Goal: Task Accomplishment & Management: Manage account settings

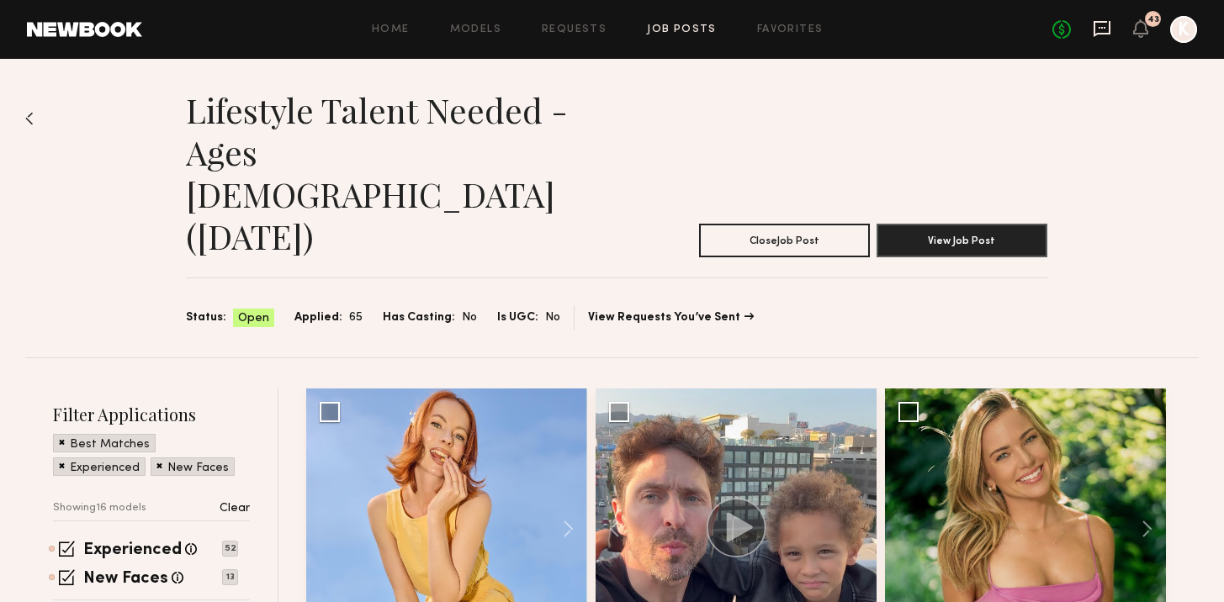
click at [1106, 24] on icon at bounding box center [1102, 28] width 19 height 19
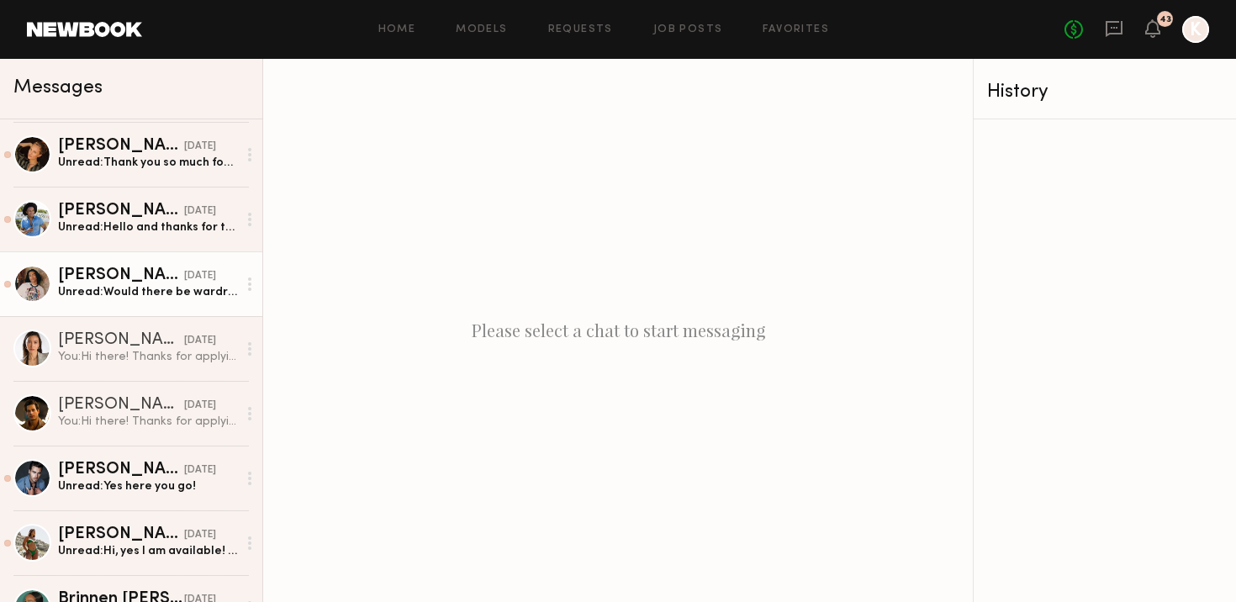
scroll to position [1124, 0]
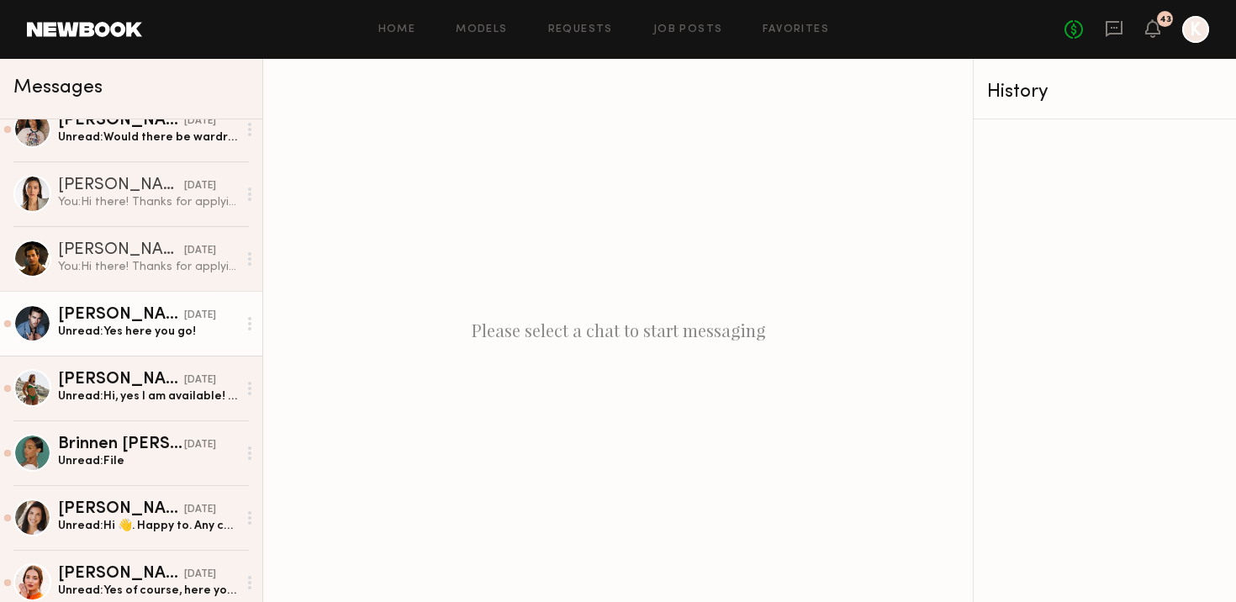
click at [133, 326] on div "Unread: Yes here you go!" at bounding box center [147, 332] width 179 height 16
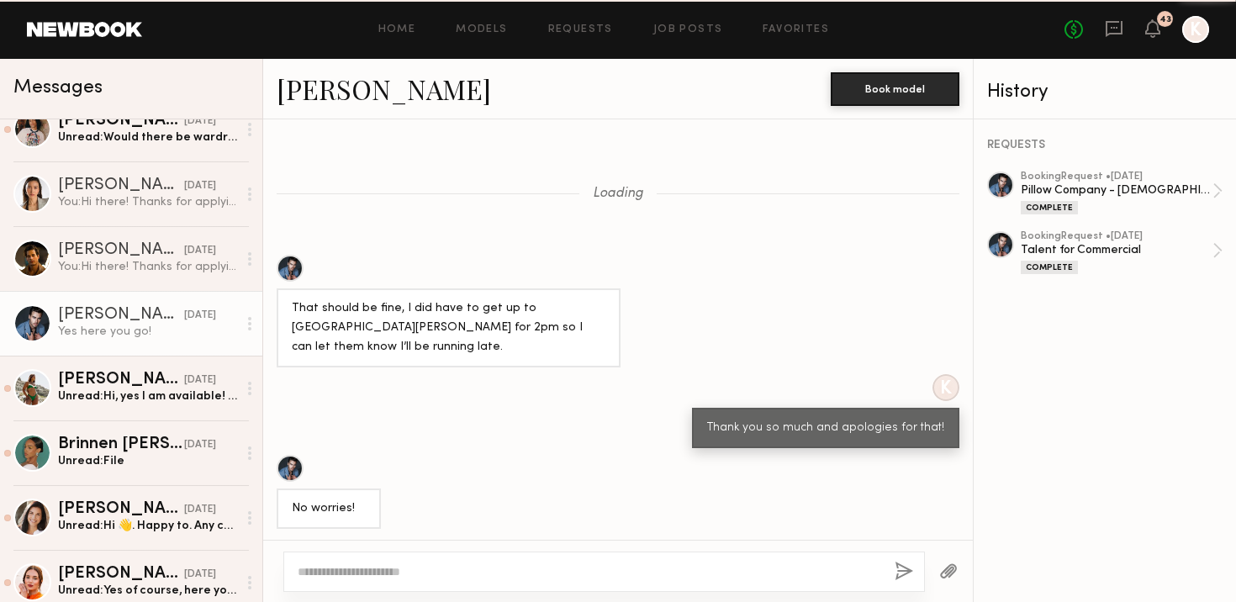
scroll to position [666, 0]
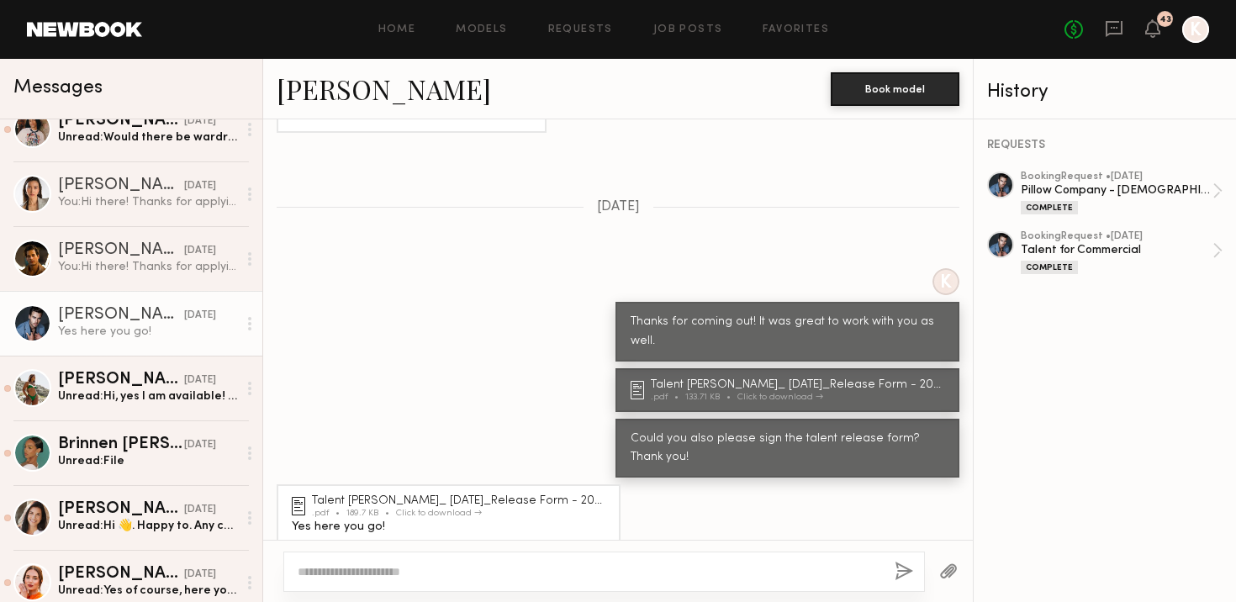
click at [406, 558] on div at bounding box center [604, 572] width 642 height 40
click at [391, 559] on div at bounding box center [604, 572] width 642 height 40
click at [363, 582] on div at bounding box center [604, 572] width 642 height 40
click at [363, 579] on textarea at bounding box center [590, 571] width 584 height 17
type textarea "**********"
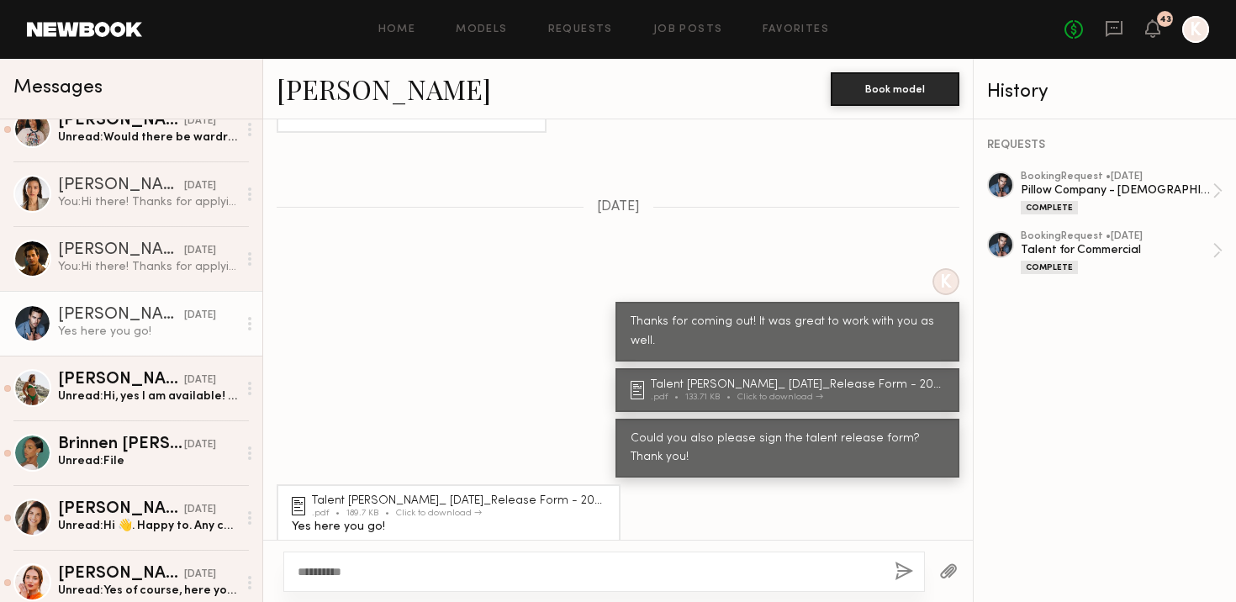
click at [892, 561] on div "**********" at bounding box center [604, 572] width 642 height 40
click at [902, 568] on button "button" at bounding box center [904, 572] width 19 height 21
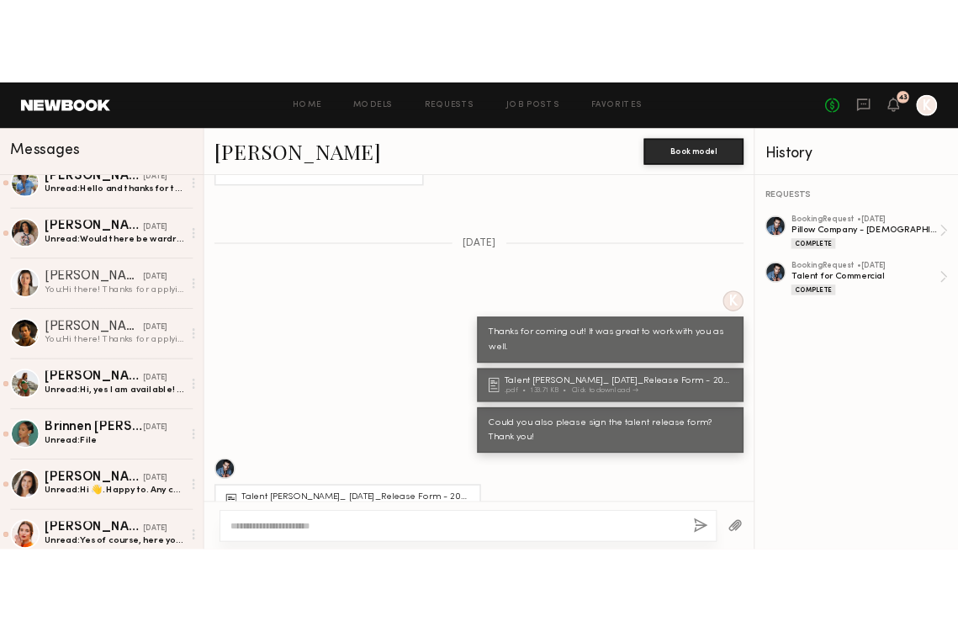
scroll to position [0, 0]
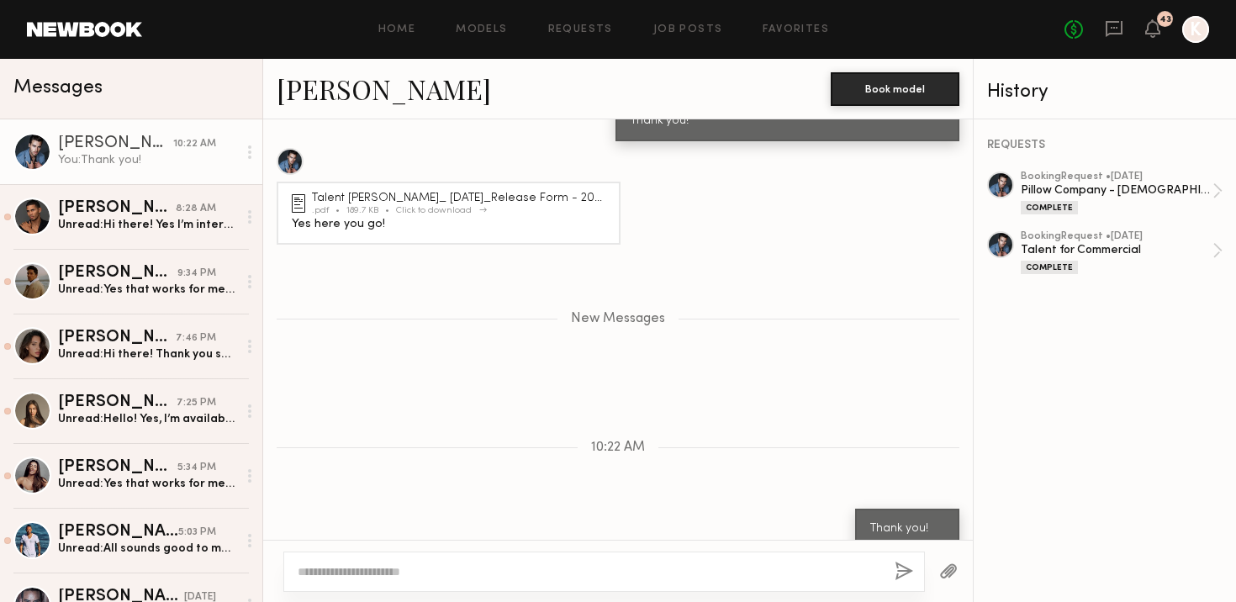
click at [457, 206] on div "Click to download" at bounding box center [439, 210] width 86 height 9
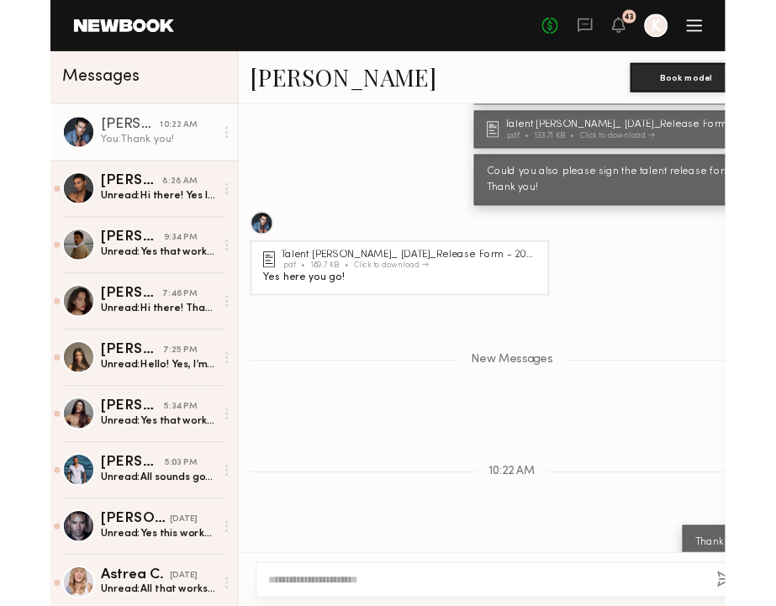
scroll to position [998, 0]
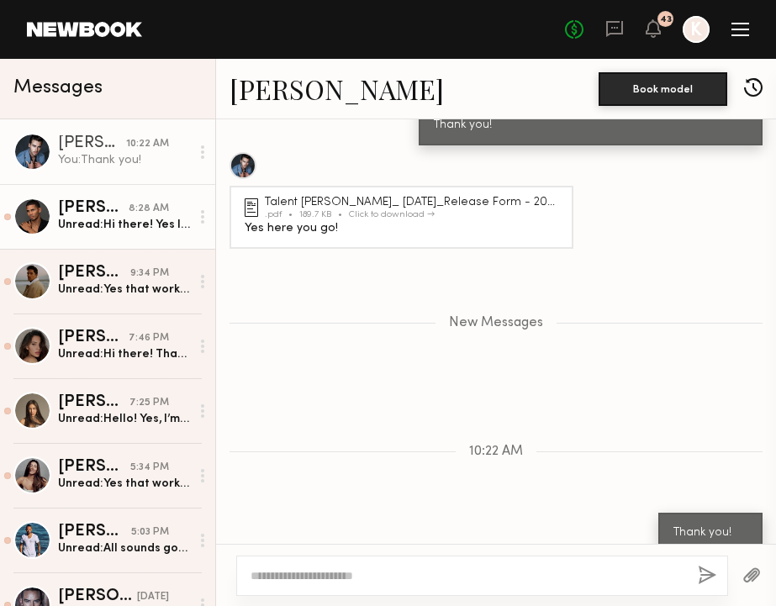
click at [119, 220] on div "Unread: Hi there! Yes I’m interested and available. Thank you!" at bounding box center [124, 225] width 132 height 16
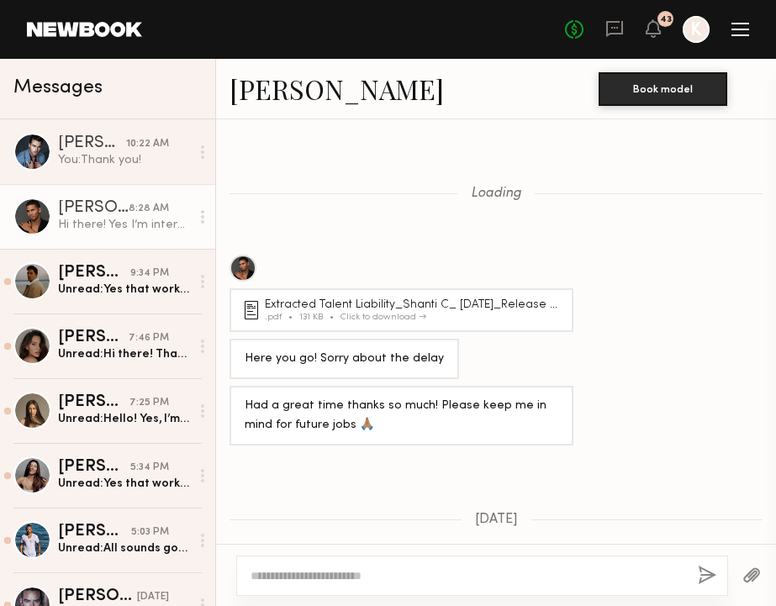
scroll to position [1475, 0]
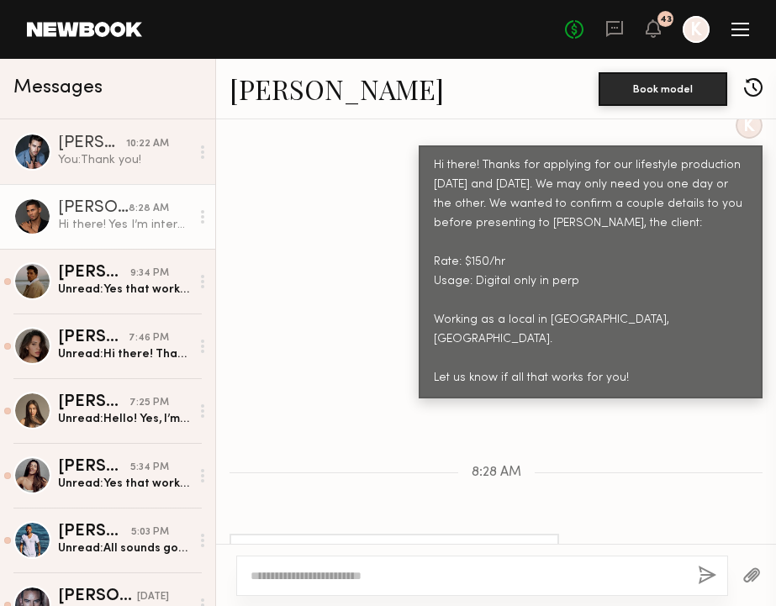
click at [247, 104] on link "Shanti C." at bounding box center [337, 89] width 214 height 36
click at [273, 574] on textarea at bounding box center [468, 576] width 434 height 17
type textarea "**********"
click at [706, 585] on button "button" at bounding box center [707, 576] width 19 height 21
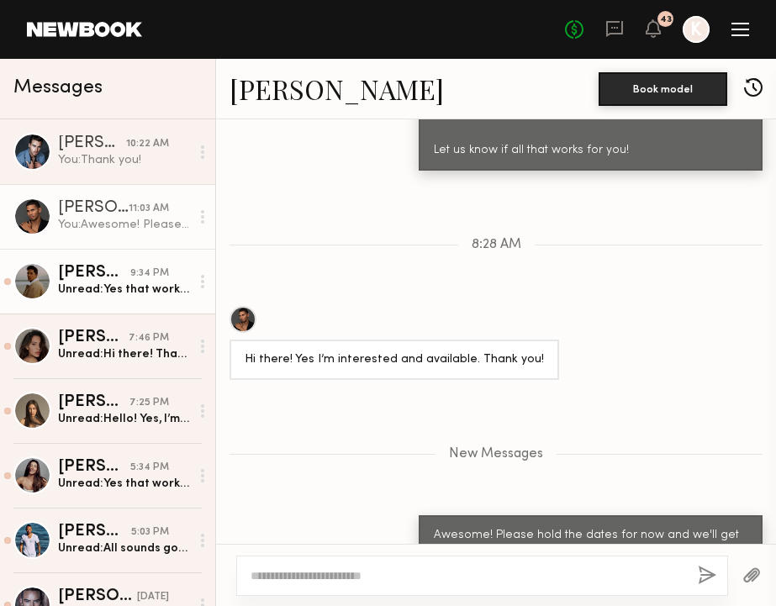
click at [66, 285] on div "Unread: Yes that works for me! The shoot would be around 4 hours is that correc…" at bounding box center [124, 290] width 132 height 16
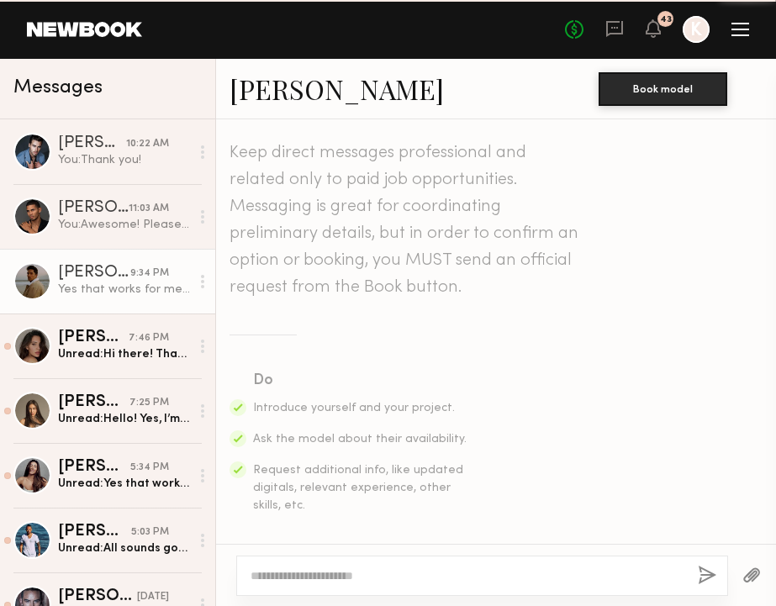
scroll to position [636, 0]
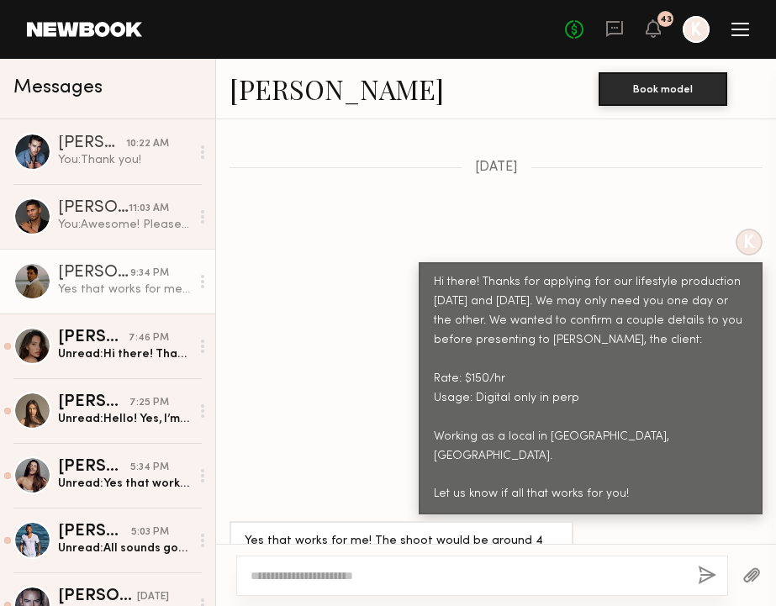
click at [287, 93] on link "Ryan D." at bounding box center [337, 89] width 214 height 36
click at [271, 574] on textarea at bounding box center [468, 576] width 434 height 17
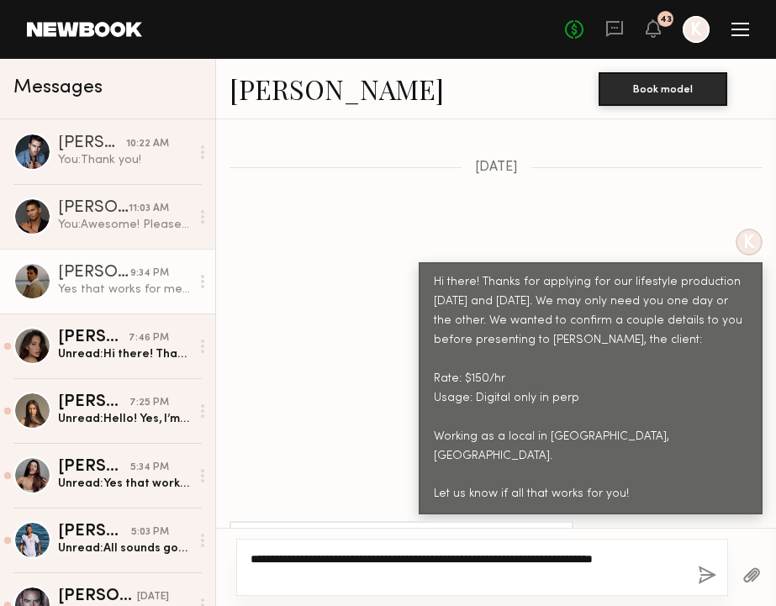
paste textarea "**********"
type textarea "**********"
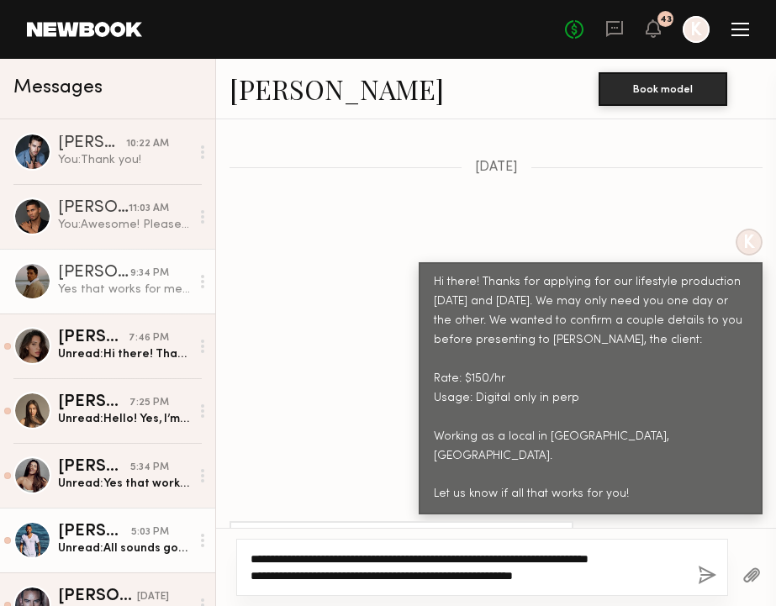
drag, startPoint x: 587, startPoint y: 576, endPoint x: 45, endPoint y: 557, distance: 542.0
click at [45, 557] on div "Messages Jake H. 10:22 AM You: Thank you! Shanti C. 11:03 AM You: Awesome! Plea…" at bounding box center [388, 333] width 776 height 548
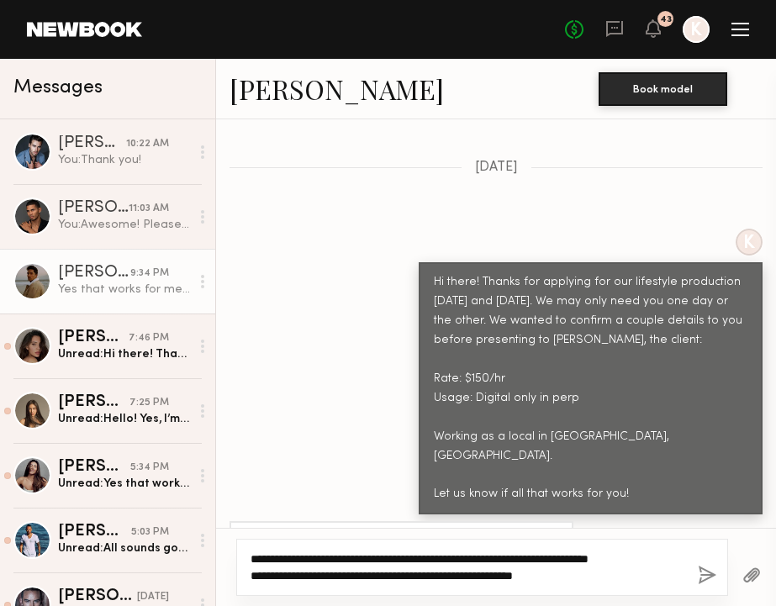
click at [501, 582] on textarea "**********" at bounding box center [468, 568] width 434 height 34
drag, startPoint x: 592, startPoint y: 578, endPoint x: 103, endPoint y: 578, distance: 489.5
click at [105, 578] on div "Messages Jake H. 10:22 AM You: Thank you! Shanti C. 11:03 AM You: Awesome! Plea…" at bounding box center [388, 333] width 776 height 548
type textarea "**********"
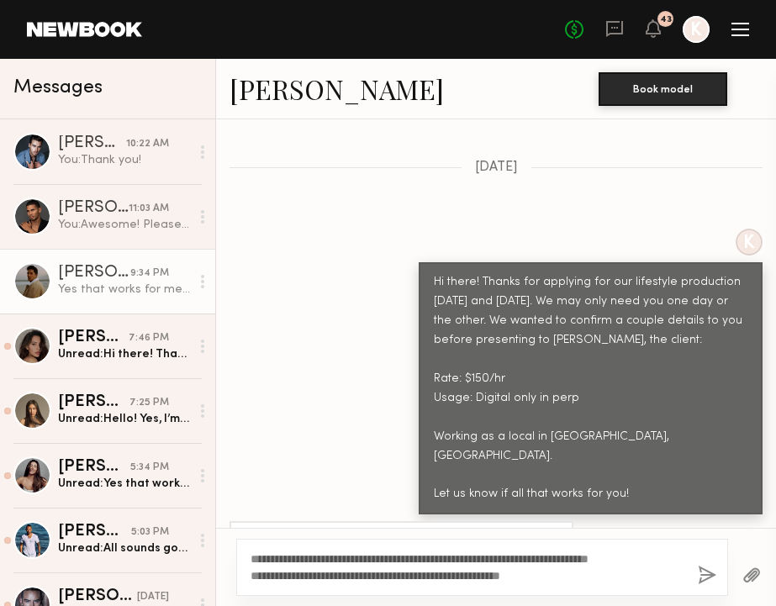
click at [713, 585] on button "button" at bounding box center [707, 576] width 19 height 21
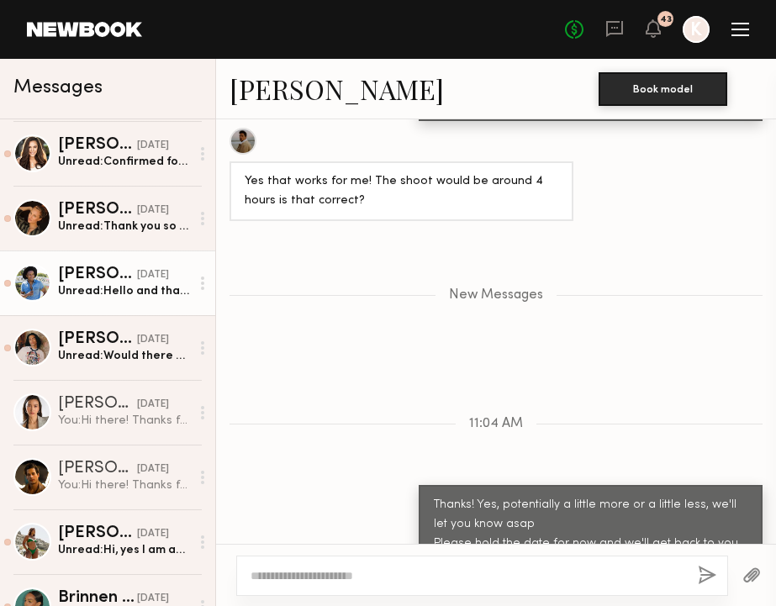
scroll to position [913, 0]
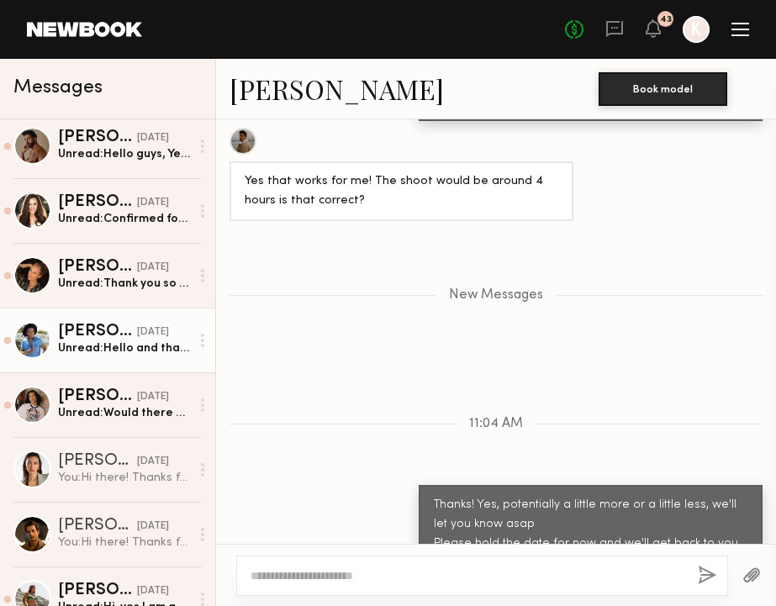
click at [95, 331] on div "Craig H." at bounding box center [97, 332] width 79 height 17
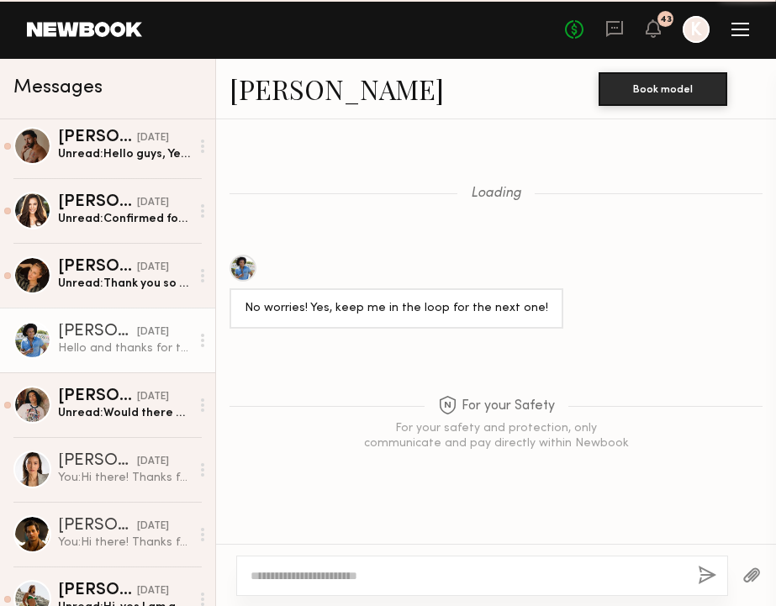
scroll to position [1322, 0]
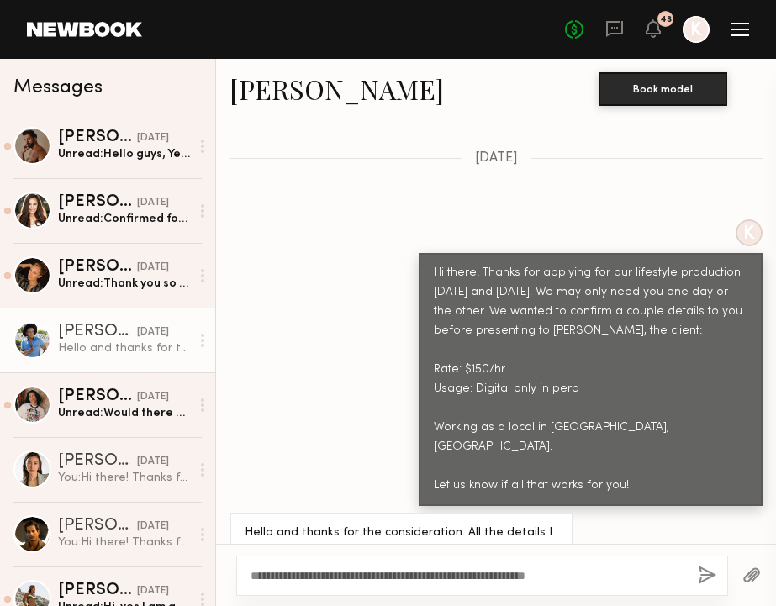
type textarea "**********"
click at [712, 564] on div "**********" at bounding box center [482, 576] width 492 height 40
click at [696, 587] on div "**********" at bounding box center [482, 576] width 492 height 40
click at [709, 577] on button "button" at bounding box center [707, 576] width 19 height 21
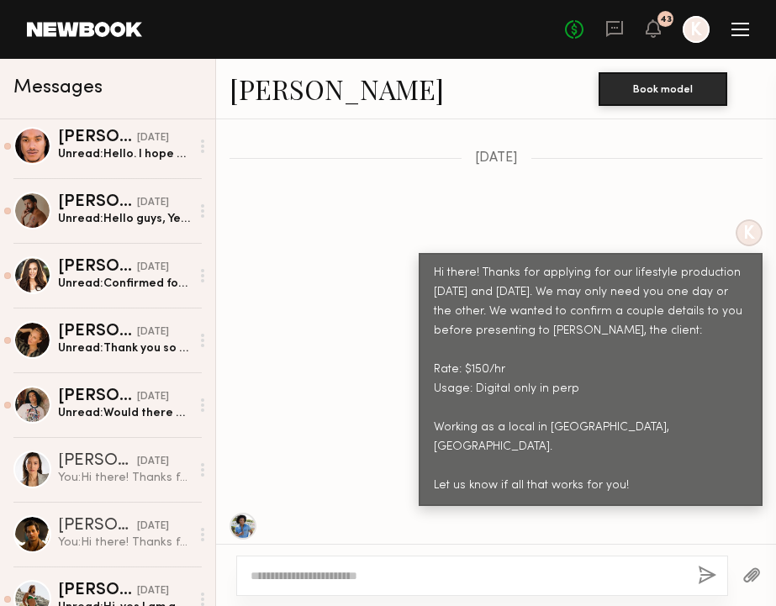
scroll to position [0, 0]
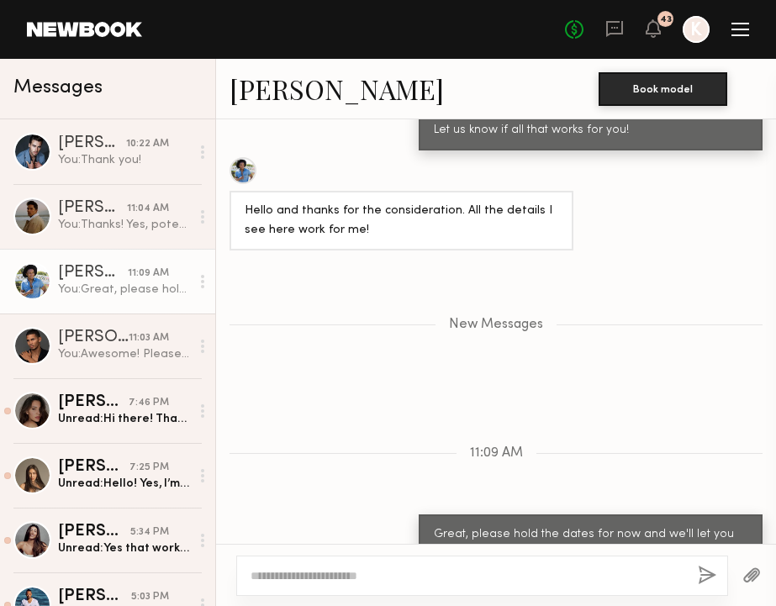
click at [309, 88] on link "[PERSON_NAME]" at bounding box center [337, 89] width 214 height 36
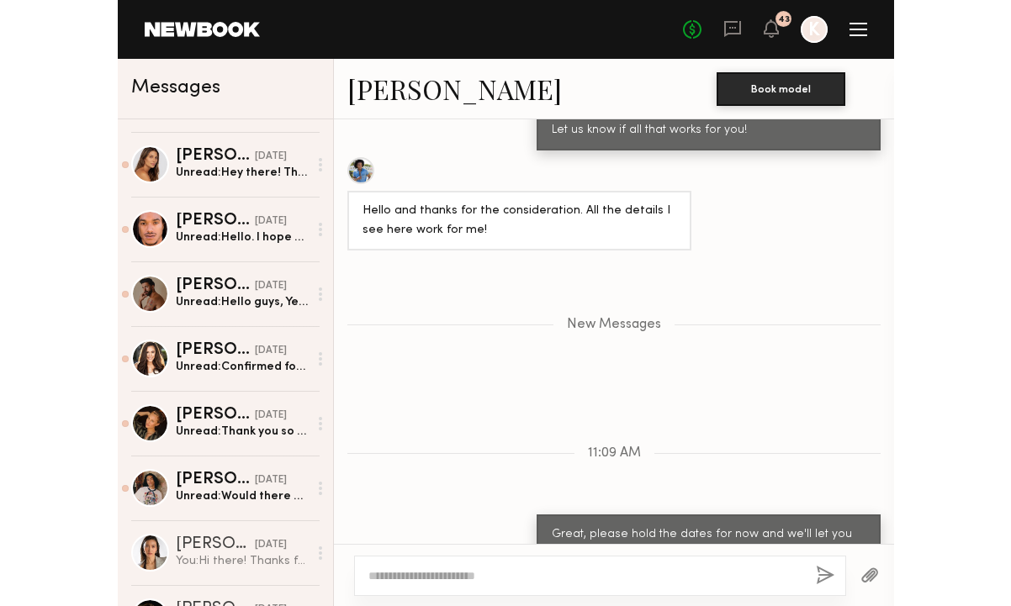
scroll to position [998, 0]
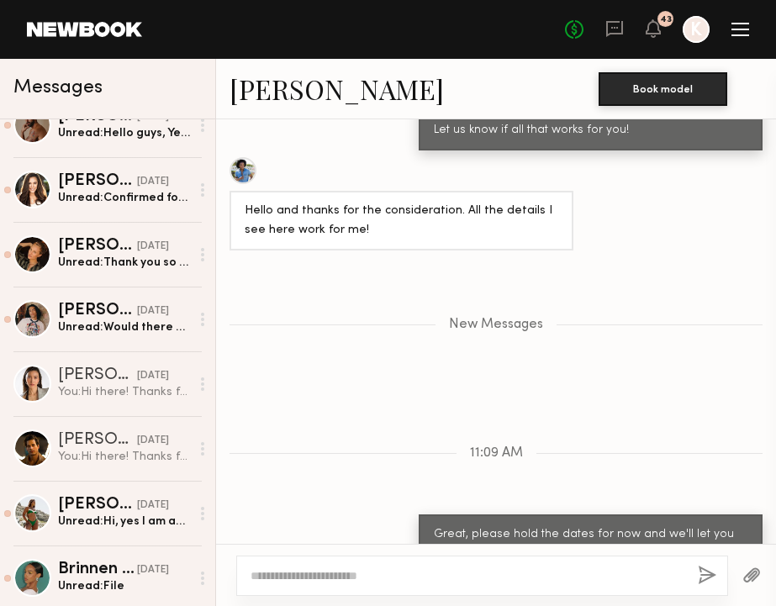
click at [52, 41] on header "Home Models Requests Job Posts Favorites Sign Out No fees up to $5,000 43 K" at bounding box center [388, 29] width 776 height 59
click at [53, 29] on link at bounding box center [84, 29] width 115 height 15
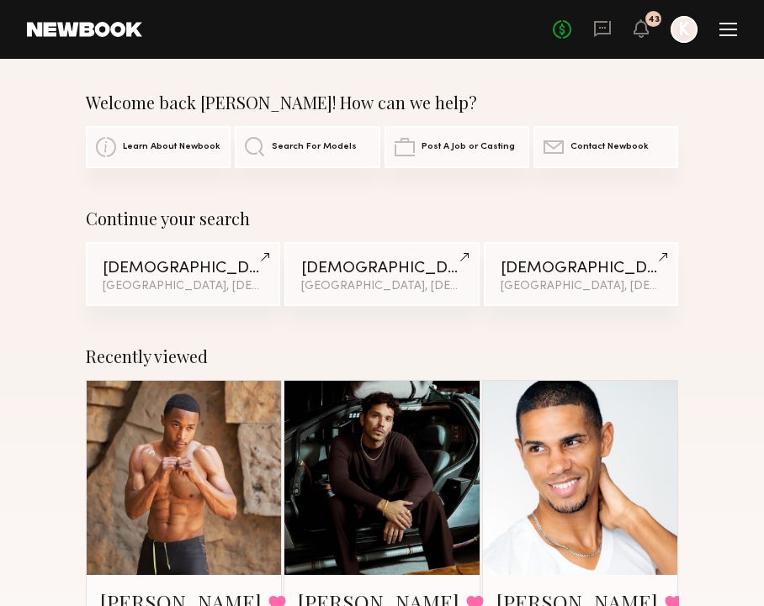
click at [710, 36] on div "No fees up to $5,000 43 K" at bounding box center [645, 29] width 184 height 27
click at [722, 36] on div "No fees up to $5,000 43 K" at bounding box center [645, 29] width 184 height 27
click at [727, 23] on div at bounding box center [728, 24] width 18 height 2
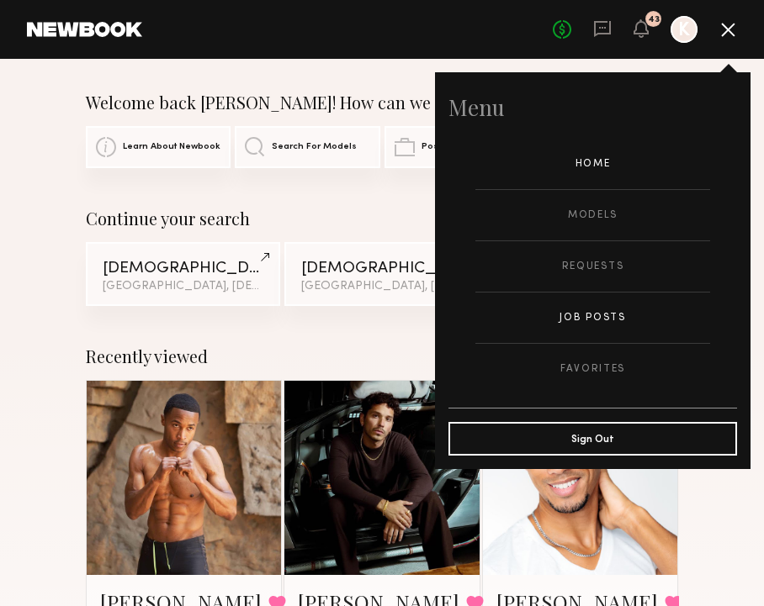
click at [570, 315] on link "Job Posts" at bounding box center [592, 318] width 235 height 50
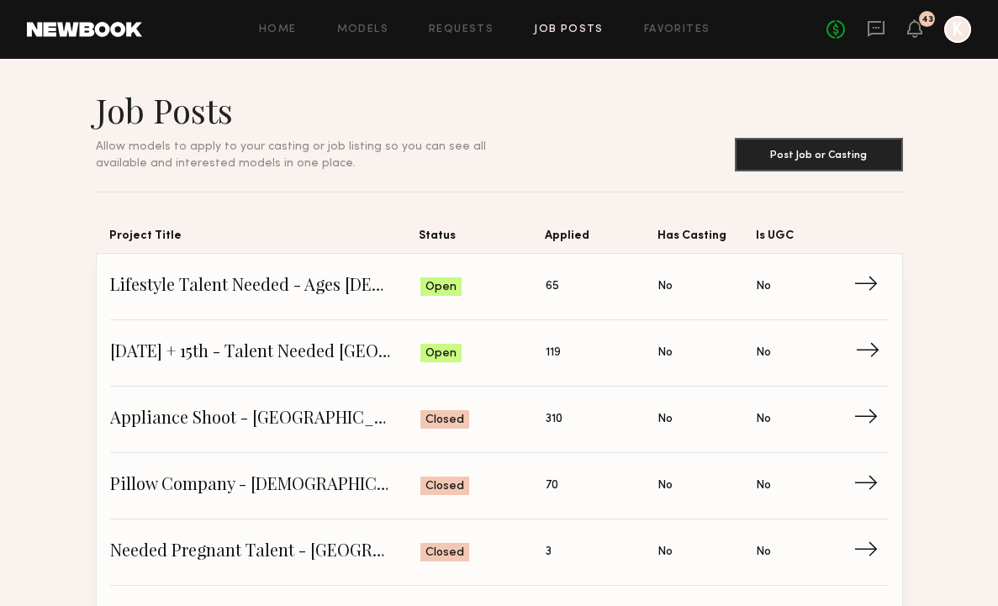
click at [332, 331] on link "October 14th + 15th - Talent Needed San Diego Status: Open Applied: 119 Has Cas…" at bounding box center [499, 353] width 779 height 66
click at [244, 298] on span "Lifestyle Talent Needed - Ages 35-45 (Oct 14/15)" at bounding box center [265, 286] width 310 height 25
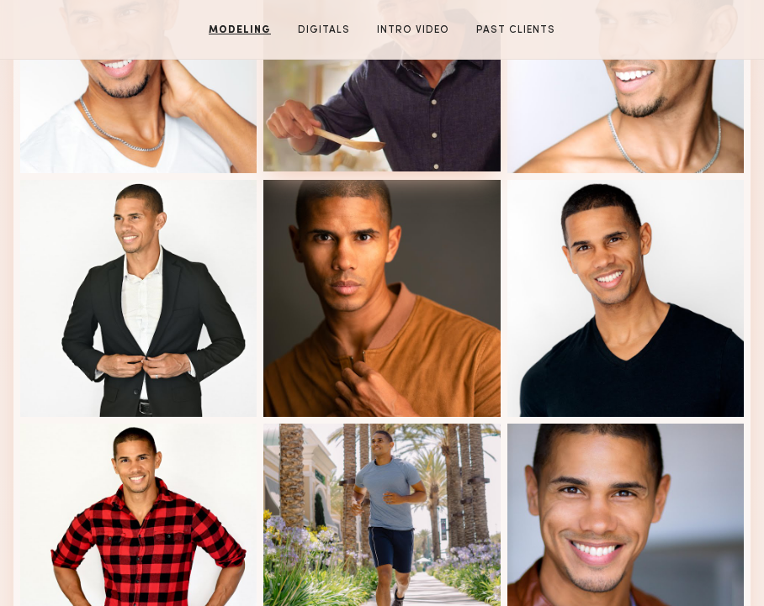
scroll to position [727, 0]
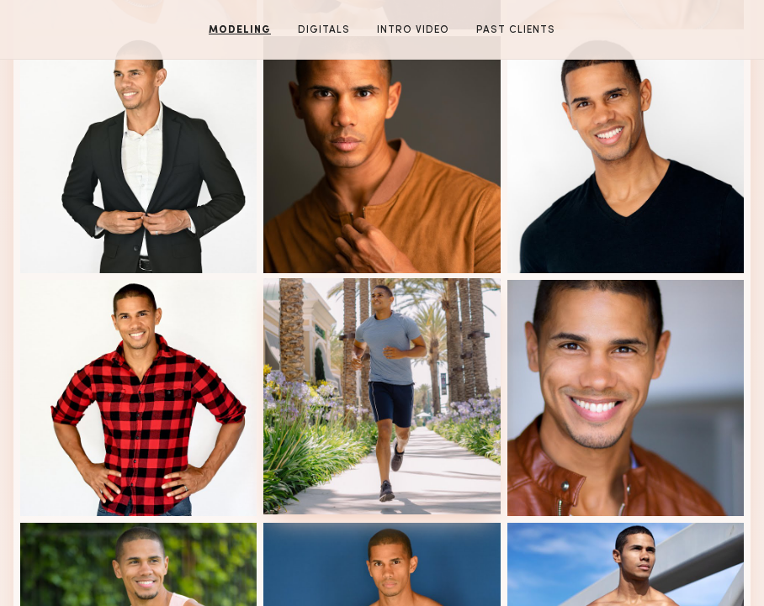
click at [363, 297] on div at bounding box center [381, 396] width 236 height 236
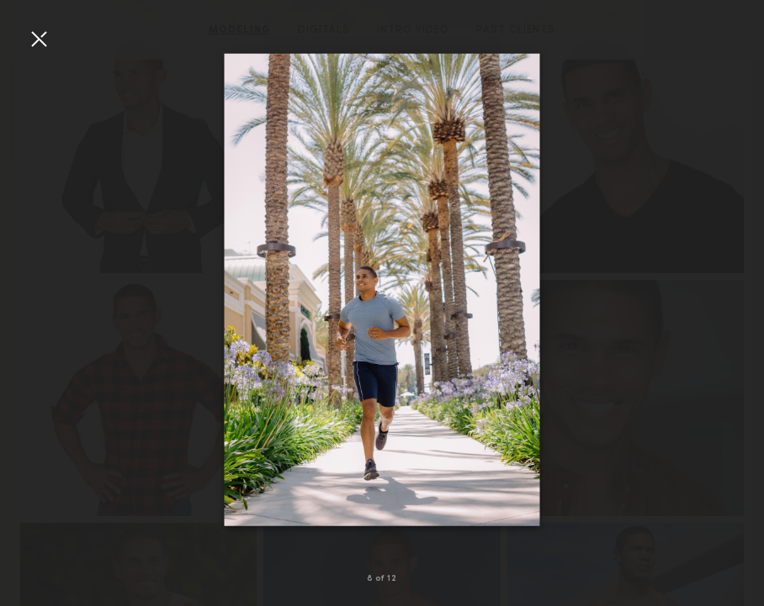
click at [335, 430] on img at bounding box center [382, 290] width 315 height 474
click at [27, 44] on div at bounding box center [38, 38] width 27 height 27
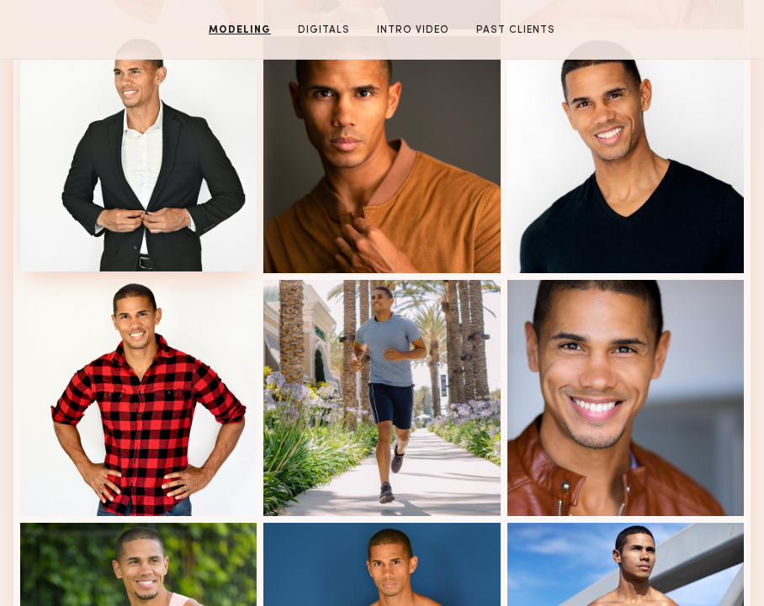
click at [169, 156] on div at bounding box center [138, 152] width 236 height 236
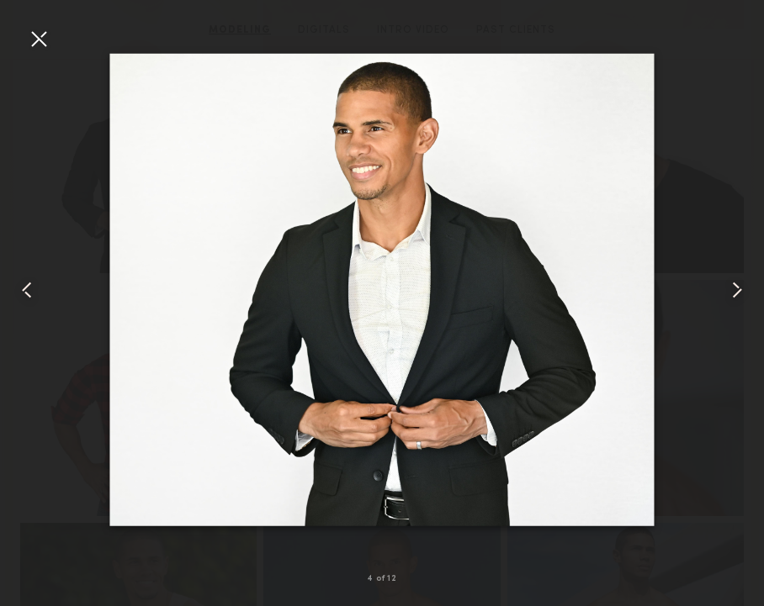
click at [46, 54] on div at bounding box center [382, 290] width 764 height 526
click at [38, 44] on div at bounding box center [38, 38] width 27 height 27
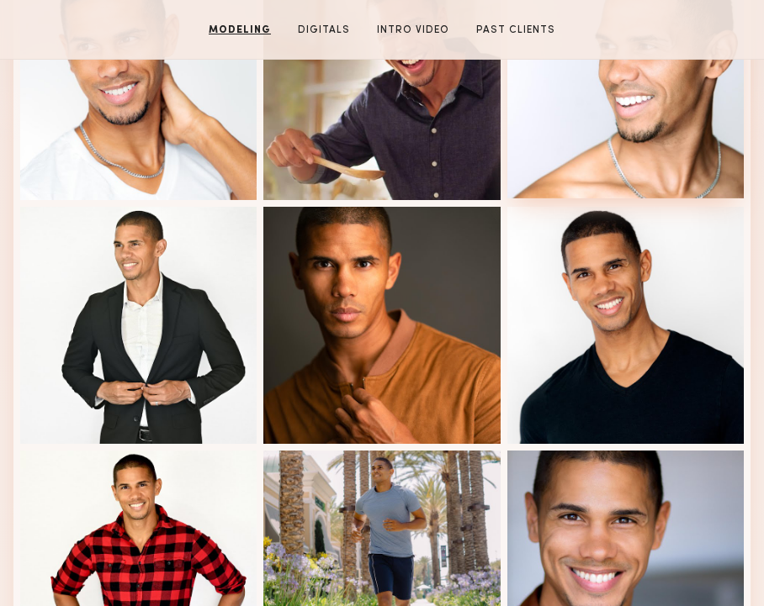
scroll to position [681, 0]
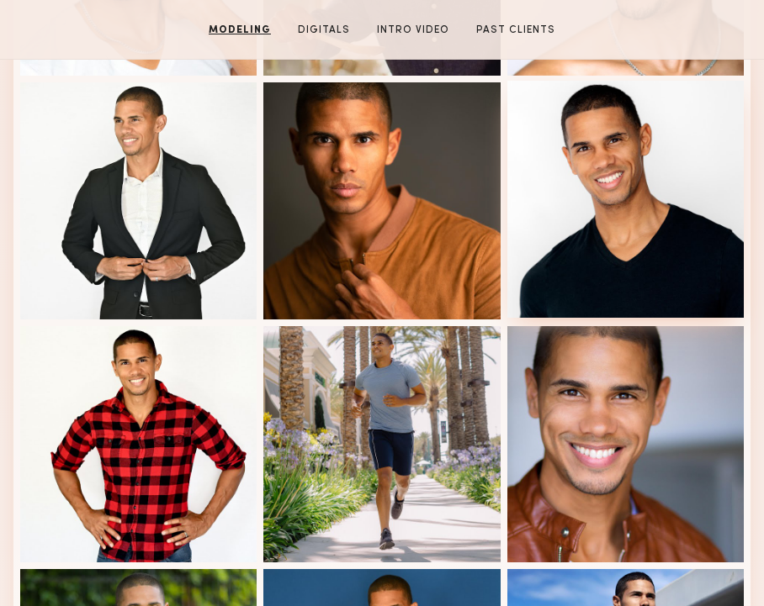
click at [672, 161] on div at bounding box center [625, 199] width 236 height 236
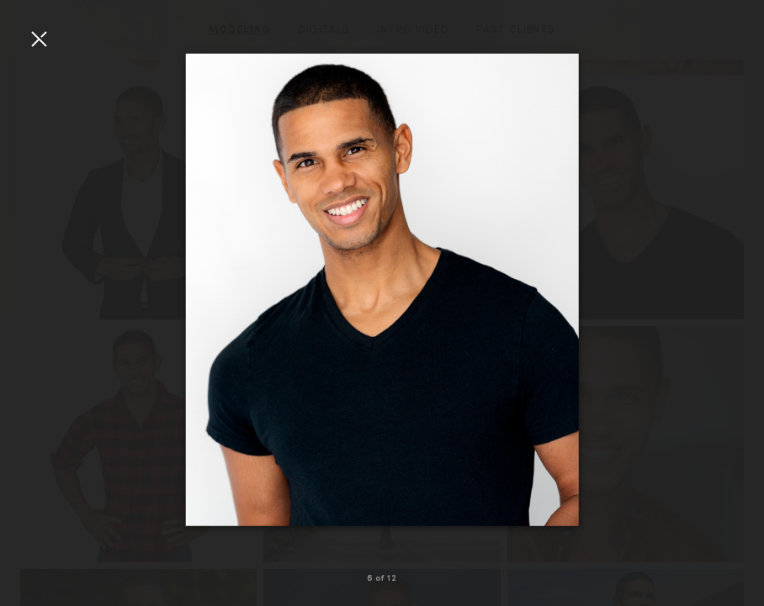
click at [36, 53] on div at bounding box center [382, 290] width 764 height 526
click at [54, 42] on div at bounding box center [382, 290] width 764 height 526
click at [44, 40] on div at bounding box center [38, 38] width 27 height 27
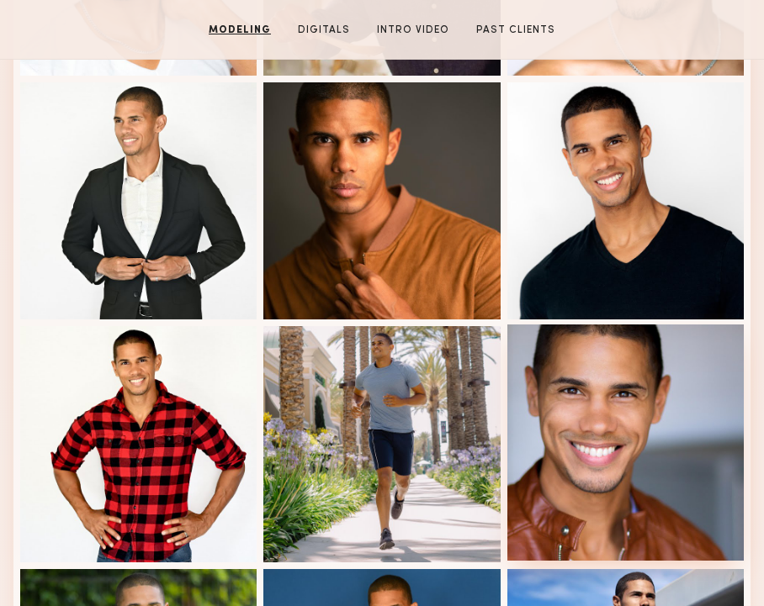
click at [591, 402] on div at bounding box center [625, 443] width 236 height 236
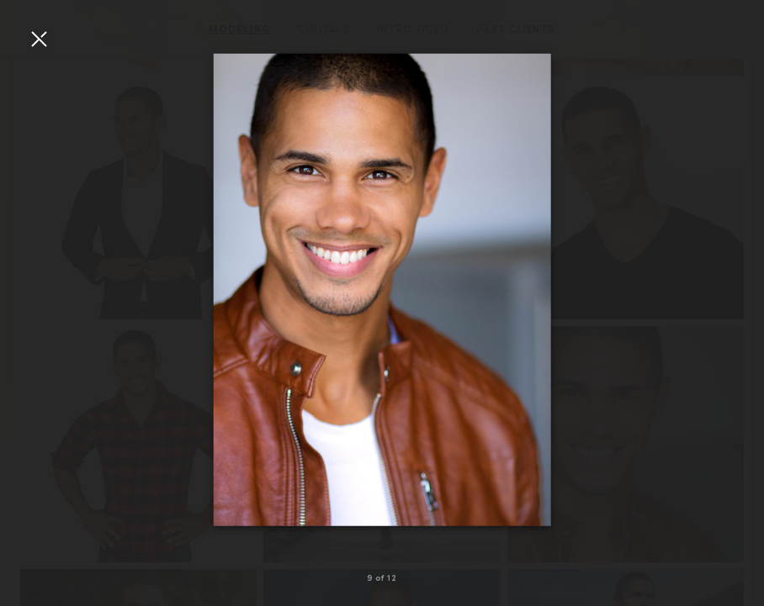
click at [31, 47] on div at bounding box center [38, 38] width 27 height 27
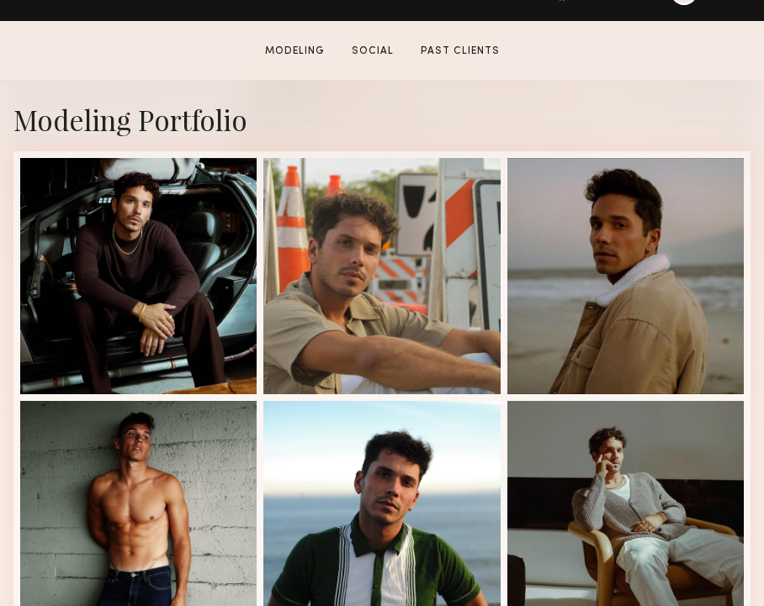
scroll to position [397, 0]
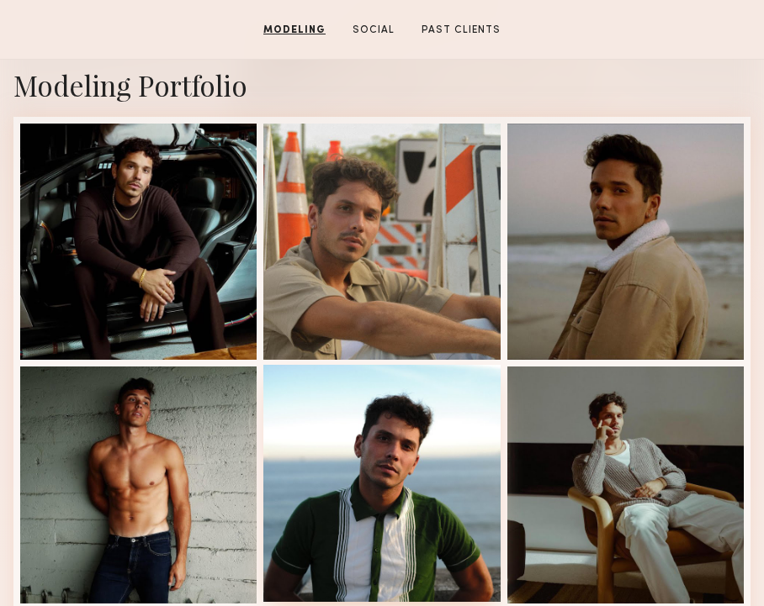
click at [388, 482] on div at bounding box center [381, 483] width 236 height 236
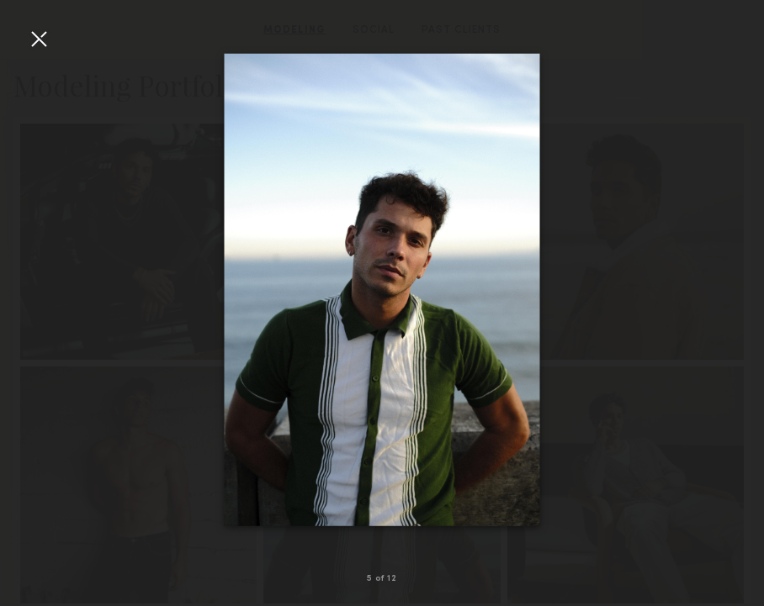
click at [29, 31] on div at bounding box center [38, 38] width 27 height 27
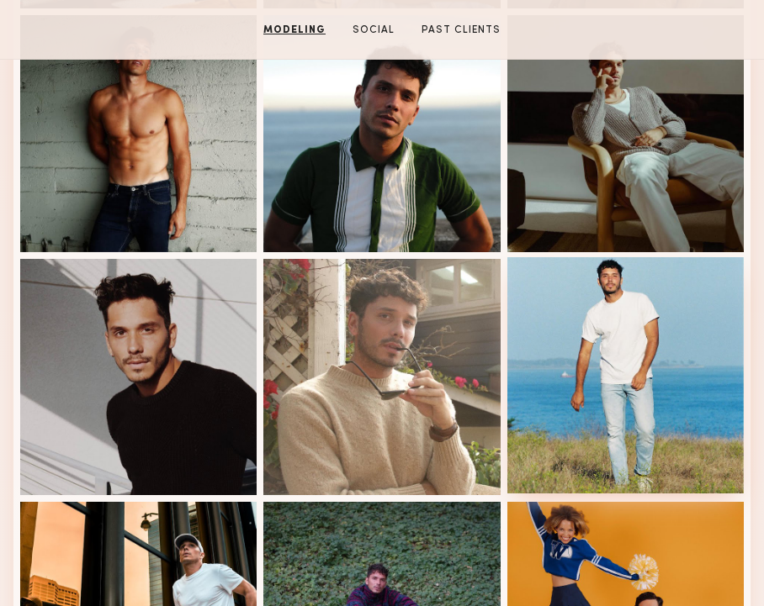
scroll to position [1010, 0]
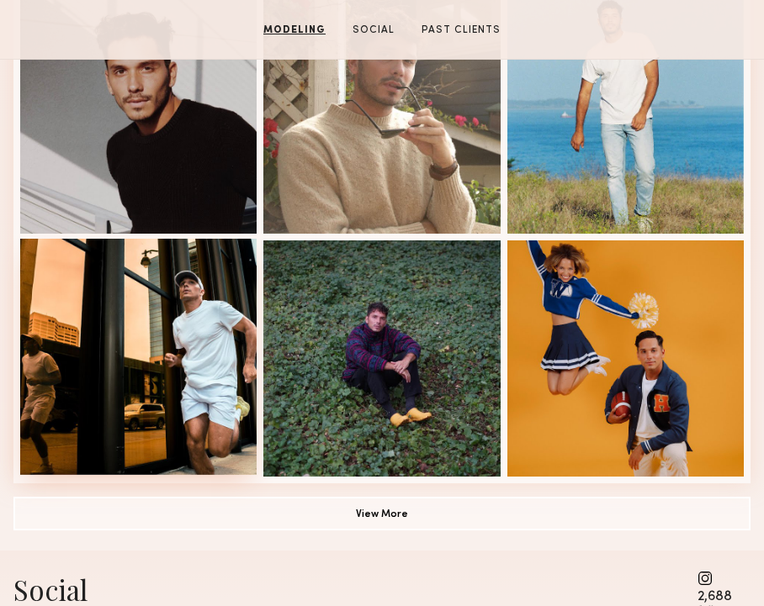
click at [173, 366] on div at bounding box center [138, 357] width 236 height 236
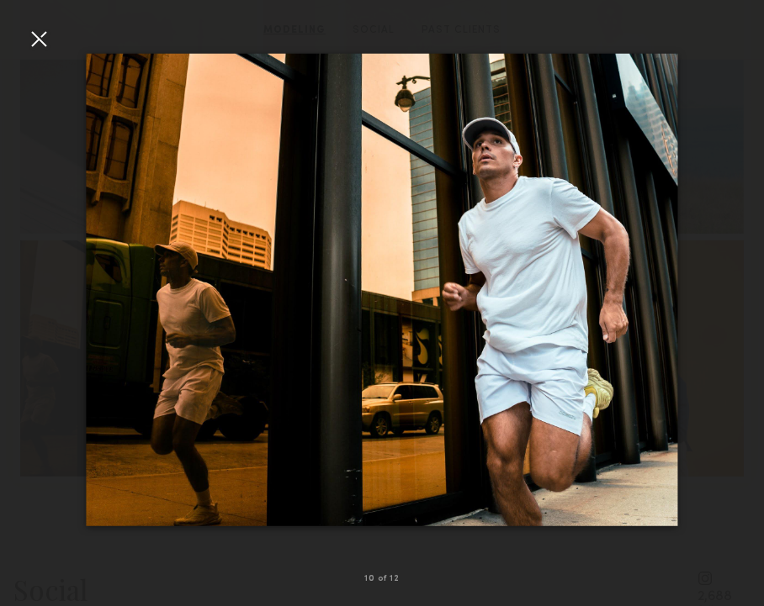
click at [35, 30] on div at bounding box center [38, 38] width 27 height 27
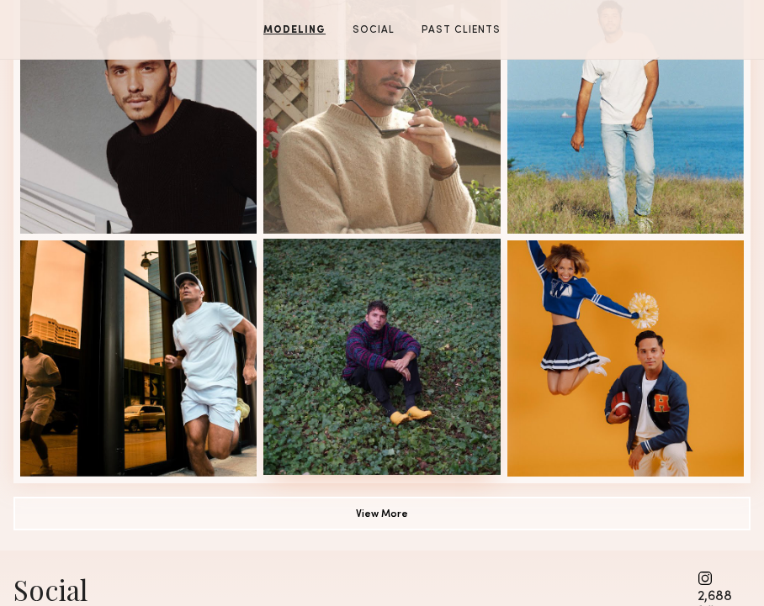
scroll to position [1251, 0]
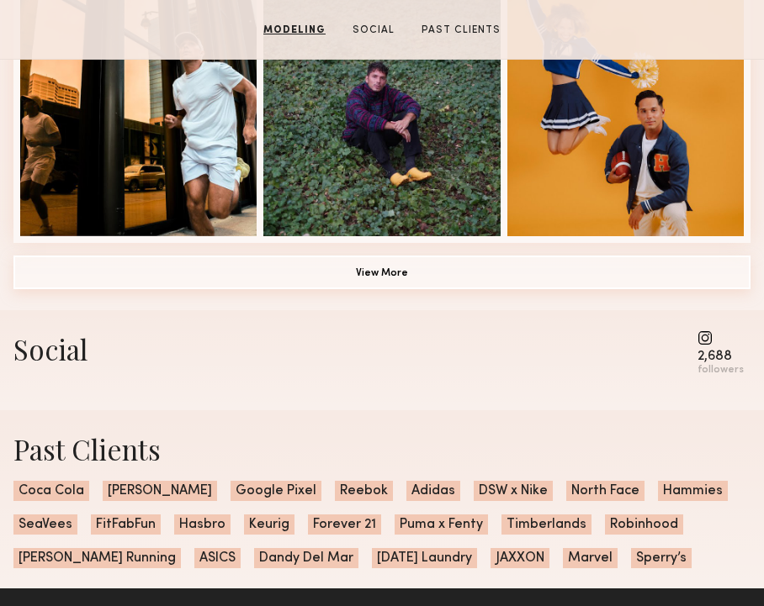
click at [398, 265] on button "View More" at bounding box center [381, 273] width 737 height 34
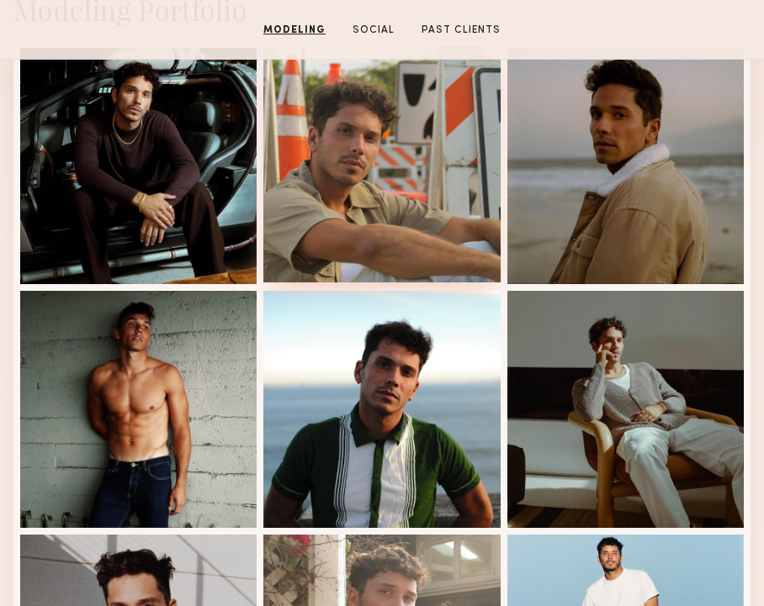
scroll to position [336, 0]
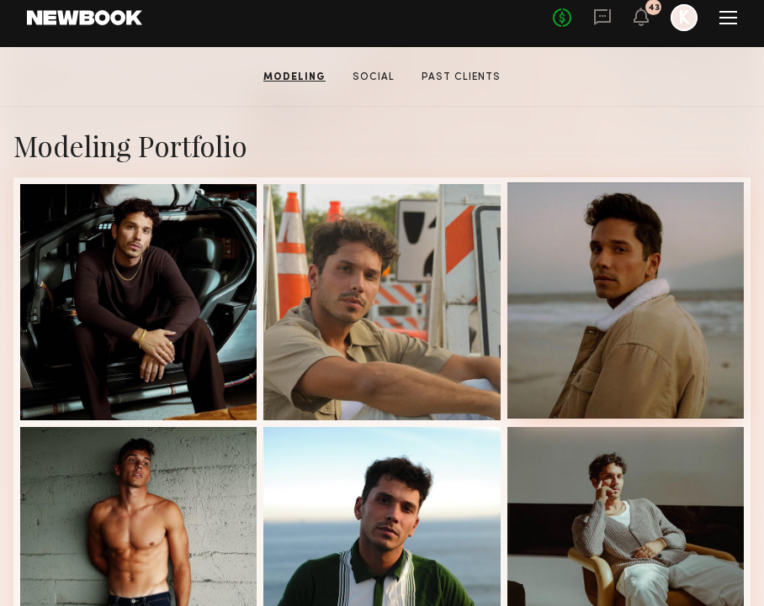
click at [591, 292] on div at bounding box center [625, 301] width 236 height 236
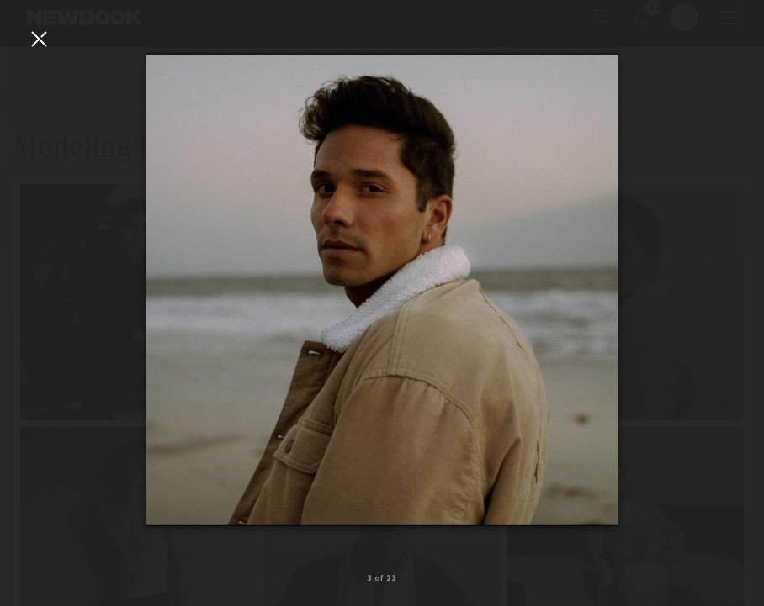
click at [39, 53] on div at bounding box center [382, 290] width 764 height 526
click at [36, 40] on div at bounding box center [38, 38] width 27 height 27
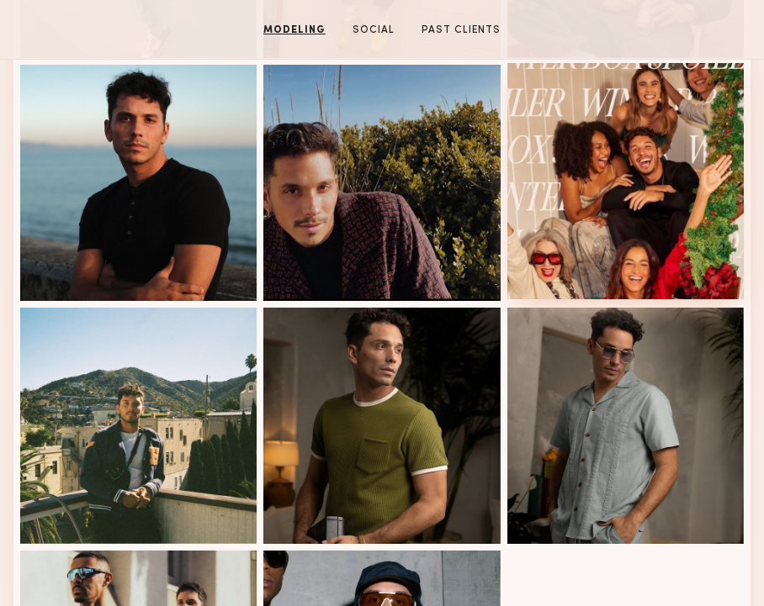
scroll to position [1589, 0]
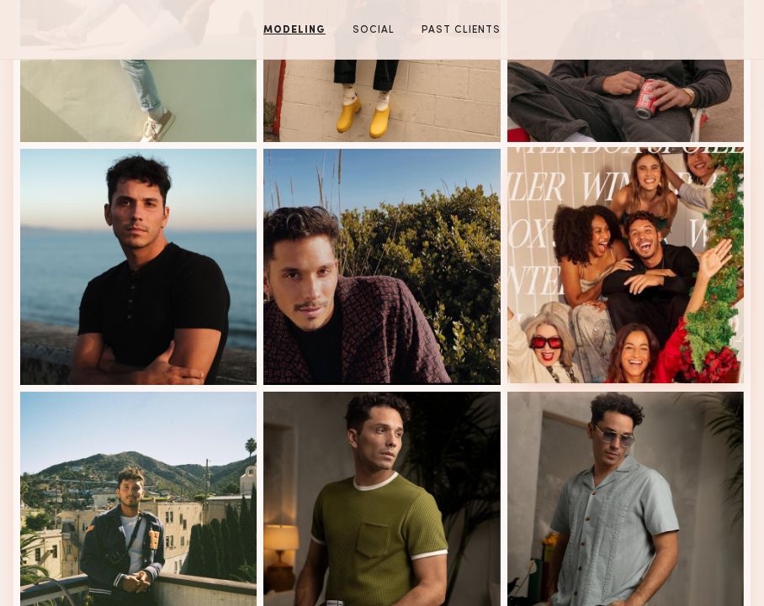
click at [637, 318] on div at bounding box center [625, 265] width 236 height 236
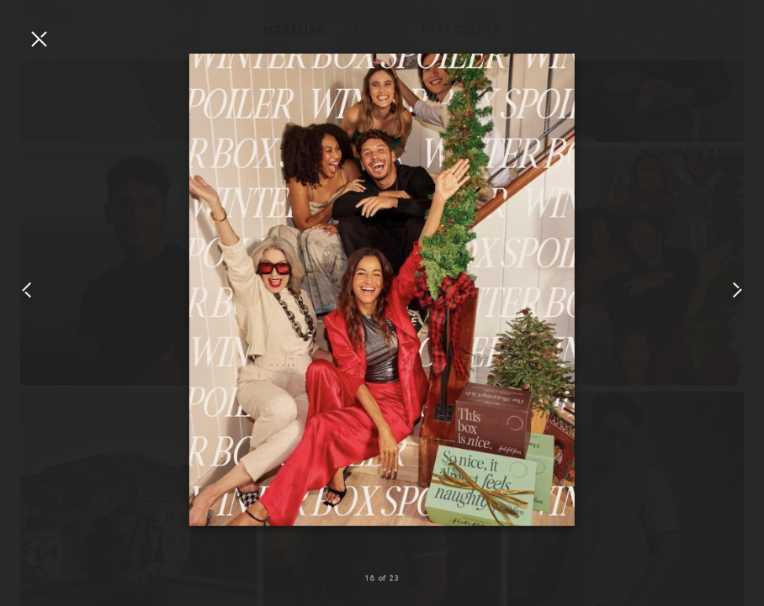
click at [39, 57] on div at bounding box center [382, 290] width 764 height 526
click at [35, 45] on div at bounding box center [38, 38] width 27 height 27
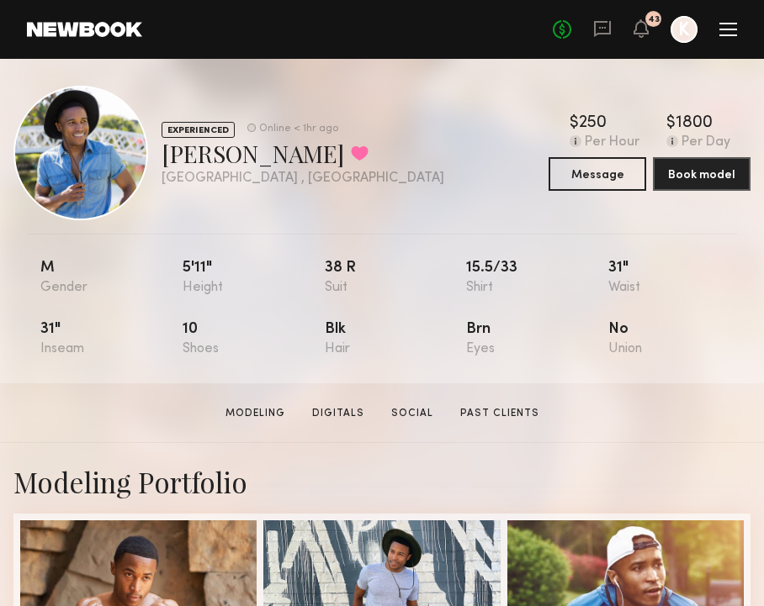
click at [235, 345] on div "10" at bounding box center [254, 339] width 142 height 34
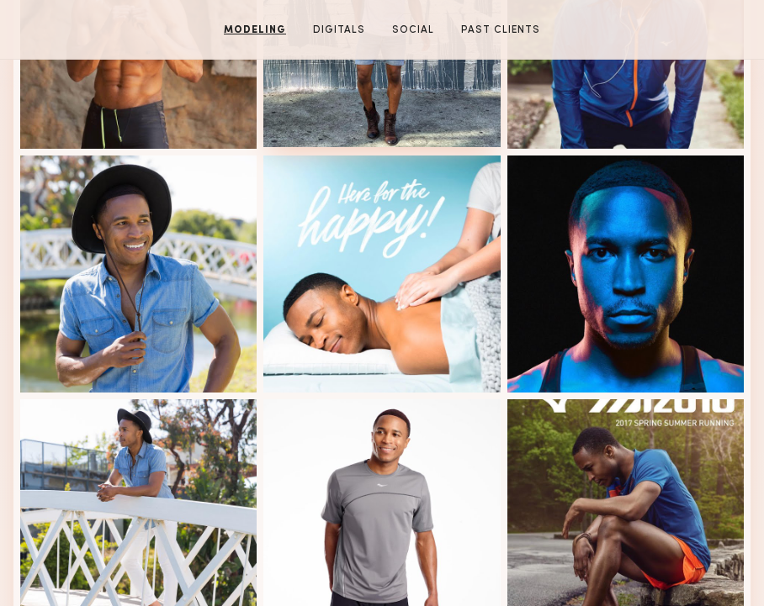
scroll to position [843, 0]
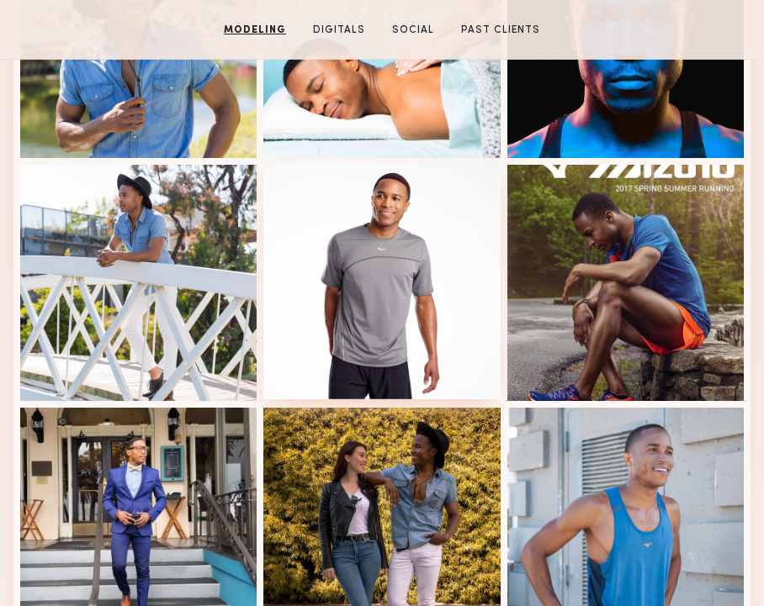
click at [437, 222] on div at bounding box center [381, 281] width 236 height 236
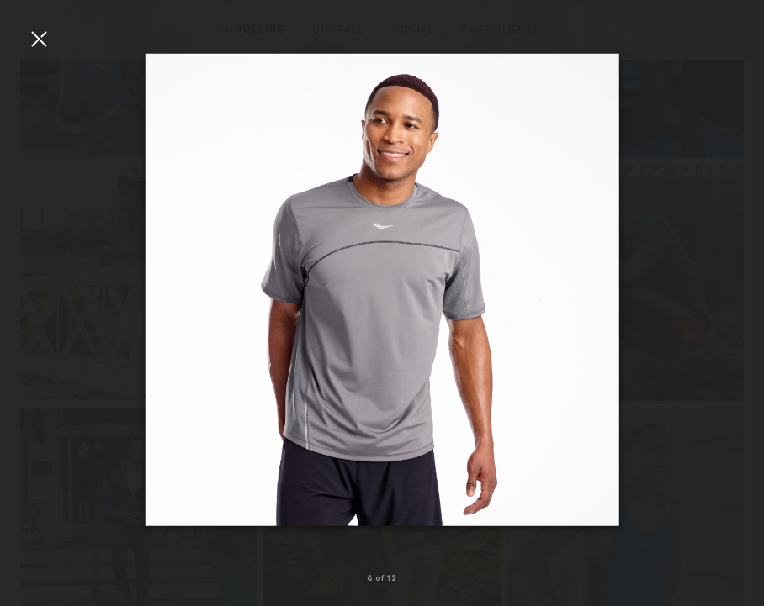
click at [13, 41] on div at bounding box center [15, 290] width 30 height 526
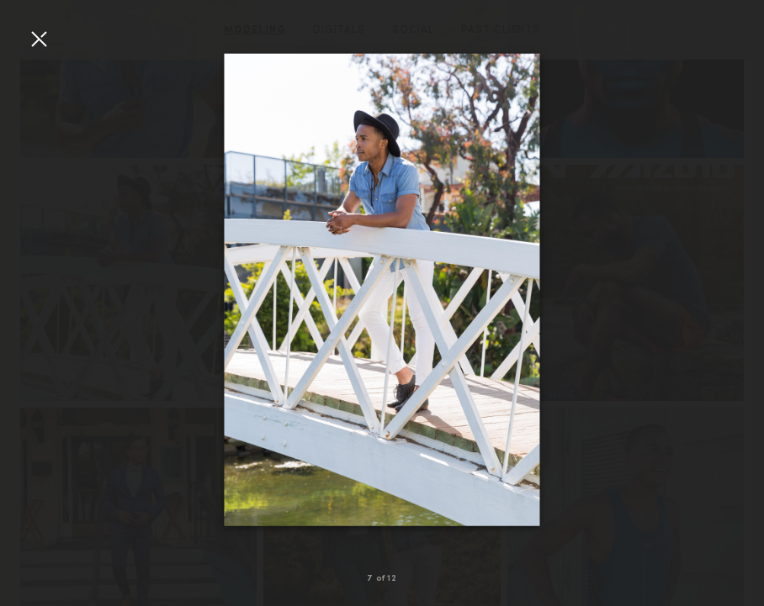
click at [50, 41] on div at bounding box center [38, 38] width 27 height 27
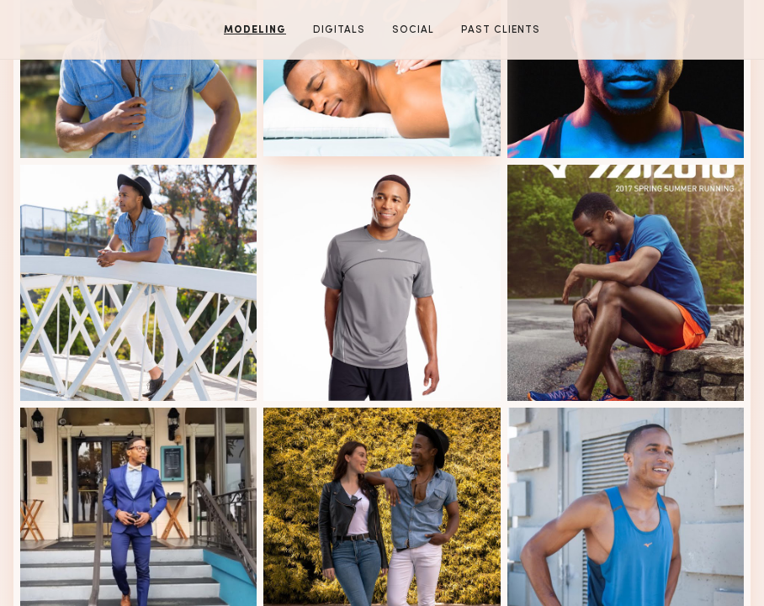
scroll to position [1068, 0]
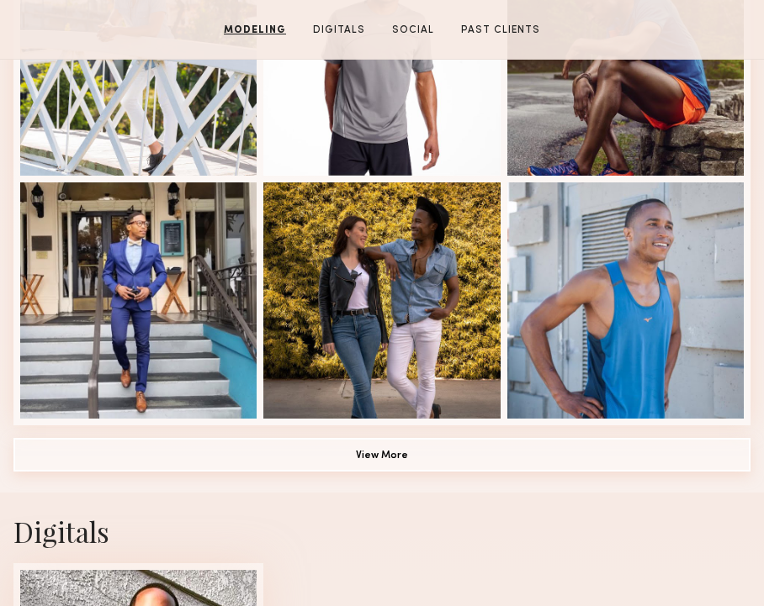
click at [357, 448] on button "View More" at bounding box center [381, 455] width 737 height 34
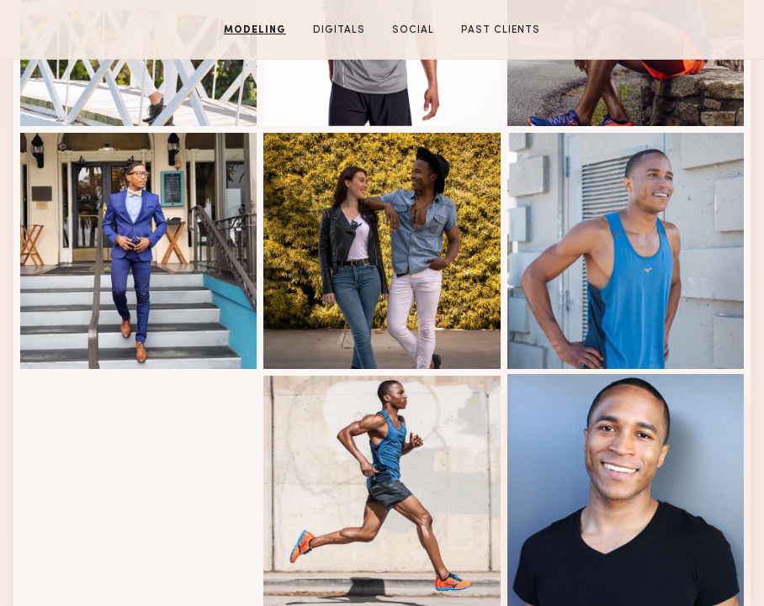
scroll to position [827, 0]
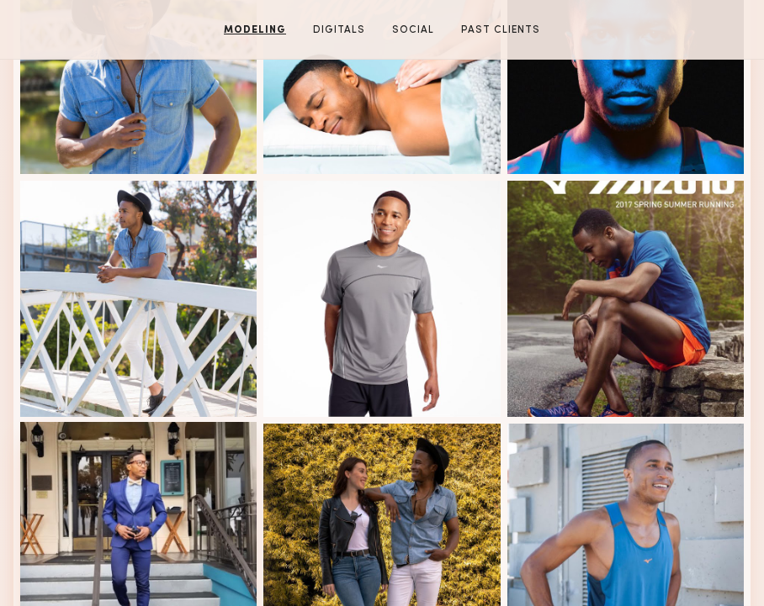
click at [133, 489] on div at bounding box center [138, 540] width 236 height 236
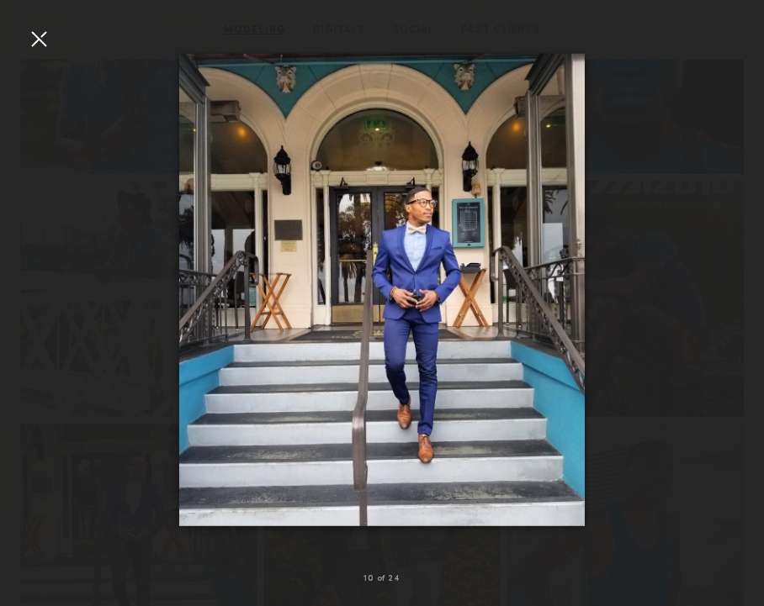
click at [53, 40] on div at bounding box center [382, 290] width 764 height 526
click at [29, 38] on div at bounding box center [38, 38] width 27 height 27
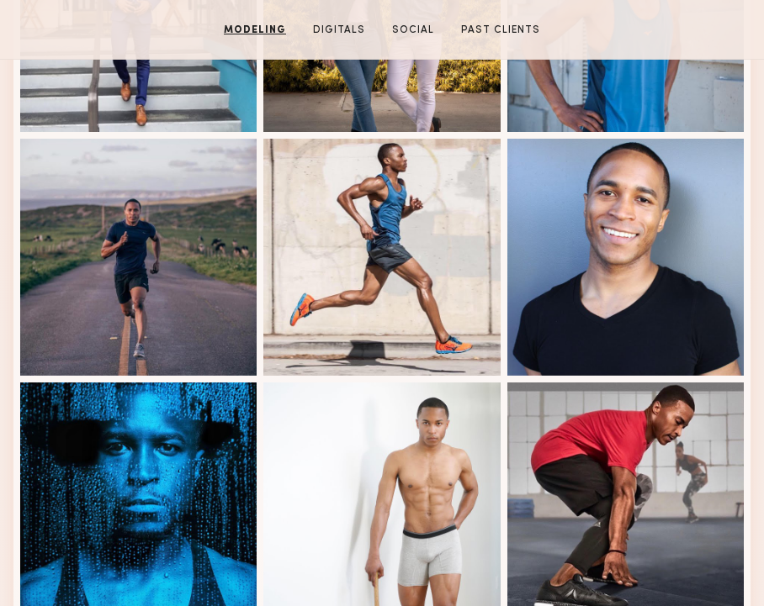
scroll to position [1426, 0]
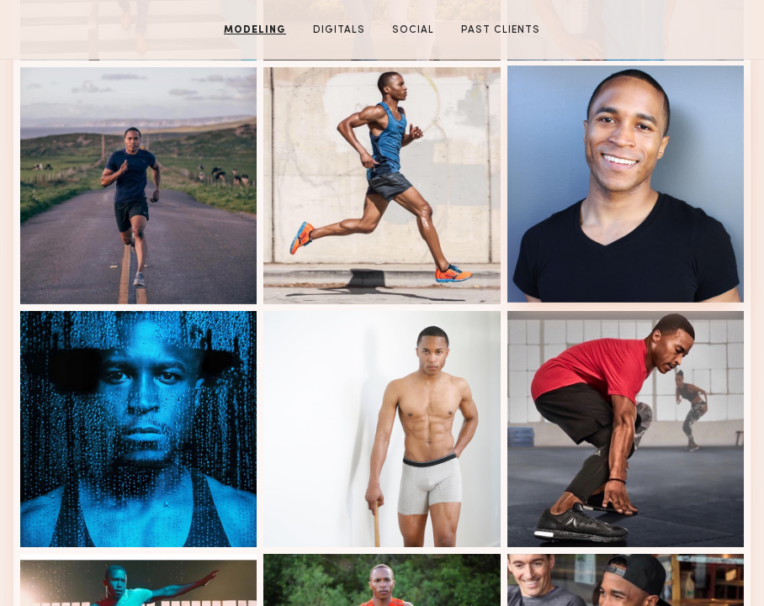
click at [609, 222] on div at bounding box center [625, 184] width 236 height 236
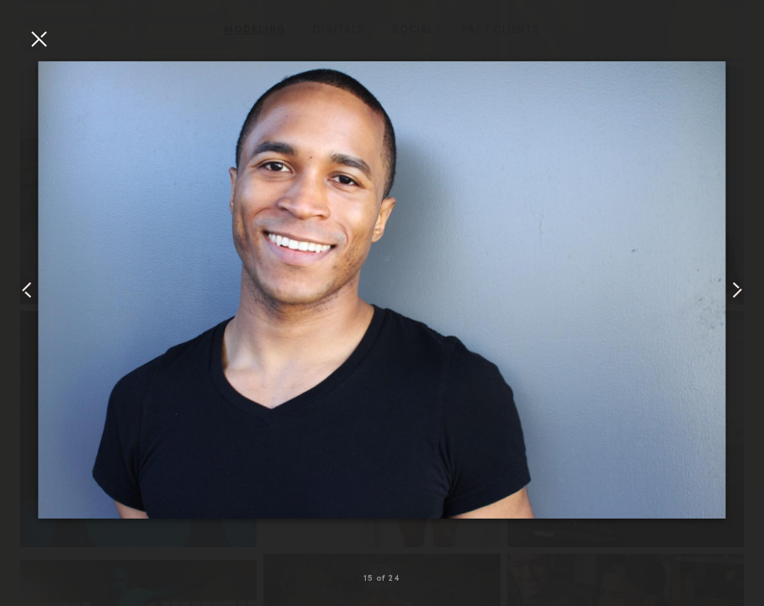
click at [41, 34] on div at bounding box center [38, 38] width 27 height 27
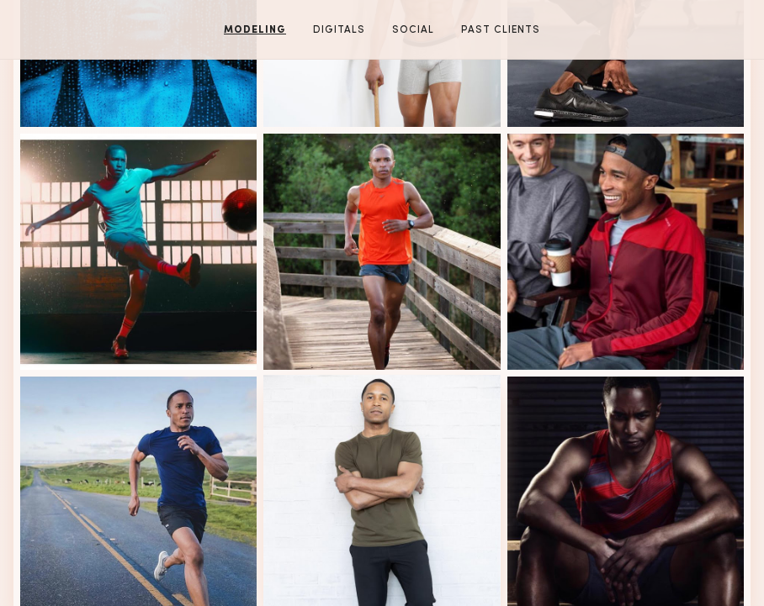
scroll to position [2050, 0]
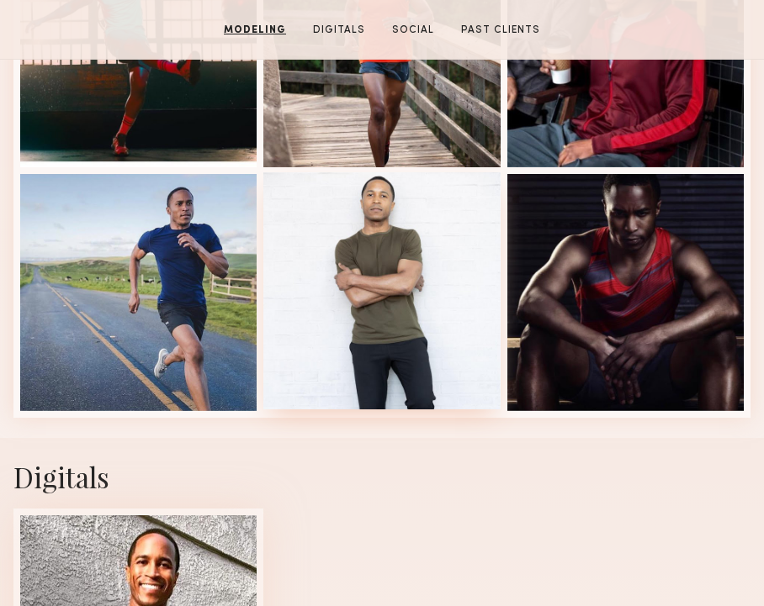
click at [325, 257] on div at bounding box center [381, 290] width 236 height 236
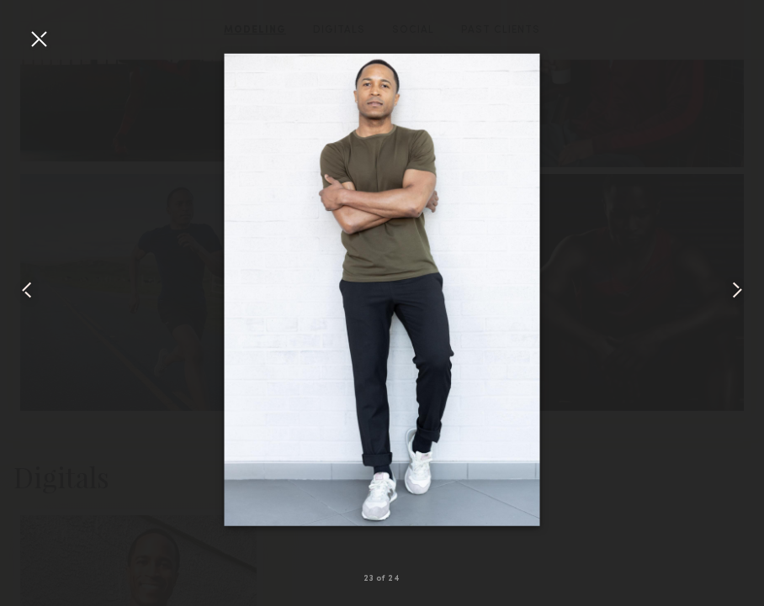
click at [45, 28] on div at bounding box center [38, 38] width 27 height 27
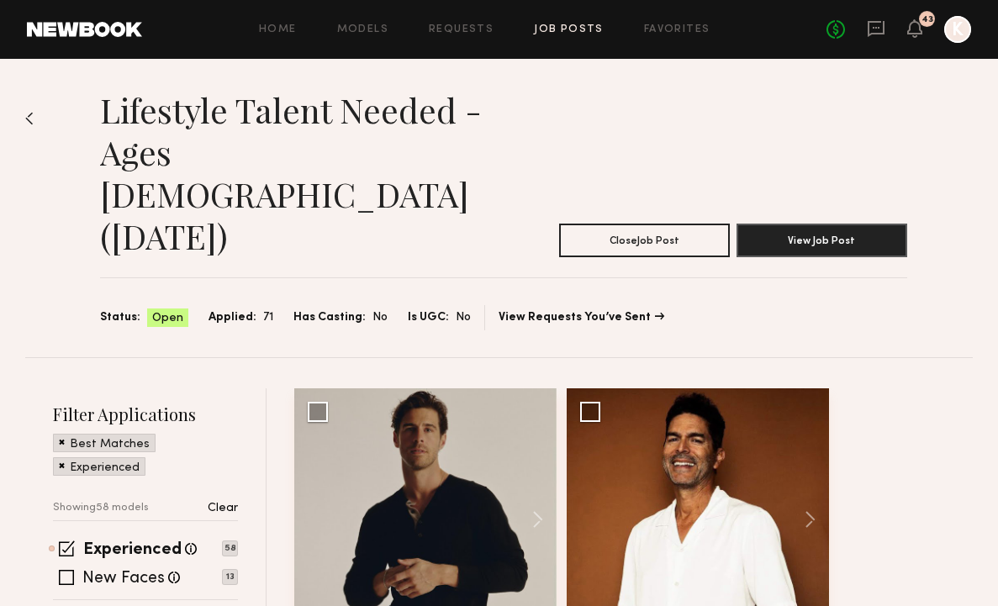
scroll to position [278, 0]
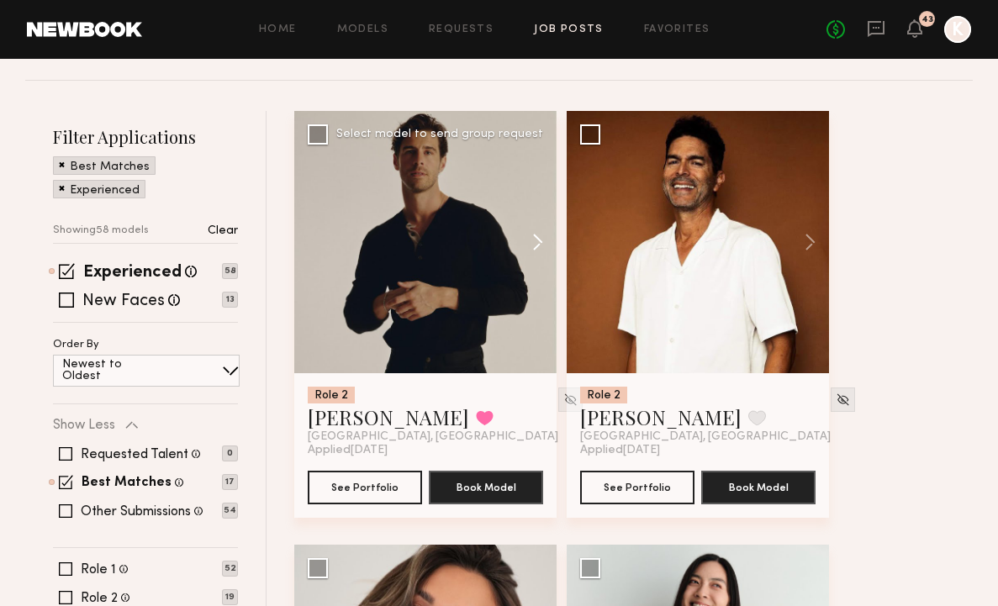
click at [529, 161] on button at bounding box center [530, 242] width 54 height 262
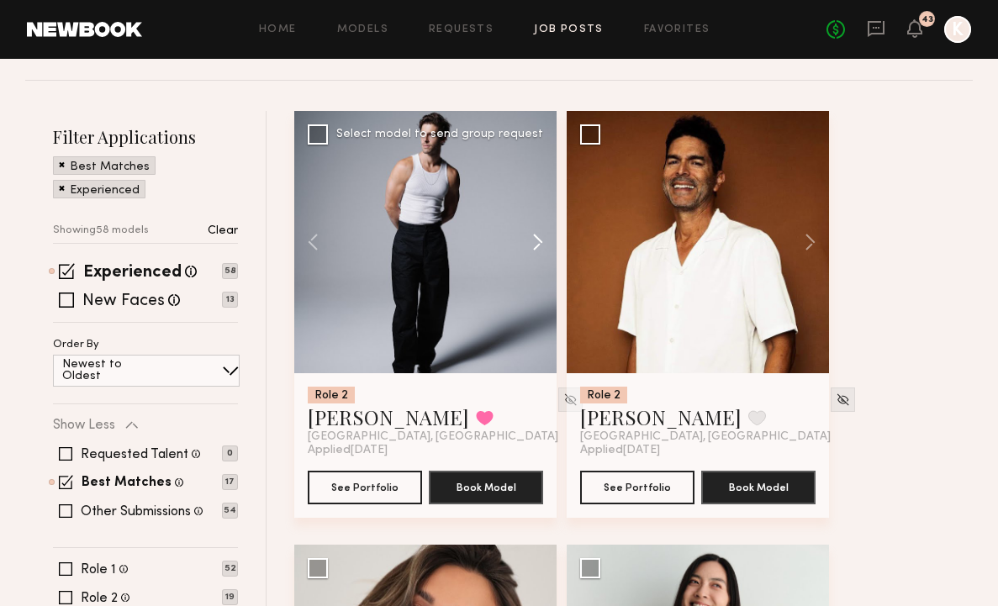
click at [529, 161] on button at bounding box center [530, 242] width 54 height 262
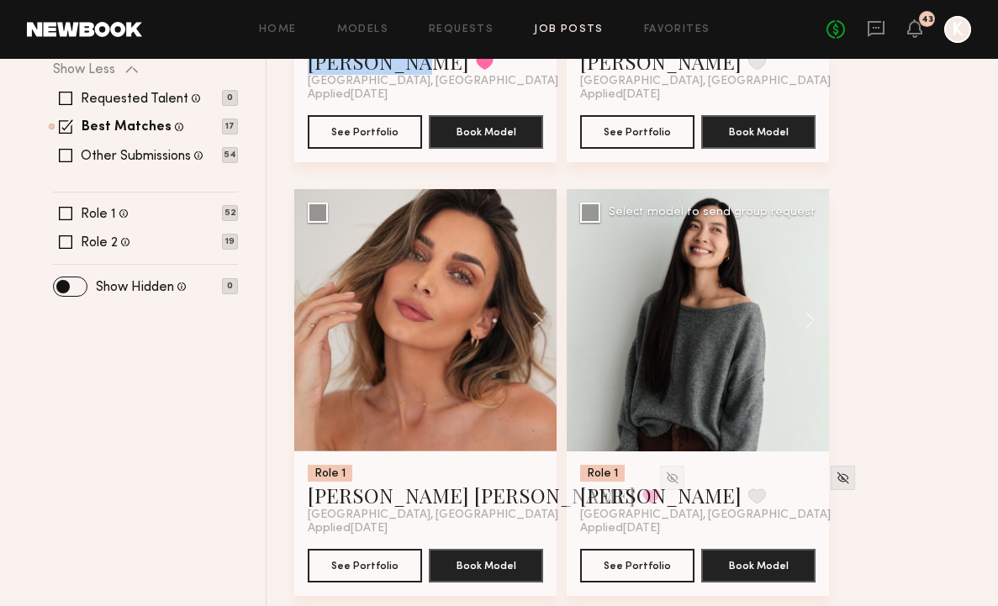
scroll to position [592, 0]
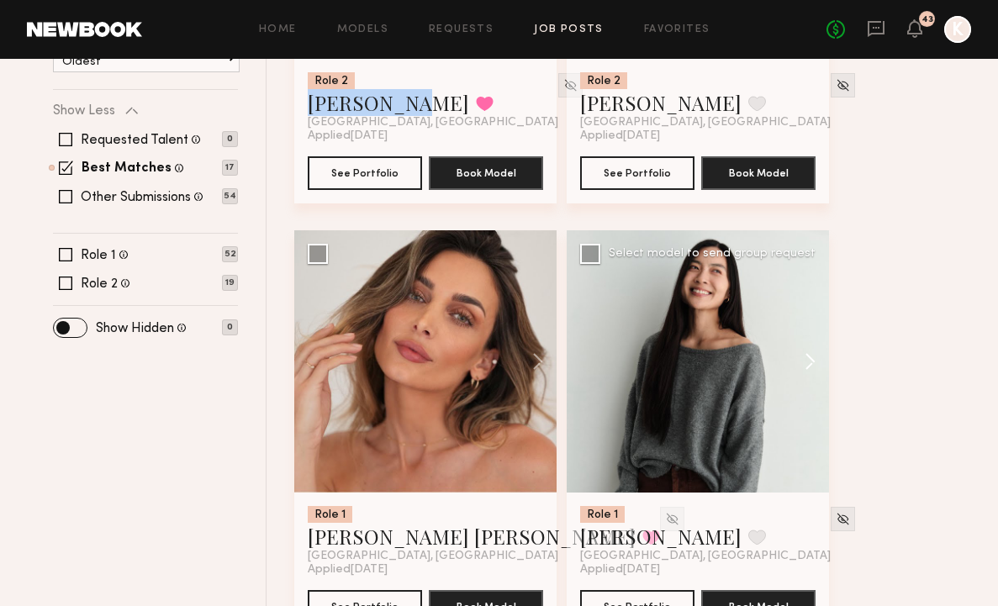
click at [799, 273] on button at bounding box center [802, 361] width 54 height 262
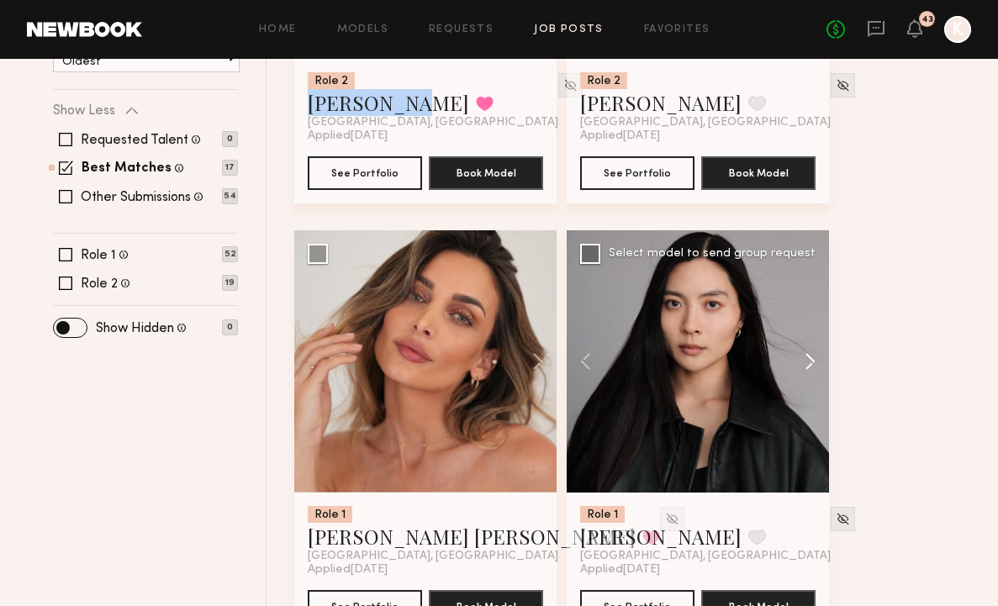
click at [799, 273] on button at bounding box center [802, 361] width 54 height 262
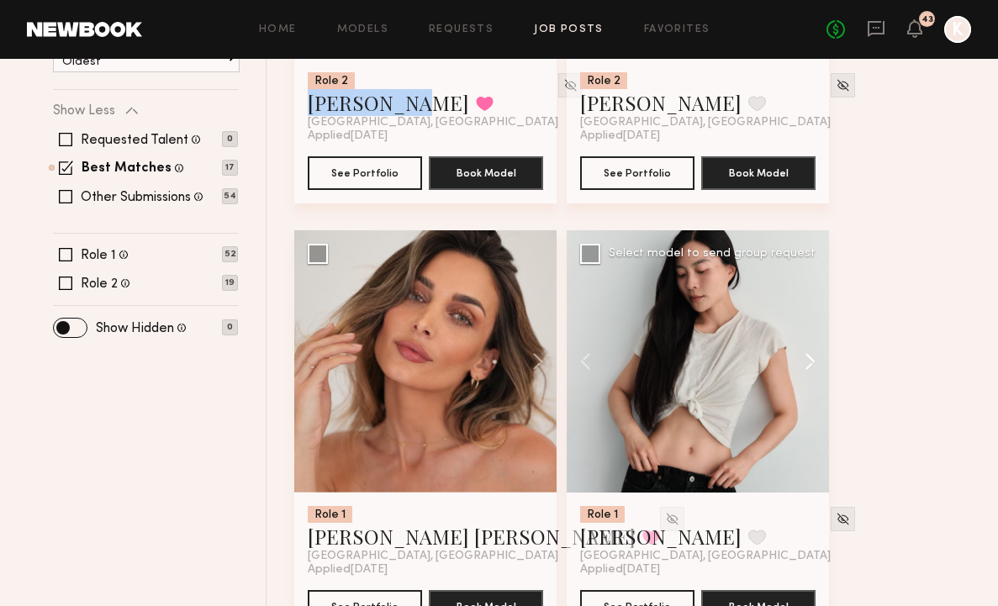
click at [799, 273] on button at bounding box center [802, 361] width 54 height 262
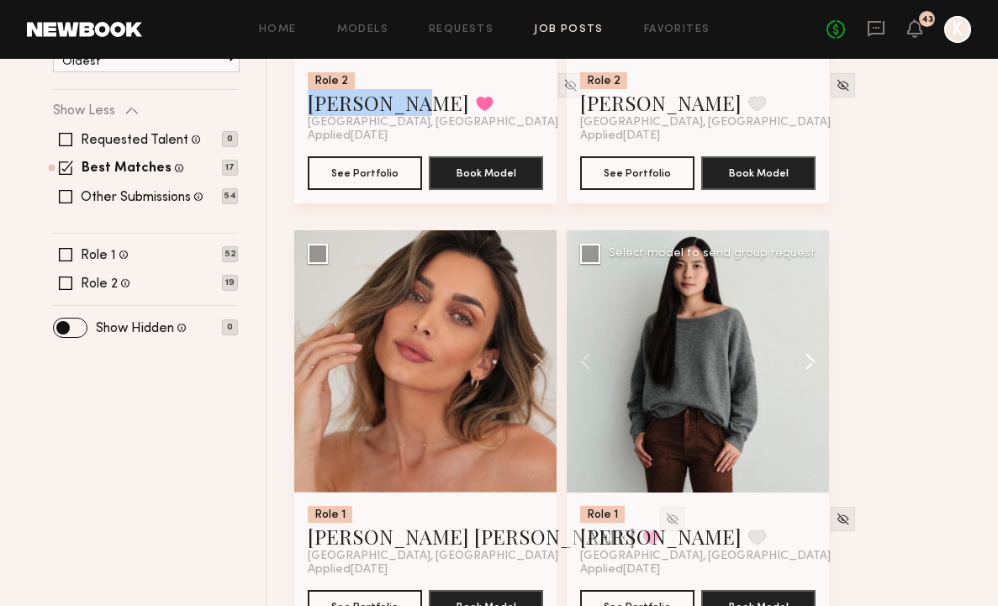
click at [799, 273] on button at bounding box center [802, 361] width 54 height 262
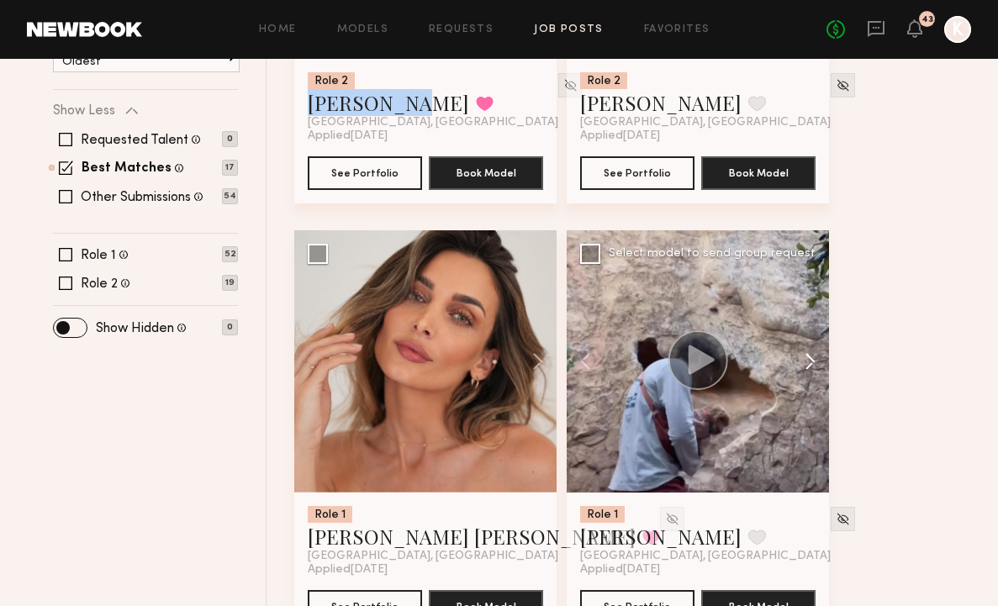
click at [799, 273] on button at bounding box center [802, 361] width 54 height 262
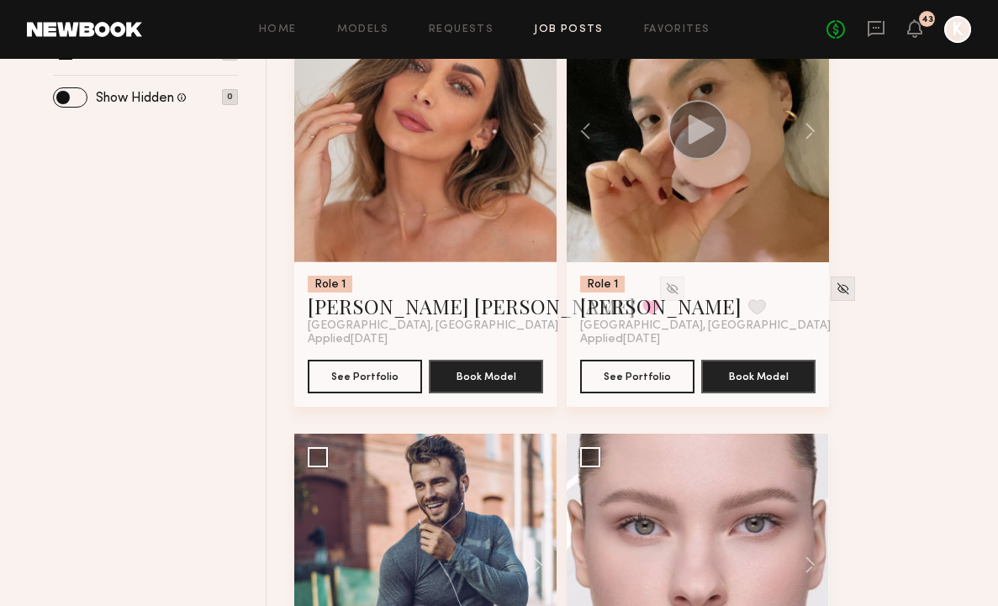
scroll to position [972, 0]
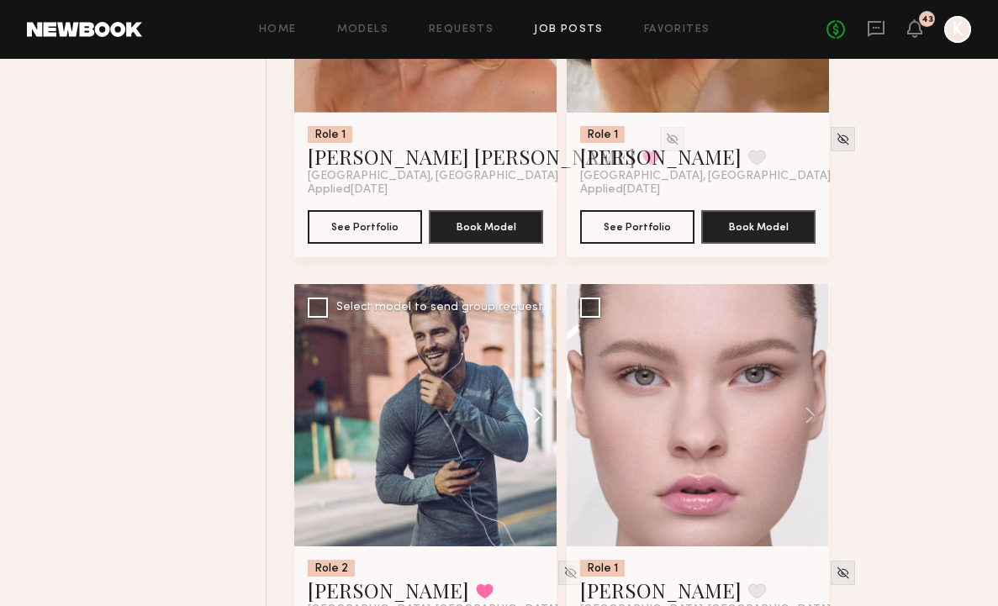
click at [532, 333] on button at bounding box center [530, 415] width 54 height 262
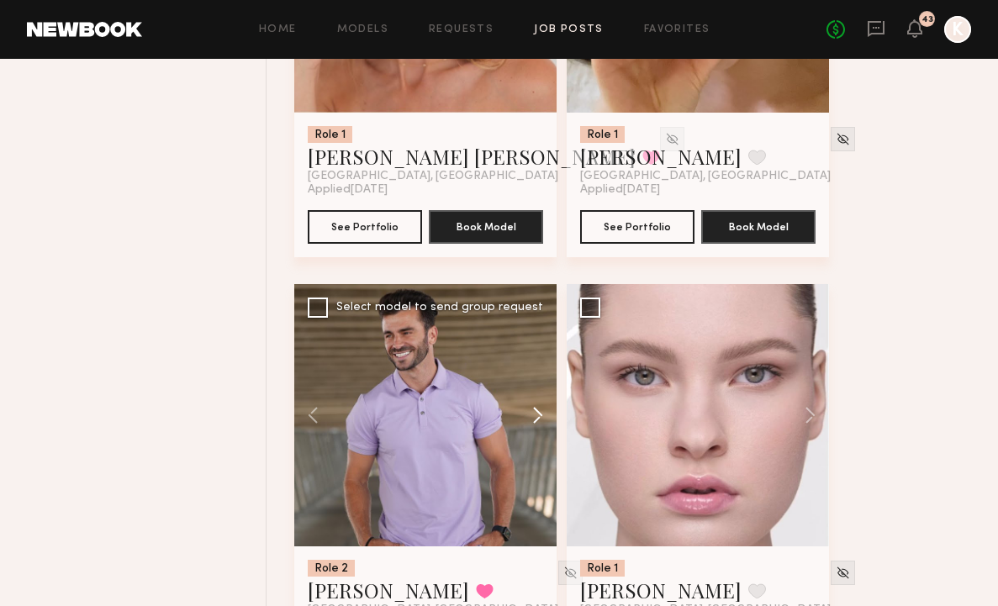
click at [532, 333] on button at bounding box center [530, 415] width 54 height 262
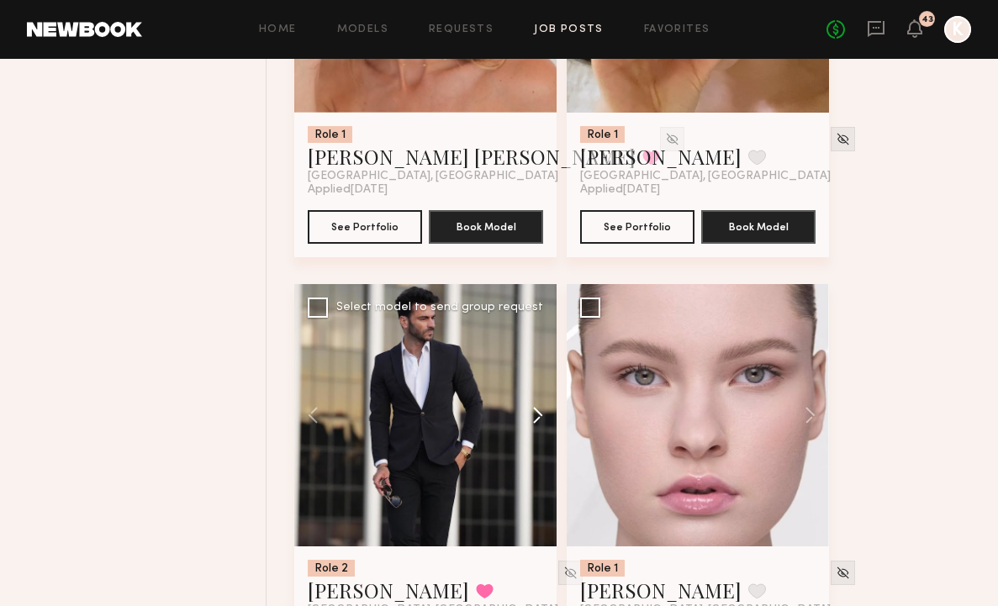
click at [532, 333] on button at bounding box center [530, 415] width 54 height 262
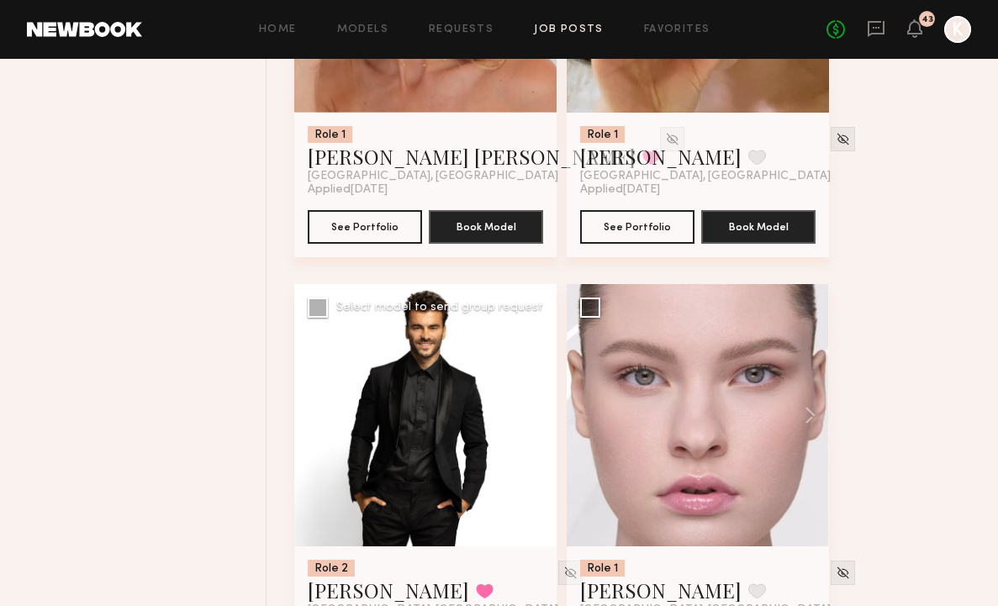
click at [532, 333] on button at bounding box center [530, 415] width 54 height 262
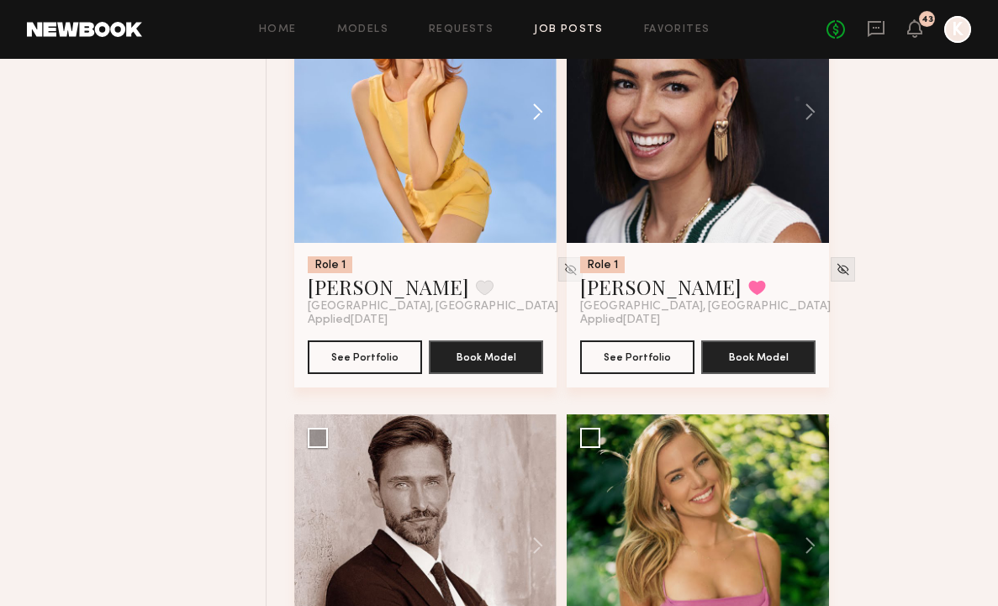
scroll to position [0, 0]
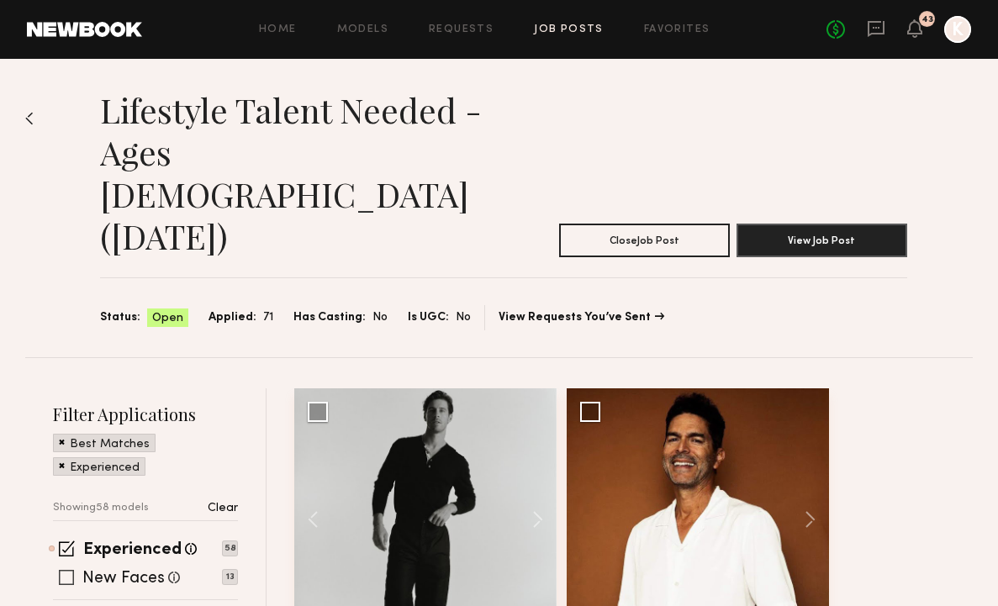
click at [62, 570] on span at bounding box center [66, 577] width 15 height 15
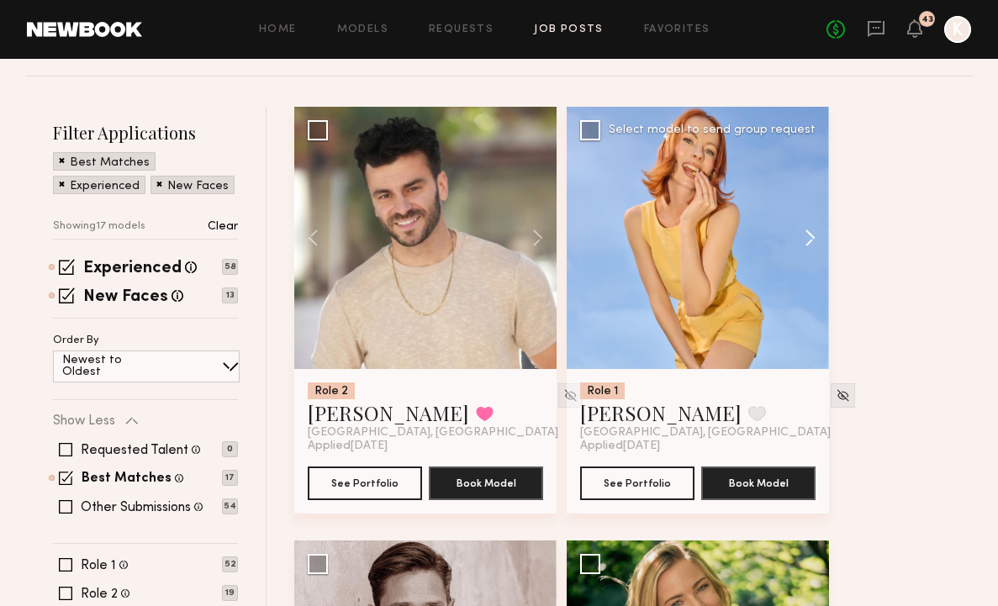
scroll to position [553, 0]
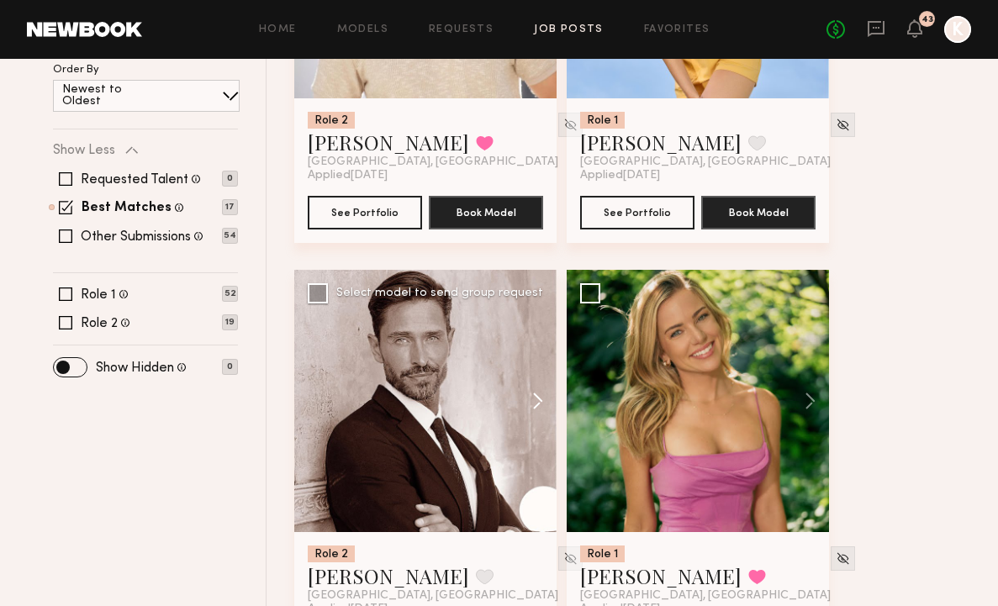
click at [550, 307] on button at bounding box center [530, 401] width 54 height 262
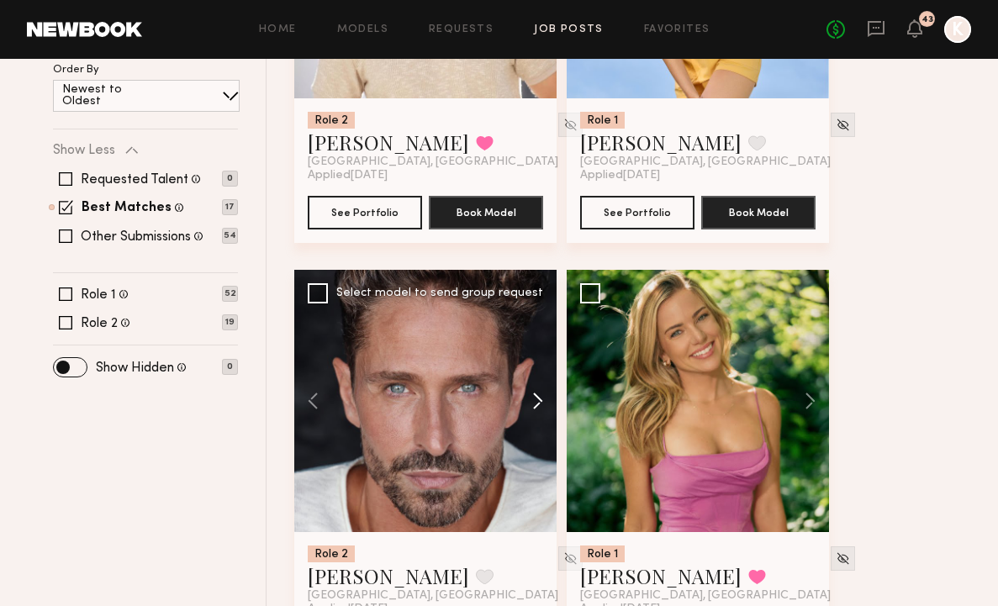
click at [534, 309] on button at bounding box center [530, 401] width 54 height 262
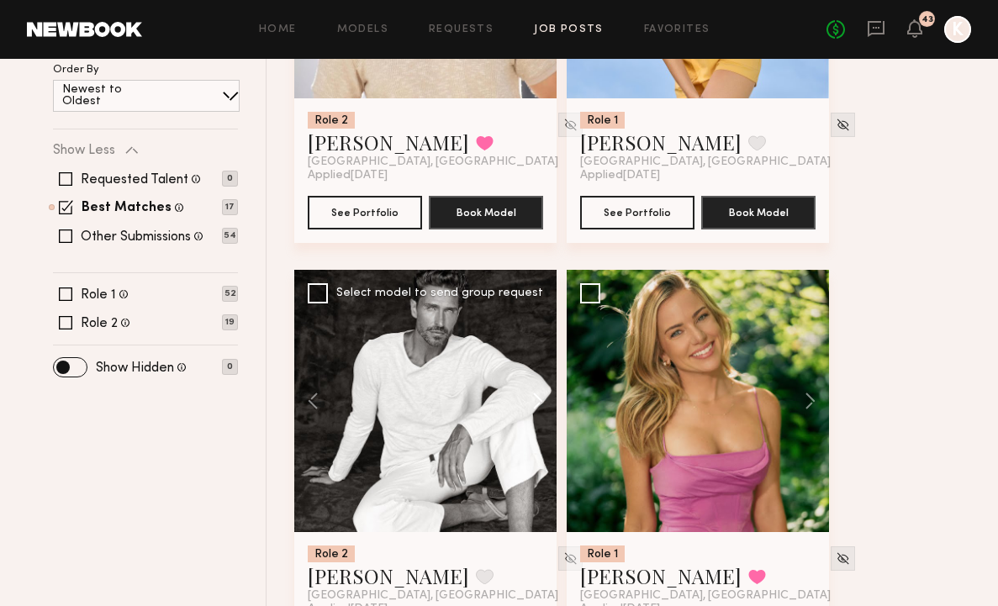
click at [534, 309] on button at bounding box center [530, 401] width 54 height 262
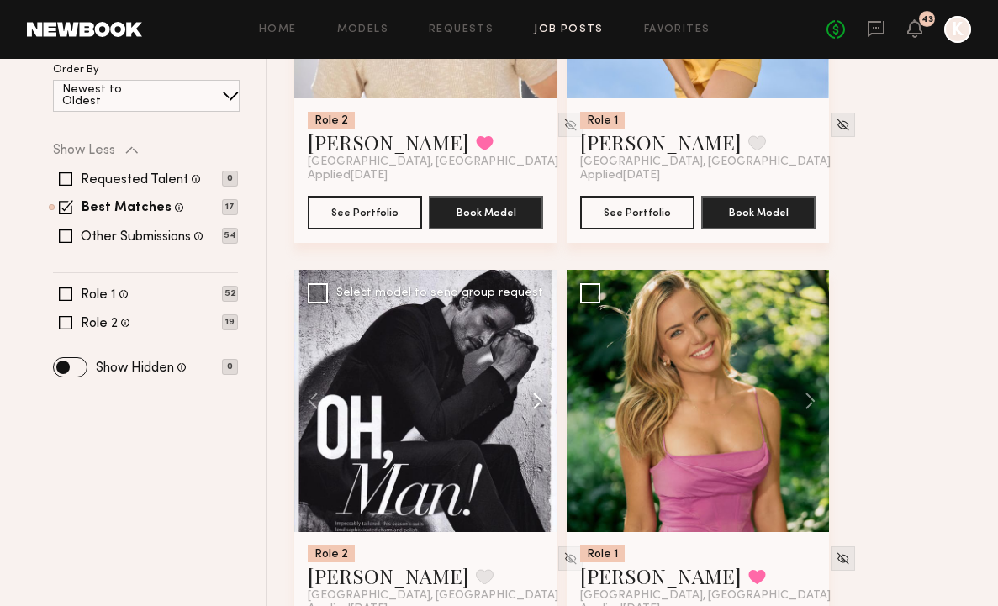
click at [534, 309] on button at bounding box center [530, 401] width 54 height 262
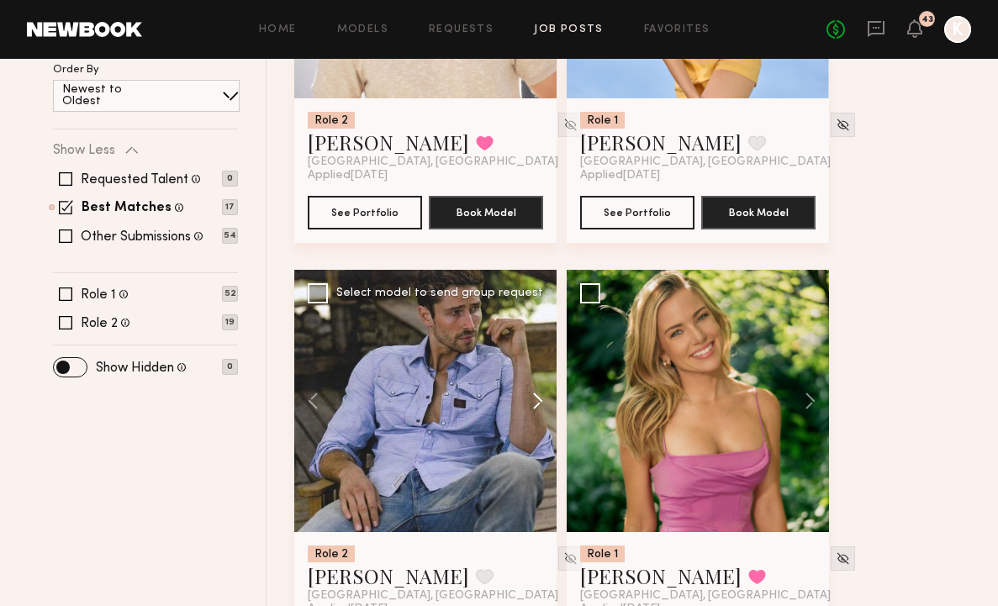
click at [534, 309] on button at bounding box center [530, 401] width 54 height 262
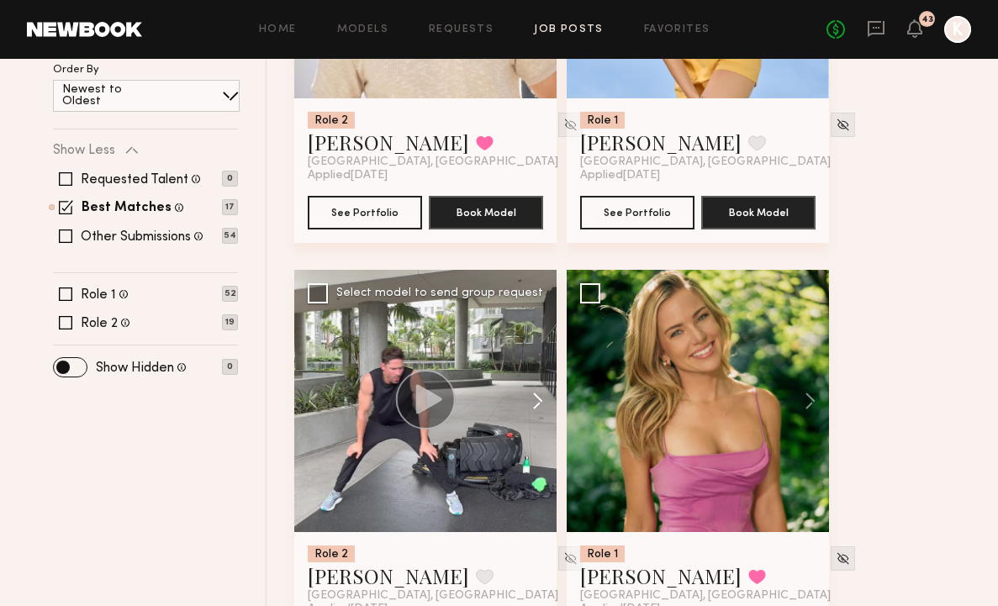
click at [534, 309] on button at bounding box center [530, 401] width 54 height 262
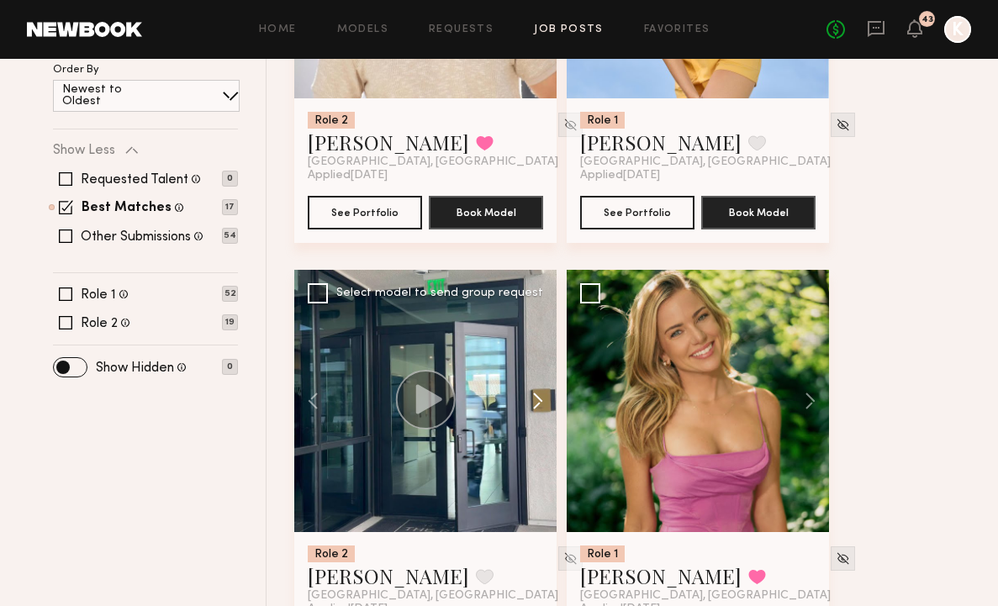
click at [534, 309] on button at bounding box center [530, 401] width 54 height 262
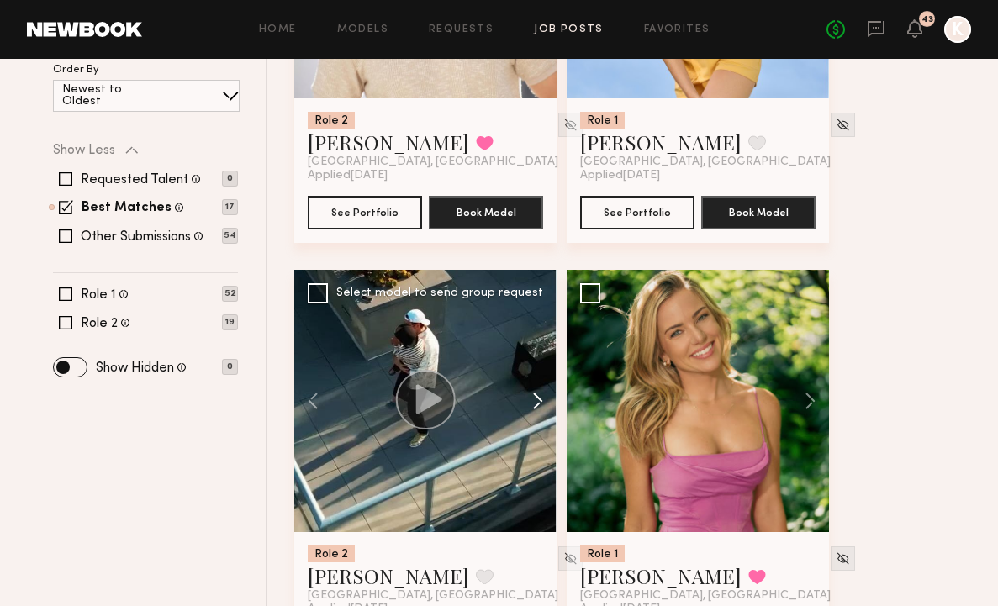
click at [534, 309] on button at bounding box center [530, 401] width 54 height 262
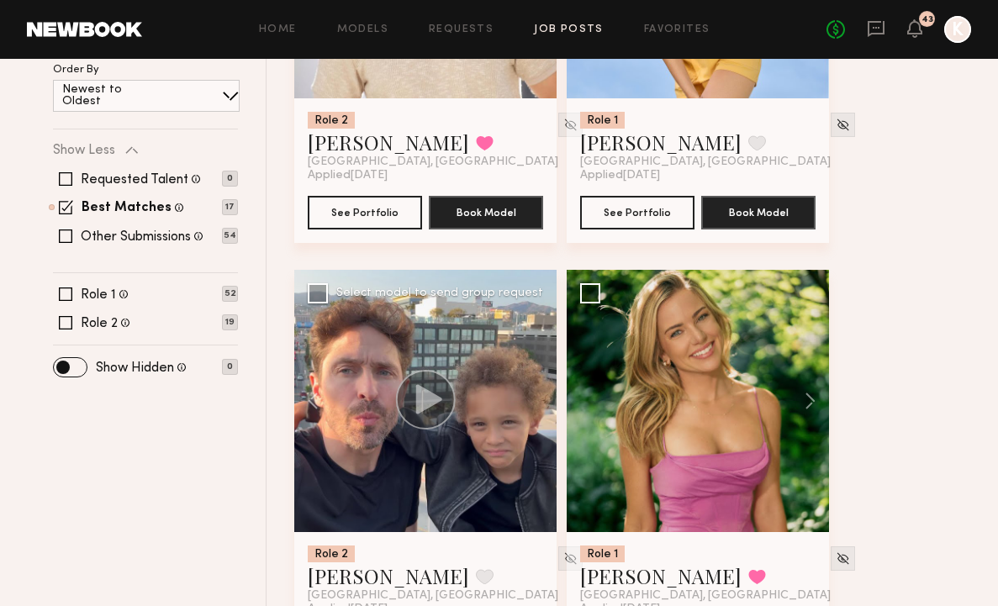
click at [534, 309] on div at bounding box center [425, 401] width 262 height 262
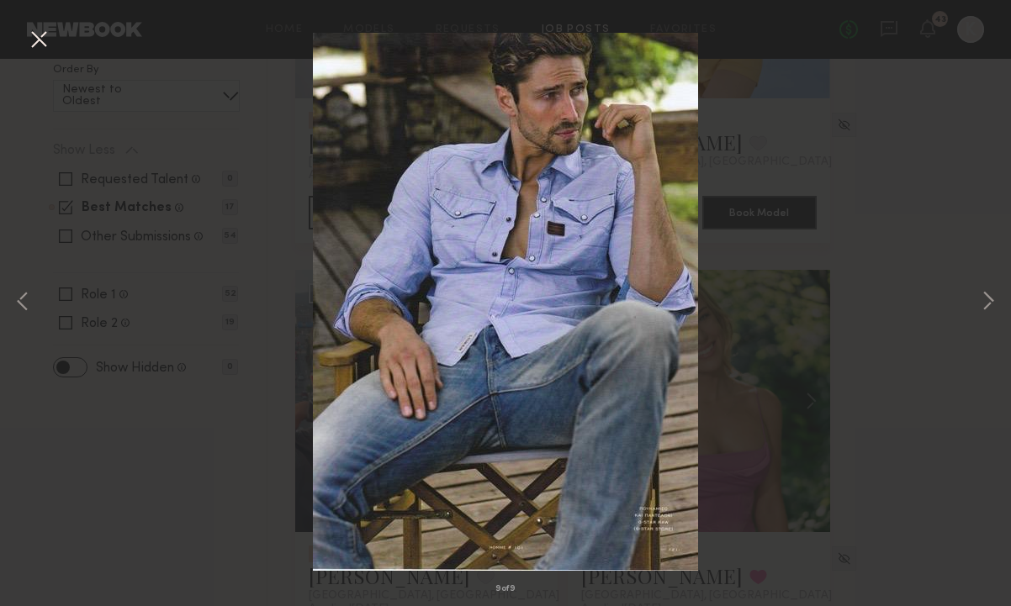
click at [34, 304] on div "9 of 9" at bounding box center [505, 303] width 1011 height 606
click at [16, 298] on button at bounding box center [23, 303] width 20 height 485
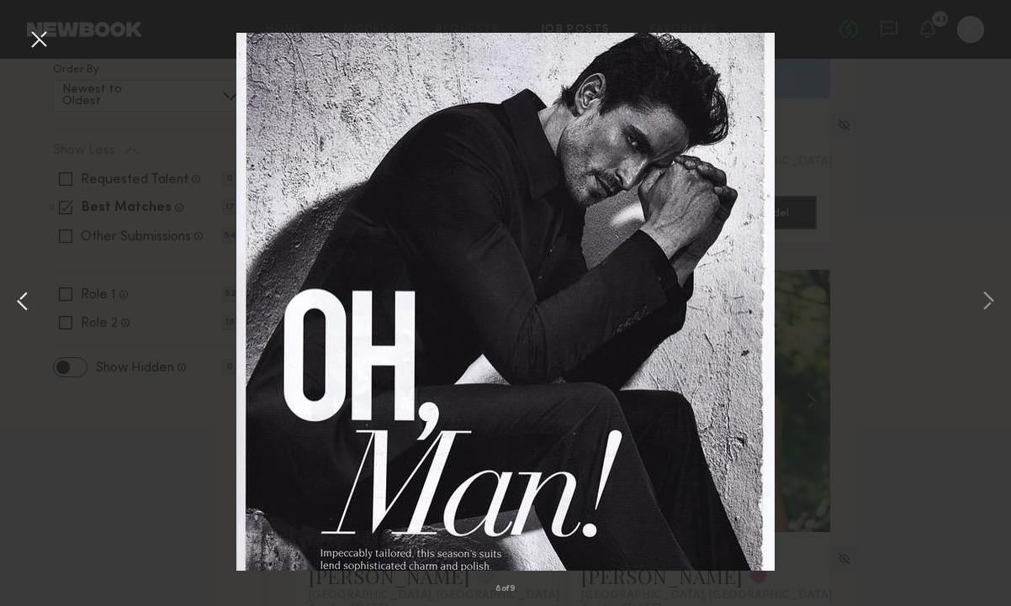
click at [16, 298] on button at bounding box center [23, 303] width 20 height 485
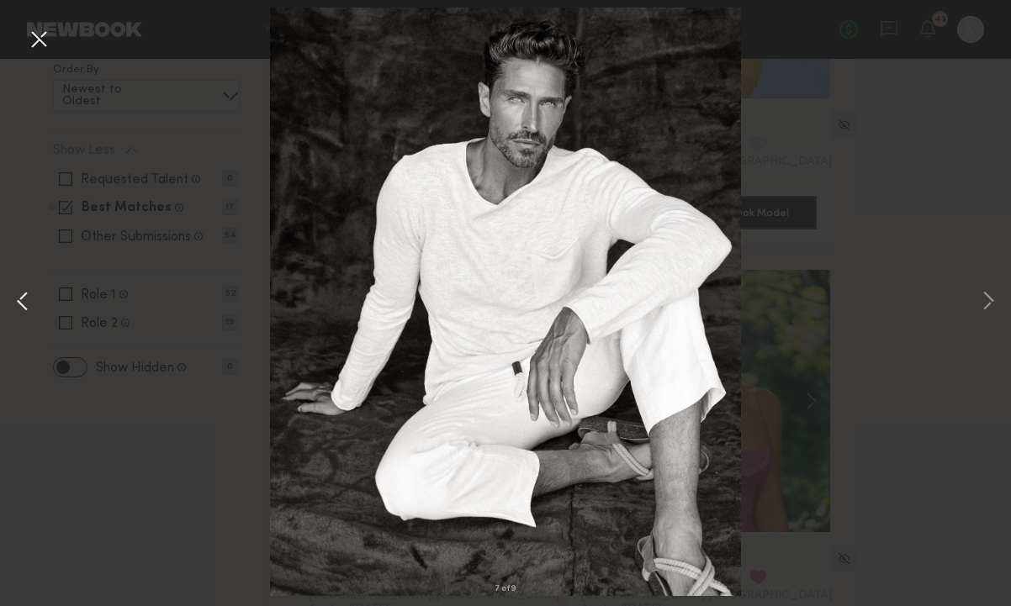
click at [16, 297] on button at bounding box center [23, 303] width 20 height 485
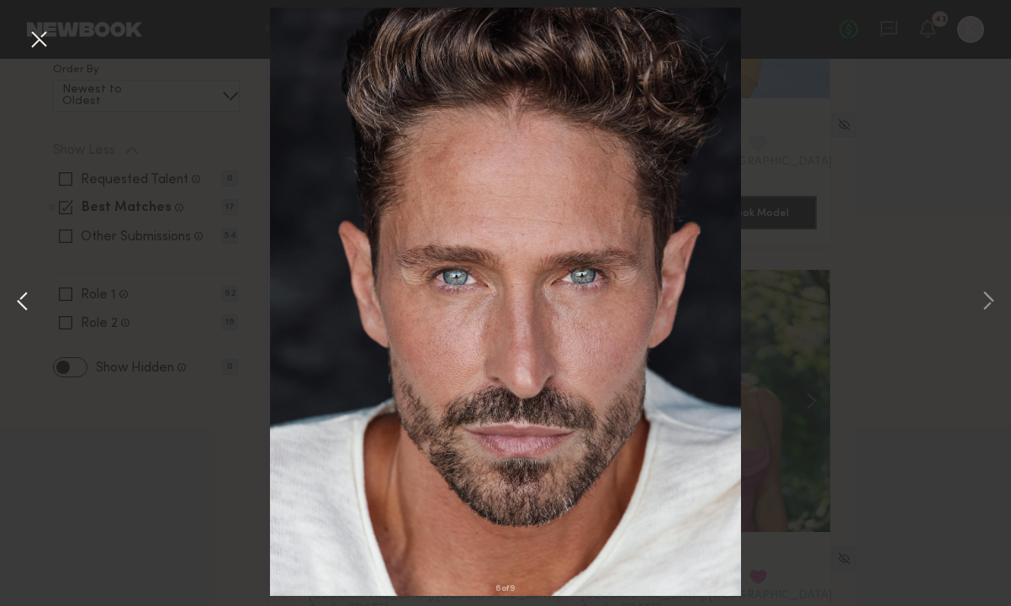
click at [16, 297] on button at bounding box center [23, 303] width 20 height 485
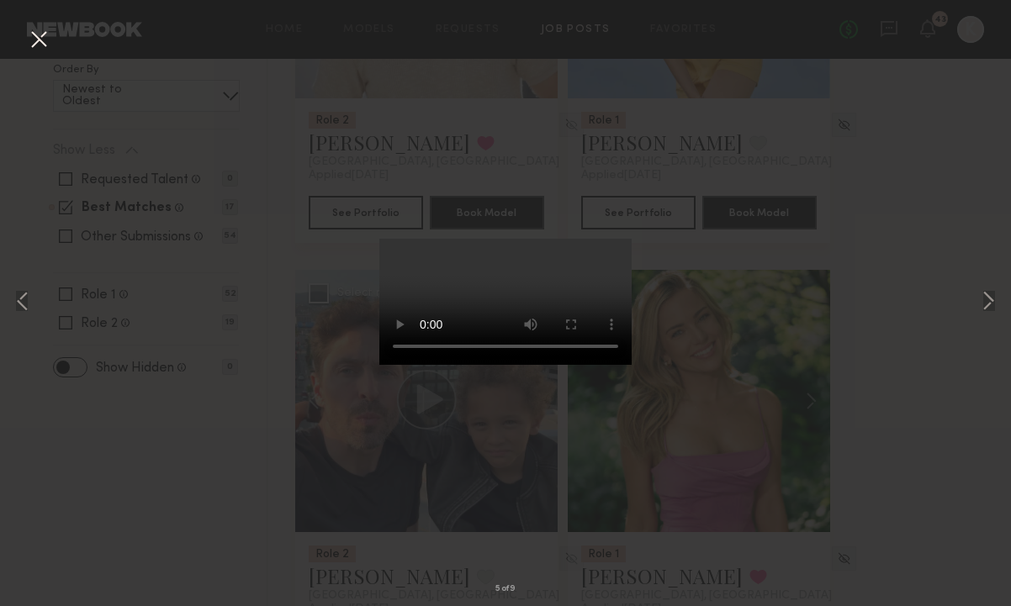
click at [41, 42] on button at bounding box center [38, 40] width 27 height 30
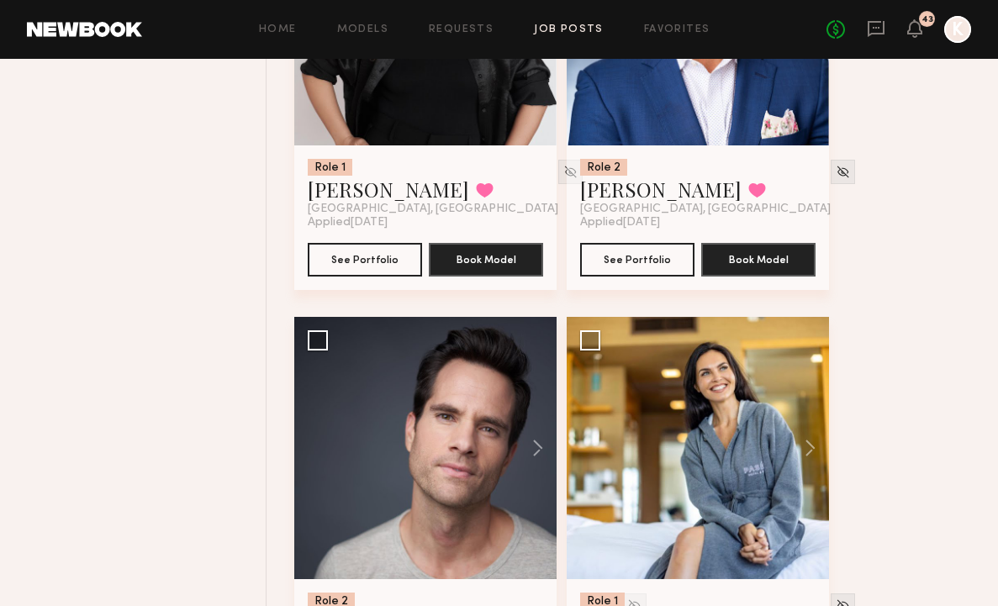
scroll to position [2301, 0]
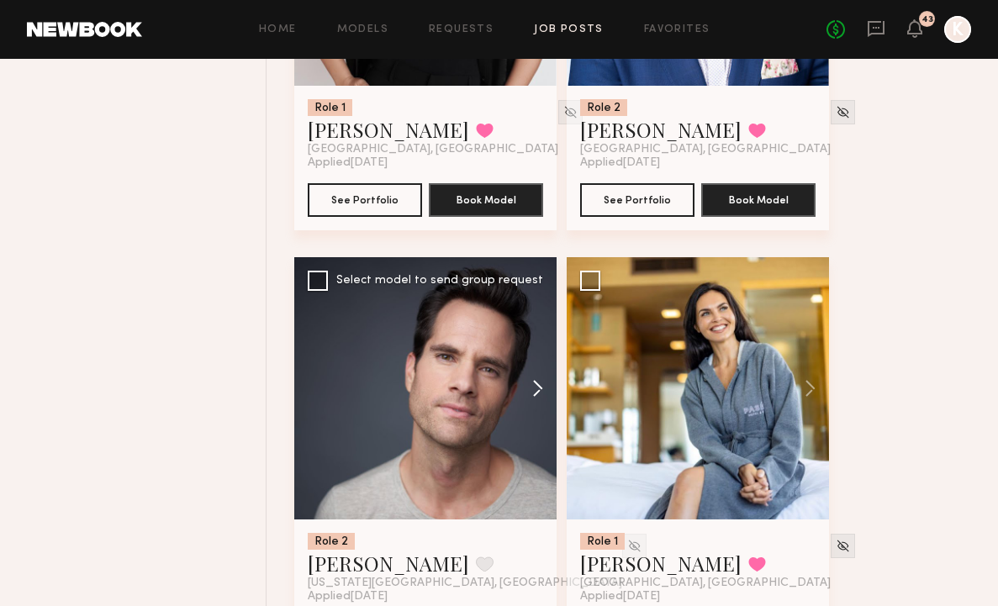
click at [535, 309] on button at bounding box center [530, 388] width 54 height 262
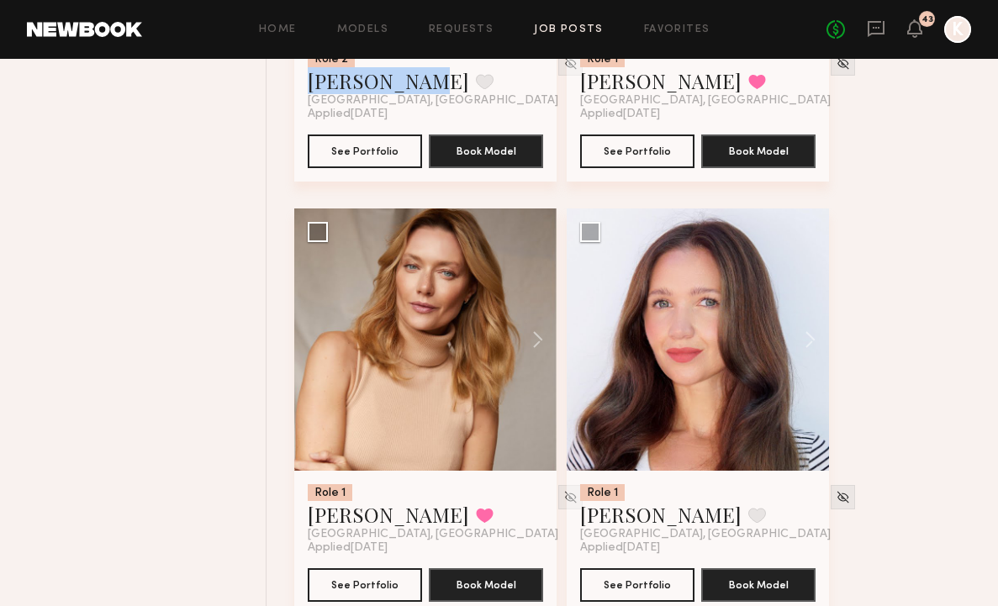
scroll to position [739, 0]
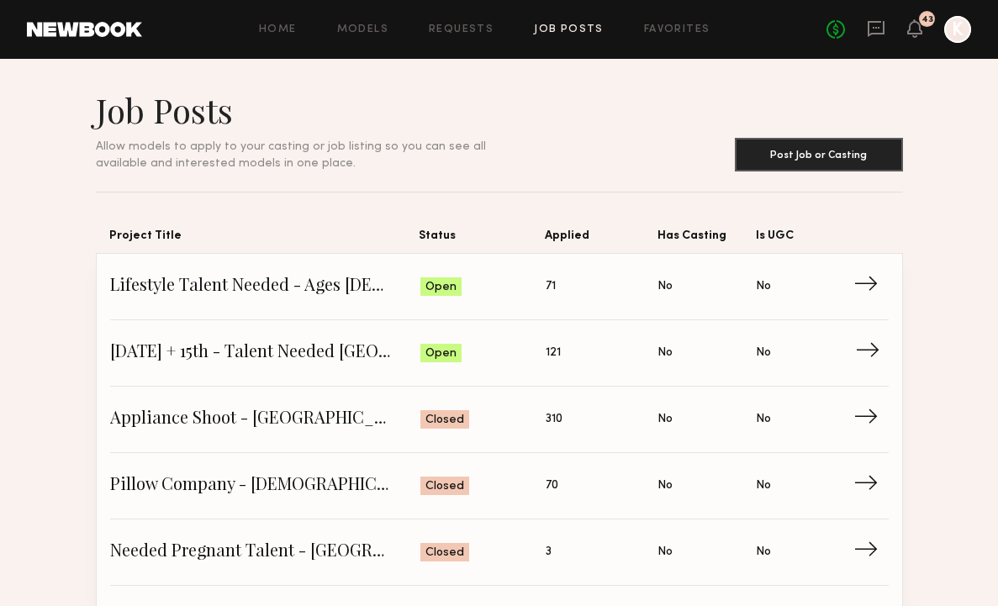
click at [354, 366] on link "October 14th + 15th - Talent Needed San Diego Status: Open Applied: 121 Has Cas…" at bounding box center [499, 353] width 779 height 66
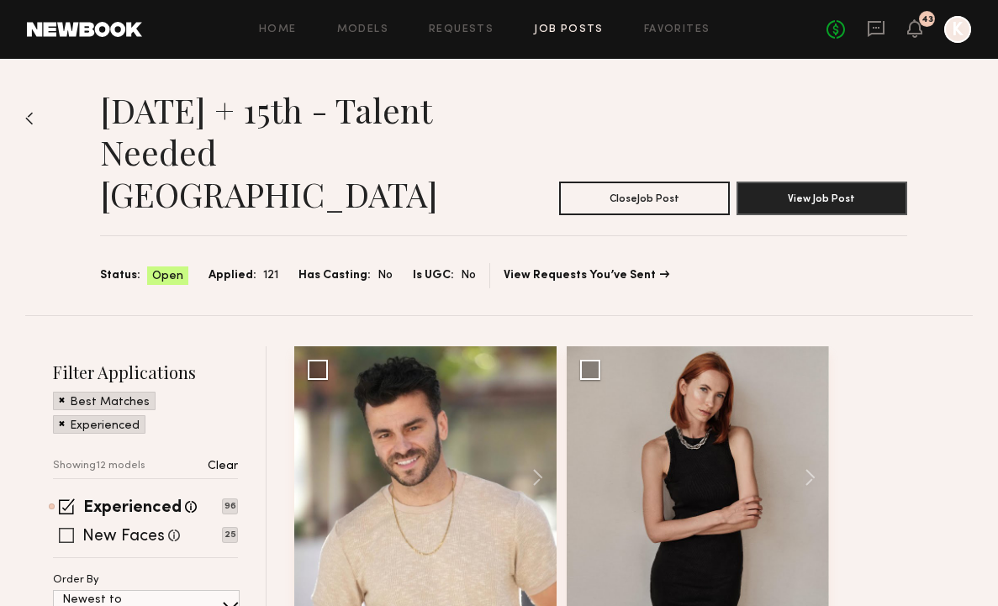
click at [65, 528] on span at bounding box center [66, 535] width 15 height 15
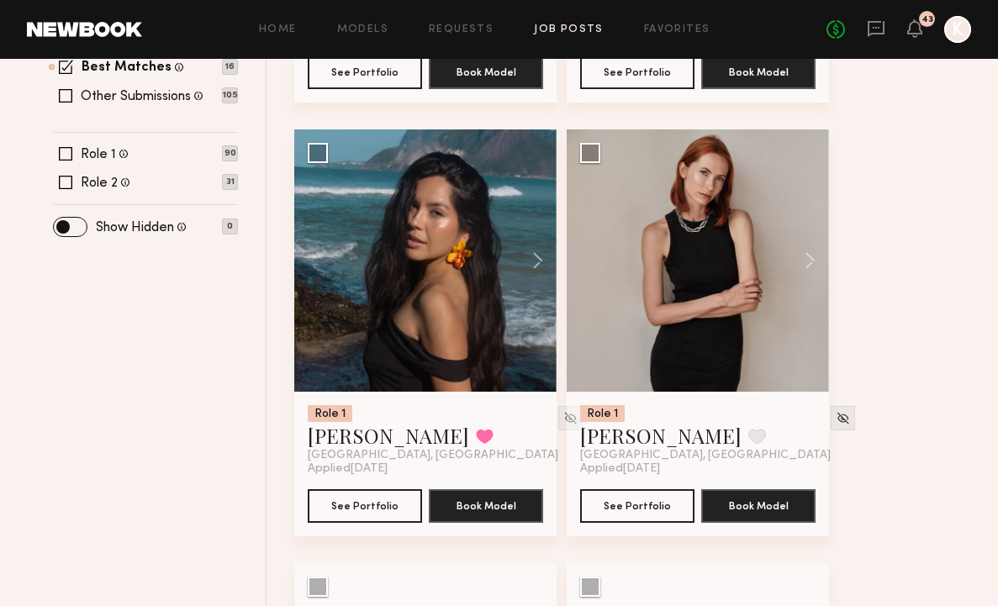
scroll to position [517, 0]
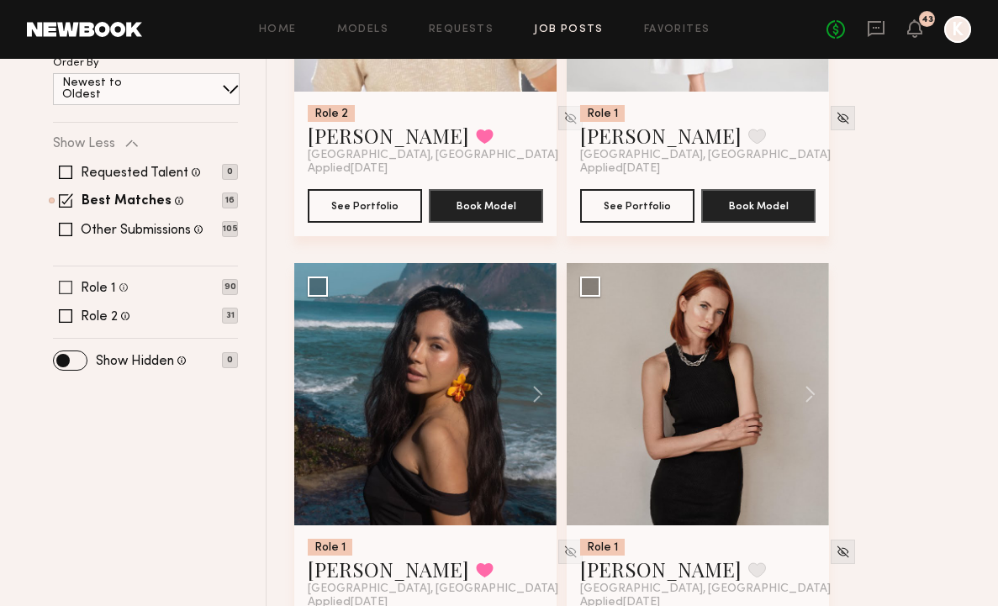
click at [65, 281] on span at bounding box center [65, 287] width 13 height 13
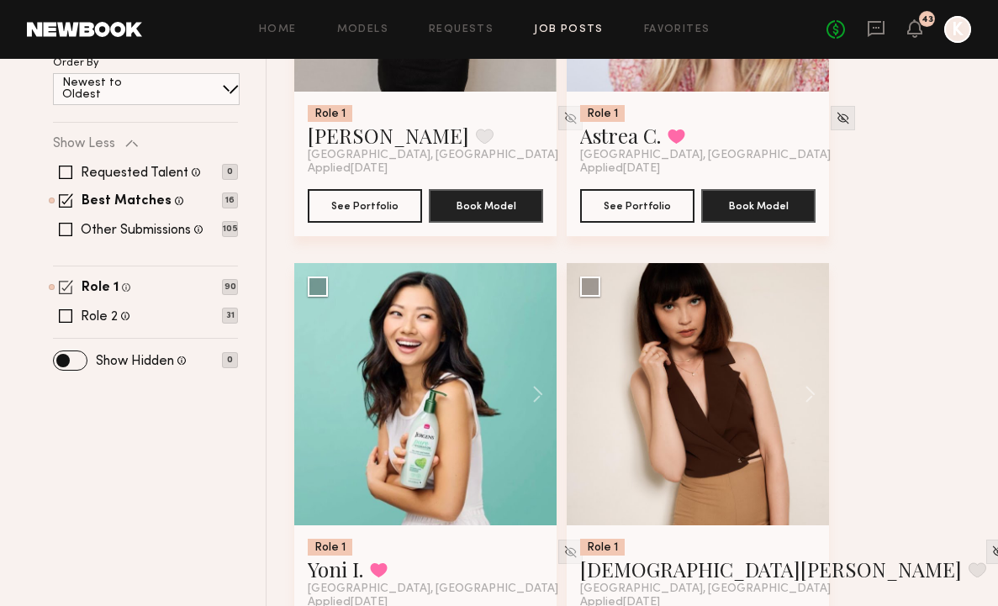
click at [65, 280] on span at bounding box center [66, 287] width 14 height 14
click at [66, 309] on span at bounding box center [65, 315] width 13 height 13
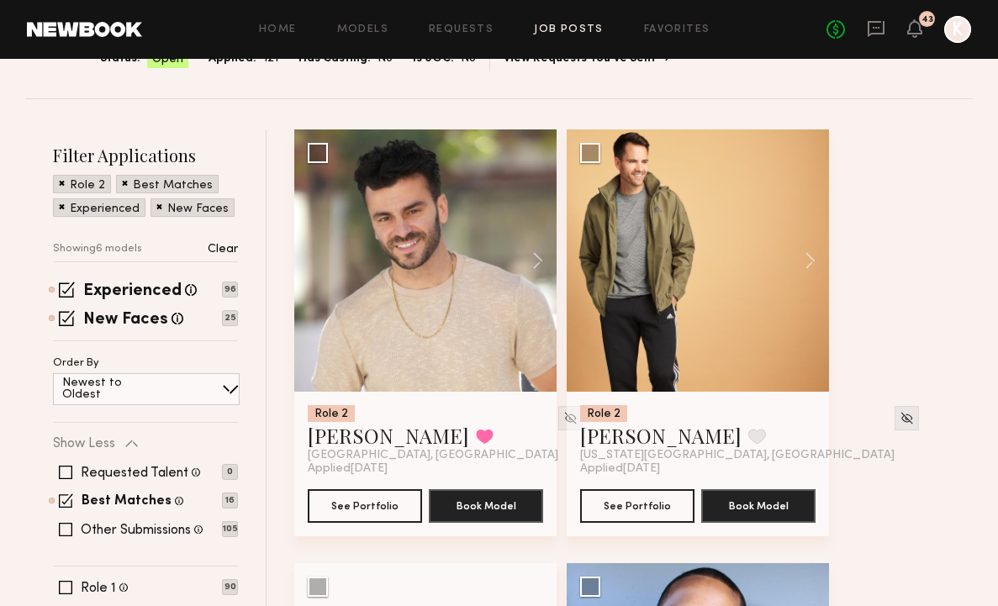
scroll to position [272, 0]
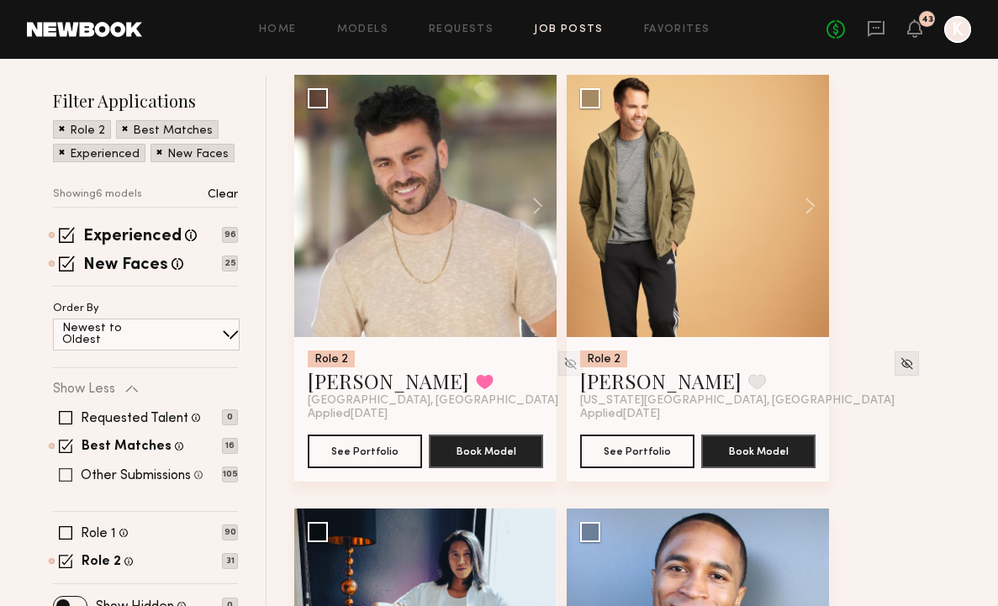
click at [68, 468] on span at bounding box center [65, 474] width 13 height 13
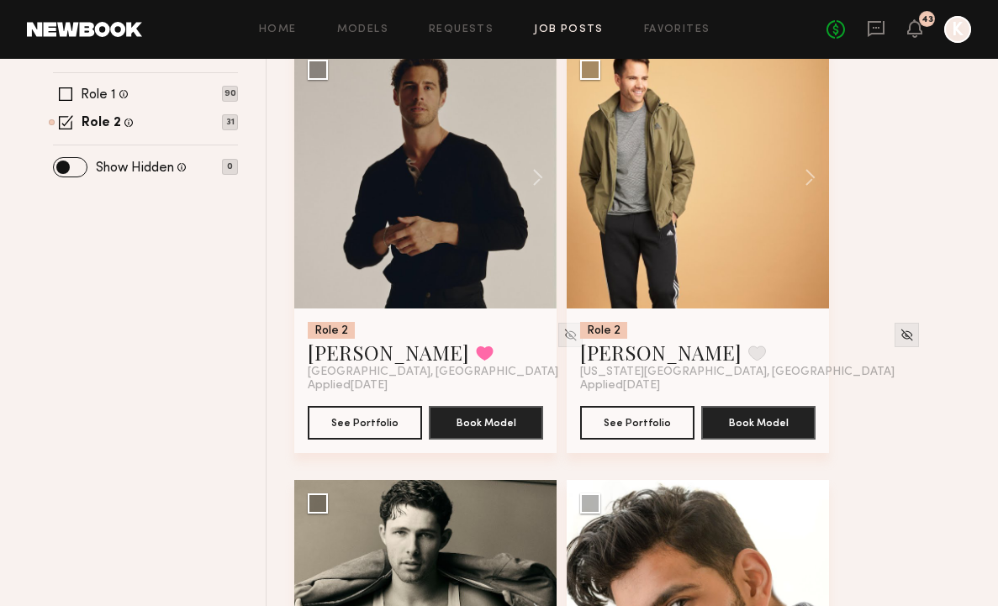
scroll to position [969, 0]
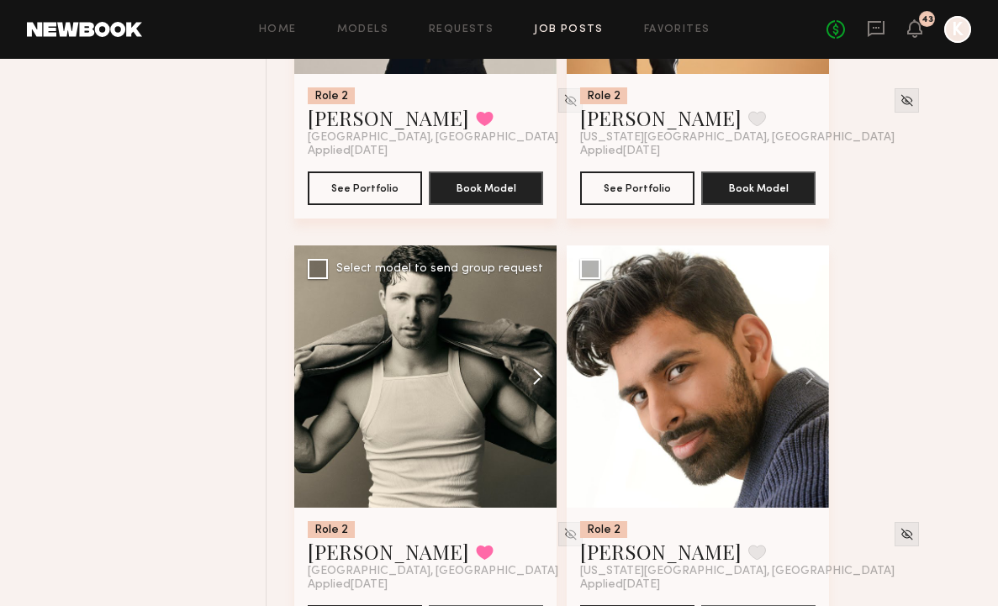
click at [538, 336] on button at bounding box center [530, 377] width 54 height 262
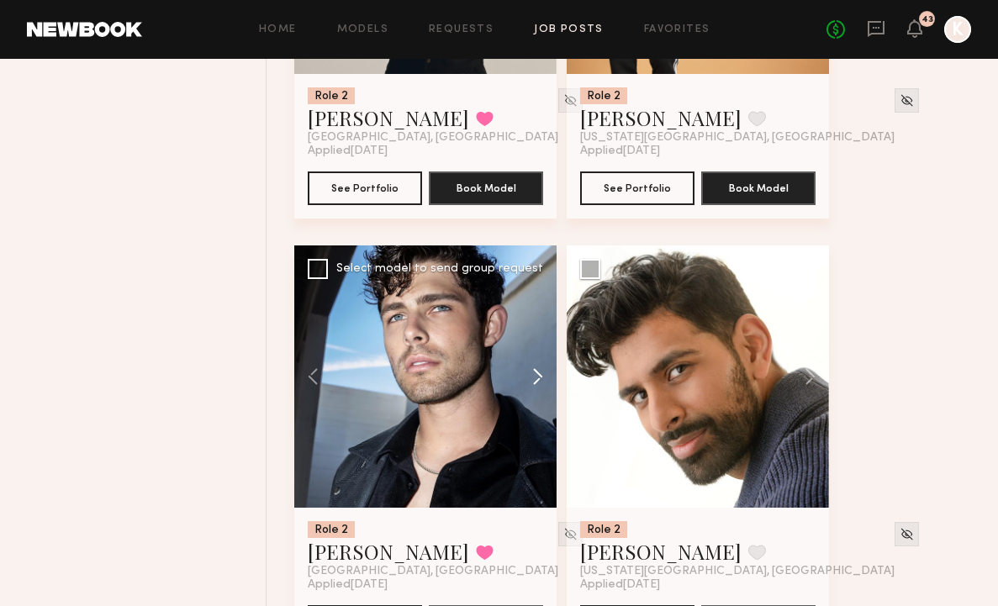
click at [538, 336] on button at bounding box center [530, 377] width 54 height 262
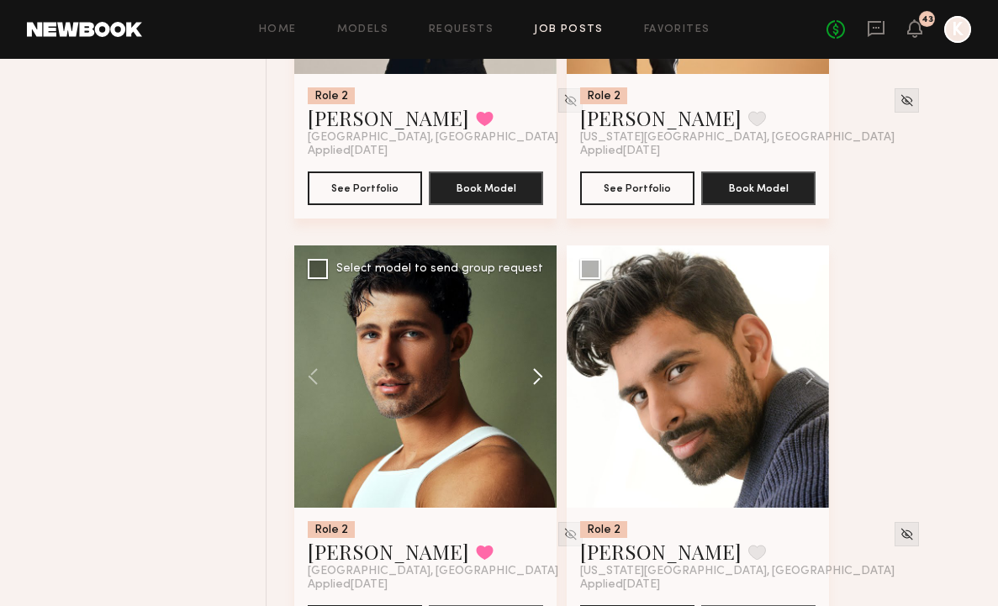
click at [538, 336] on button at bounding box center [530, 377] width 54 height 262
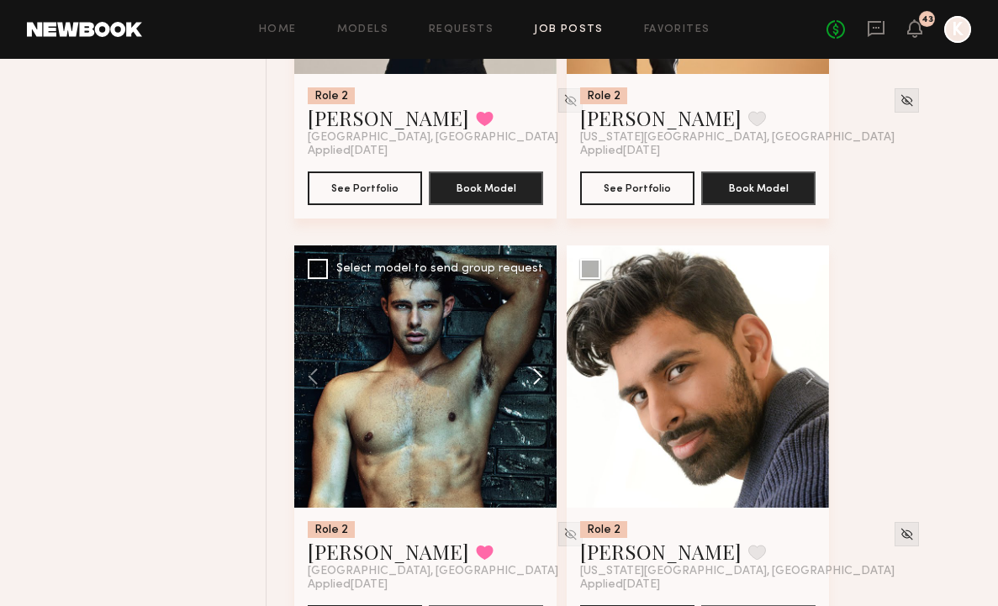
click at [538, 336] on button at bounding box center [530, 377] width 54 height 262
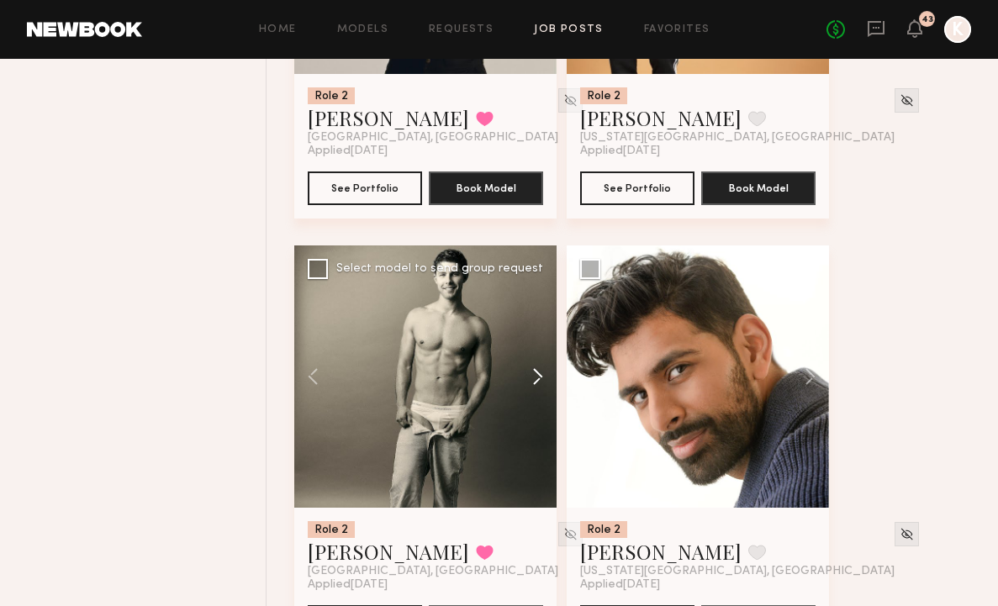
click at [539, 337] on button at bounding box center [530, 377] width 54 height 262
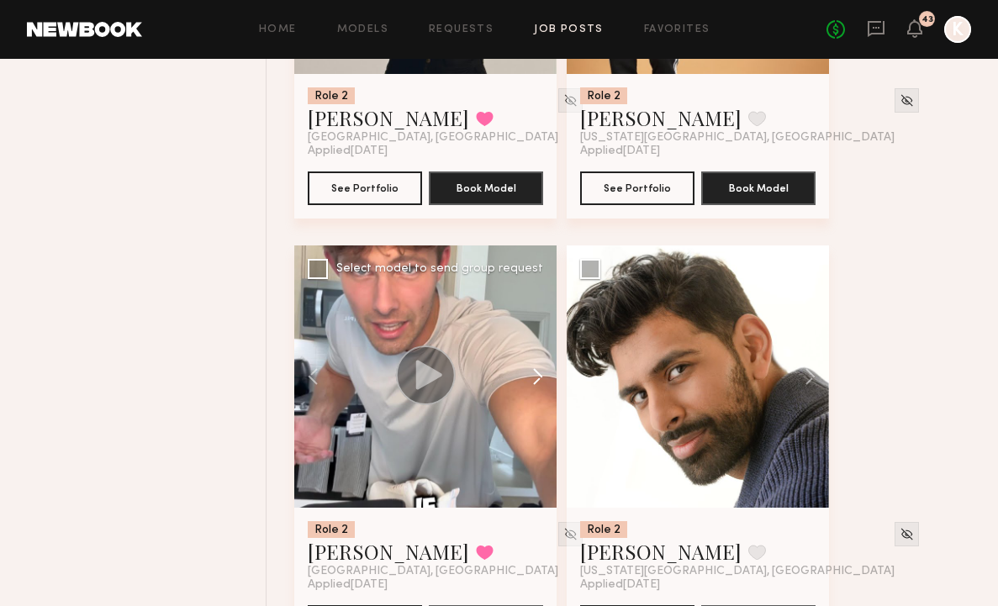
click at [539, 337] on button at bounding box center [530, 377] width 54 height 262
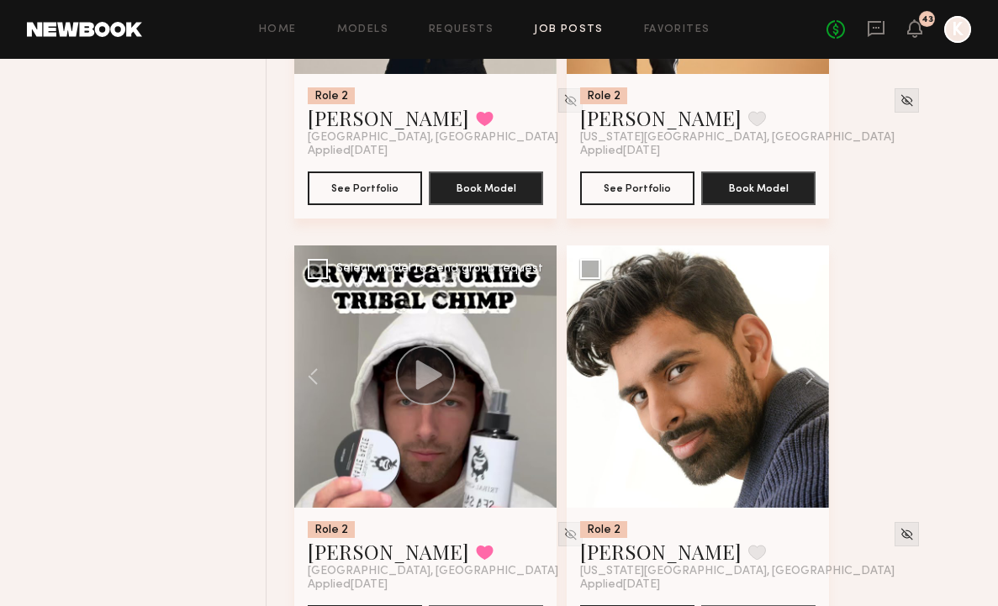
click at [539, 337] on div at bounding box center [425, 377] width 262 height 262
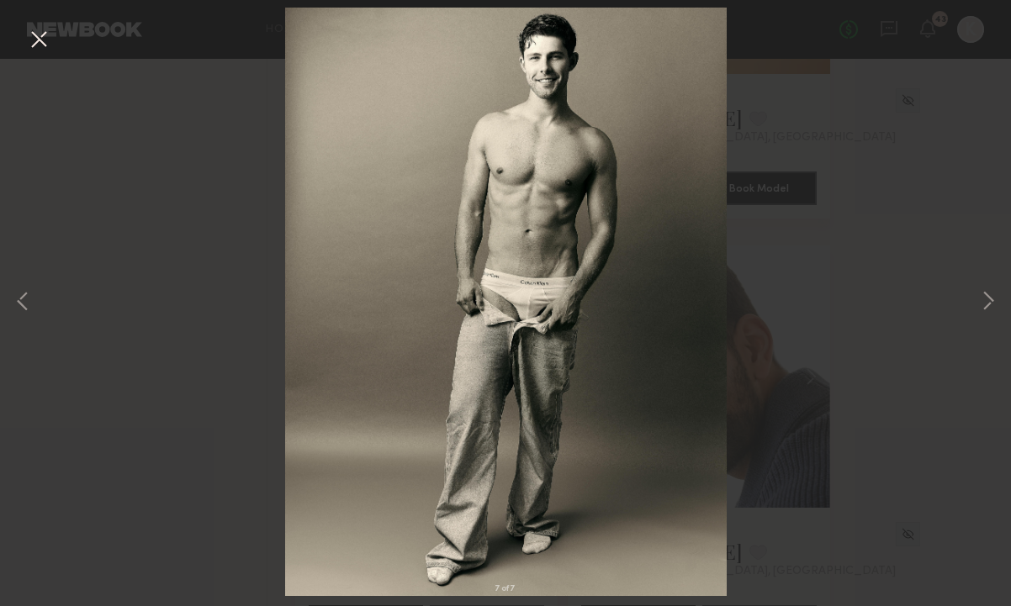
click at [36, 42] on button at bounding box center [38, 40] width 27 height 30
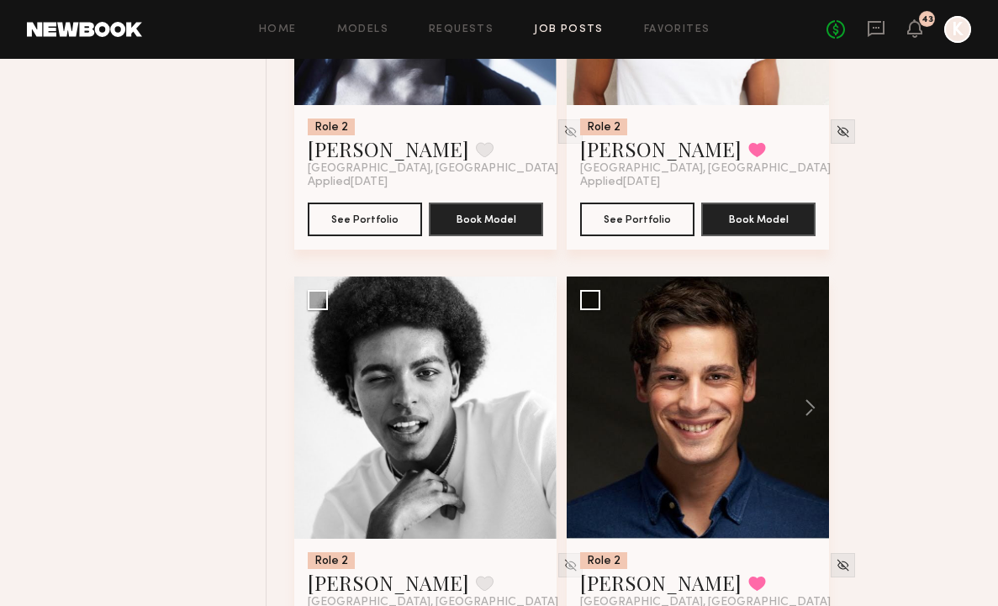
scroll to position [2311, 0]
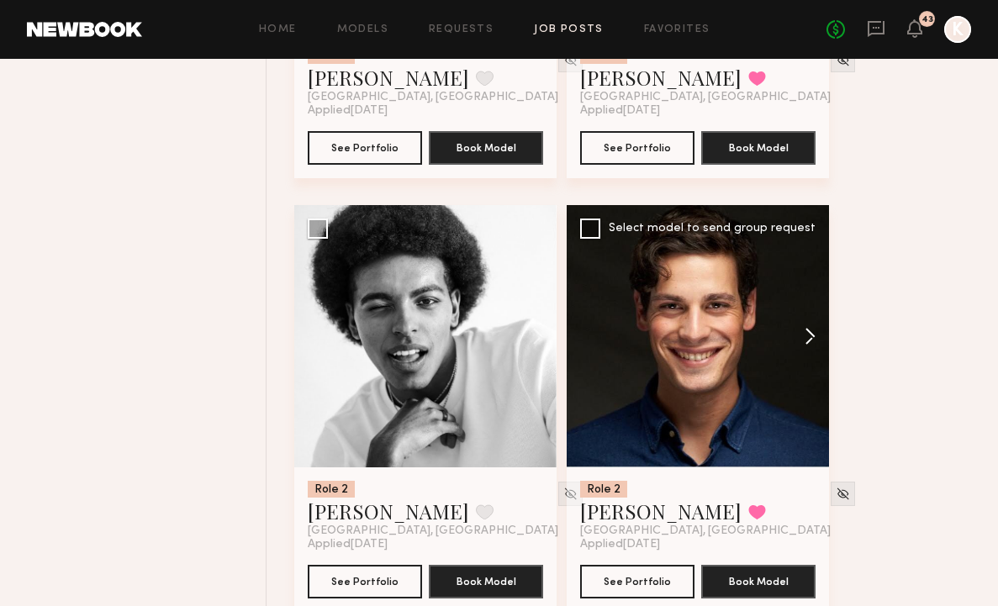
click at [805, 312] on button at bounding box center [802, 336] width 54 height 262
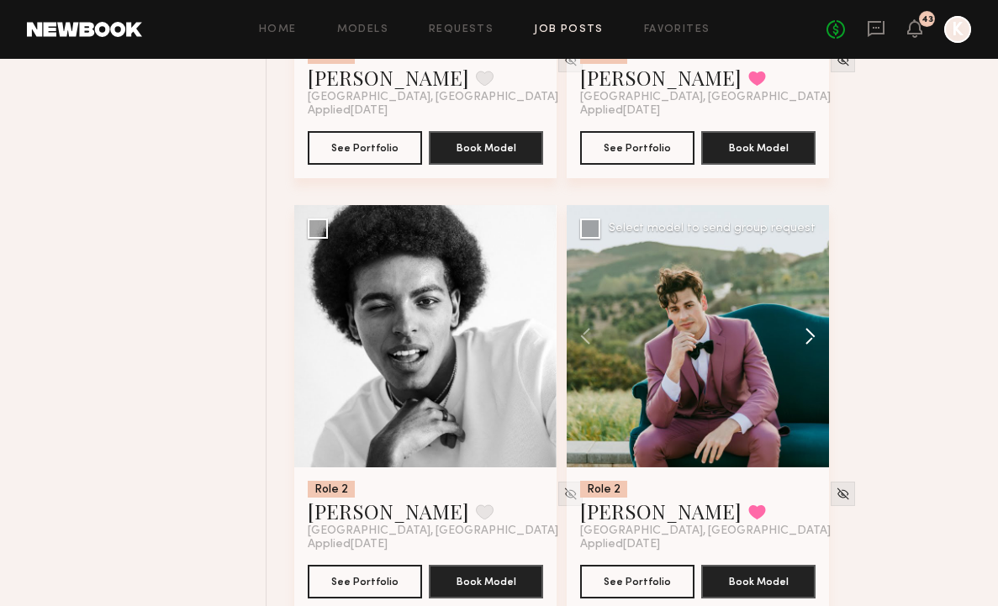
click at [805, 312] on button at bounding box center [802, 336] width 54 height 262
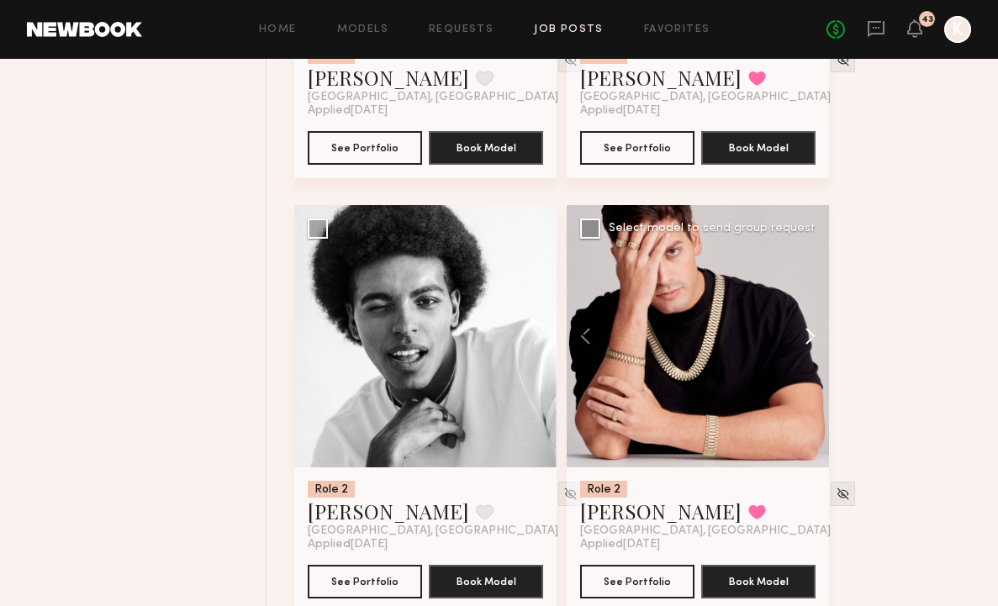
click at [805, 312] on button at bounding box center [802, 336] width 54 height 262
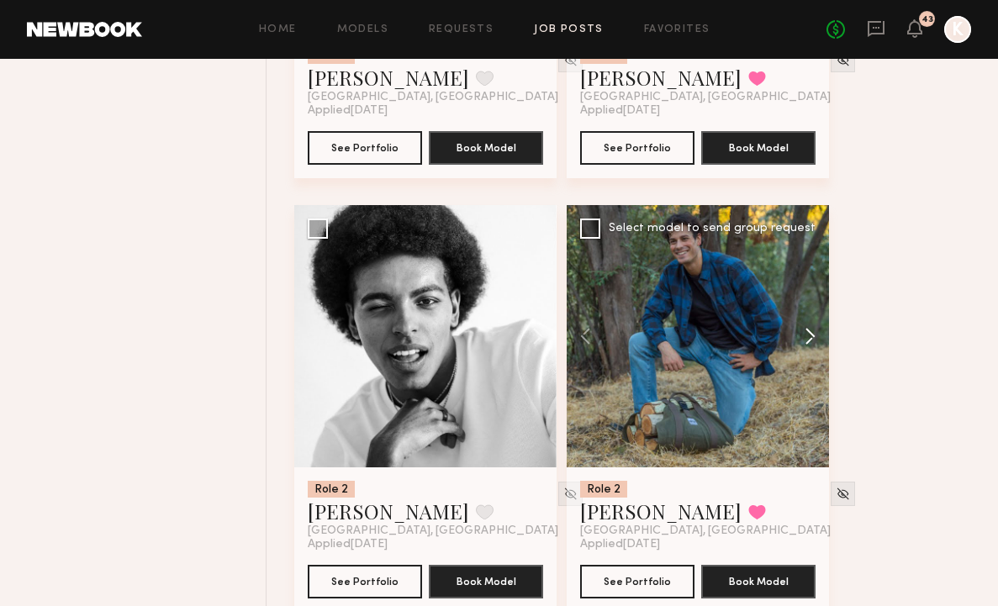
click at [805, 312] on button at bounding box center [802, 336] width 54 height 262
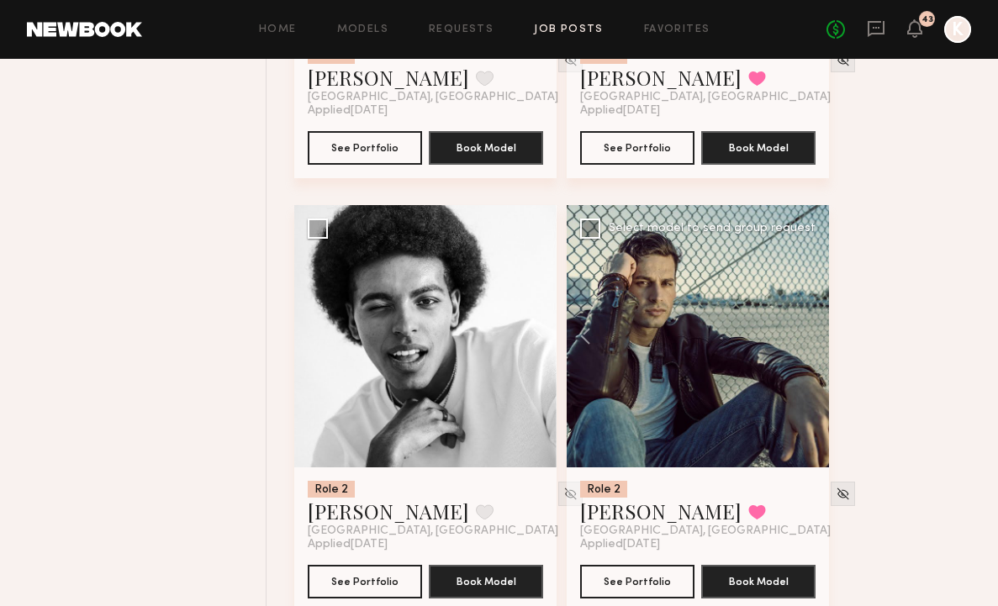
click at [805, 312] on div at bounding box center [698, 336] width 262 height 262
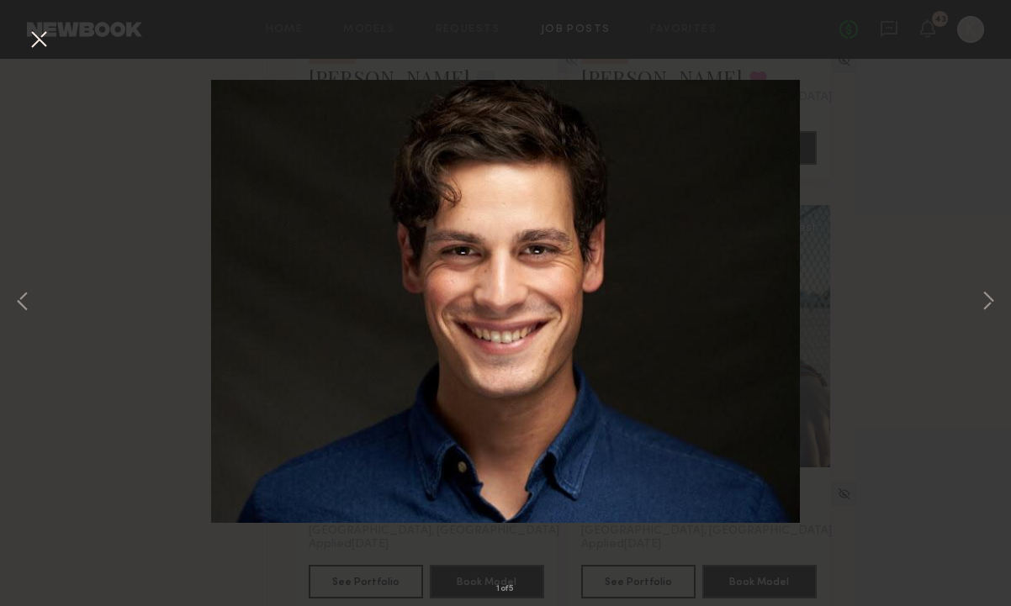
click at [33, 19] on div "1 of 5" at bounding box center [505, 303] width 1011 height 606
click at [34, 27] on button at bounding box center [38, 40] width 27 height 30
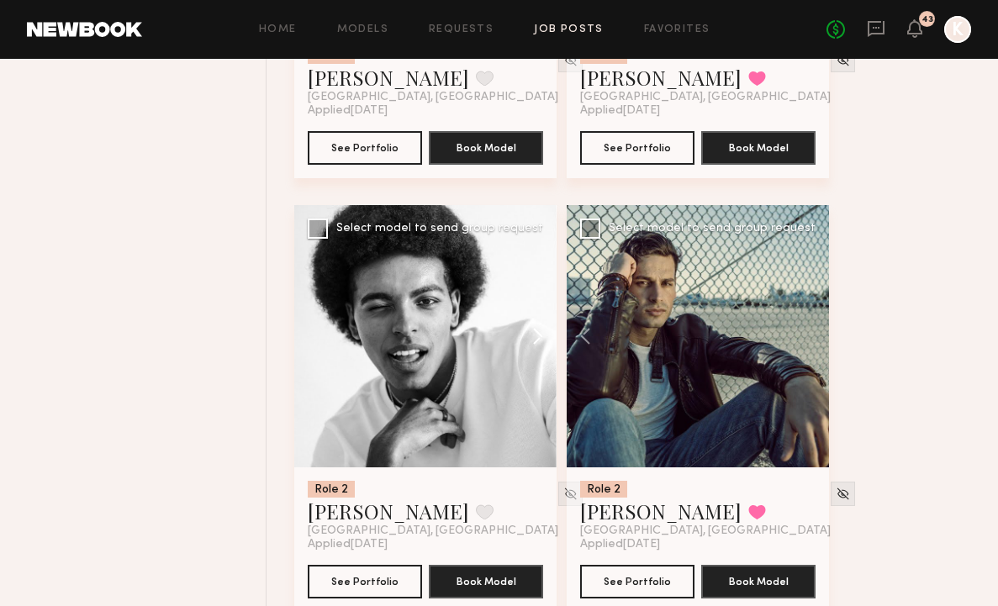
click at [545, 292] on button at bounding box center [530, 336] width 54 height 262
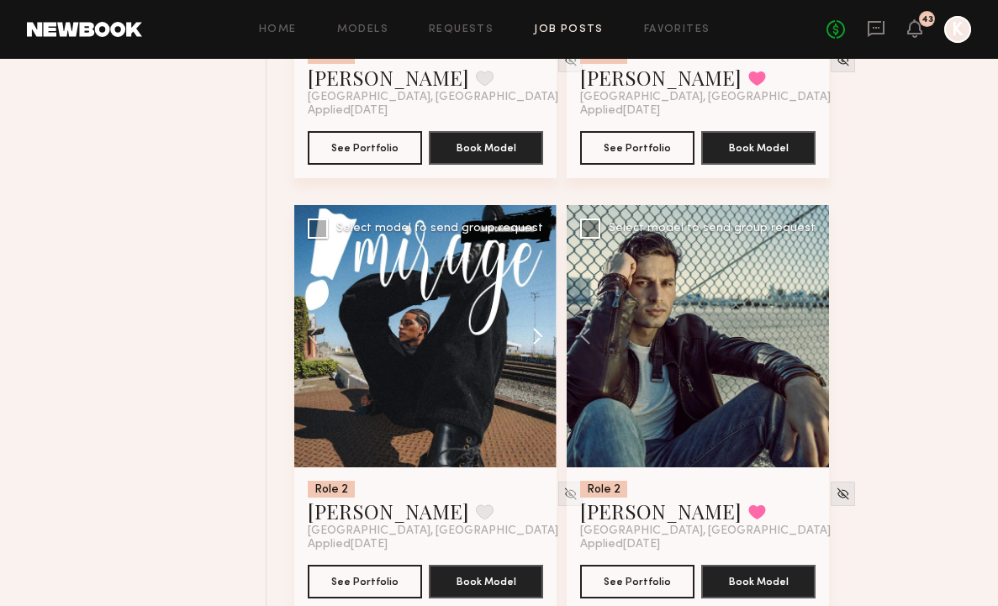
click at [545, 292] on button at bounding box center [530, 336] width 54 height 262
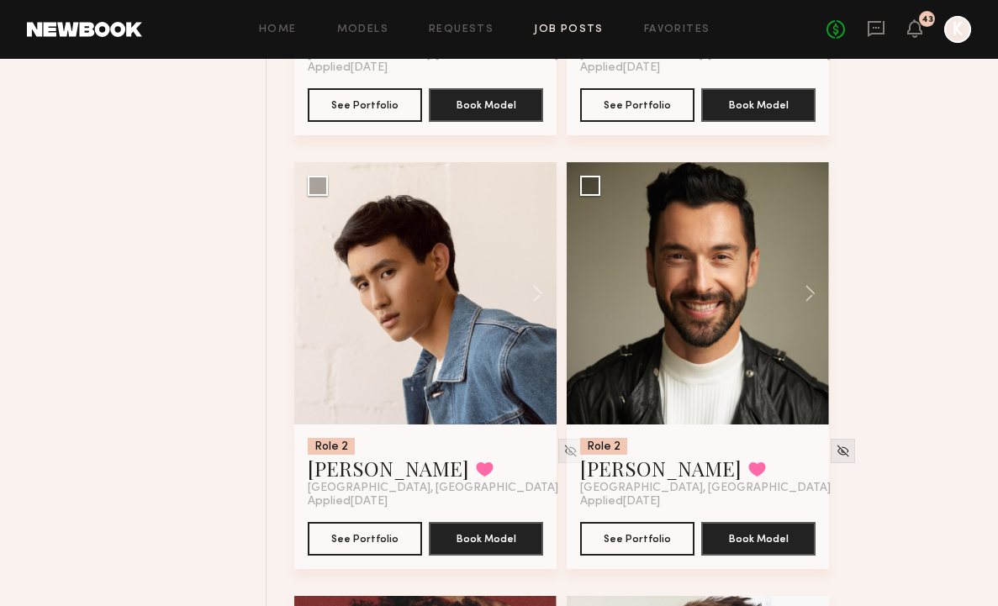
scroll to position [2838, 0]
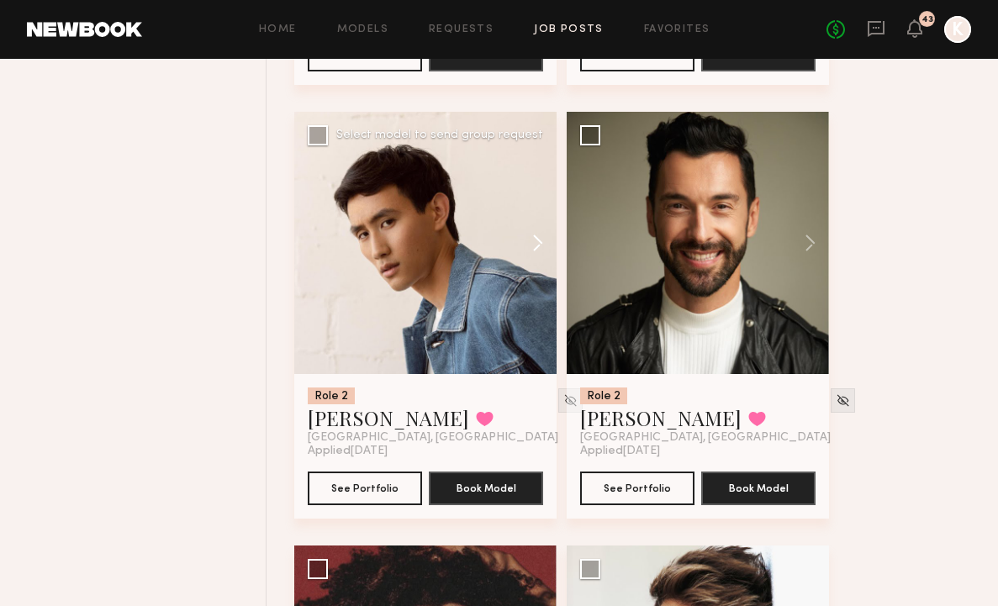
click at [535, 206] on button at bounding box center [530, 243] width 54 height 262
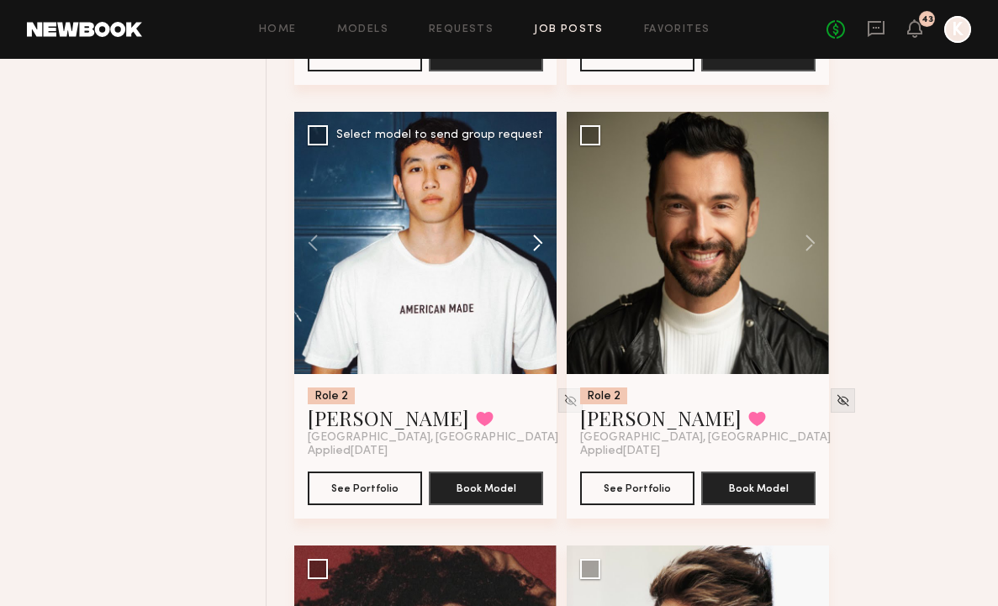
click at [535, 206] on button at bounding box center [530, 243] width 54 height 262
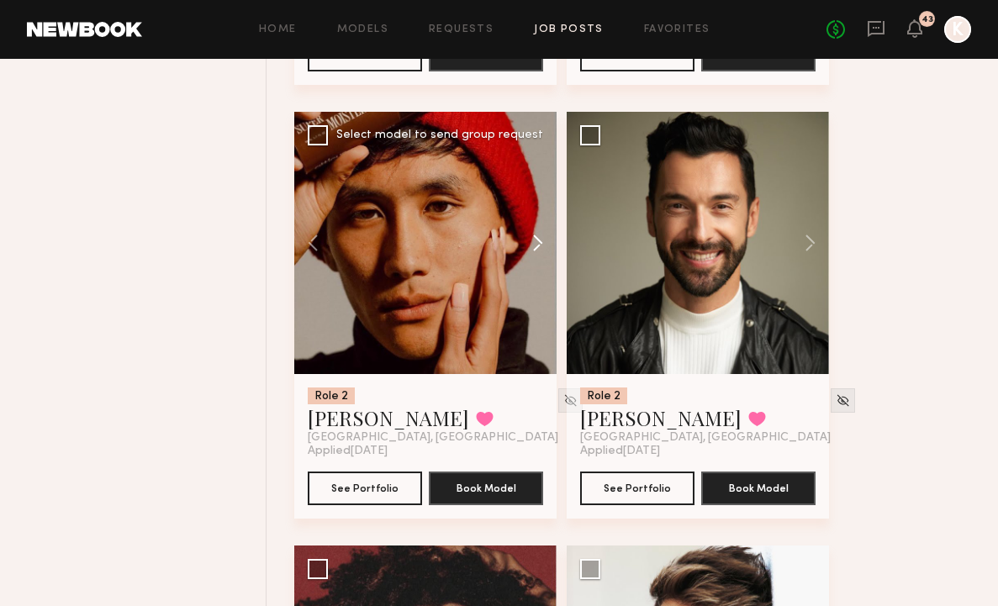
click at [535, 206] on button at bounding box center [530, 243] width 54 height 262
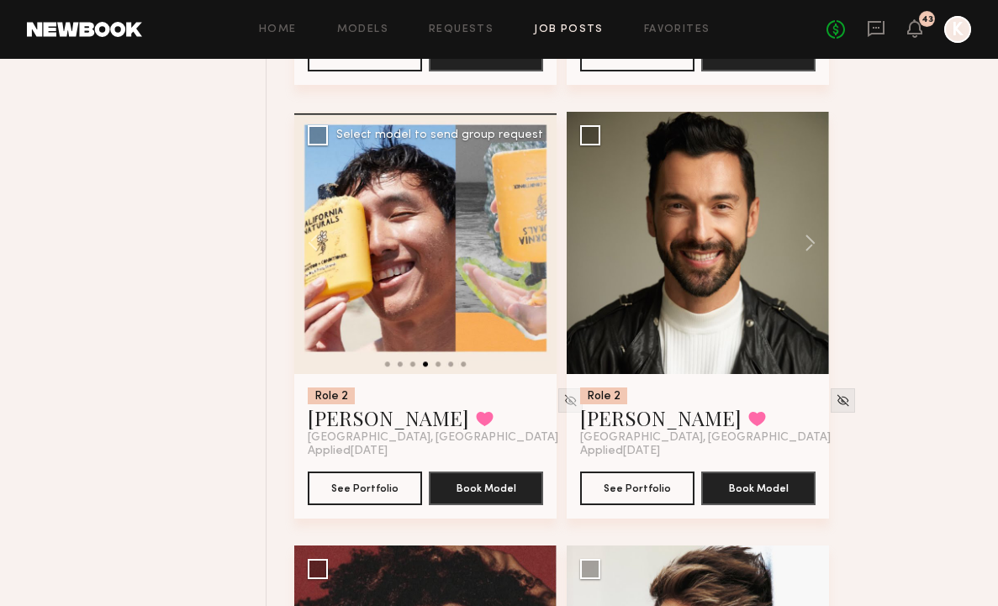
click at [535, 205] on div at bounding box center [425, 243] width 262 height 262
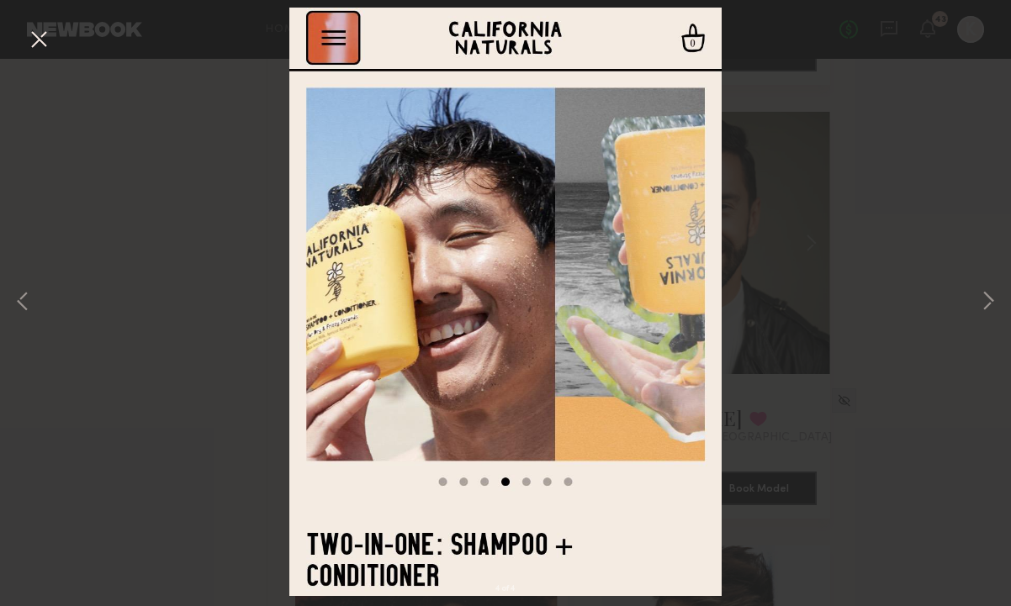
click at [42, 29] on button at bounding box center [38, 40] width 27 height 30
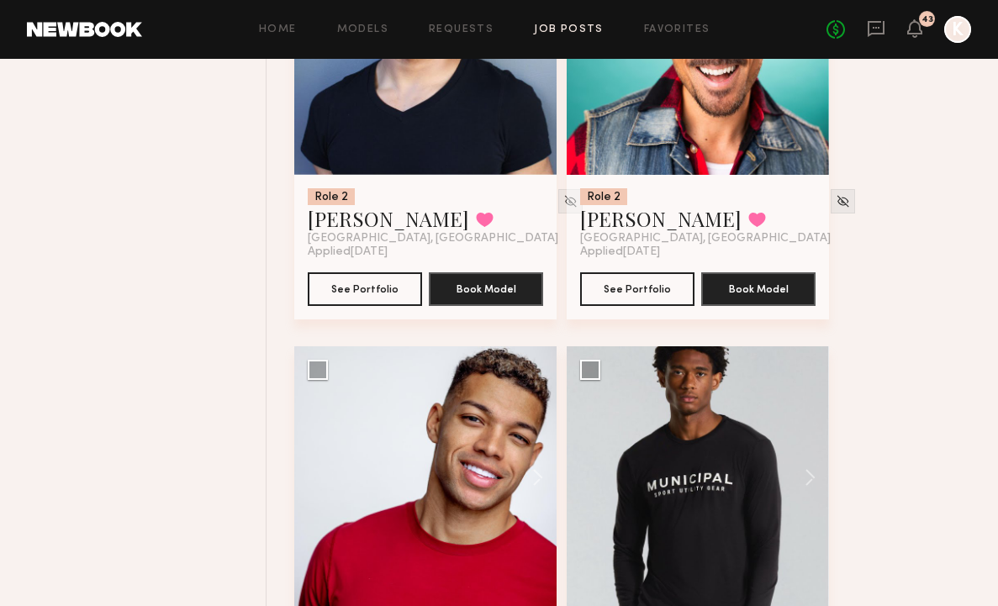
scroll to position [4943, 0]
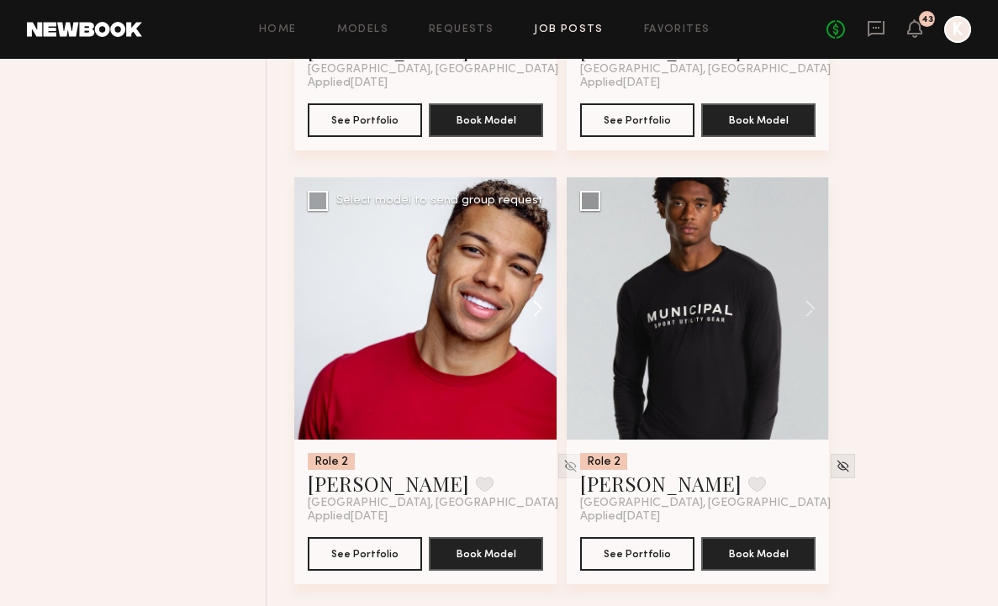
click at [537, 264] on button at bounding box center [530, 308] width 54 height 262
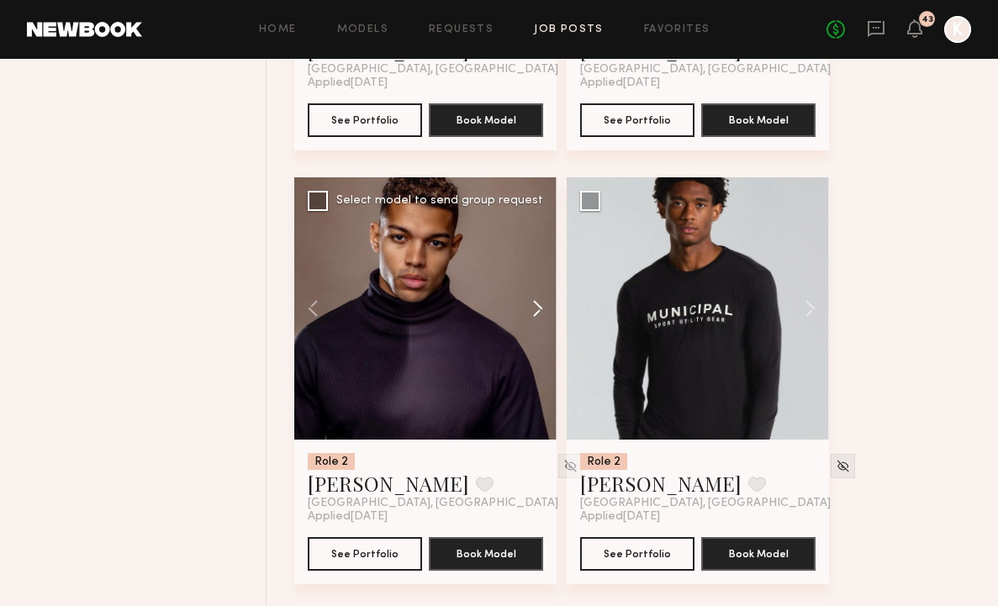
click at [537, 264] on button at bounding box center [530, 308] width 54 height 262
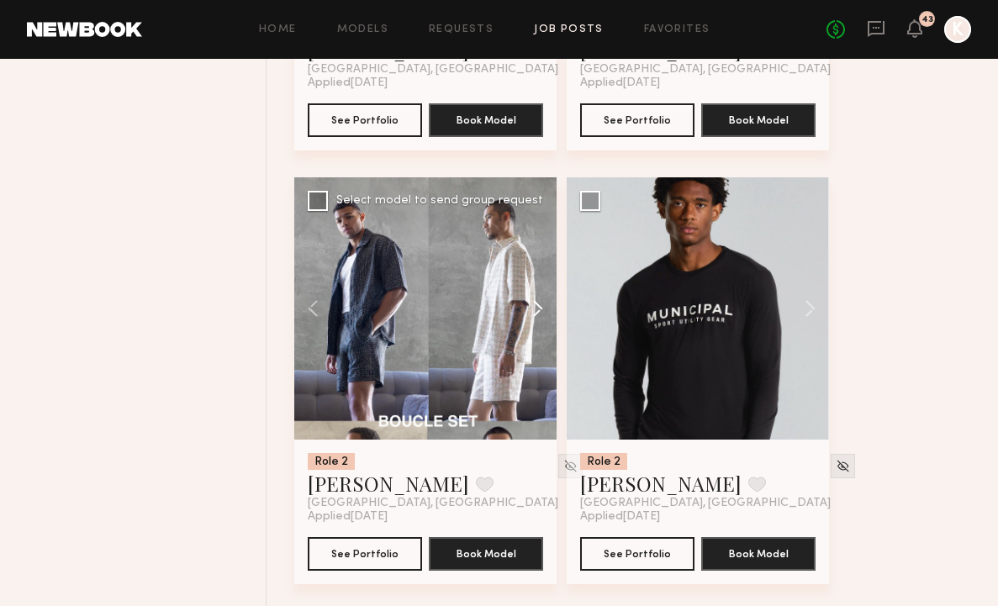
click at [537, 264] on button at bounding box center [530, 308] width 54 height 262
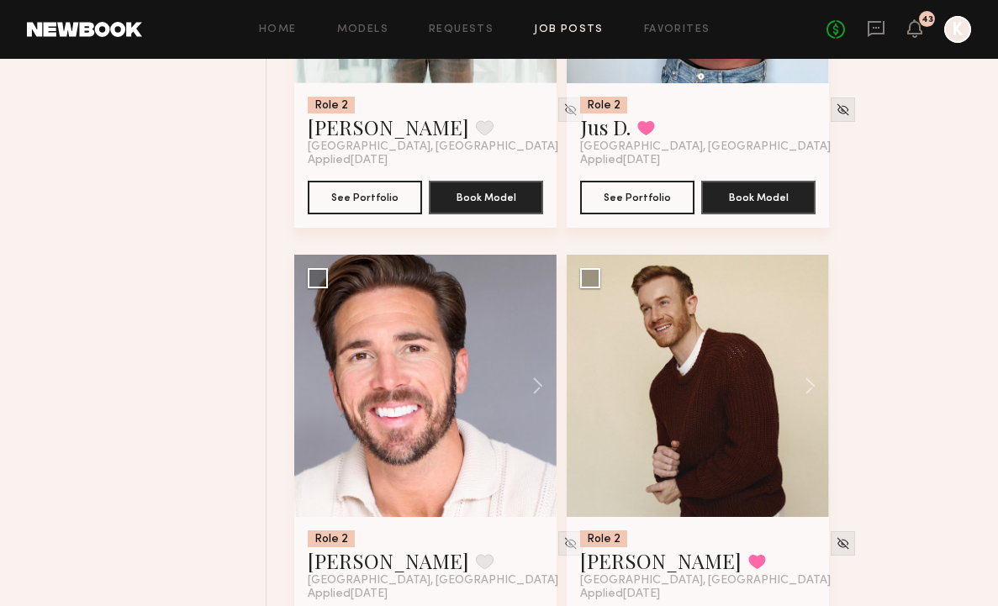
scroll to position [5821, 0]
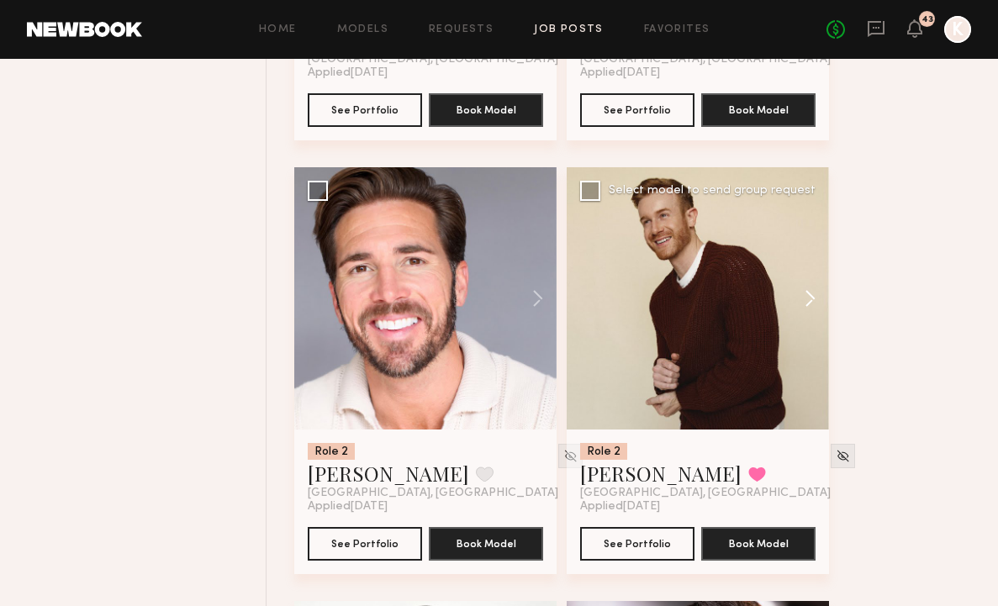
click at [805, 253] on button at bounding box center [802, 298] width 54 height 262
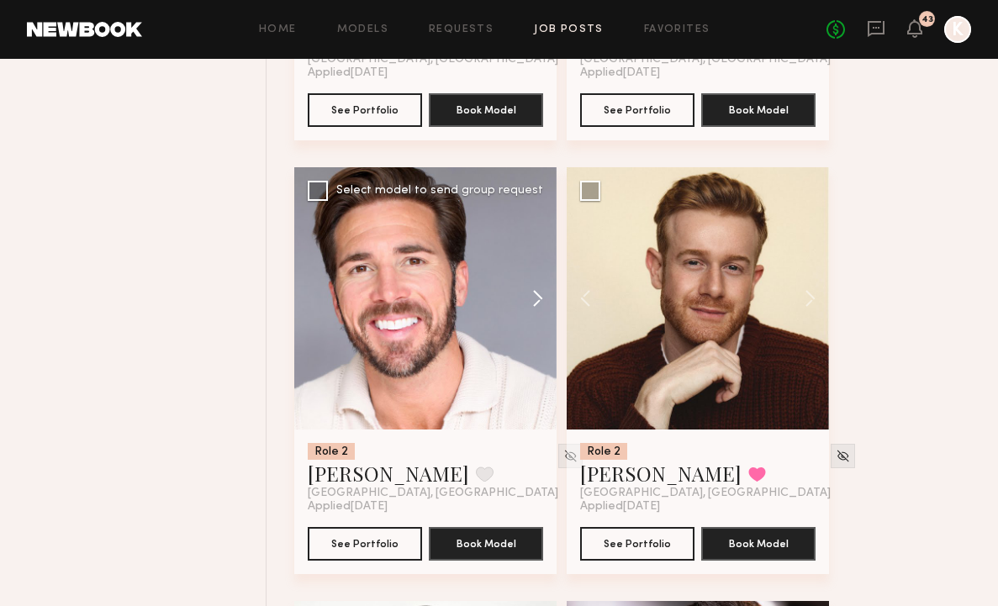
click at [533, 262] on button at bounding box center [530, 298] width 54 height 262
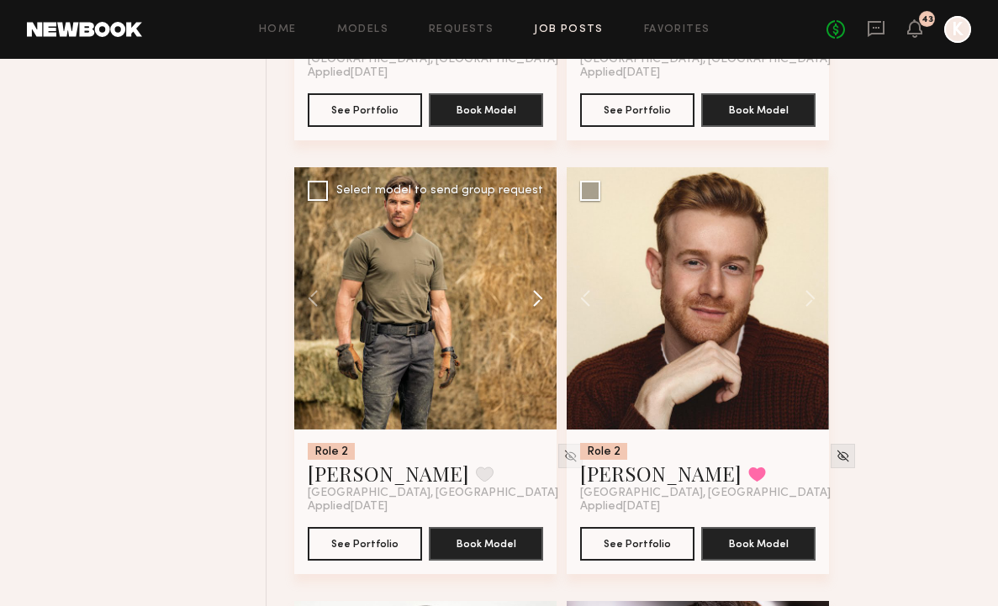
click at [533, 262] on button at bounding box center [530, 298] width 54 height 262
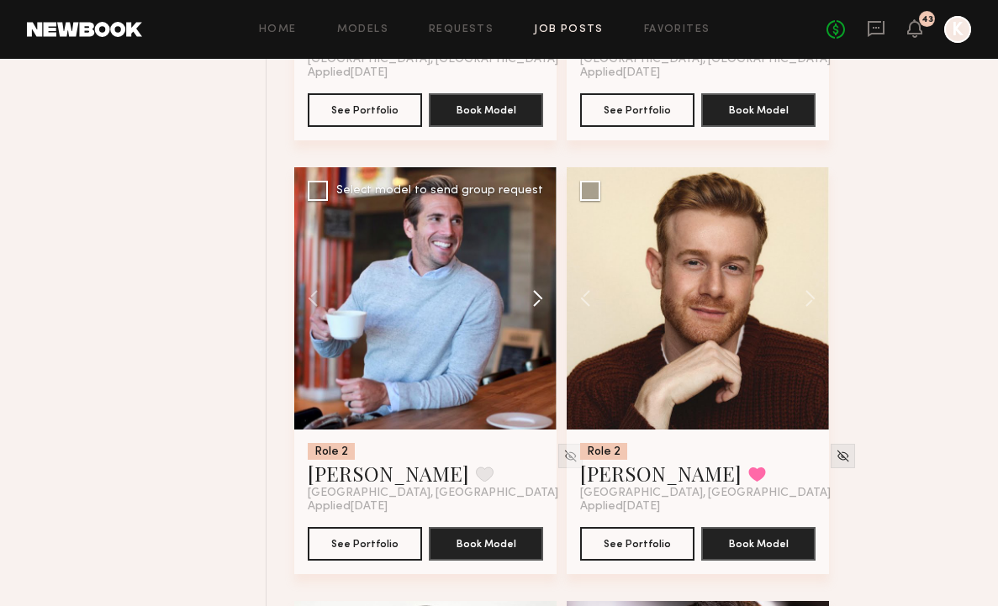
click at [533, 262] on button at bounding box center [530, 298] width 54 height 262
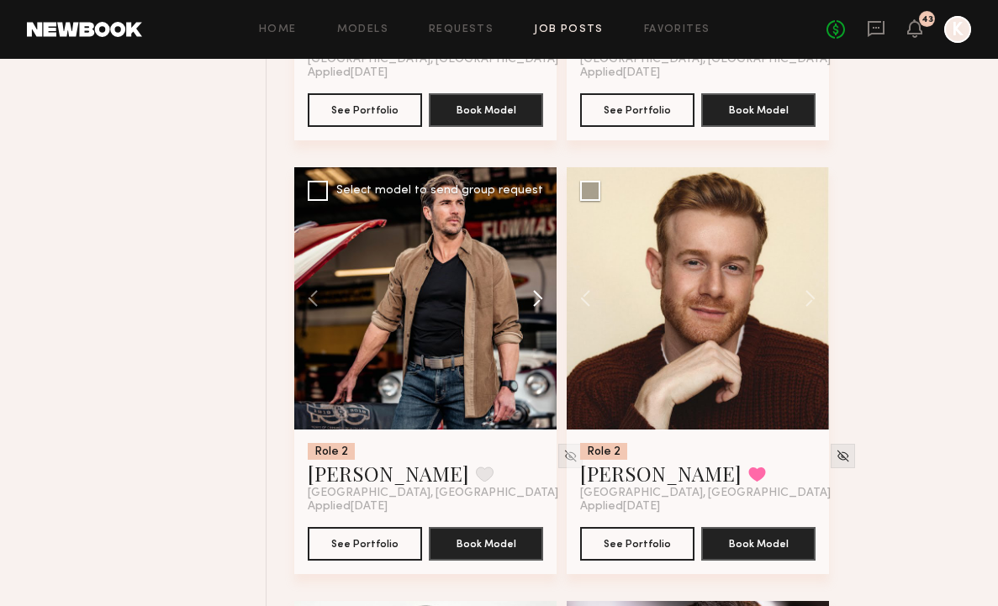
click at [533, 262] on button at bounding box center [530, 298] width 54 height 262
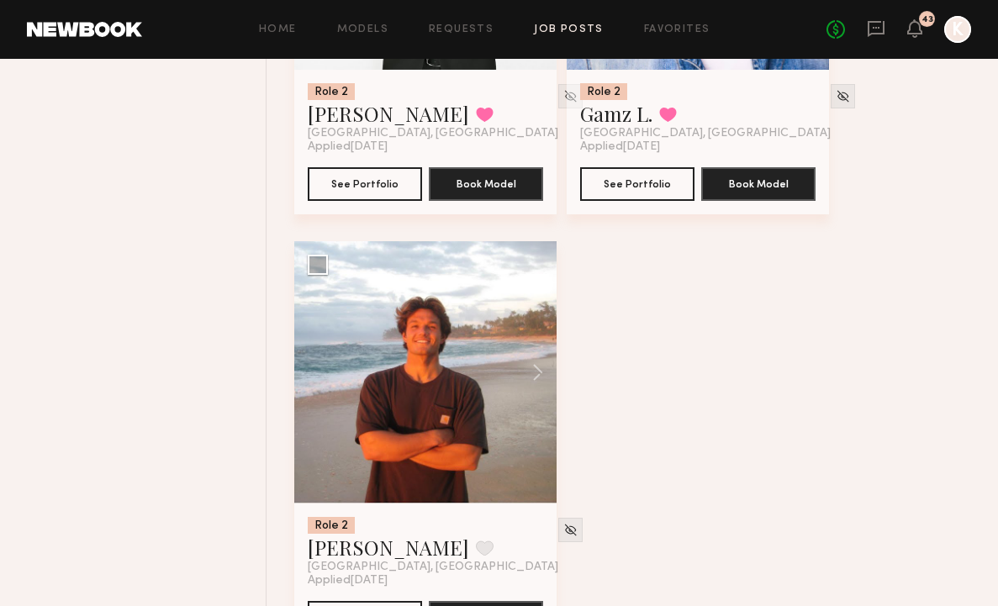
scroll to position [6648, 0]
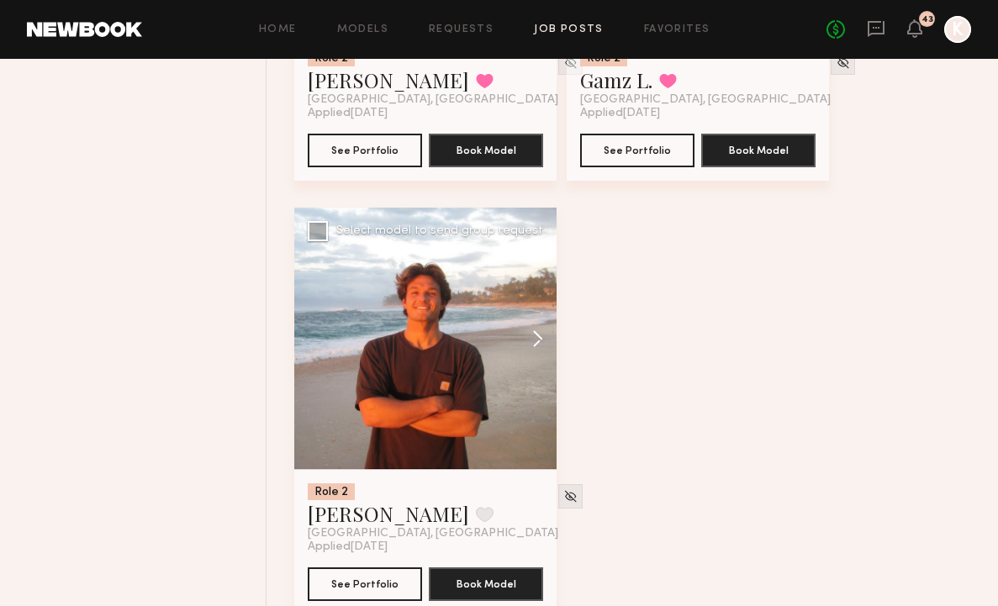
click at [534, 302] on button at bounding box center [530, 339] width 54 height 262
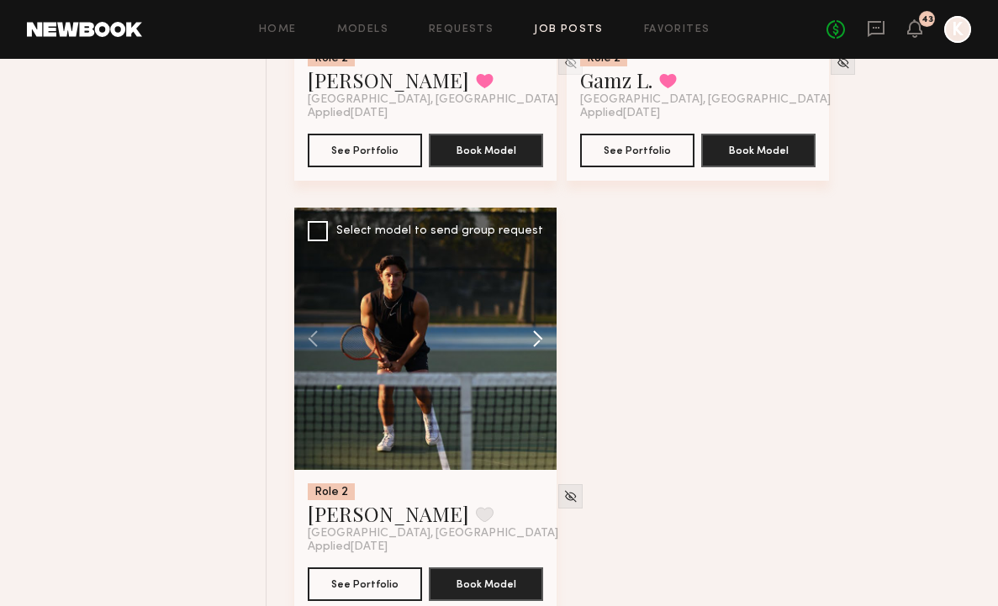
click at [534, 302] on button at bounding box center [530, 339] width 54 height 262
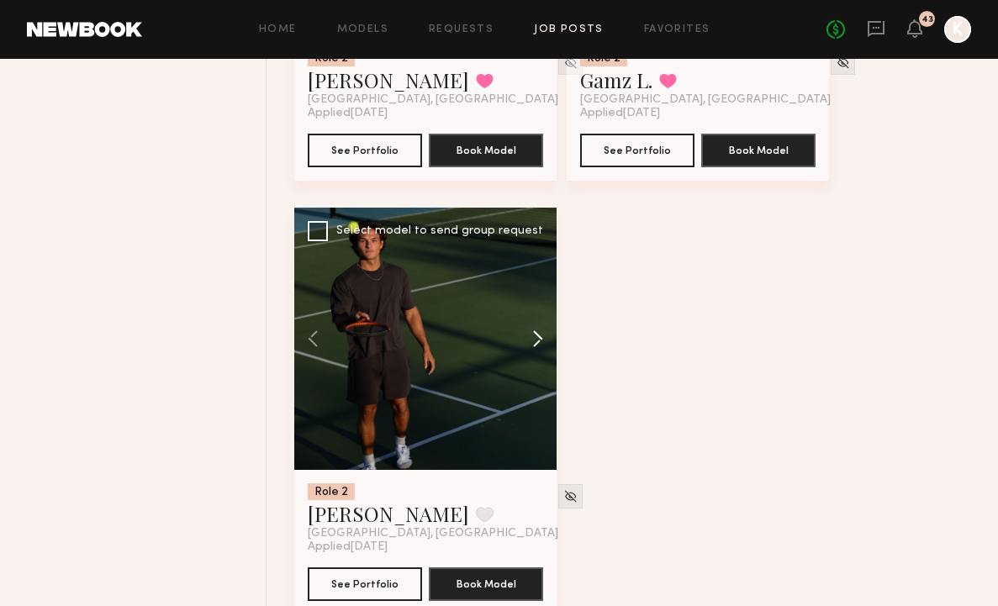
click at [534, 302] on button at bounding box center [530, 339] width 54 height 262
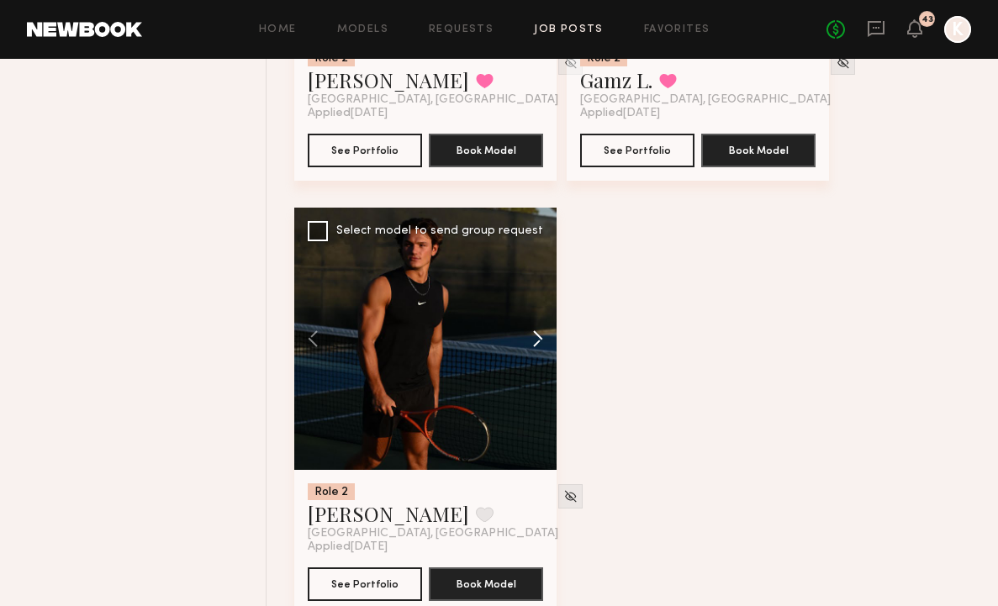
click at [534, 302] on button at bounding box center [530, 339] width 54 height 262
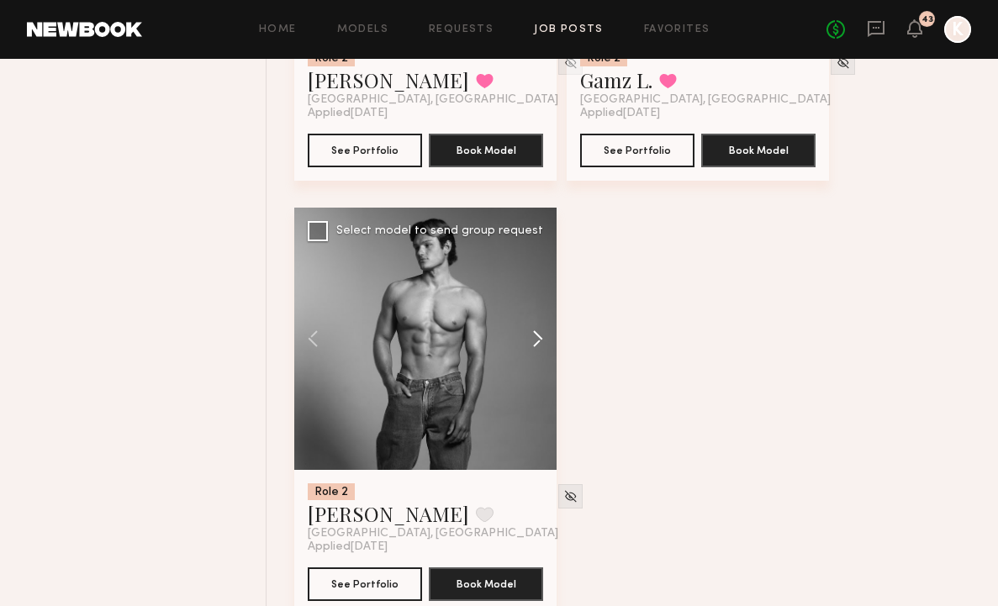
click at [534, 302] on button at bounding box center [530, 339] width 54 height 262
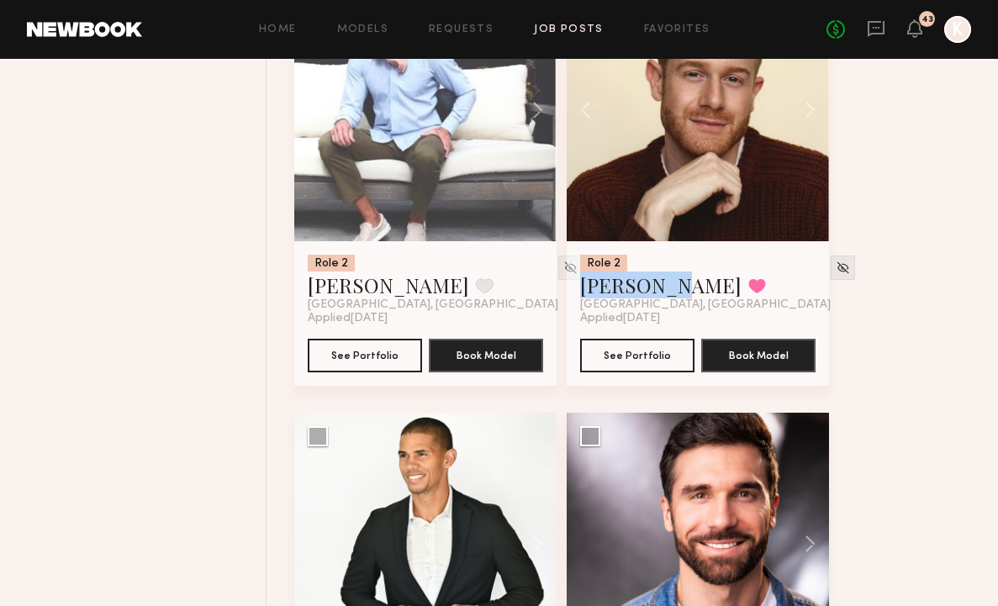
scroll to position [6244, 0]
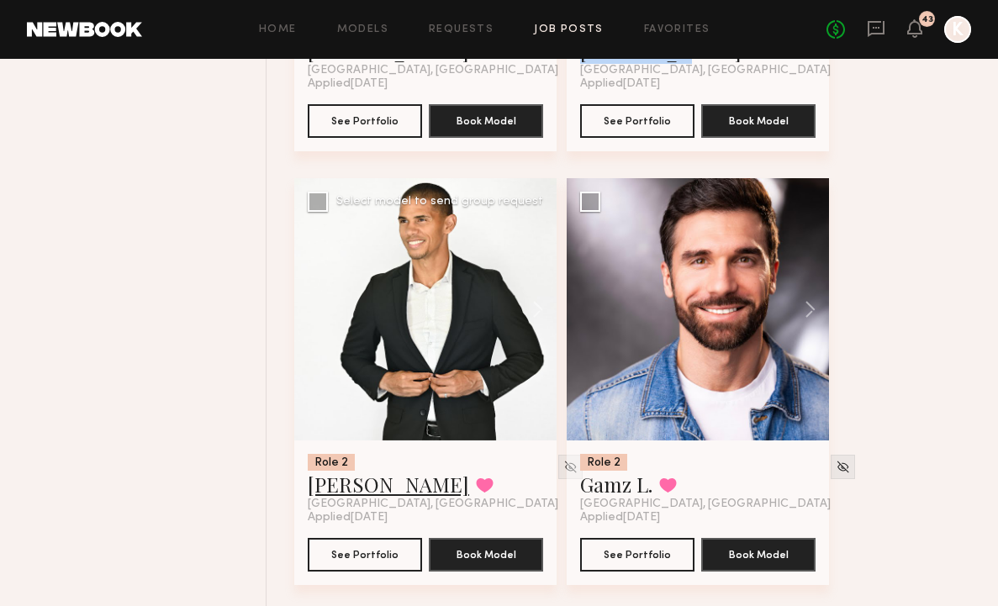
click at [359, 471] on link "Shanti C." at bounding box center [388, 484] width 161 height 27
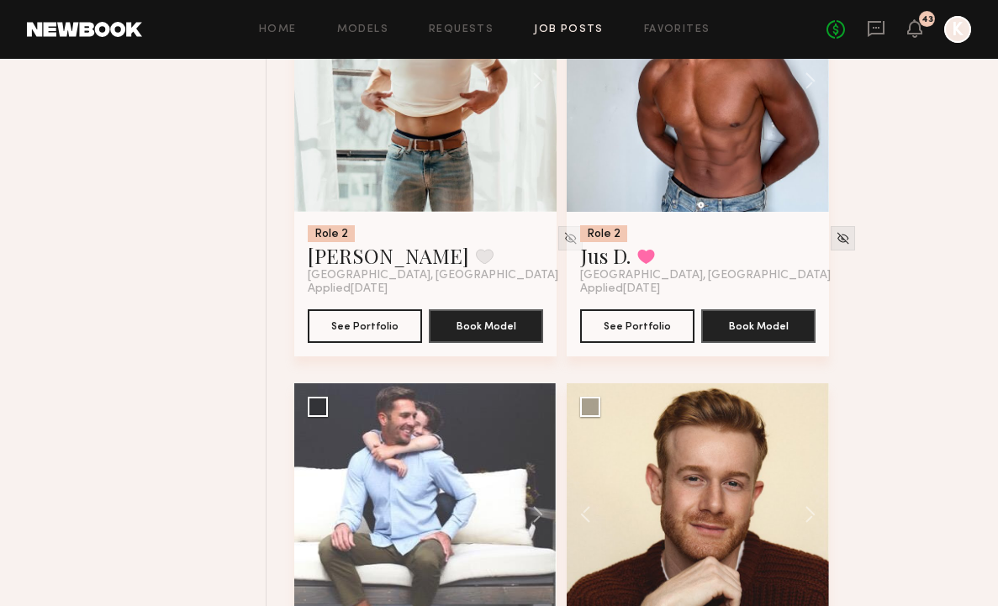
scroll to position [5687, 0]
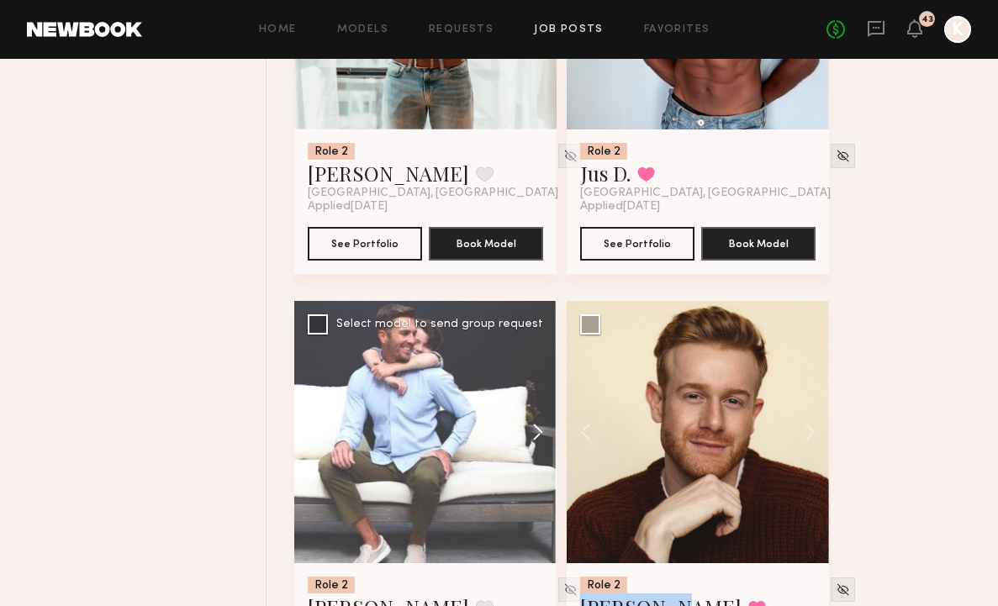
click at [533, 403] on button at bounding box center [530, 432] width 54 height 262
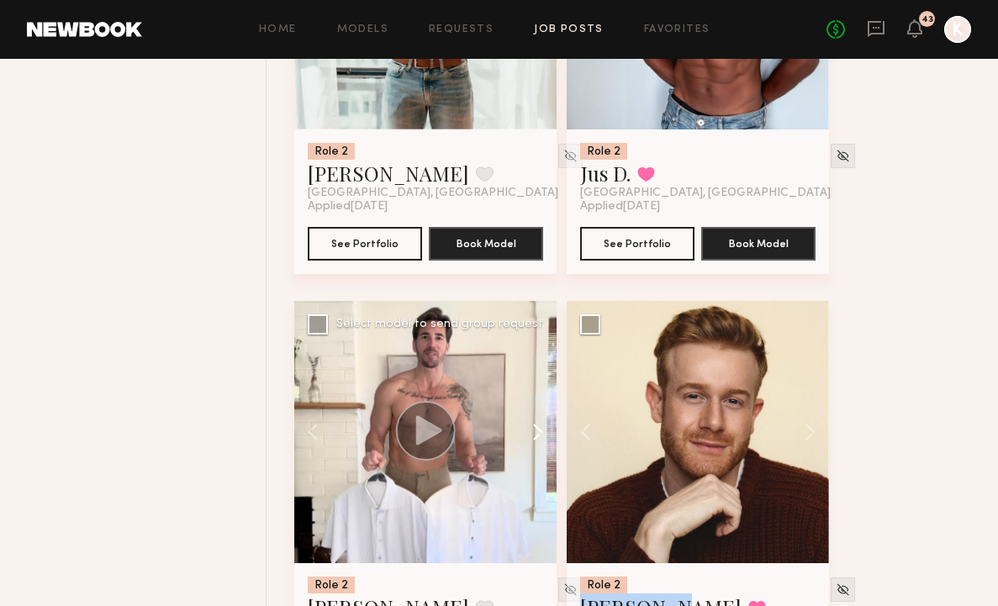
click at [533, 403] on button at bounding box center [530, 432] width 54 height 262
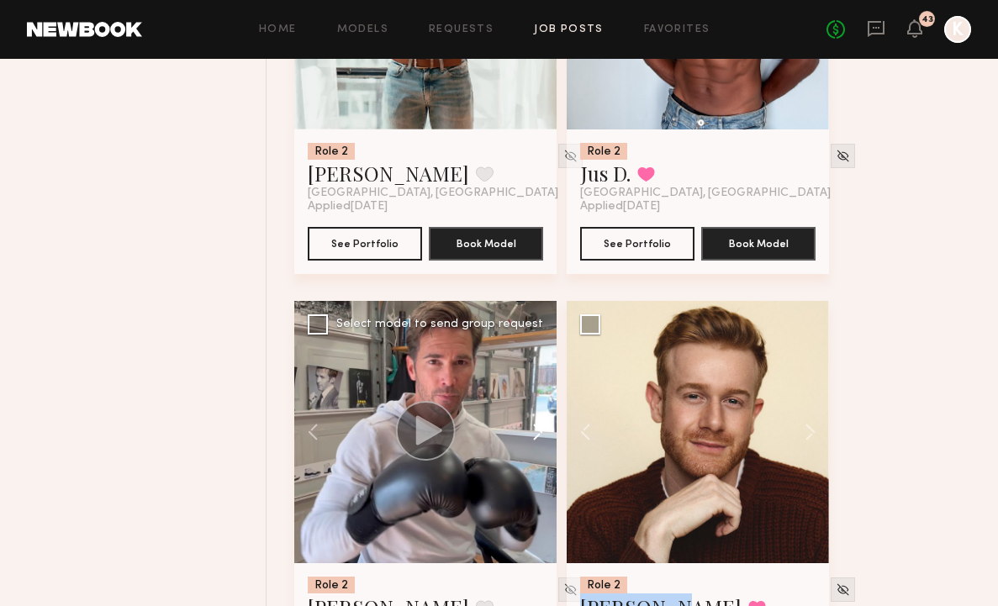
click at [533, 403] on button at bounding box center [530, 432] width 54 height 262
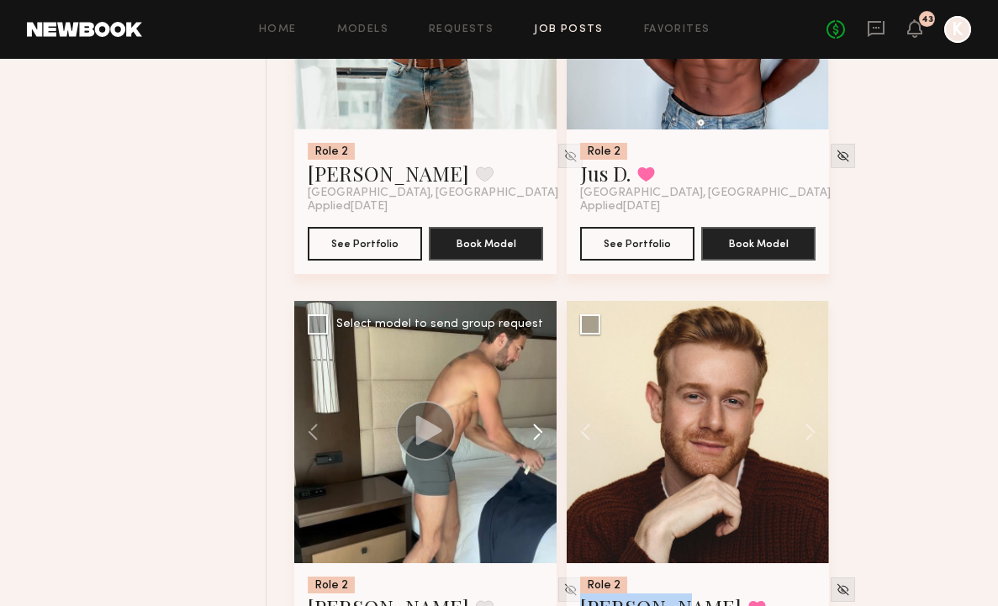
click at [533, 403] on button at bounding box center [530, 432] width 54 height 262
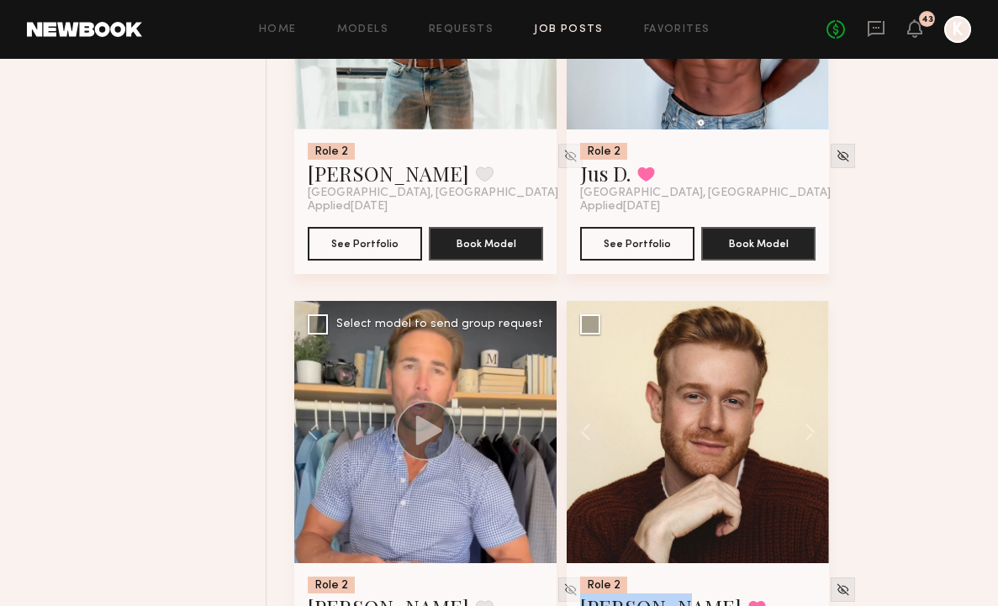
click at [533, 403] on div at bounding box center [425, 432] width 262 height 262
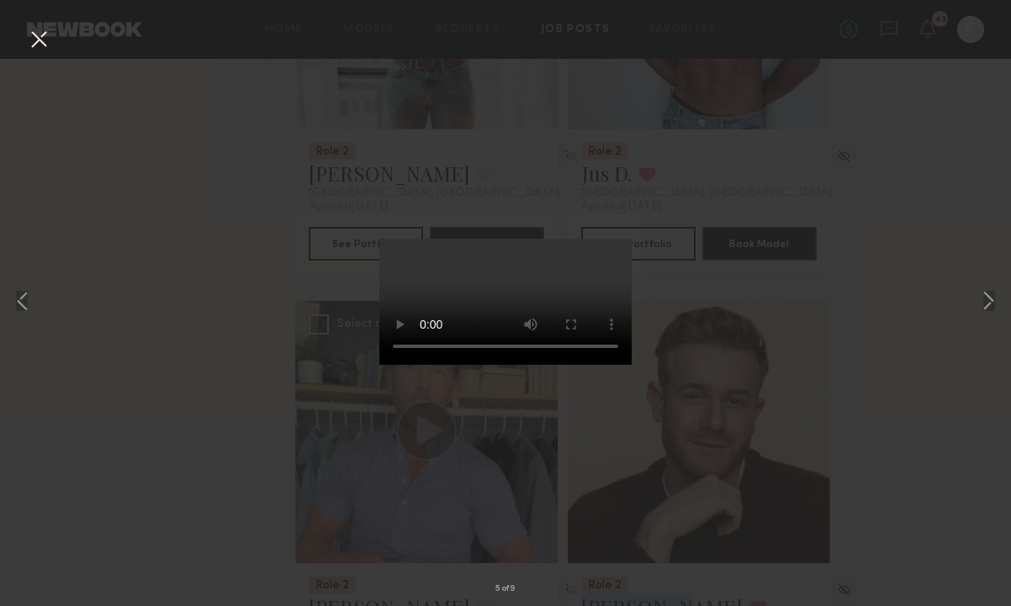
click at [30, 39] on button at bounding box center [38, 40] width 27 height 30
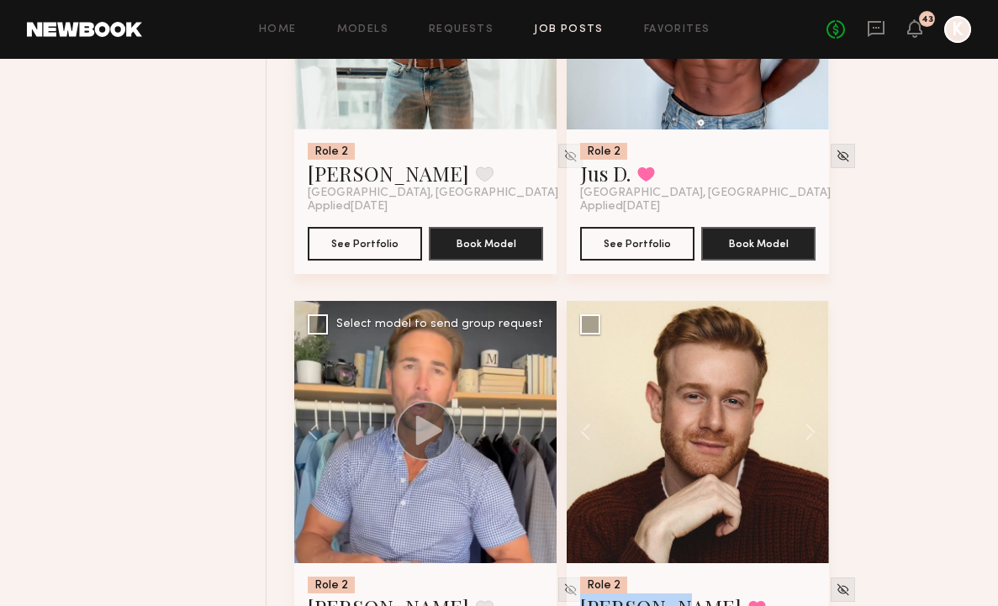
click at [402, 594] on link "[PERSON_NAME]" at bounding box center [388, 607] width 161 height 27
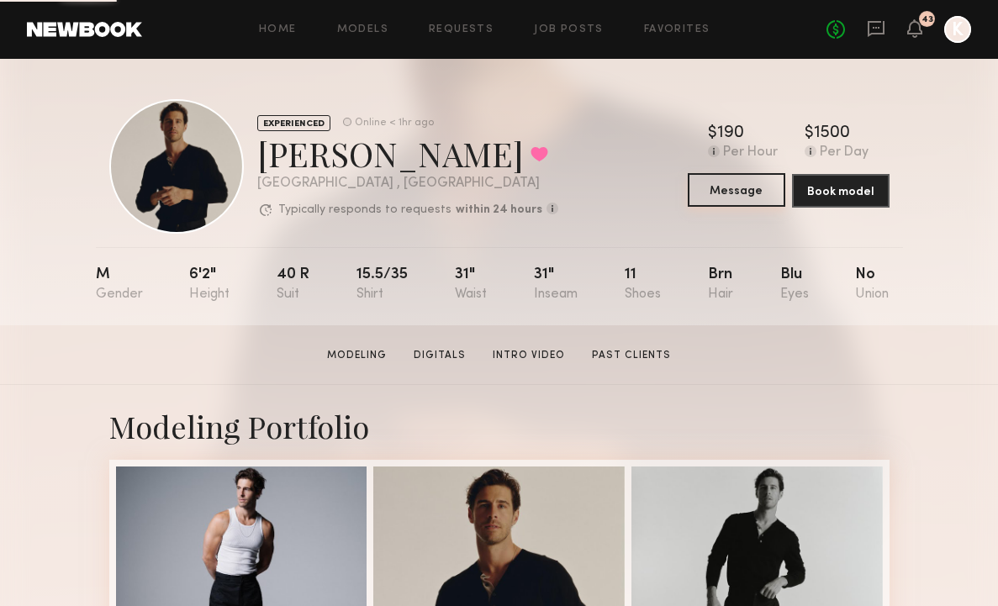
click at [727, 181] on button "Message" at bounding box center [737, 190] width 98 height 34
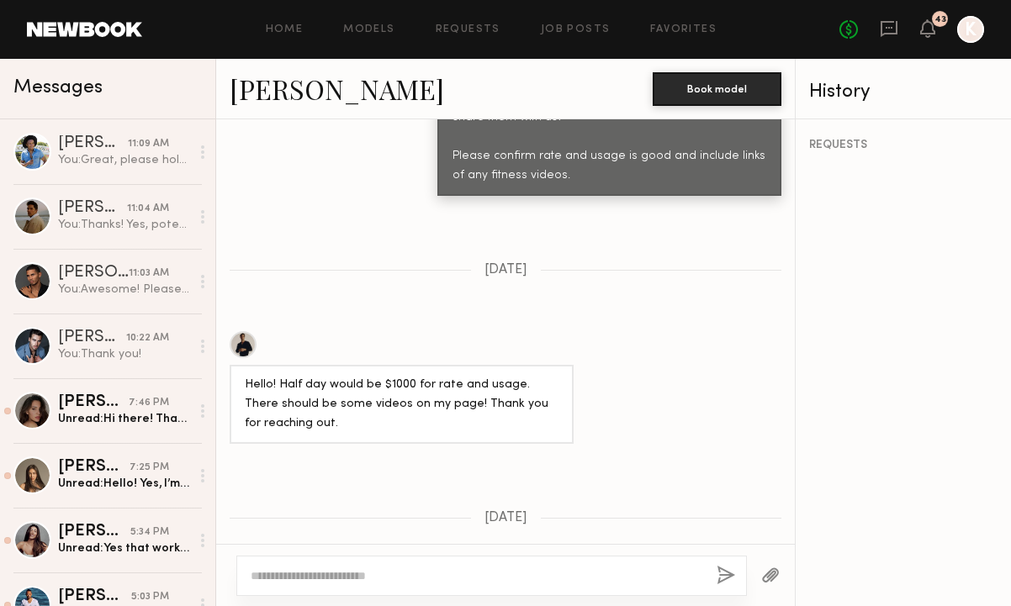
scroll to position [1187, 0]
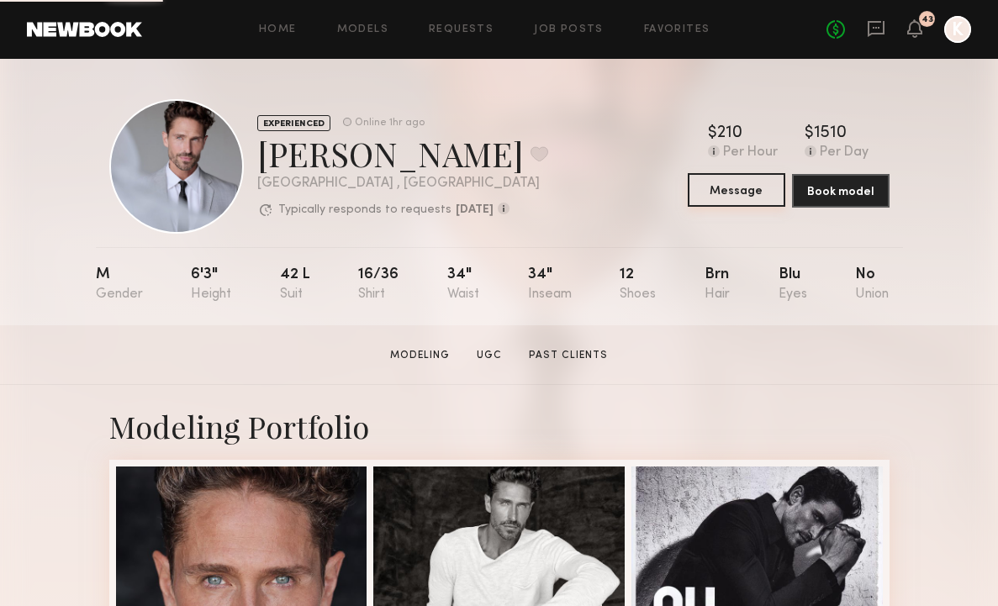
click at [738, 180] on button "Message" at bounding box center [737, 190] width 98 height 34
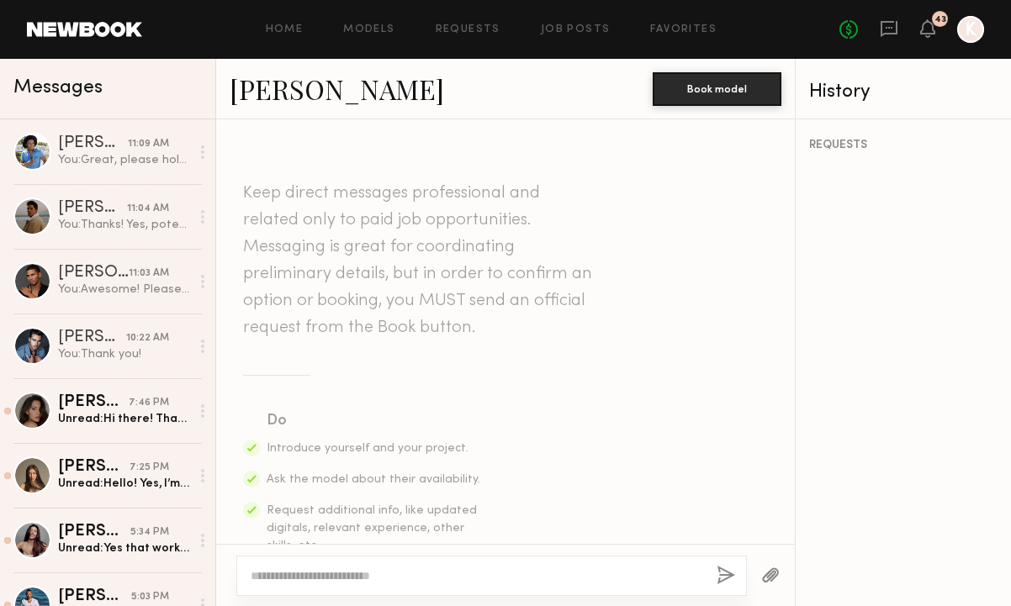
paste textarea "**********"
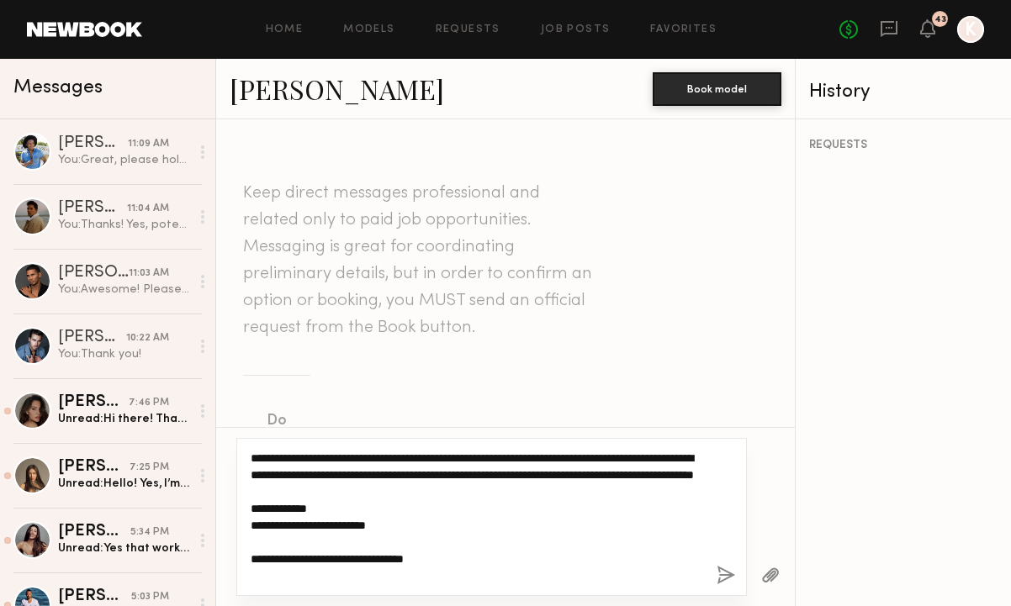
scroll to position [31, 0]
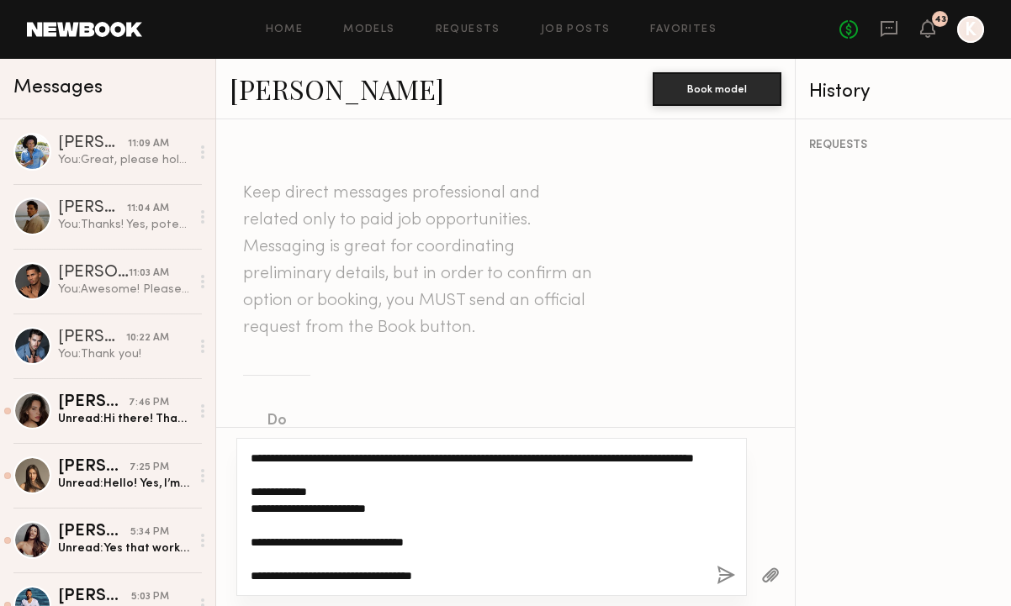
type textarea "**********"
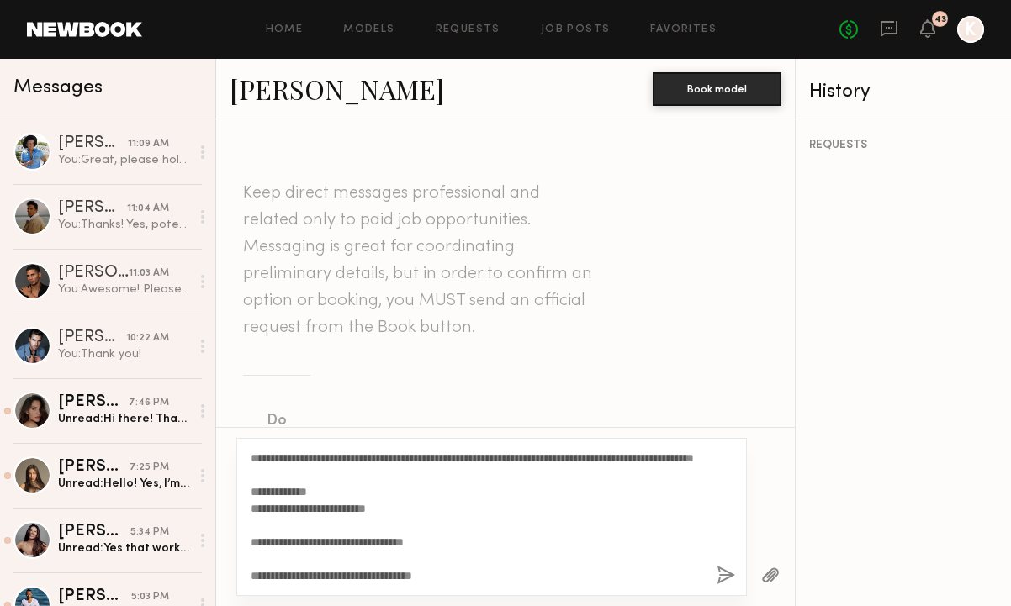
click at [734, 575] on button "button" at bounding box center [726, 576] width 19 height 21
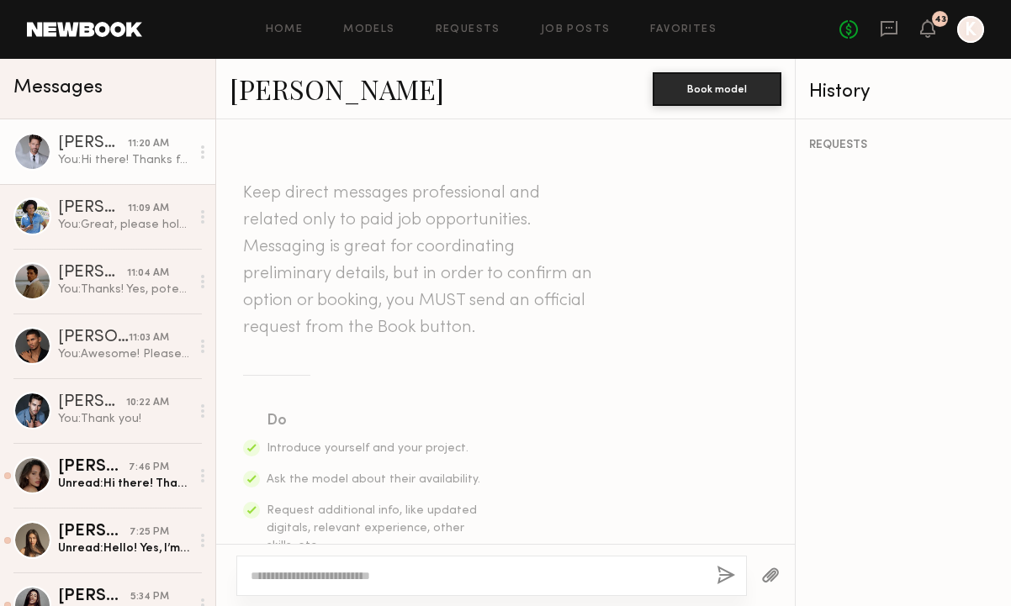
scroll to position [0, 0]
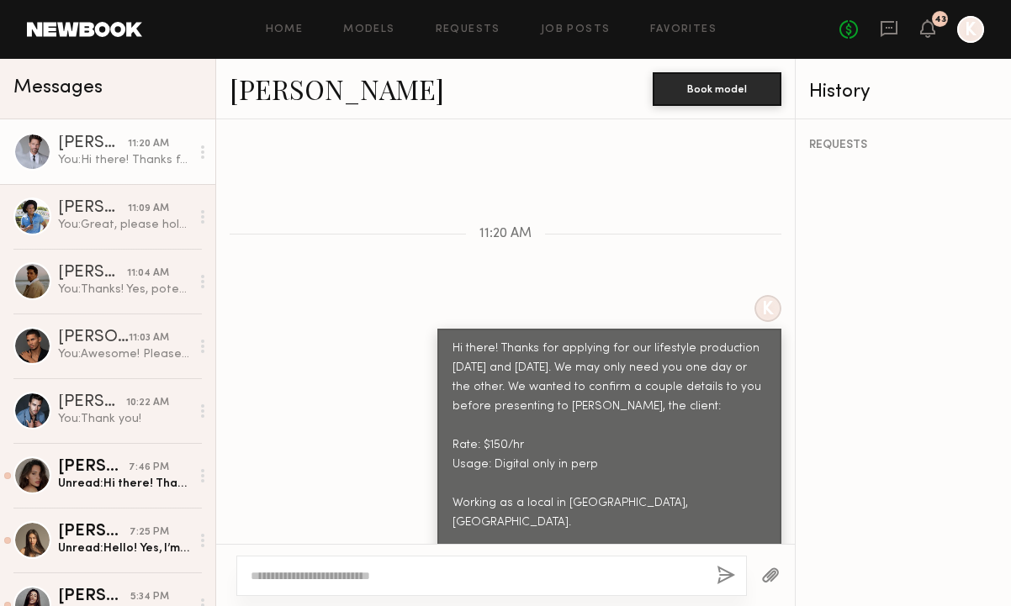
click at [526, 579] on textarea at bounding box center [477, 576] width 452 height 17
type textarea "**********"
click at [727, 573] on button "button" at bounding box center [726, 576] width 19 height 21
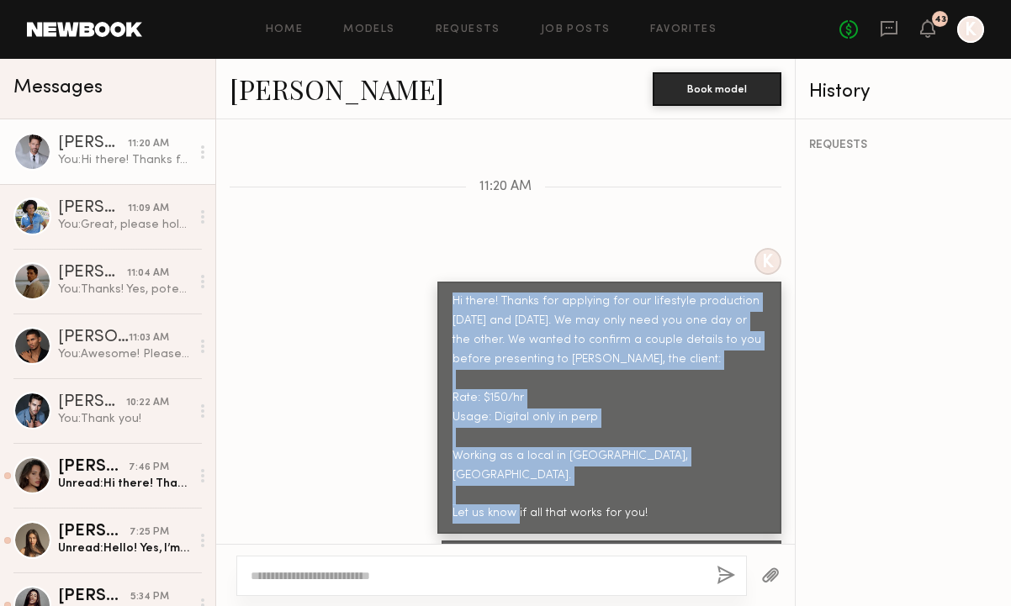
drag, startPoint x: 441, startPoint y: 262, endPoint x: 719, endPoint y: 469, distance: 346.8
click at [719, 470] on div "Hi there! Thanks for applying for our lifestyle production [DATE] and [DATE]. W…" at bounding box center [609, 408] width 314 height 231
copy div "Hi there! Thanks for applying for our lifestyle production [DATE] and [DATE]. W…"
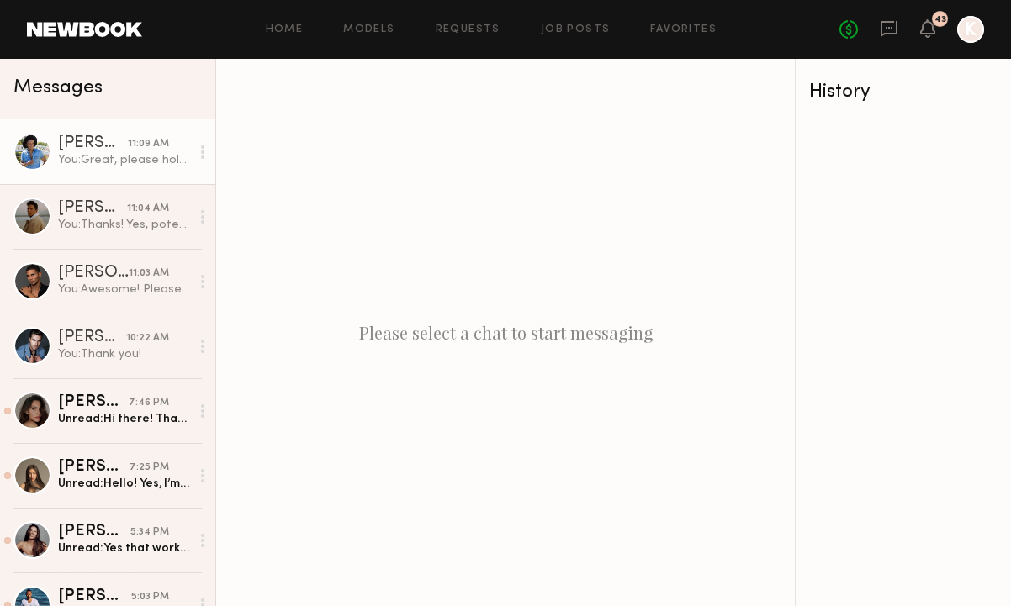
click at [114, 163] on div "You: Great, please hold the dates for now and we'll let you know asap!" at bounding box center [124, 160] width 132 height 16
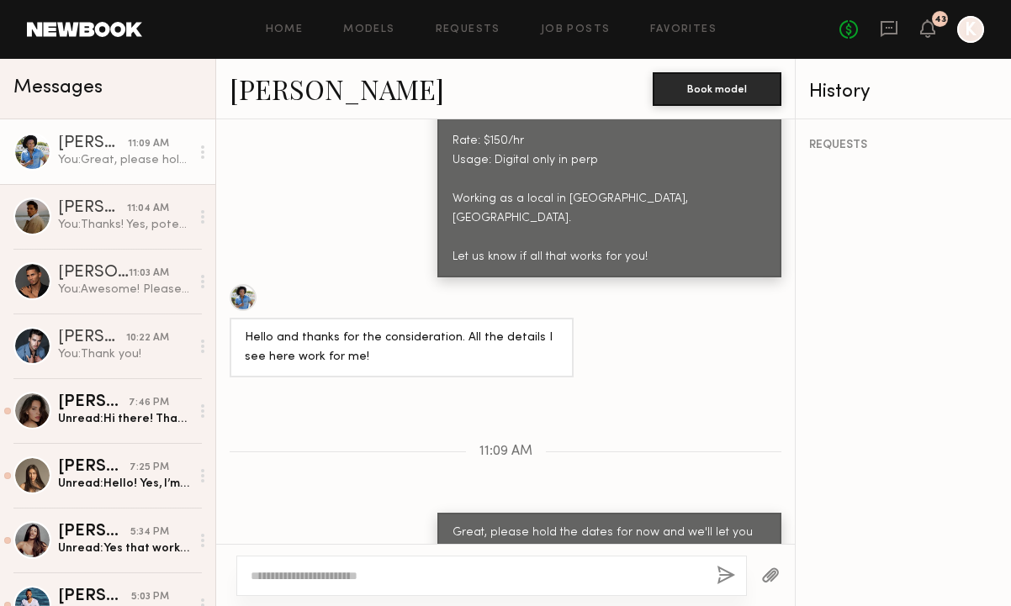
scroll to position [876, 0]
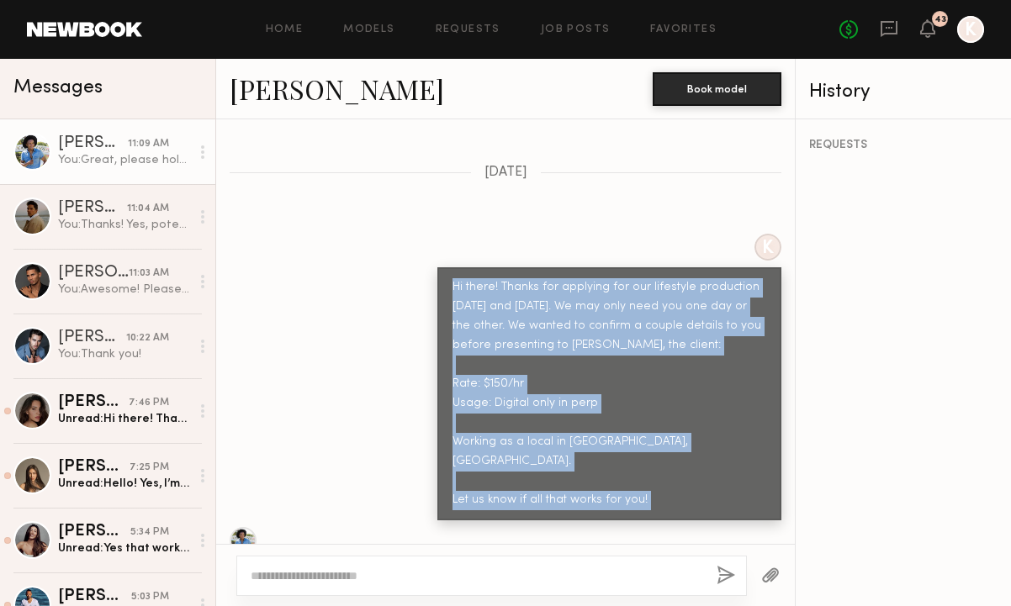
drag, startPoint x: 437, startPoint y: 325, endPoint x: 731, endPoint y: 540, distance: 364.0
click at [731, 540] on div "Loading K Hi there! Thanks for applying to the job on September 10th or 11th in…" at bounding box center [505, 331] width 579 height 425
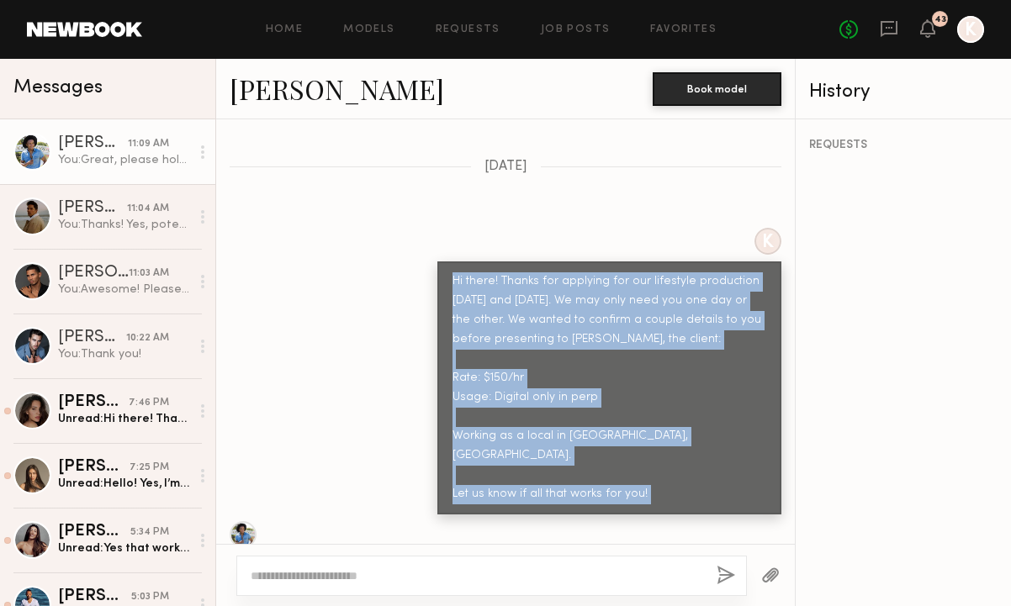
copy div "Hi there! Thanks for applying for our lifestyle production October 14th and 15t…"
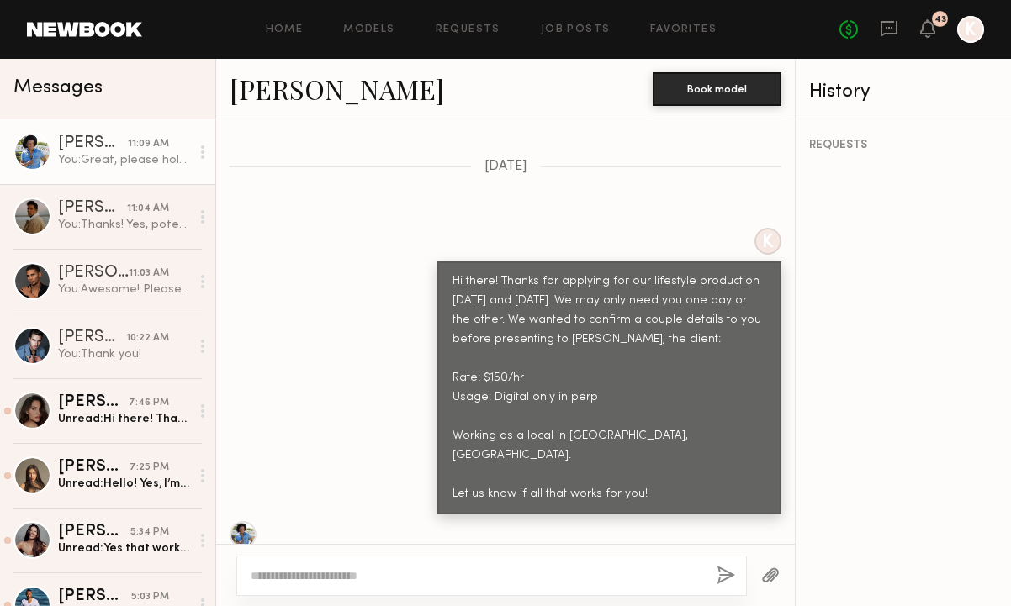
click at [452, 332] on div "Hi there! Thanks for applying for our lifestyle production [DATE] and [DATE]. W…" at bounding box center [609, 387] width 314 height 231
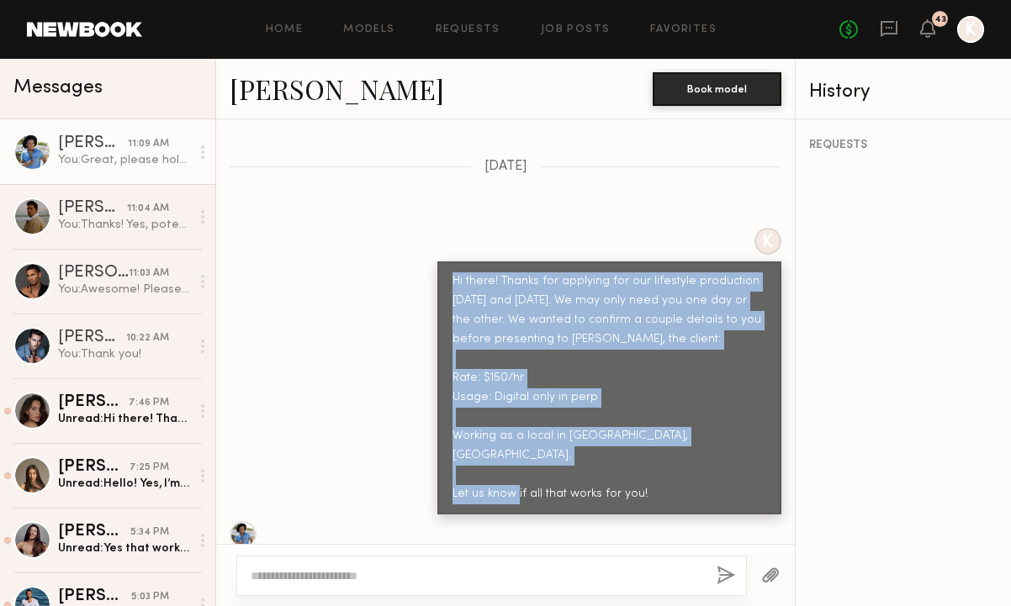
drag, startPoint x: 437, startPoint y: 262, endPoint x: 685, endPoint y: 451, distance: 312.0
click at [685, 451] on div "Hi there! Thanks for applying for our lifestyle production [DATE] and [DATE]. W…" at bounding box center [609, 388] width 344 height 252
copy div "Hi there! Thanks for applying for our lifestyle production [DATE] and [DATE]. W…"
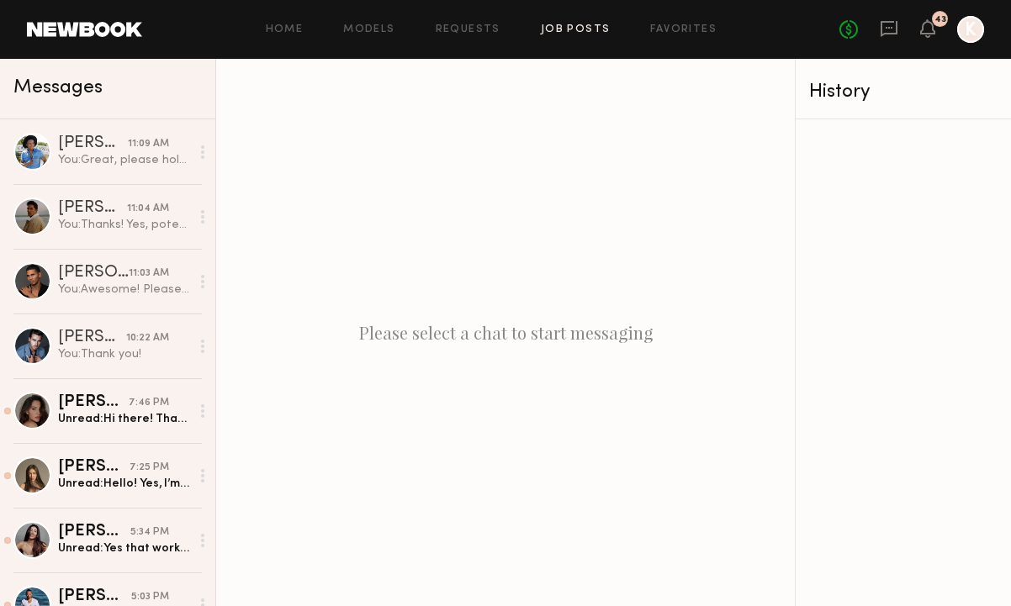
click at [578, 33] on link "Job Posts" at bounding box center [576, 29] width 70 height 11
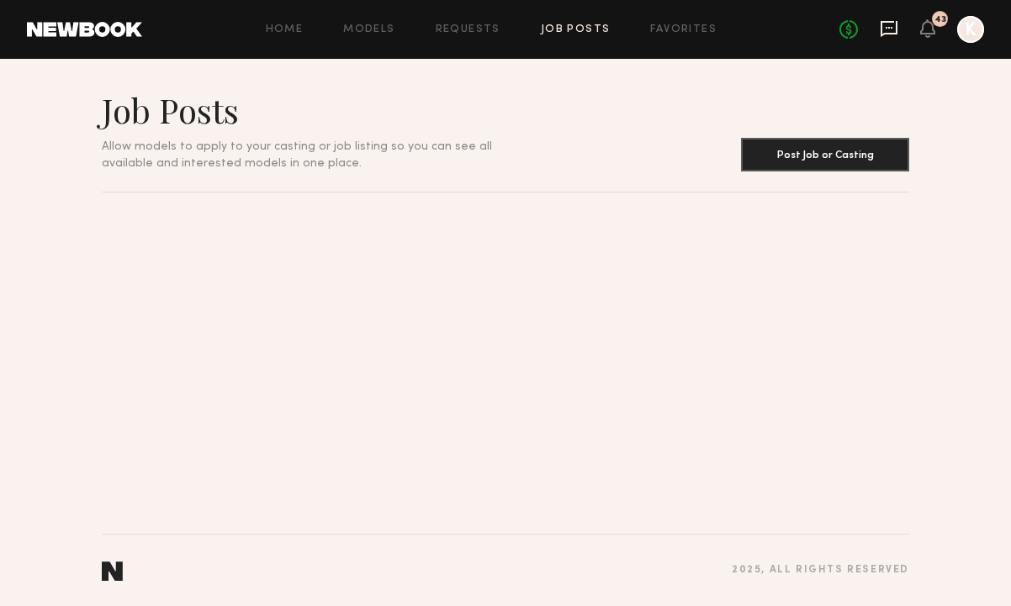
click at [882, 22] on icon at bounding box center [889, 29] width 17 height 16
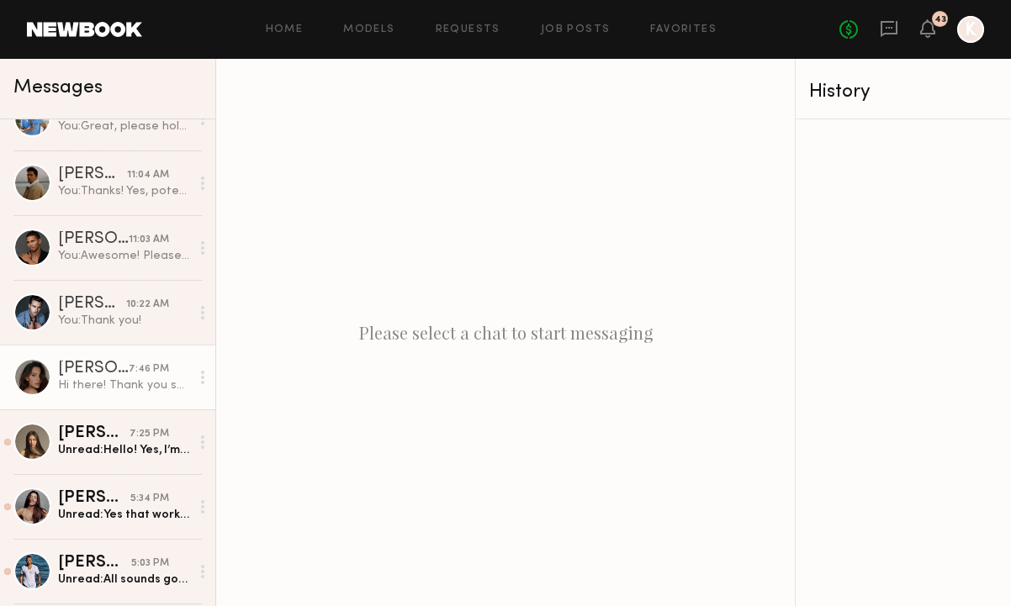
scroll to position [243, 0]
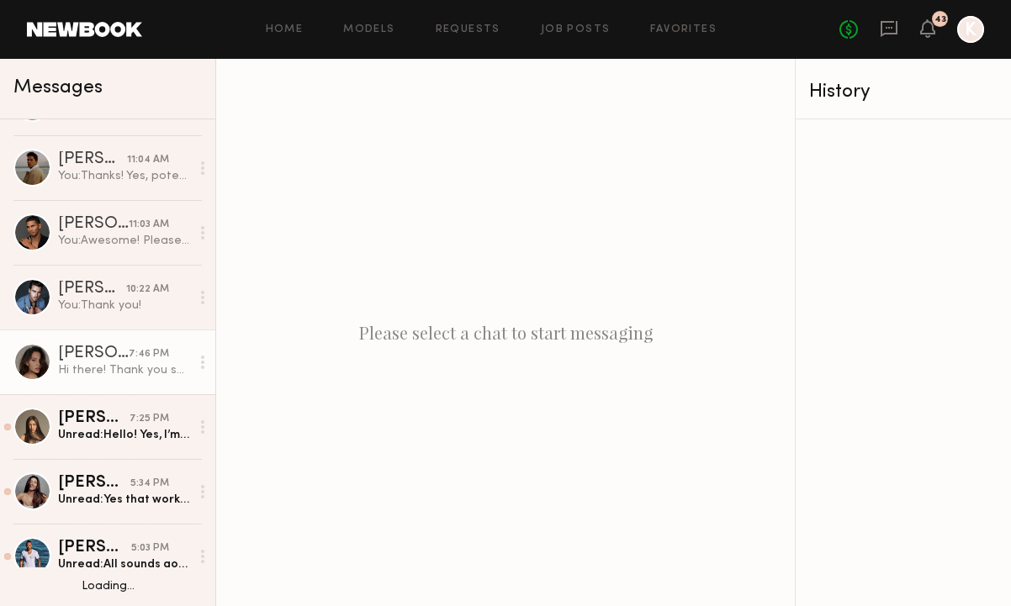
click at [104, 376] on div "Hi there! Thank you so much for reaching out! I am available these two dates. H…" at bounding box center [124, 370] width 132 height 16
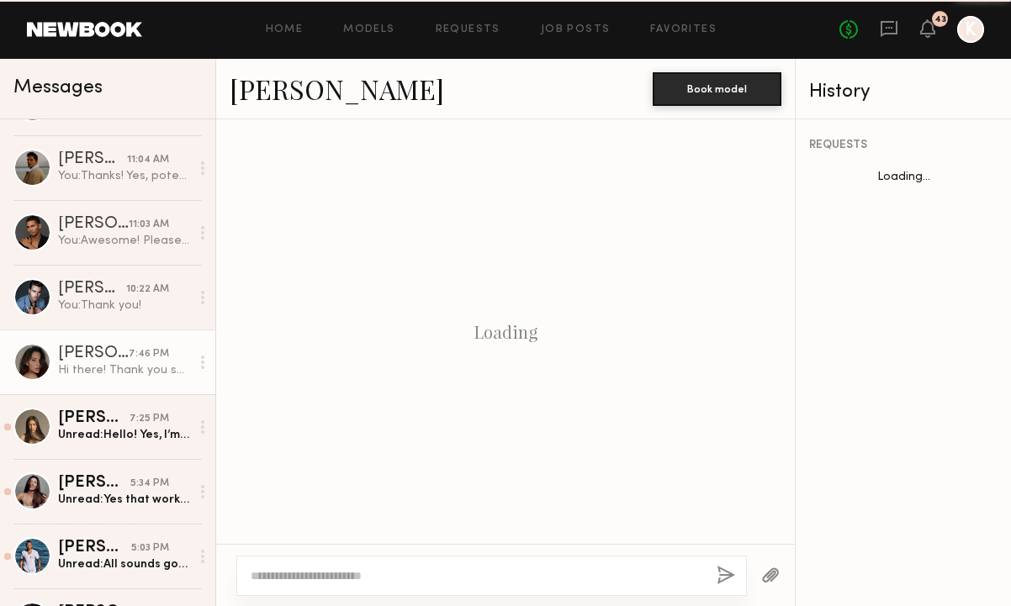
scroll to position [2648, 0]
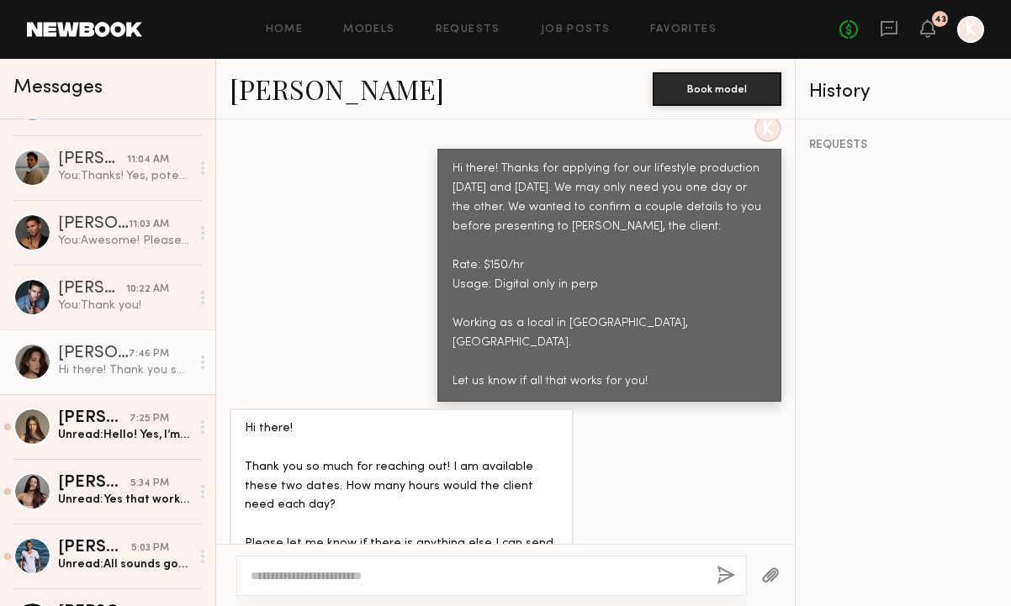
click at [357, 571] on textarea at bounding box center [477, 576] width 452 height 17
type textarea "*"
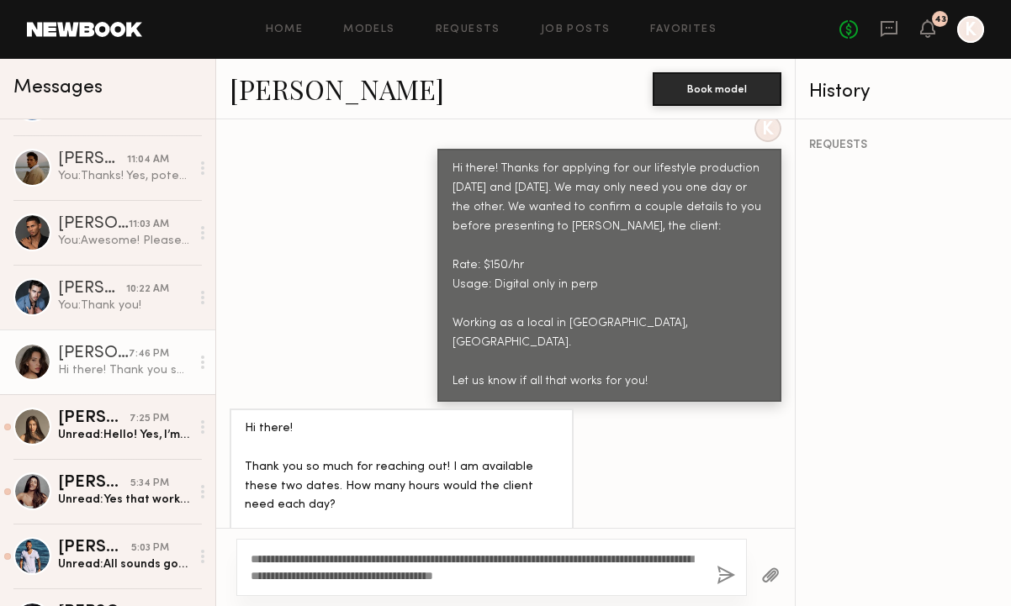
type textarea "**********"
click at [717, 575] on button "button" at bounding box center [726, 576] width 19 height 21
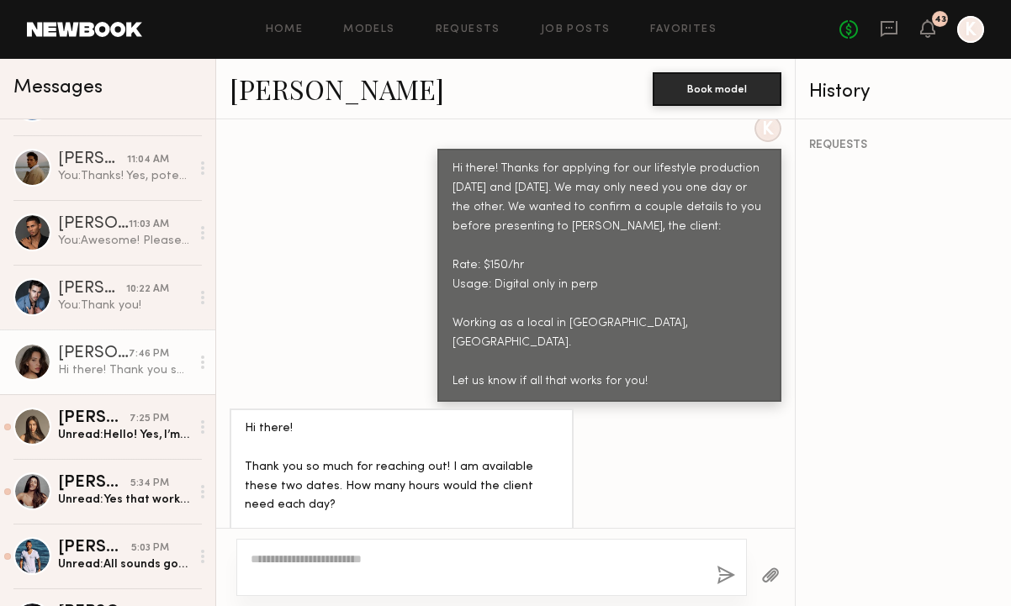
scroll to position [0, 0]
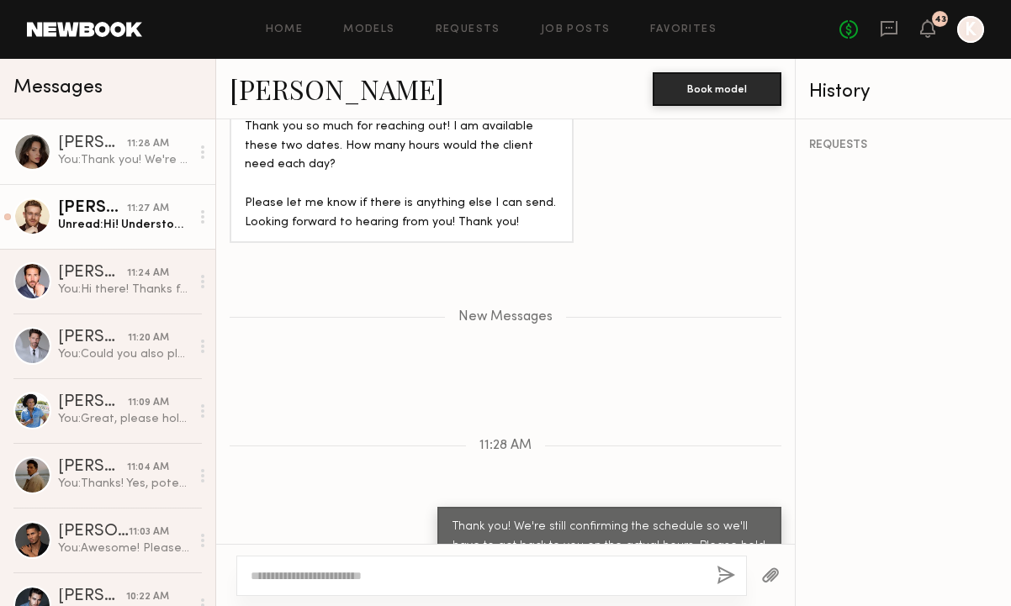
click at [137, 223] on div "Unread: Hi! Understood. All fine by me." at bounding box center [124, 225] width 132 height 16
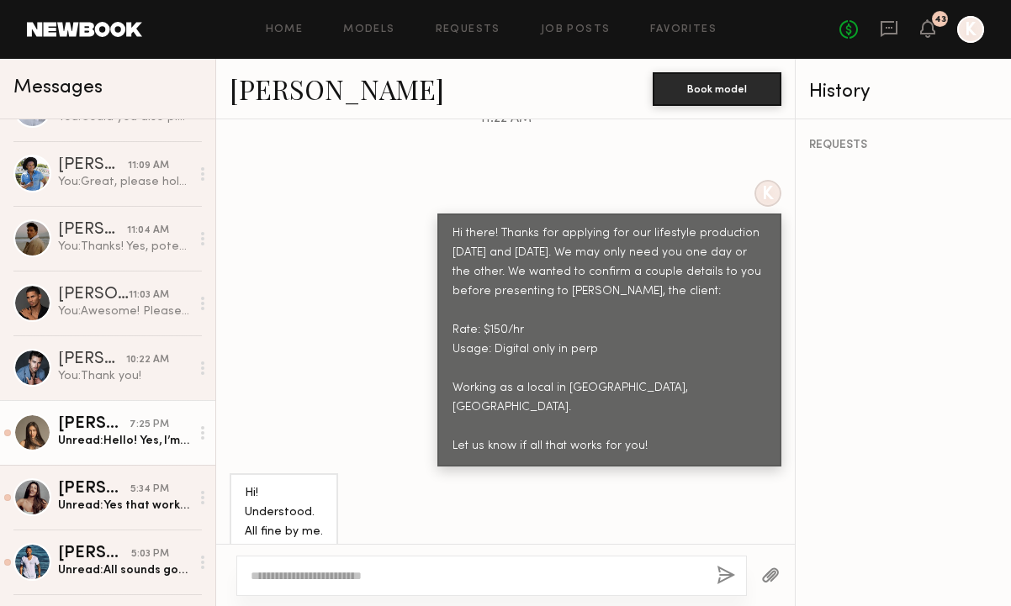
scroll to position [241, 0]
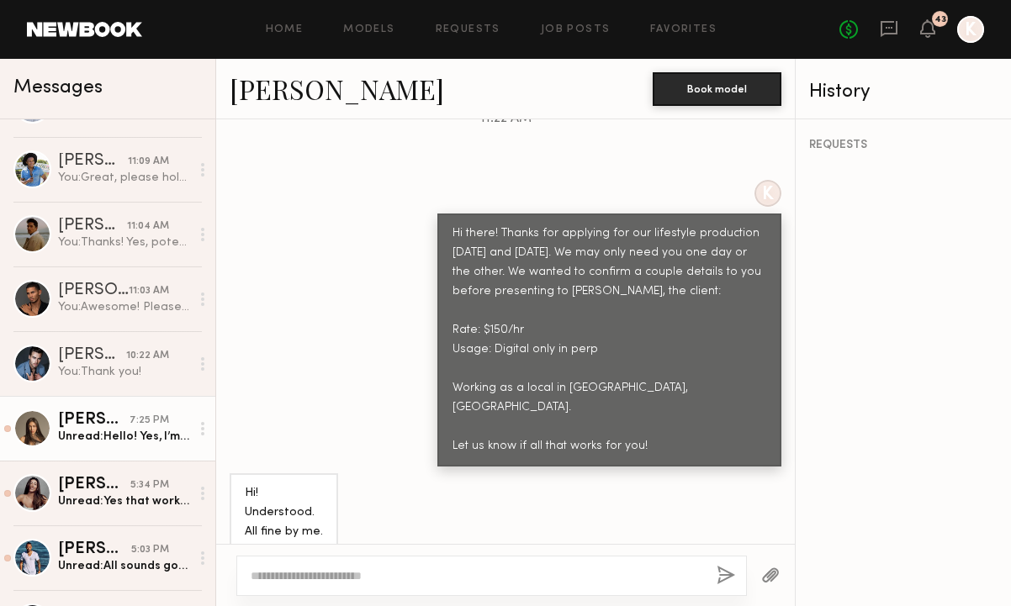
click at [100, 436] on div "Unread: Hello! Yes, I’m available on those dates. Could you please let me know …" at bounding box center [124, 437] width 132 height 16
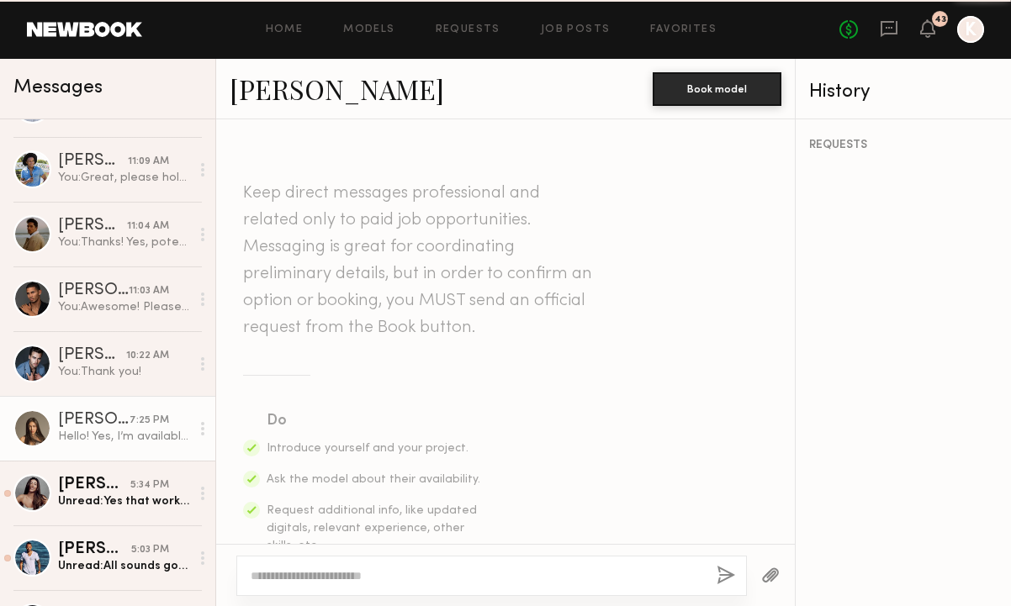
scroll to position [832, 0]
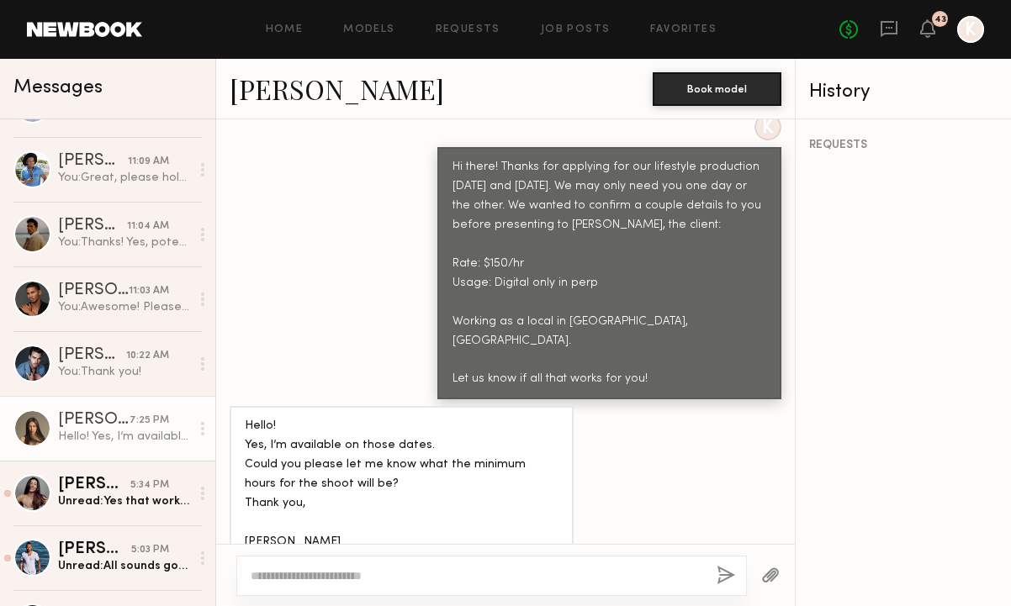
click at [243, 96] on link "Assiya M." at bounding box center [337, 89] width 214 height 36
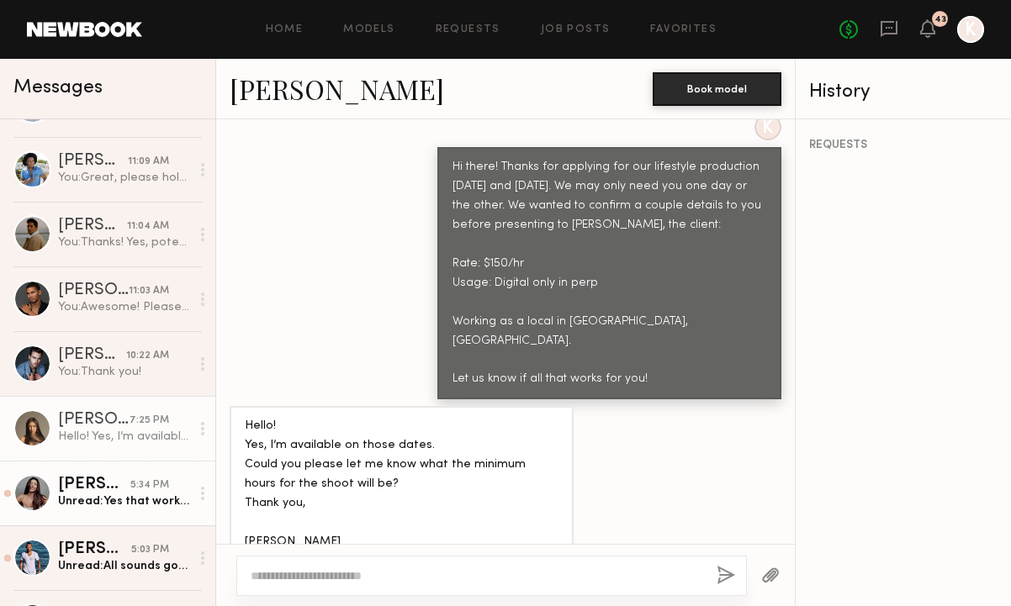
click at [77, 479] on div "Elke K." at bounding box center [94, 485] width 72 height 17
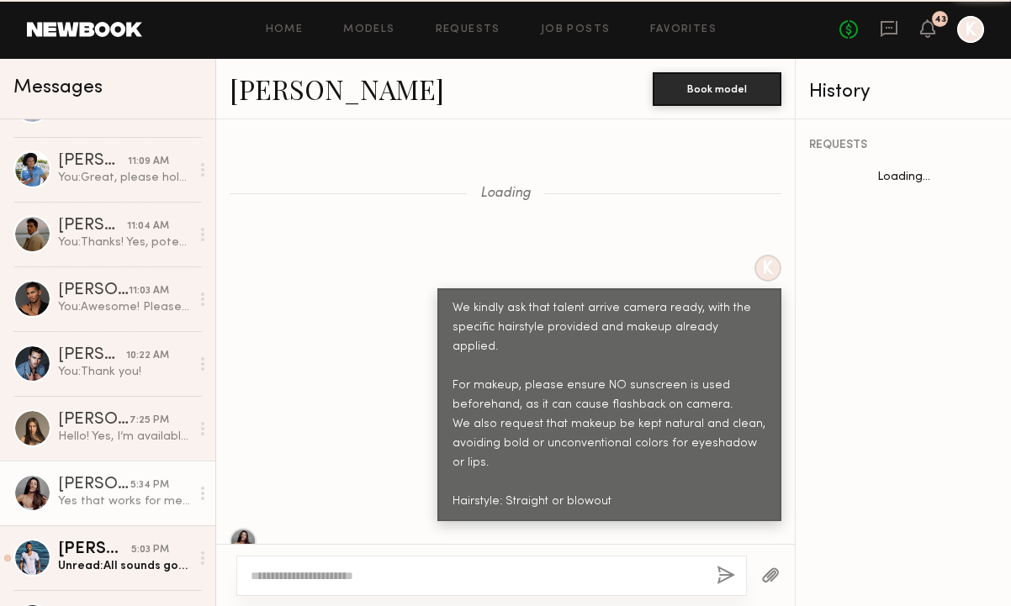
scroll to position [1151, 0]
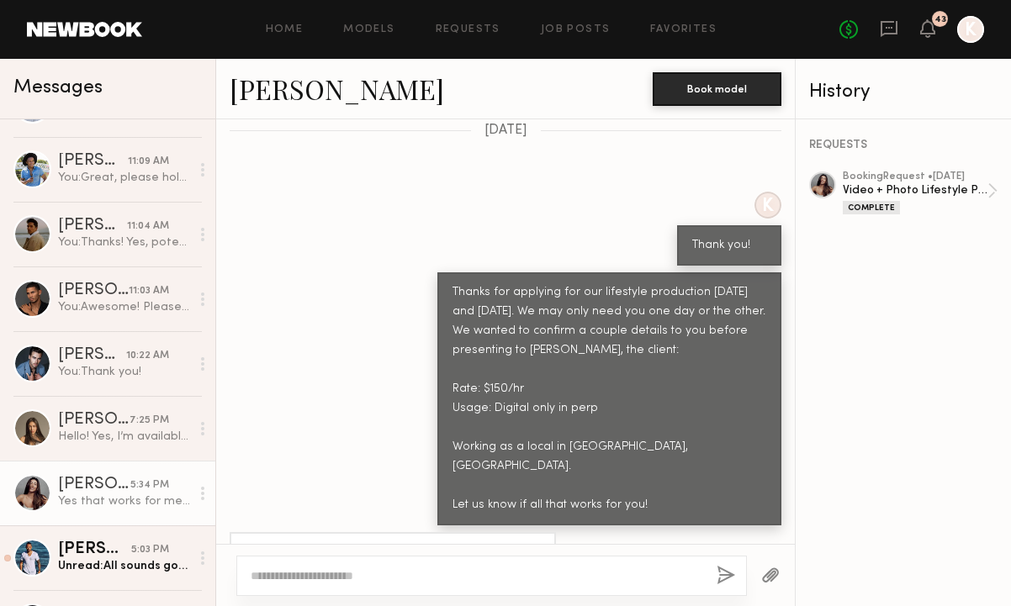
click at [365, 573] on textarea at bounding box center [477, 576] width 452 height 17
type textarea "**********"
click at [727, 570] on button "button" at bounding box center [726, 576] width 19 height 21
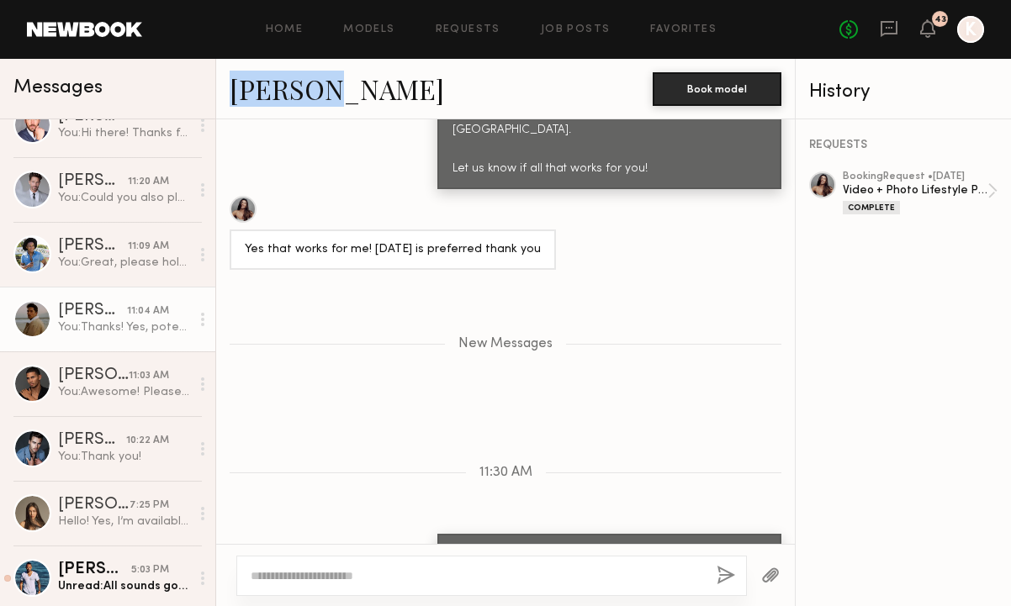
scroll to position [292, 0]
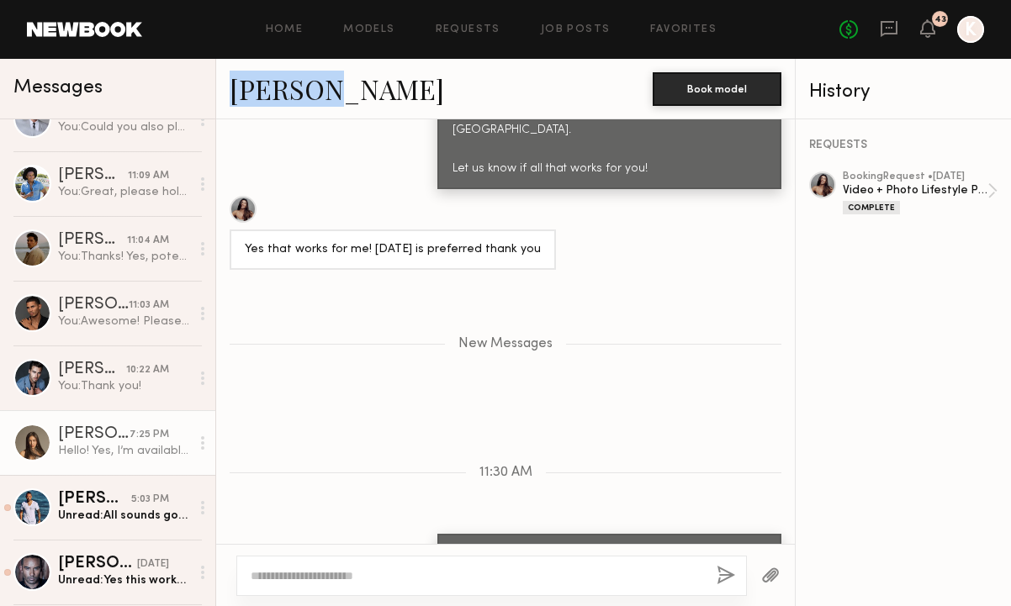
click at [85, 445] on div "Hello! Yes, I’m available on those dates. Could you please let me know what the…" at bounding box center [124, 451] width 132 height 16
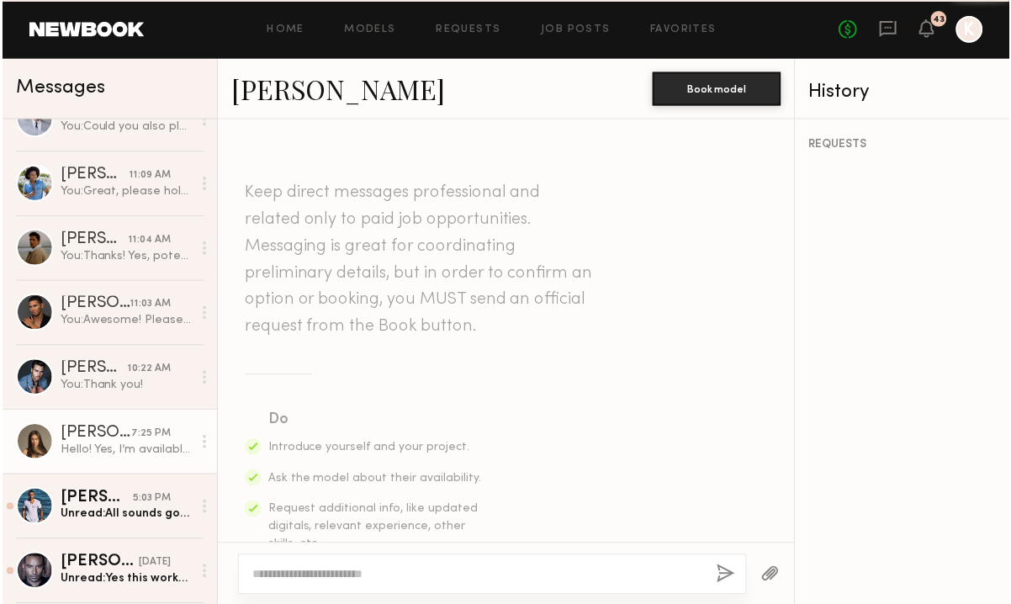
scroll to position [832, 0]
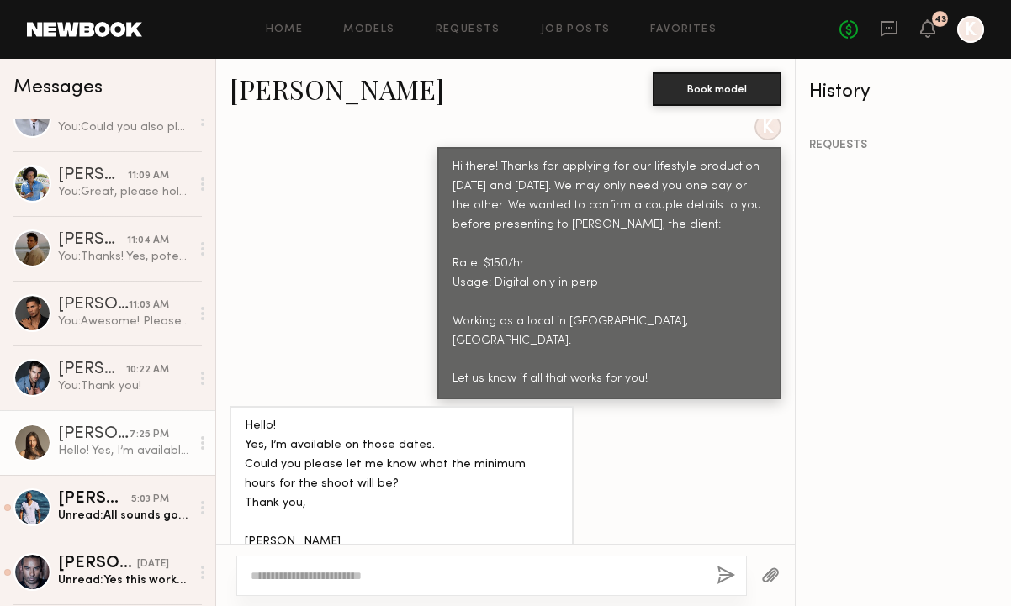
click at [316, 77] on link "Assiya M." at bounding box center [337, 89] width 214 height 36
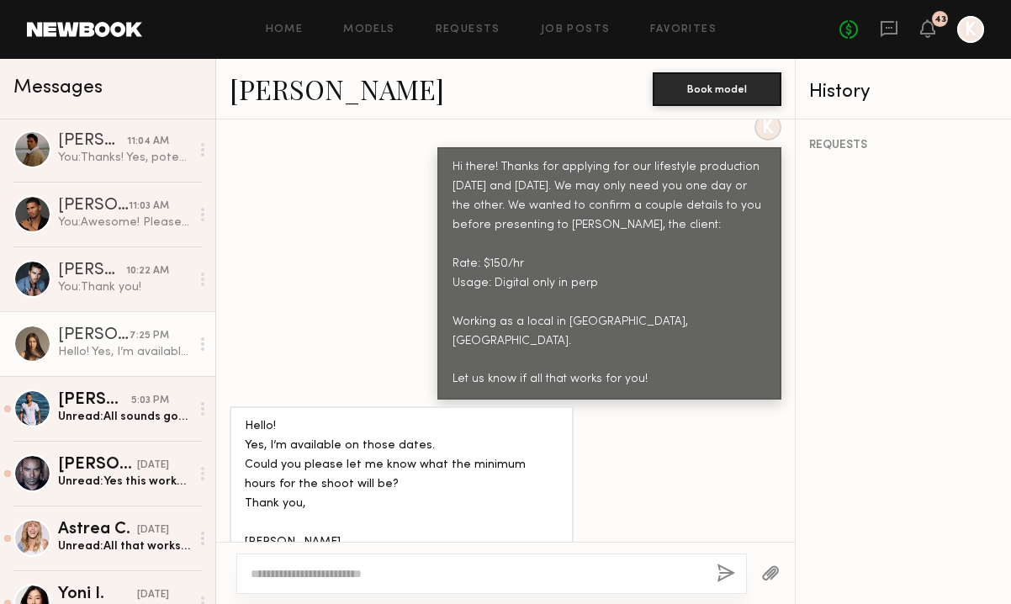
scroll to position [395, 0]
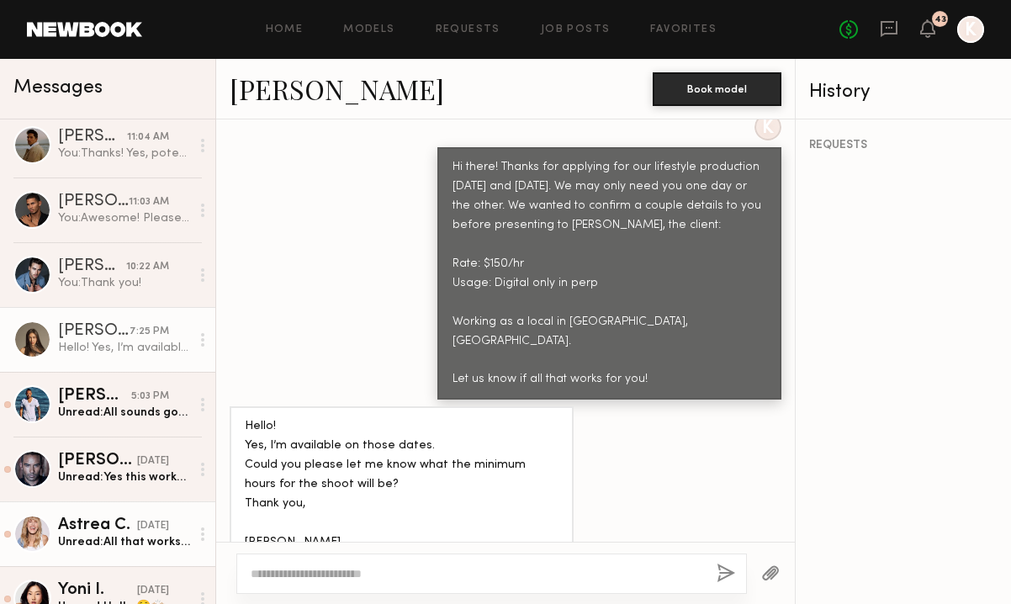
click at [156, 536] on div "Unread: All that works for me, thank you!" at bounding box center [124, 542] width 132 height 16
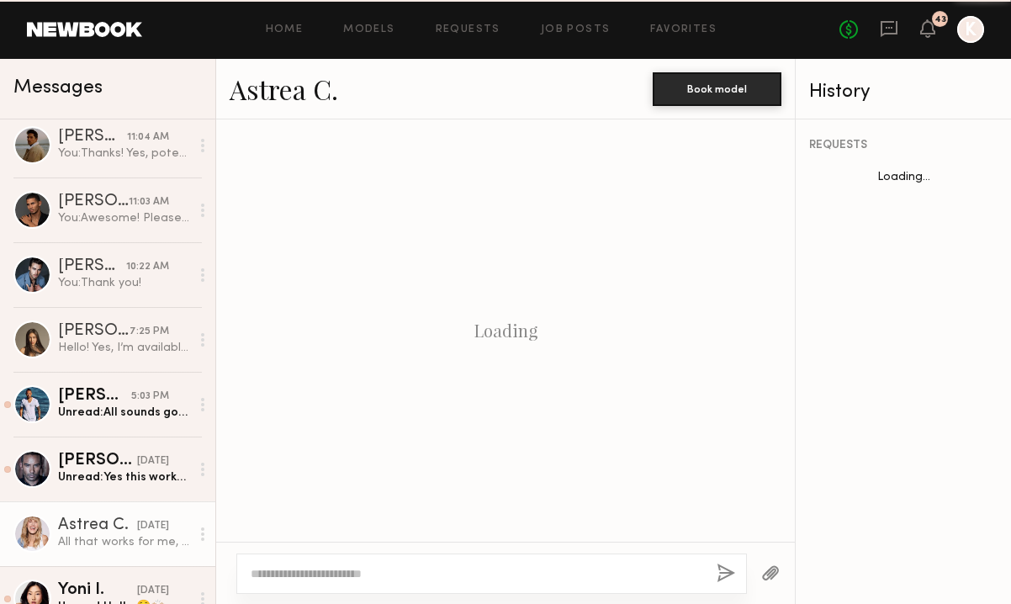
scroll to position [1452, 0]
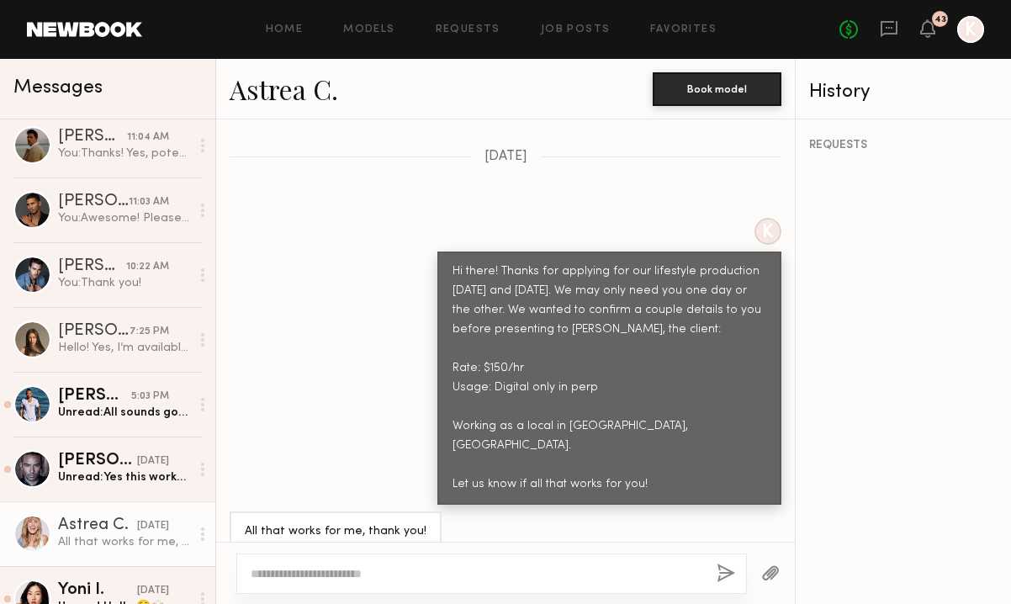
click at [352, 595] on div at bounding box center [505, 573] width 579 height 62
click at [339, 589] on div at bounding box center [491, 573] width 511 height 40
click at [333, 579] on textarea at bounding box center [477, 573] width 452 height 17
type textarea "**********"
click at [726, 572] on button "button" at bounding box center [726, 573] width 19 height 21
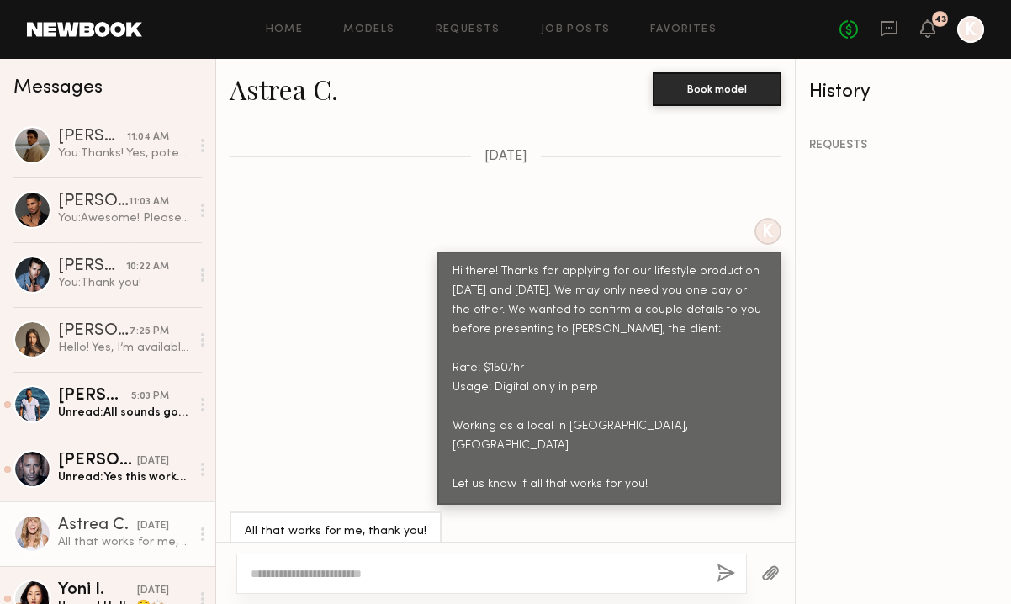
scroll to position [0, 0]
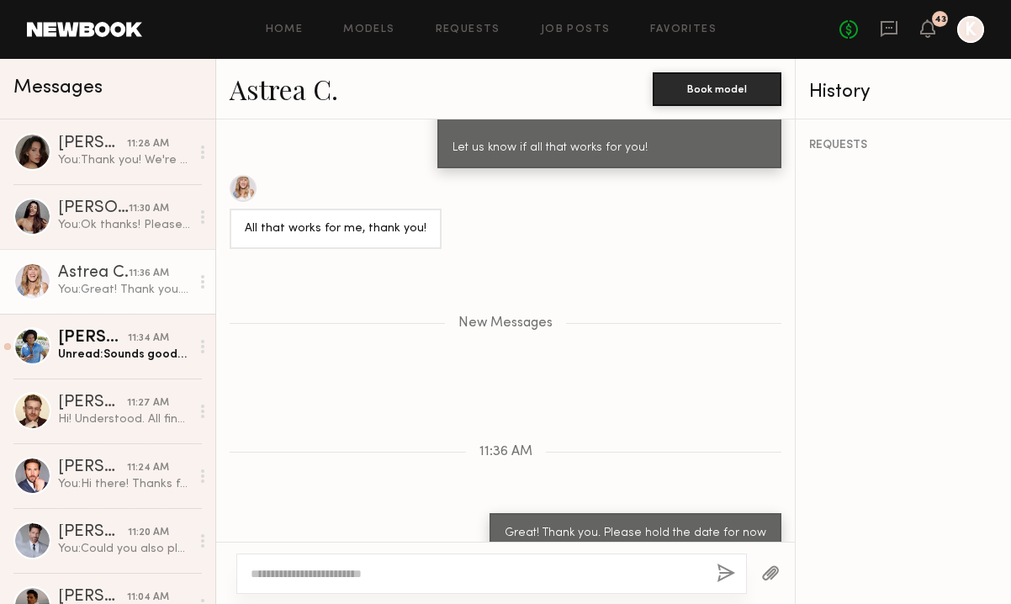
click at [324, 100] on link "Astrea C." at bounding box center [284, 89] width 108 height 36
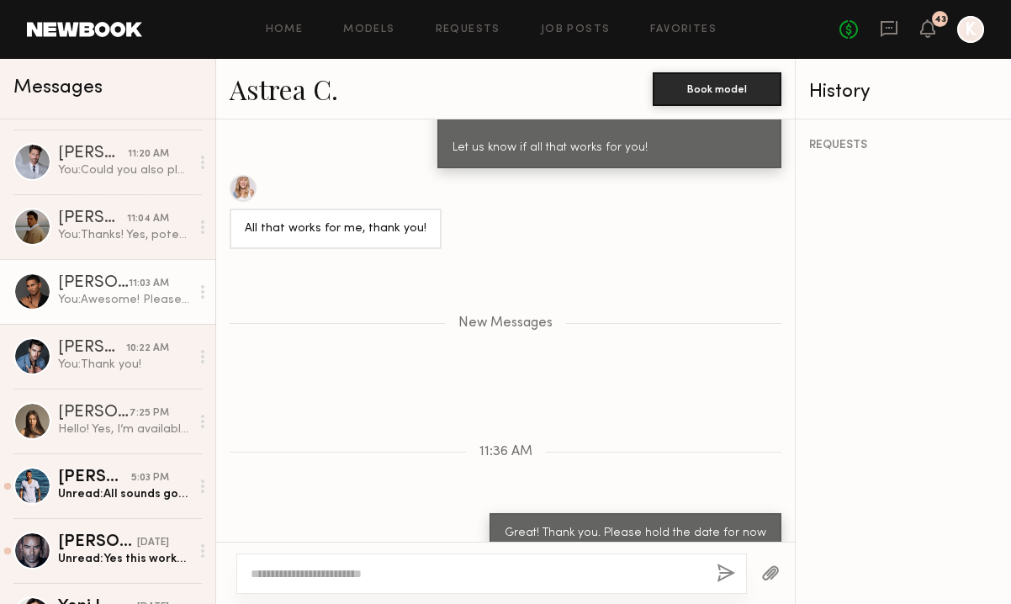
scroll to position [411, 0]
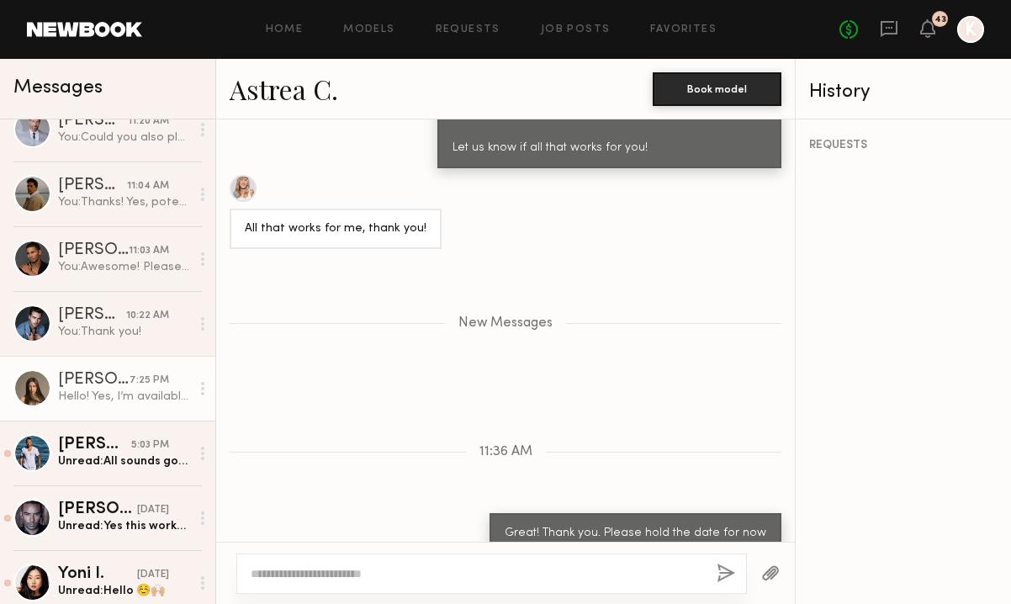
click at [98, 385] on div "Assiya M." at bounding box center [93, 380] width 71 height 17
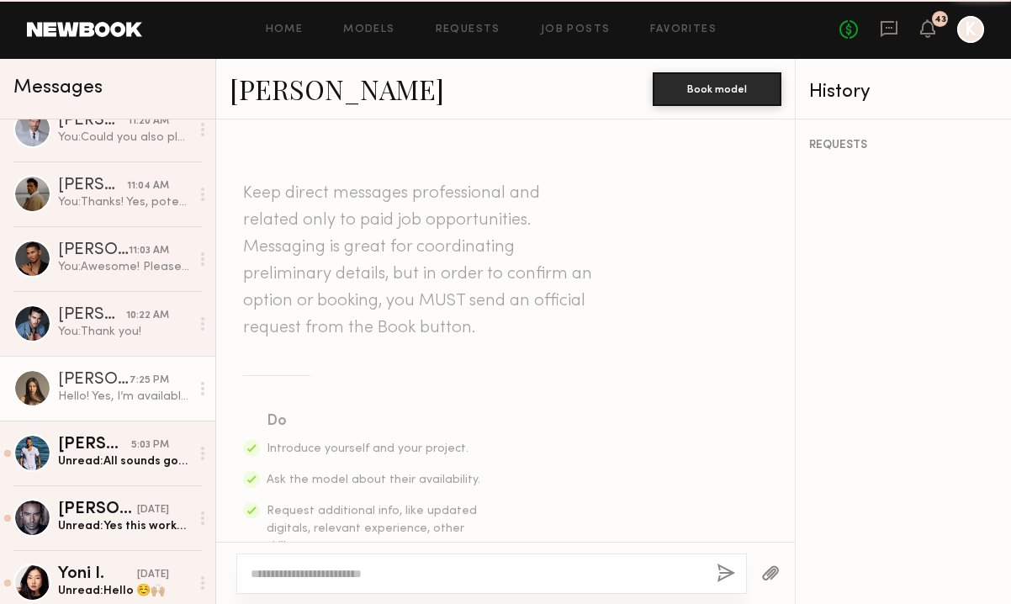
scroll to position [834, 0]
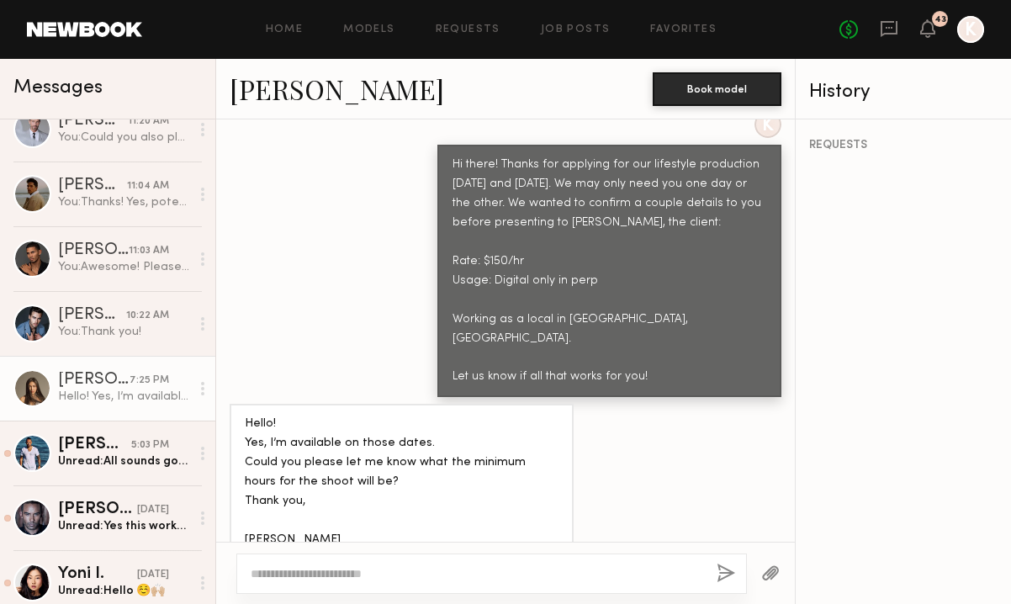
type textarea "*"
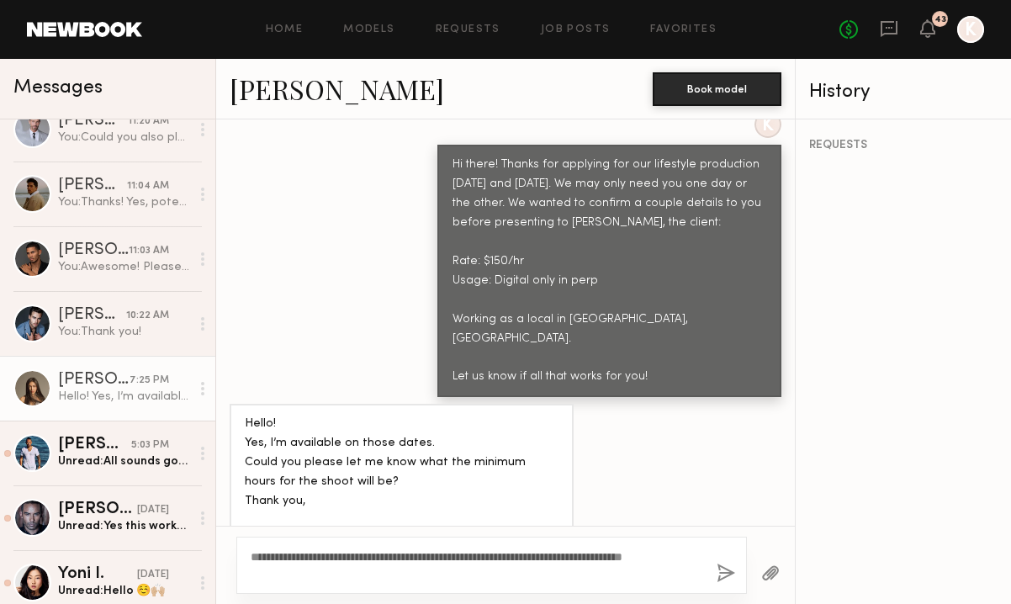
type textarea "**********"
click at [722, 575] on button "button" at bounding box center [726, 573] width 19 height 21
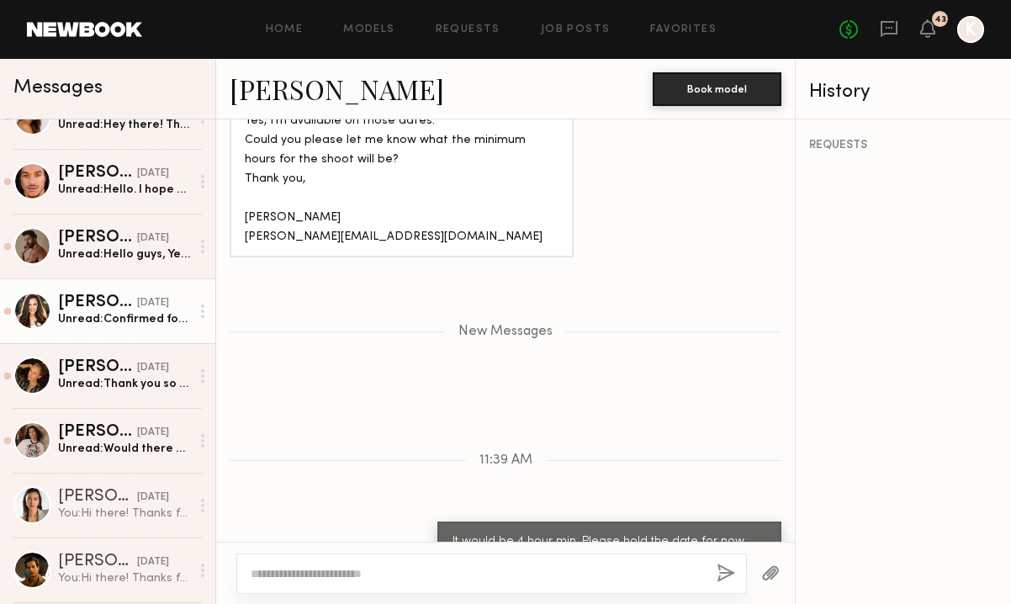
scroll to position [1153, 0]
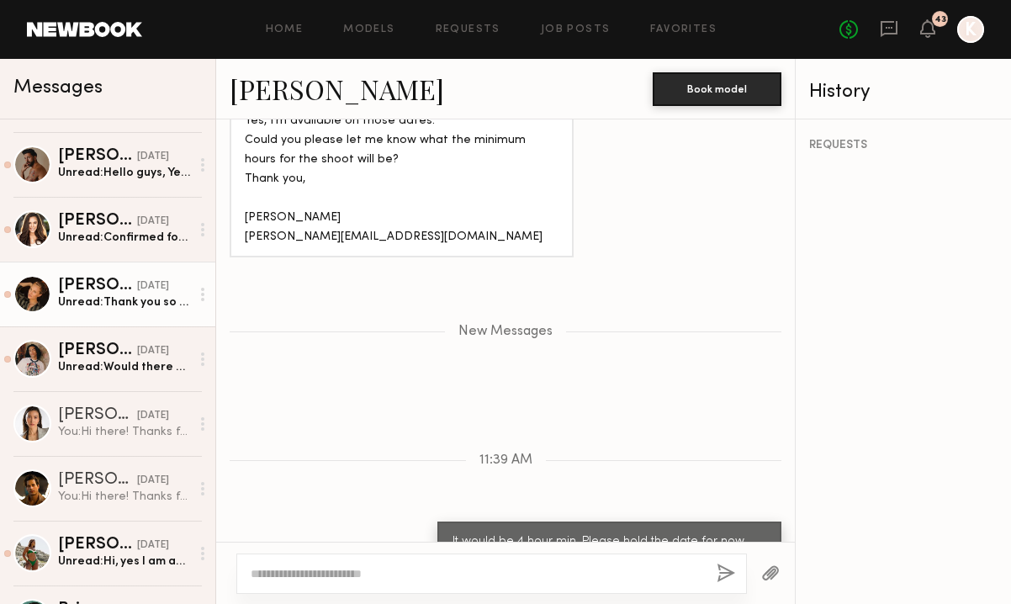
click at [126, 304] on div "Unread: Thank you so much for reaching out. Seeing as I am LA based, happy to d…" at bounding box center [124, 302] width 132 height 16
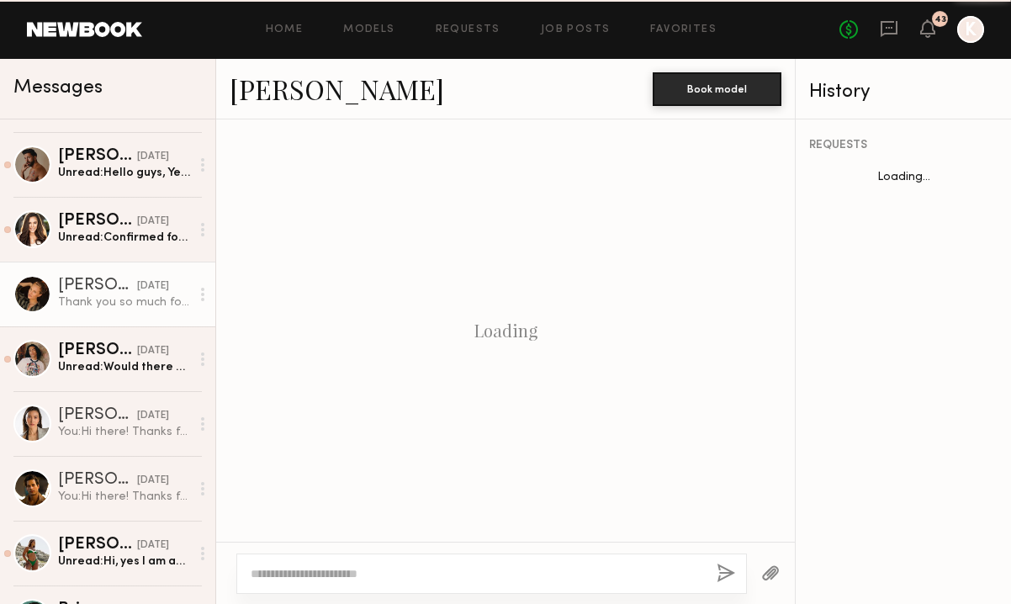
scroll to position [796, 0]
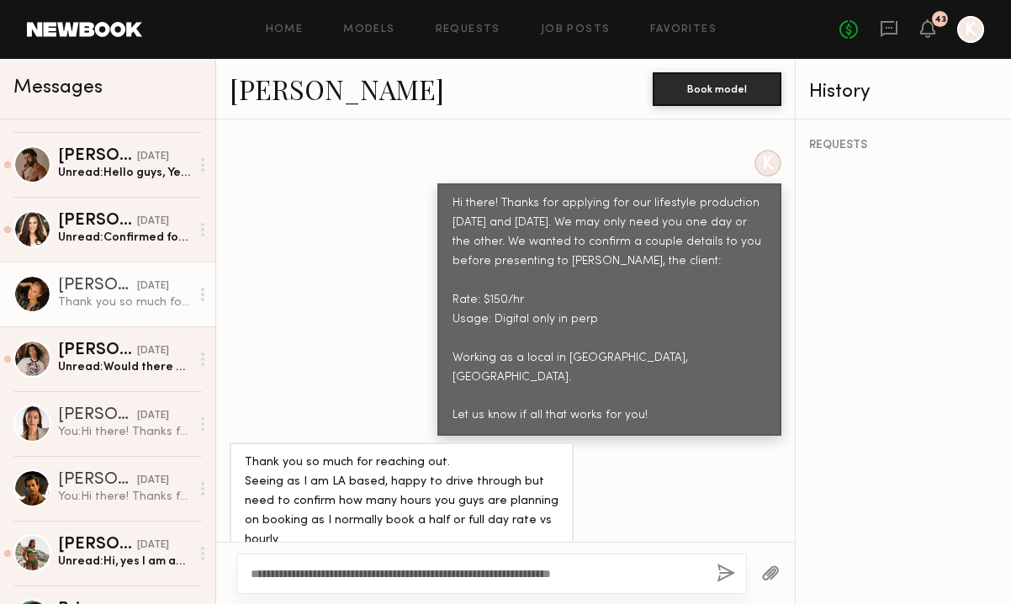
type textarea "**********"
click at [713, 574] on div "**********" at bounding box center [491, 573] width 511 height 40
click at [724, 569] on button "button" at bounding box center [726, 573] width 19 height 21
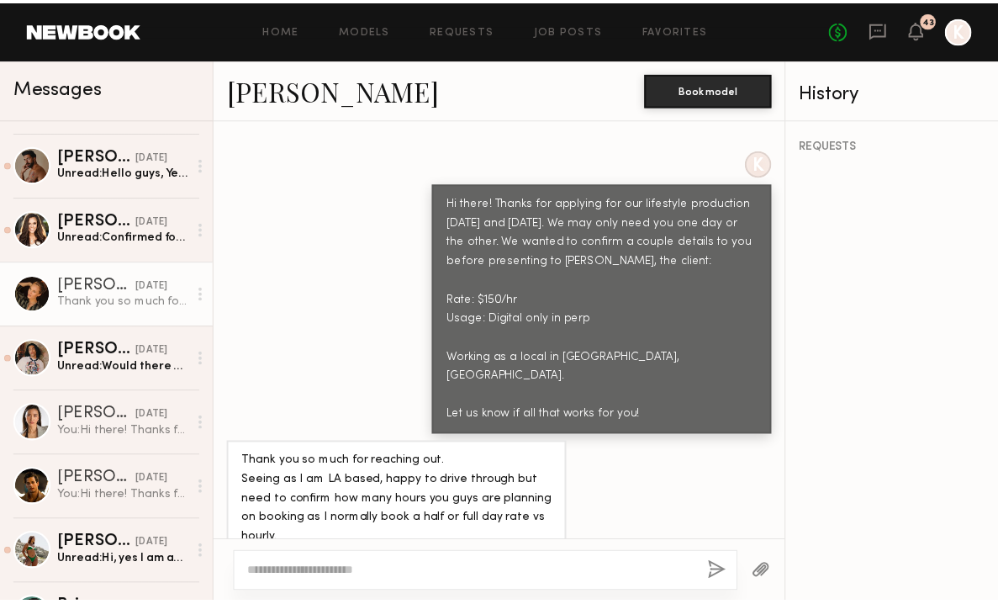
scroll to position [52, 0]
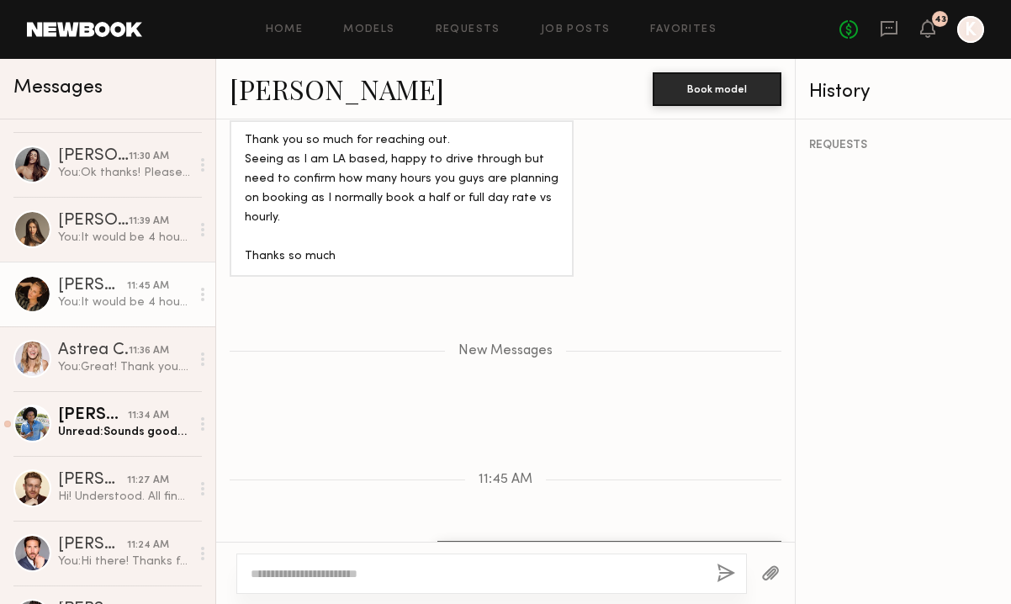
click at [282, 87] on link "Sarah K." at bounding box center [337, 89] width 214 height 36
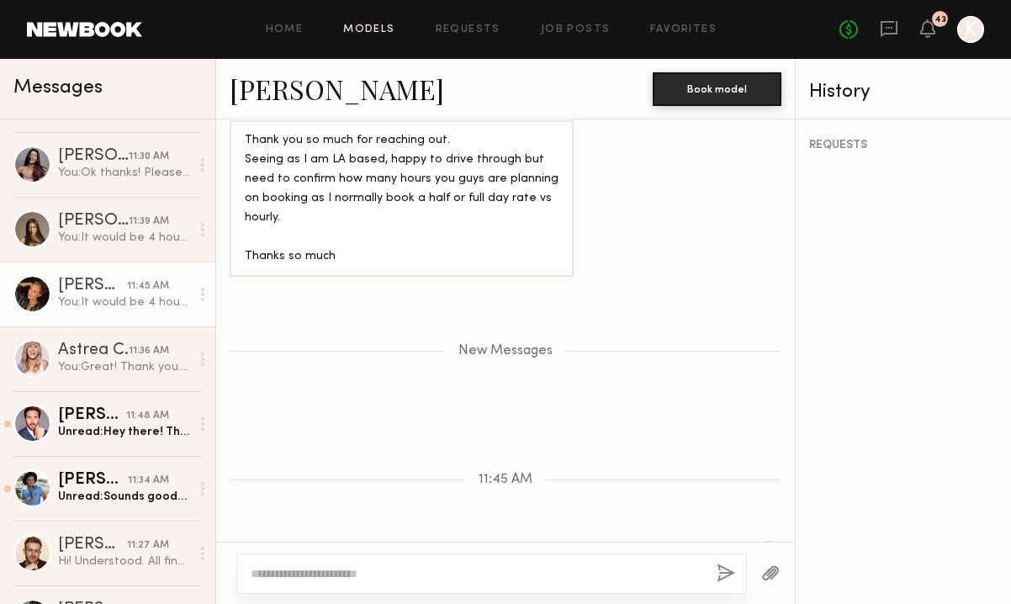
click at [390, 26] on link "Models" at bounding box center [368, 29] width 51 height 11
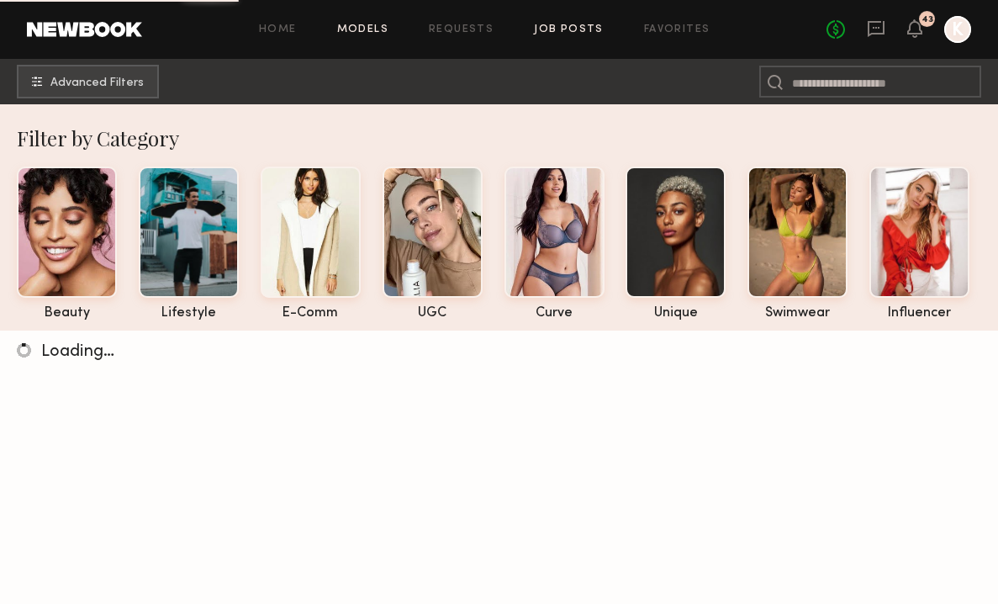
click at [552, 26] on link "Job Posts" at bounding box center [569, 29] width 70 height 11
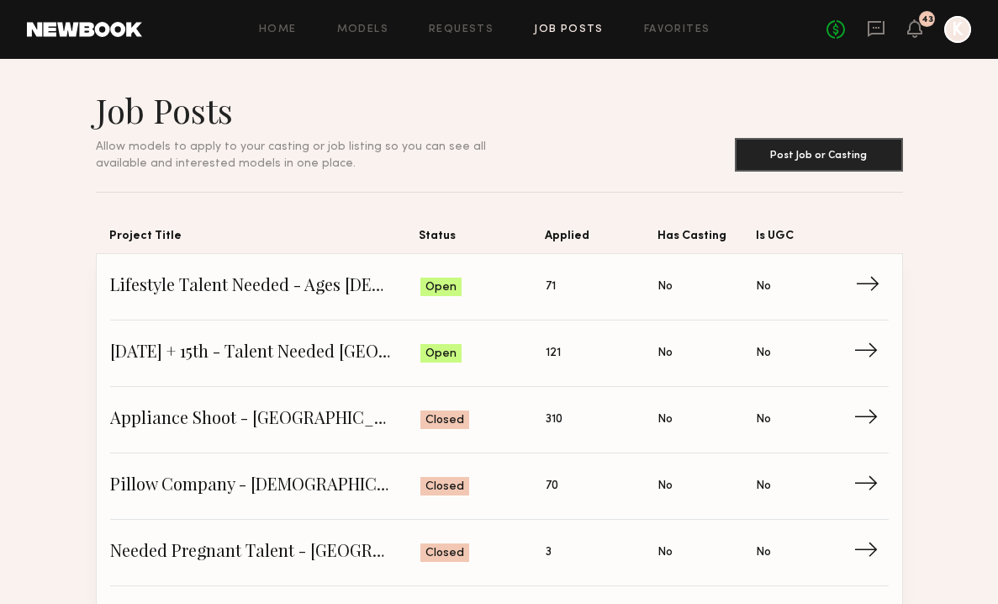
click at [356, 294] on span "Lifestyle Talent Needed - Ages 35-45 (Oct 14/15)" at bounding box center [265, 286] width 310 height 25
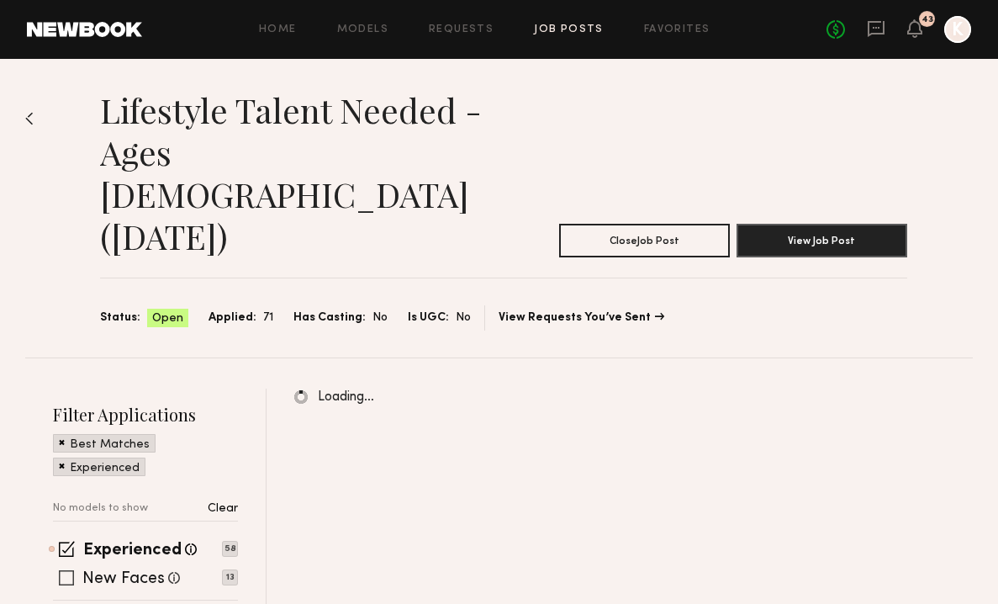
click at [61, 570] on span at bounding box center [66, 577] width 15 height 15
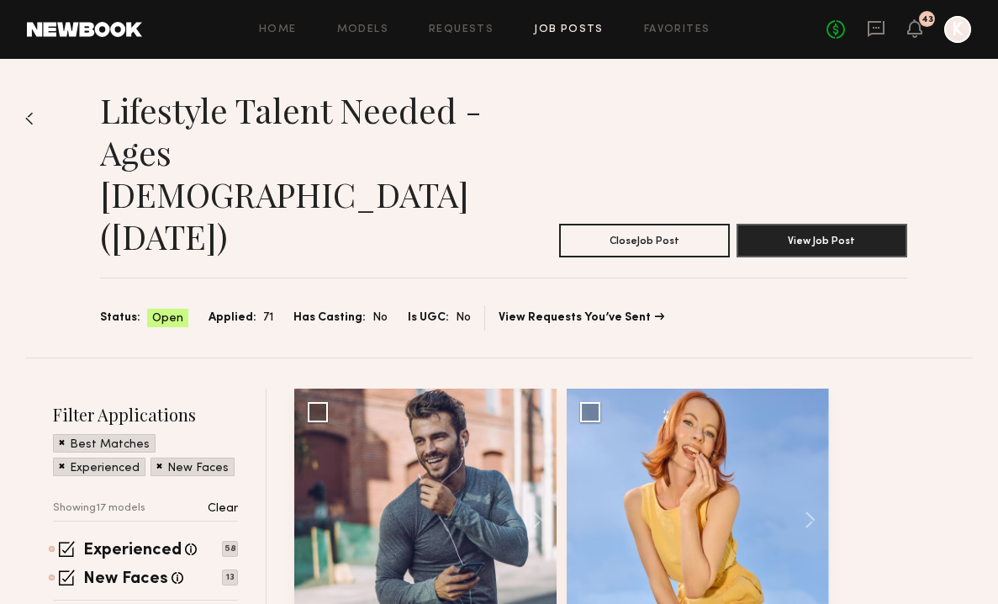
scroll to position [77, 0]
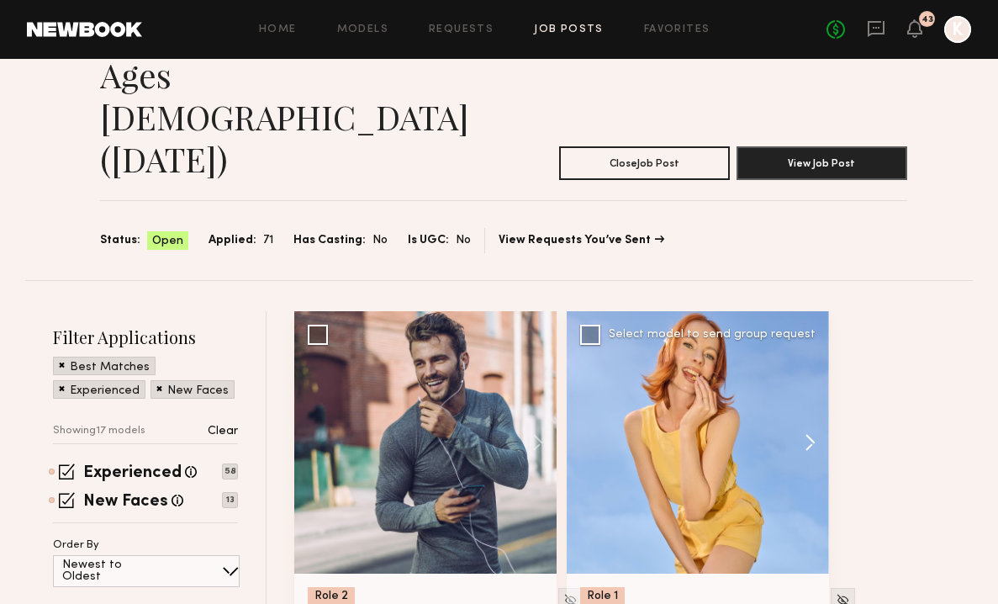
click at [788, 362] on button at bounding box center [802, 442] width 54 height 262
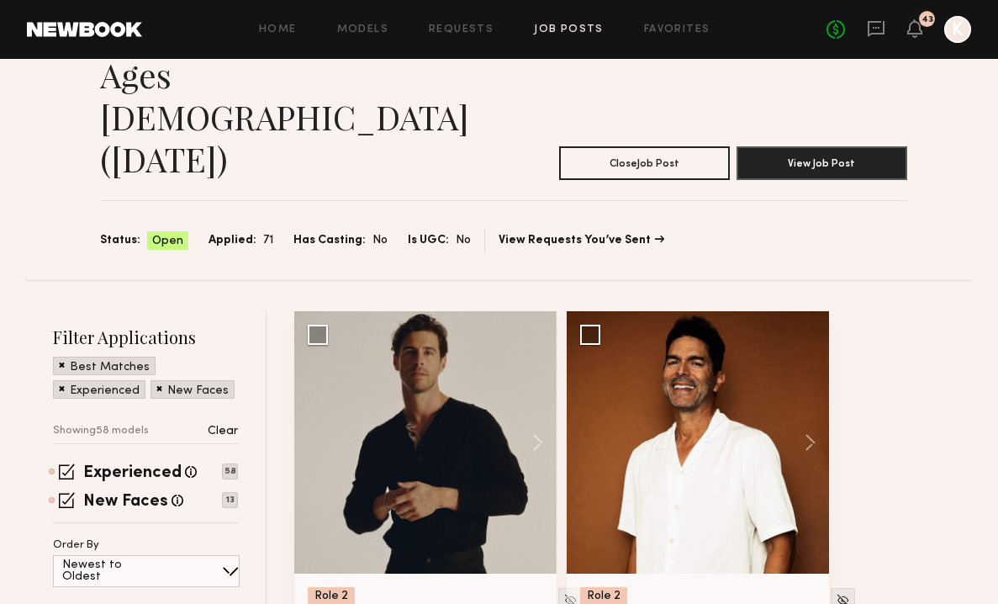
click at [788, 362] on button at bounding box center [802, 442] width 54 height 262
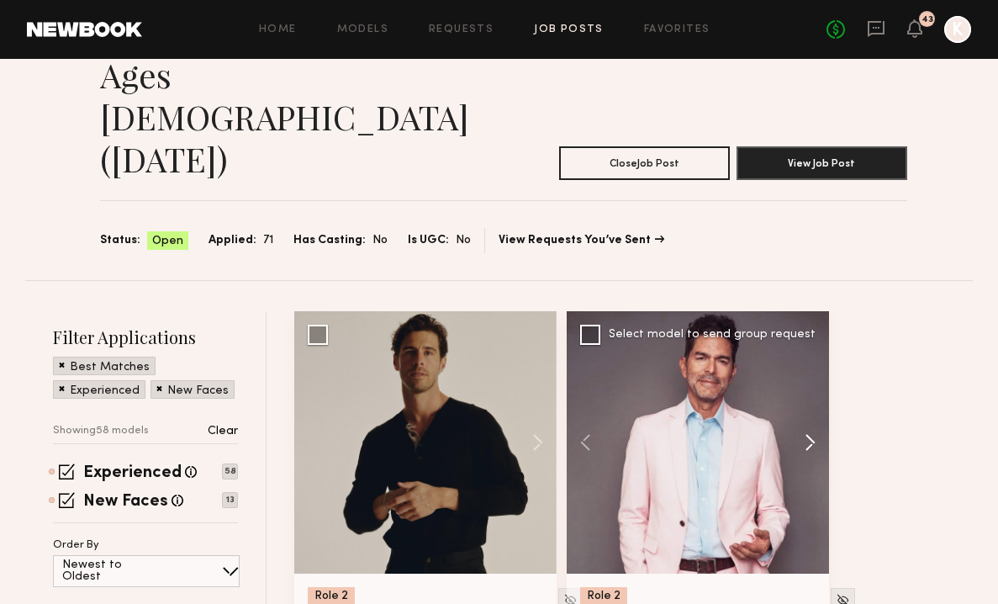
scroll to position [450, 0]
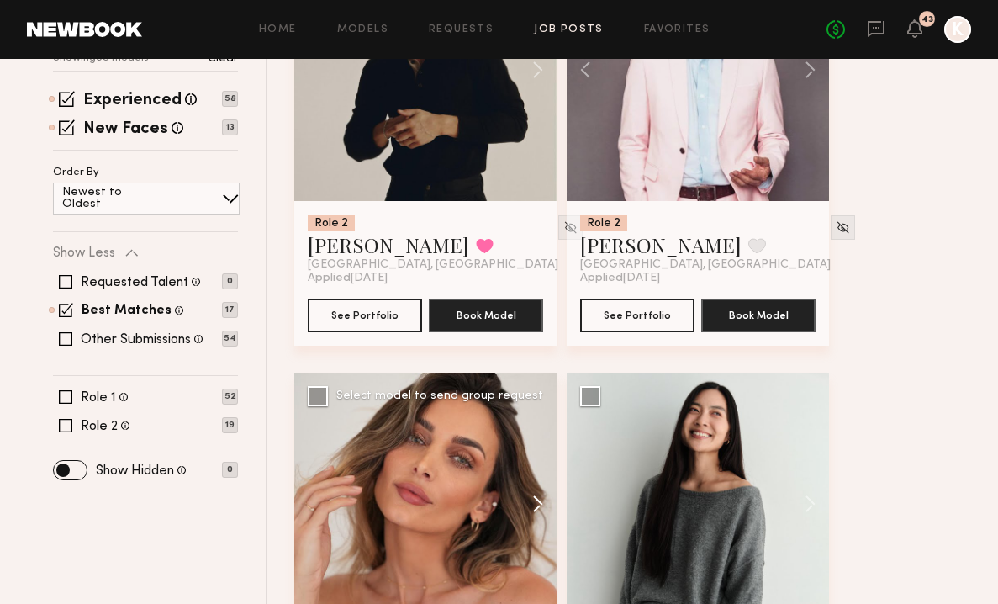
click at [537, 414] on button at bounding box center [530, 504] width 54 height 262
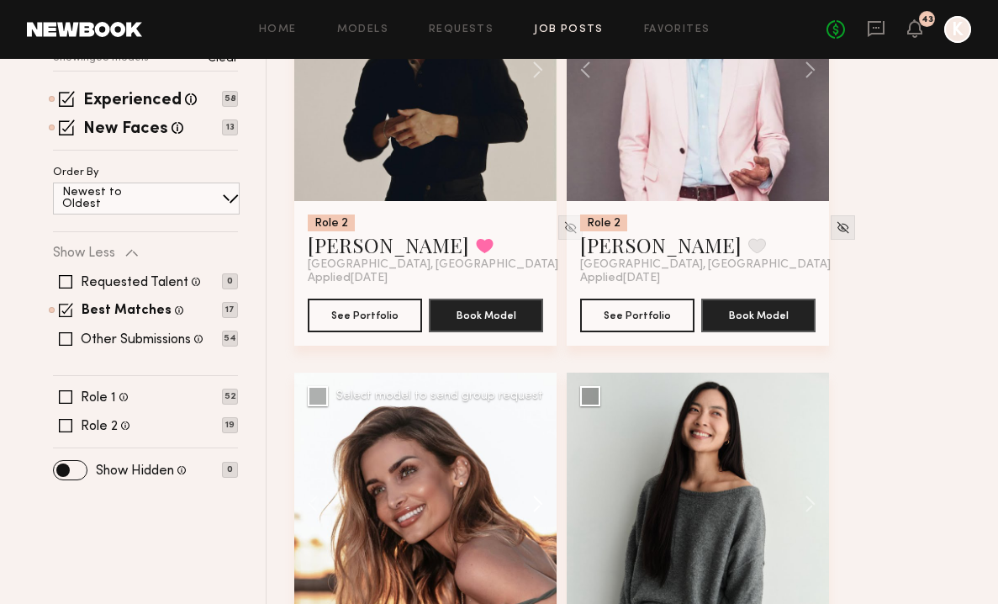
click at [537, 414] on button at bounding box center [530, 504] width 54 height 262
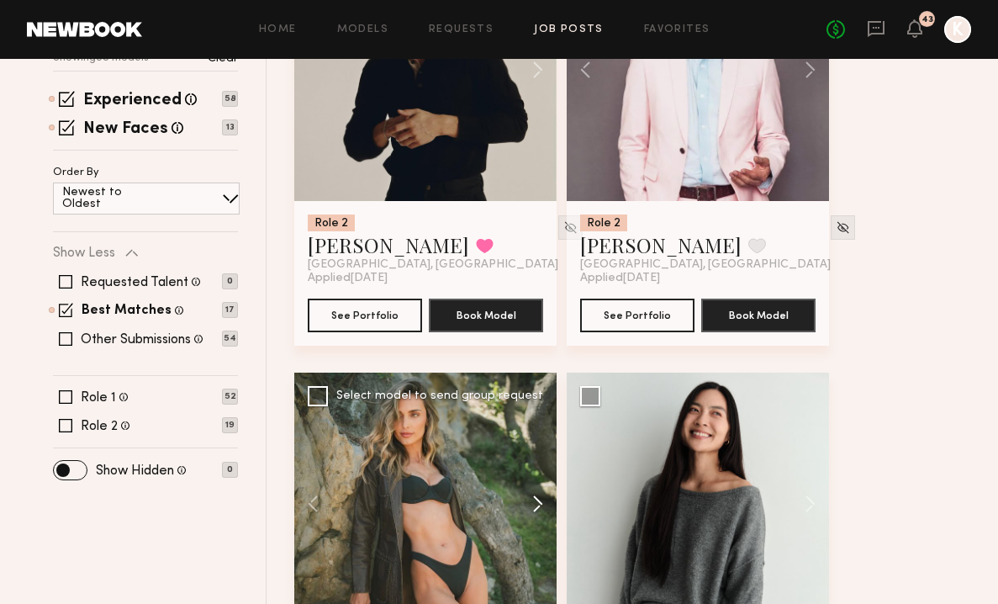
click at [537, 414] on button at bounding box center [530, 504] width 54 height 262
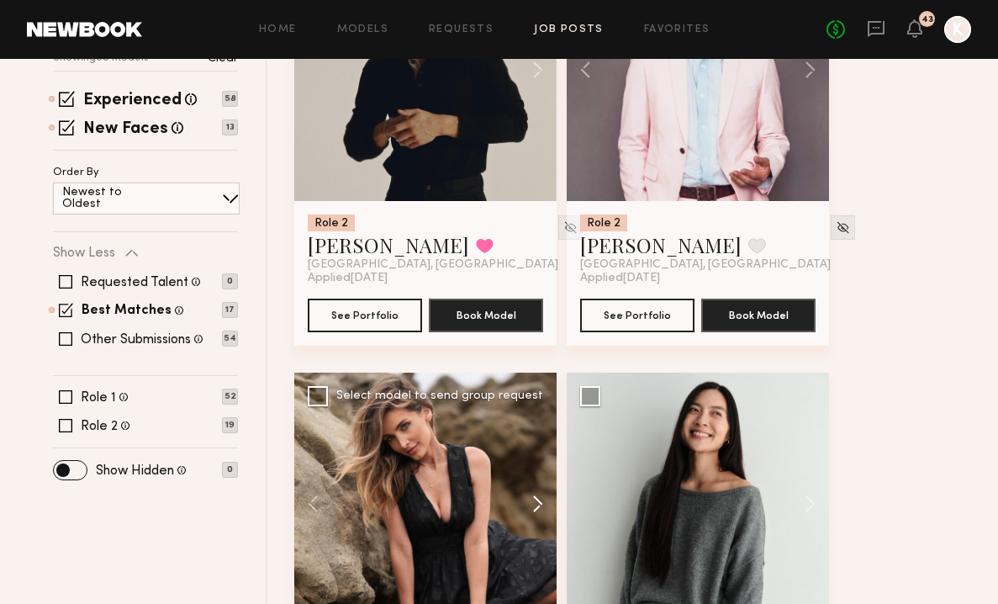
click at [537, 414] on button at bounding box center [530, 504] width 54 height 262
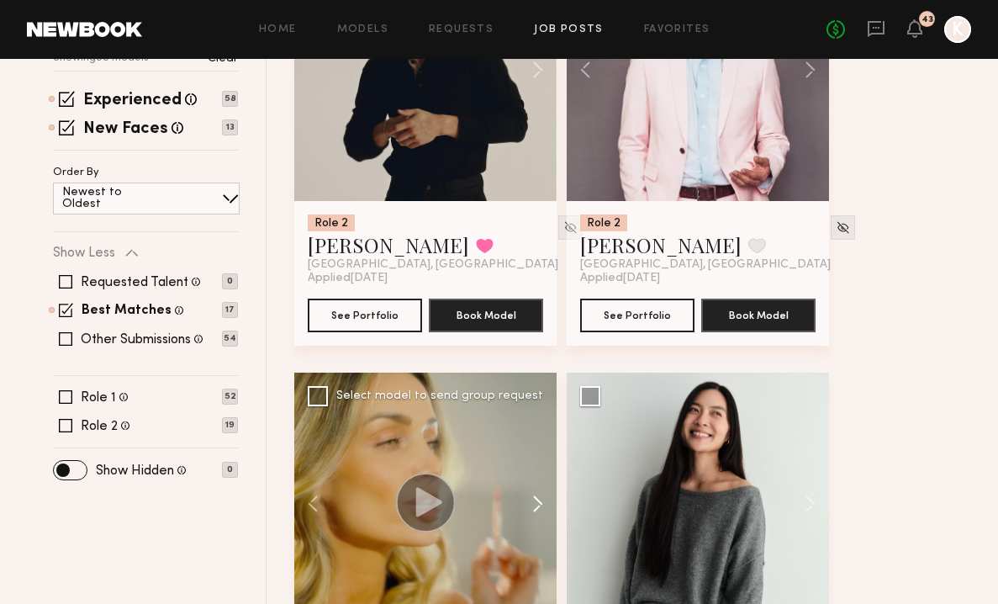
click at [537, 414] on button at bounding box center [530, 504] width 54 height 262
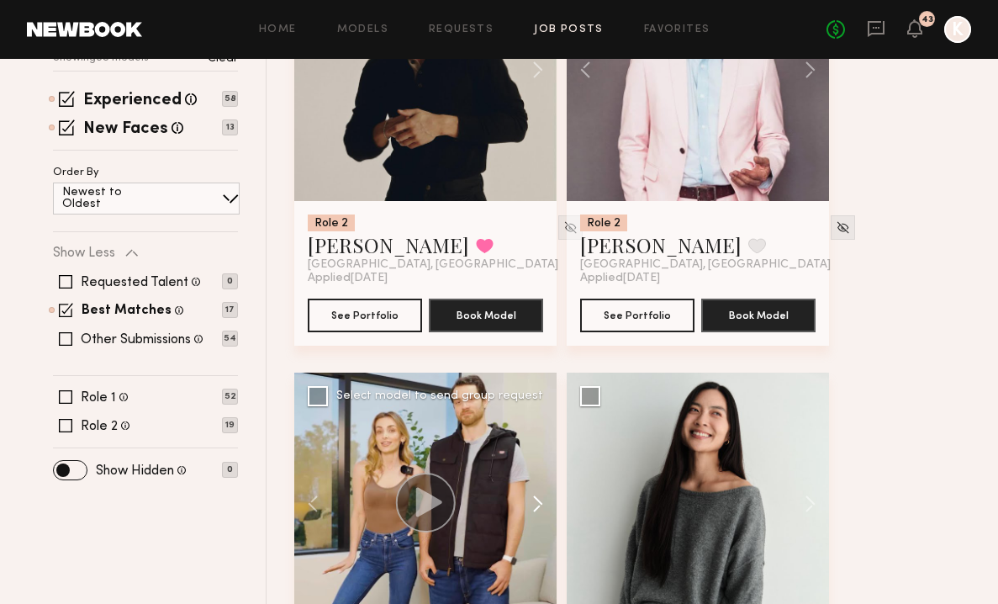
click at [537, 414] on button at bounding box center [530, 504] width 54 height 262
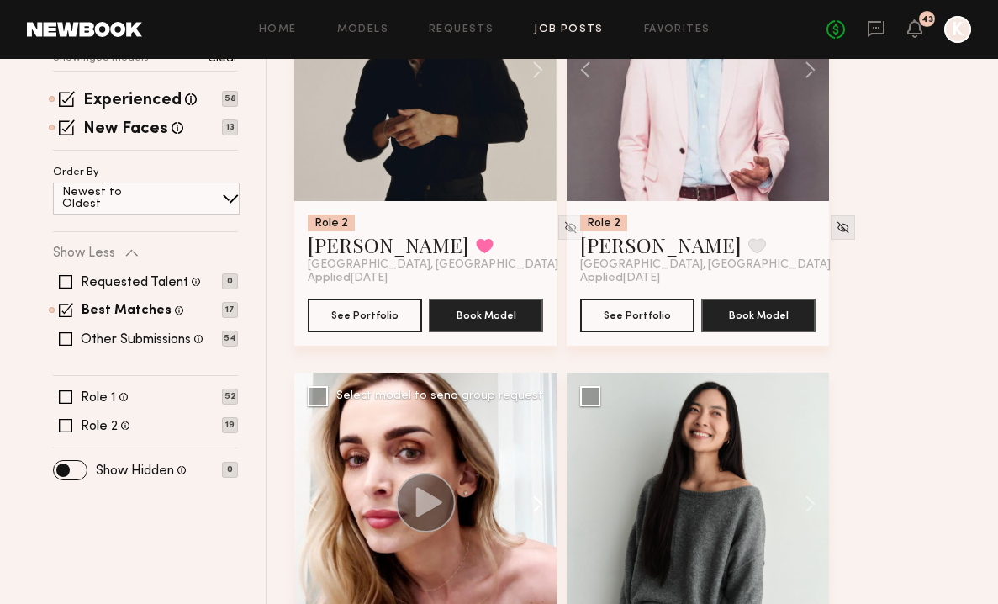
click at [537, 414] on button at bounding box center [530, 504] width 54 height 262
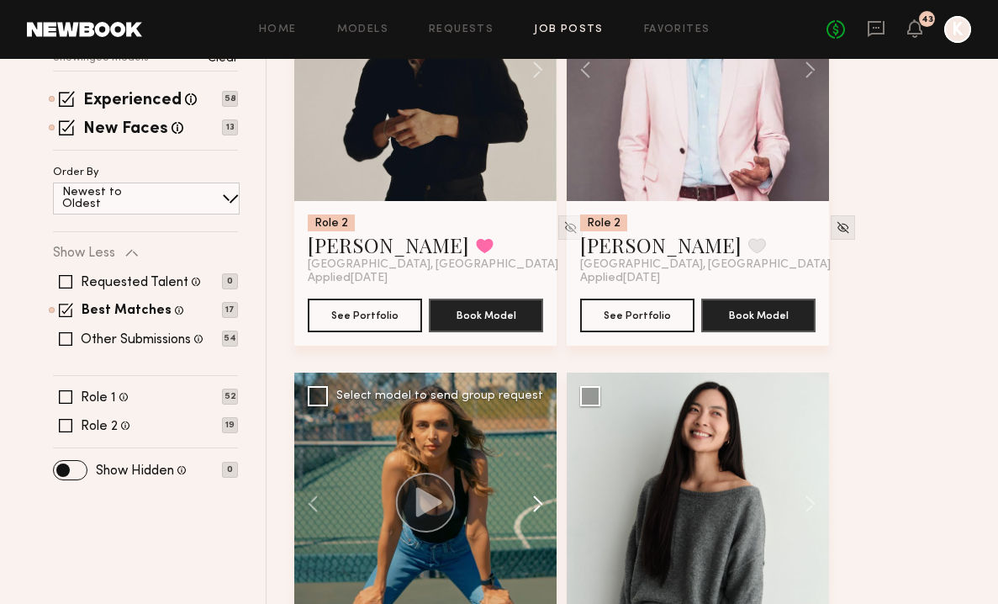
click at [537, 414] on button at bounding box center [530, 504] width 54 height 262
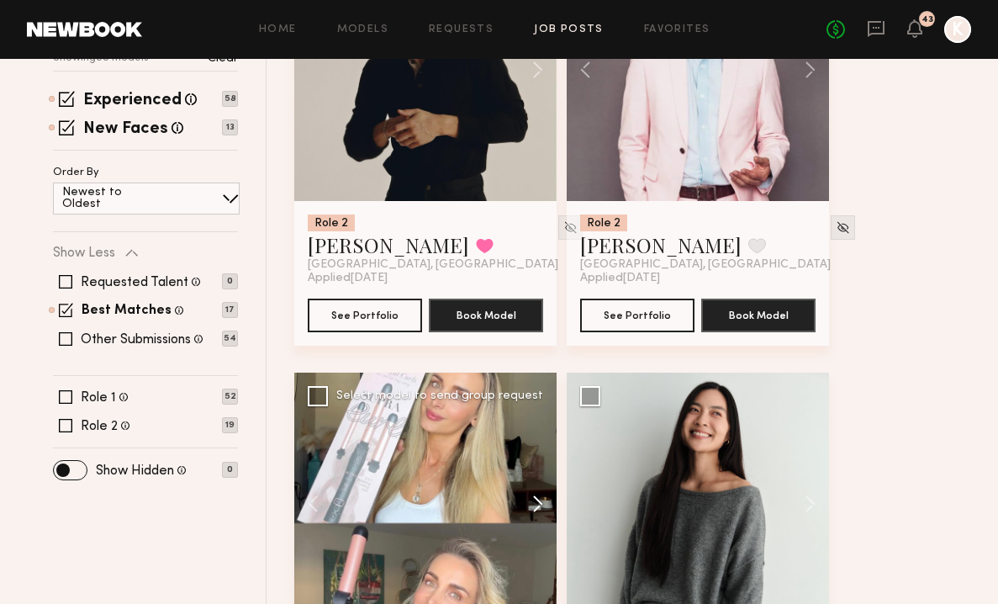
click at [537, 414] on button at bounding box center [530, 504] width 54 height 262
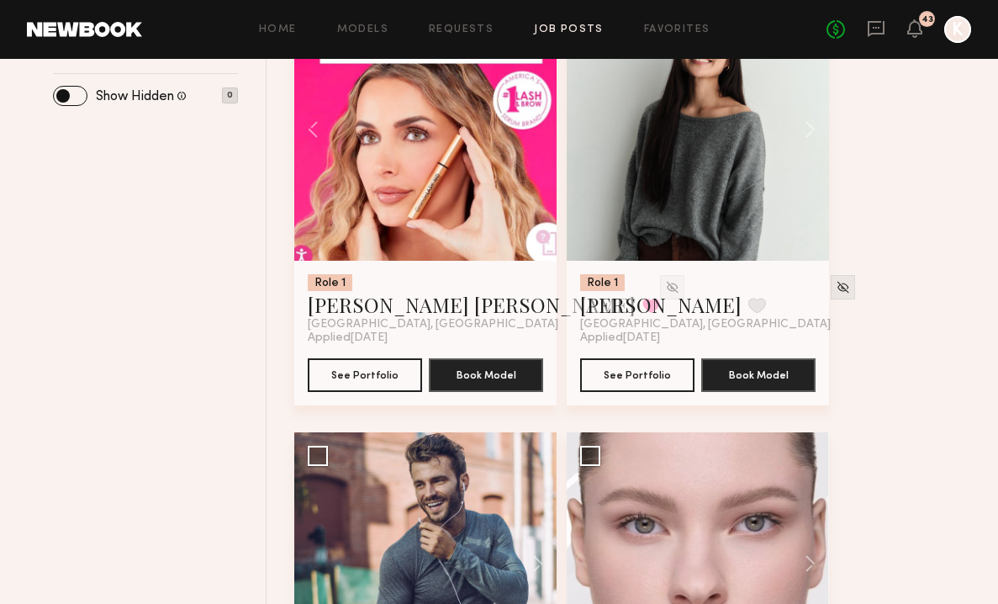
scroll to position [918, 0]
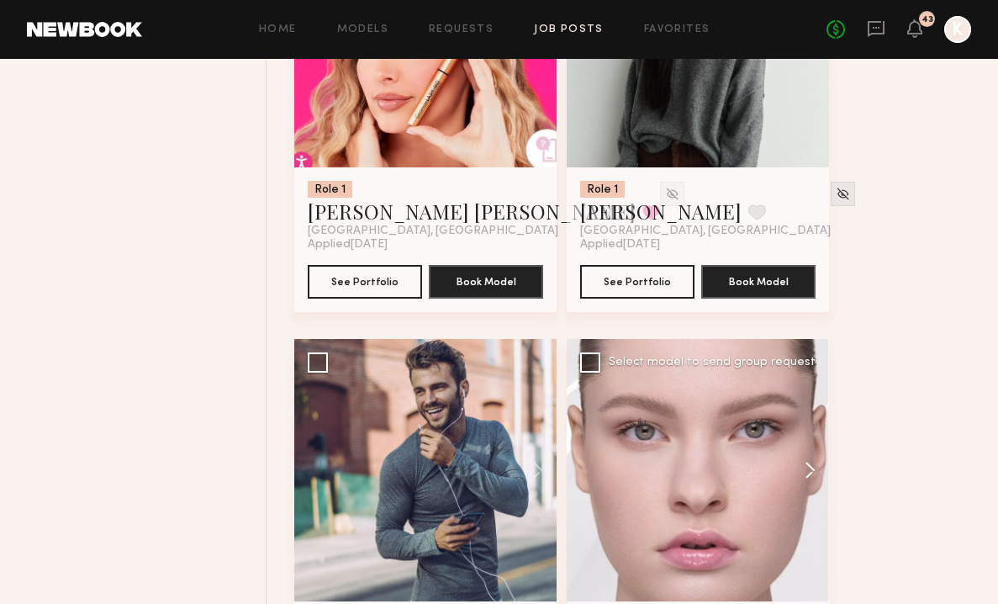
click at [808, 384] on button at bounding box center [802, 470] width 54 height 262
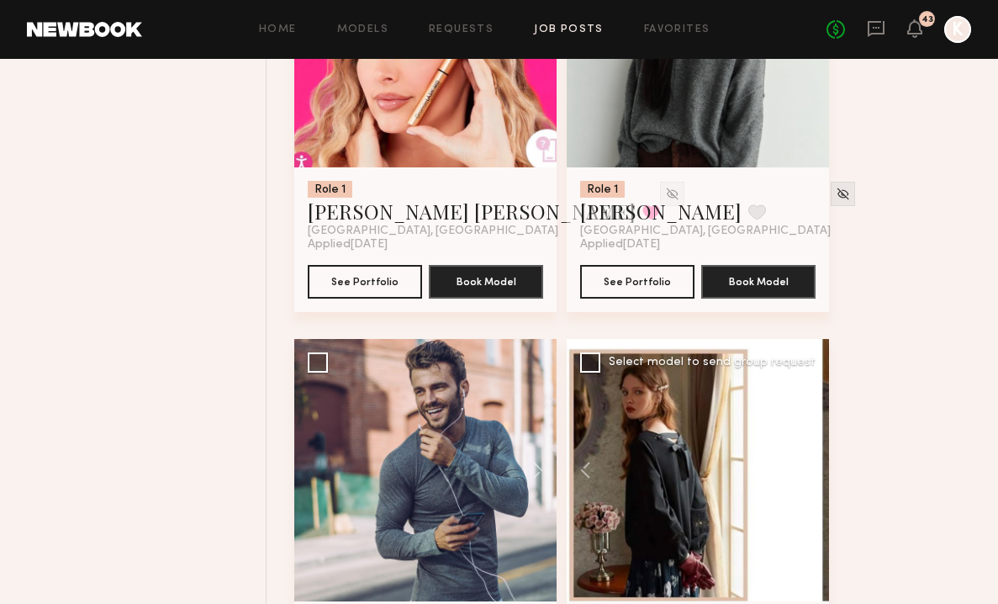
click at [809, 384] on button at bounding box center [802, 470] width 54 height 262
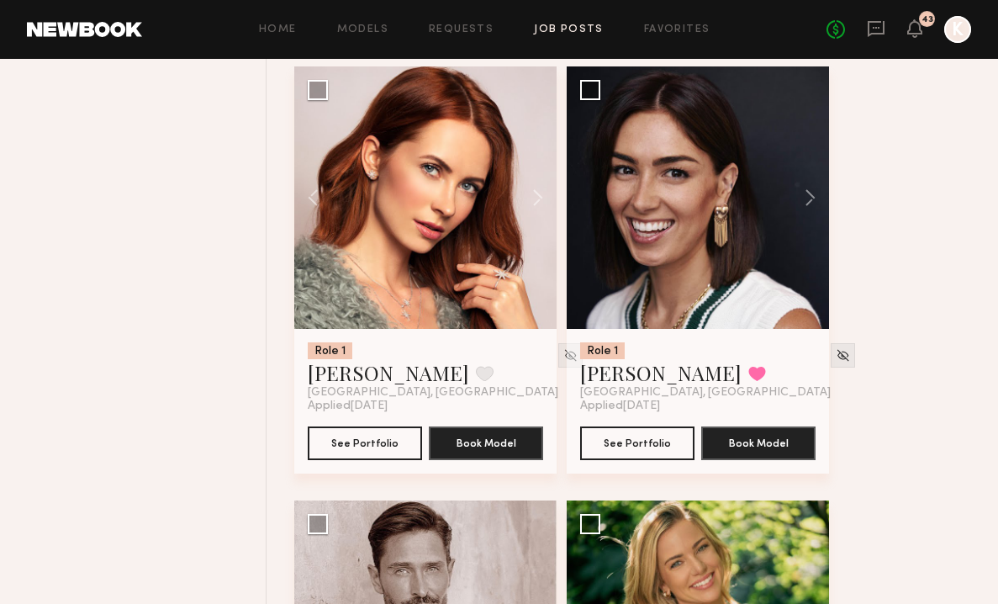
scroll to position [1817, 0]
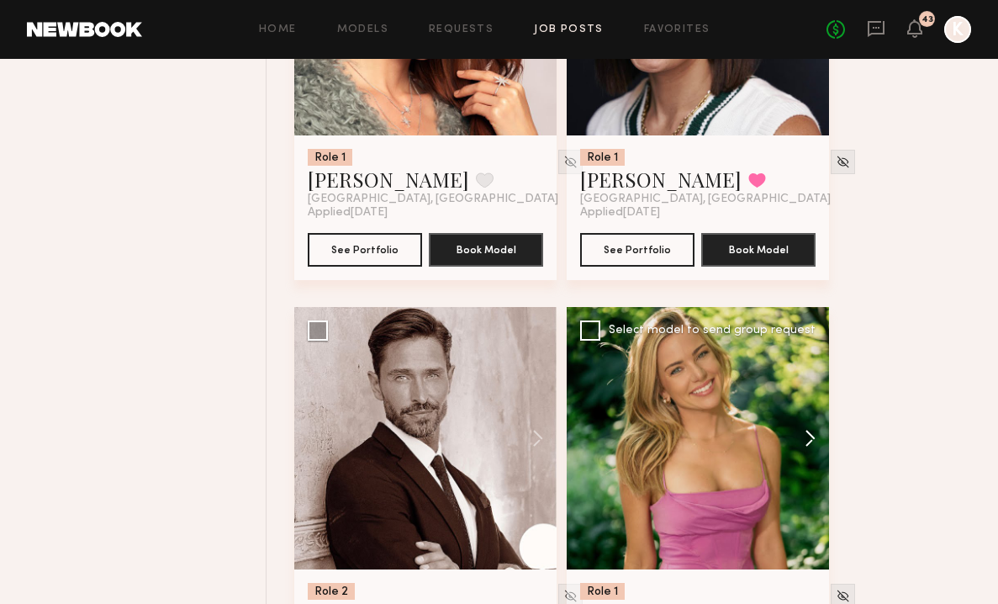
click at [809, 346] on button at bounding box center [802, 438] width 54 height 262
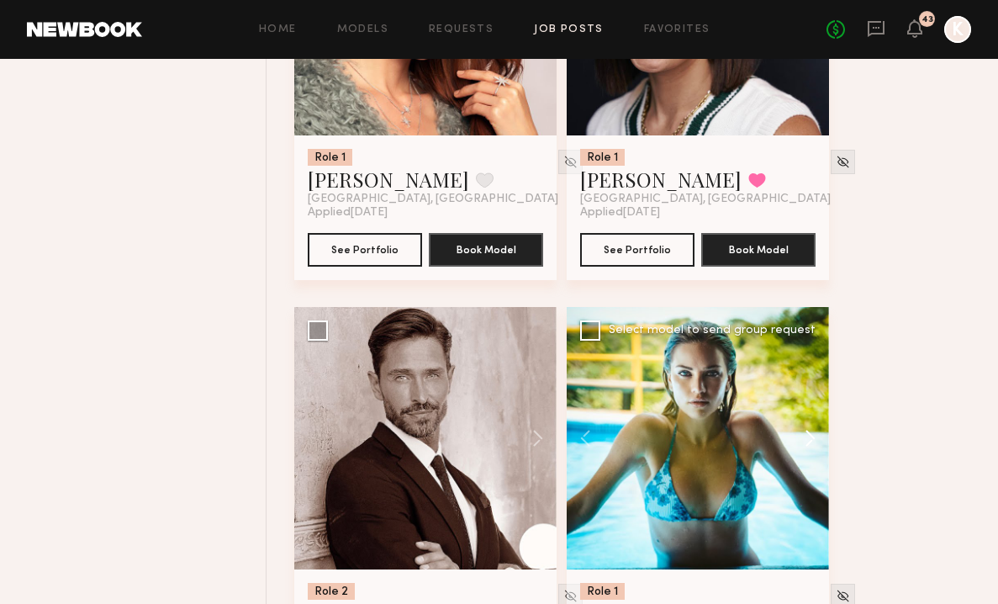
click at [809, 346] on button at bounding box center [802, 438] width 54 height 262
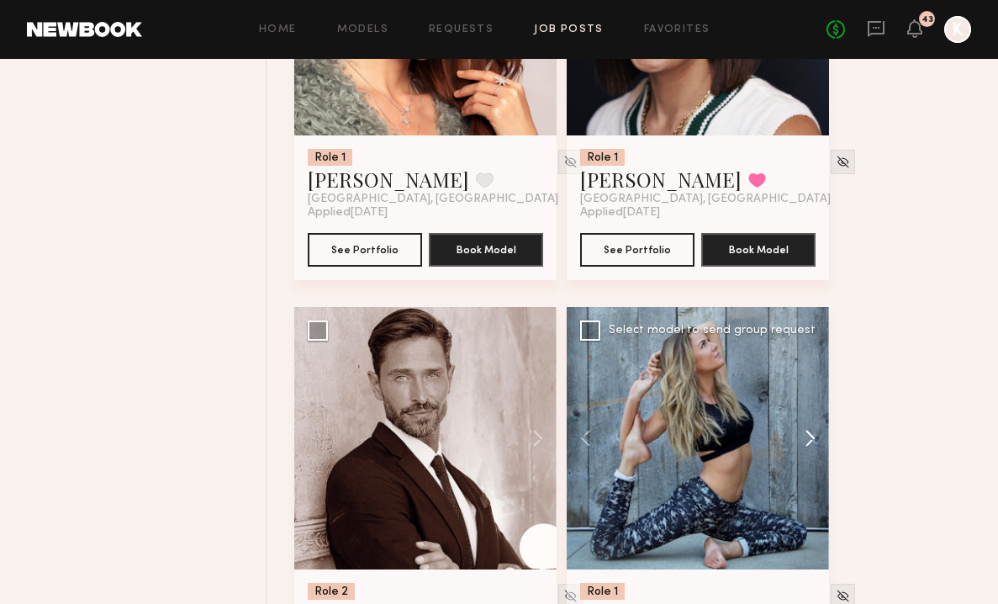
click at [809, 346] on button at bounding box center [802, 438] width 54 height 262
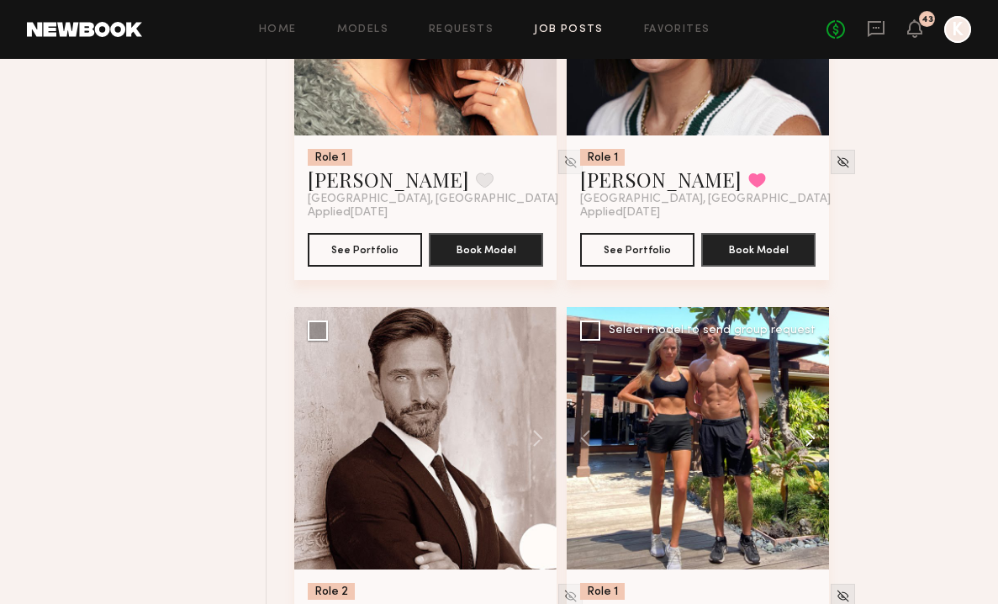
click at [809, 346] on button at bounding box center [802, 438] width 54 height 262
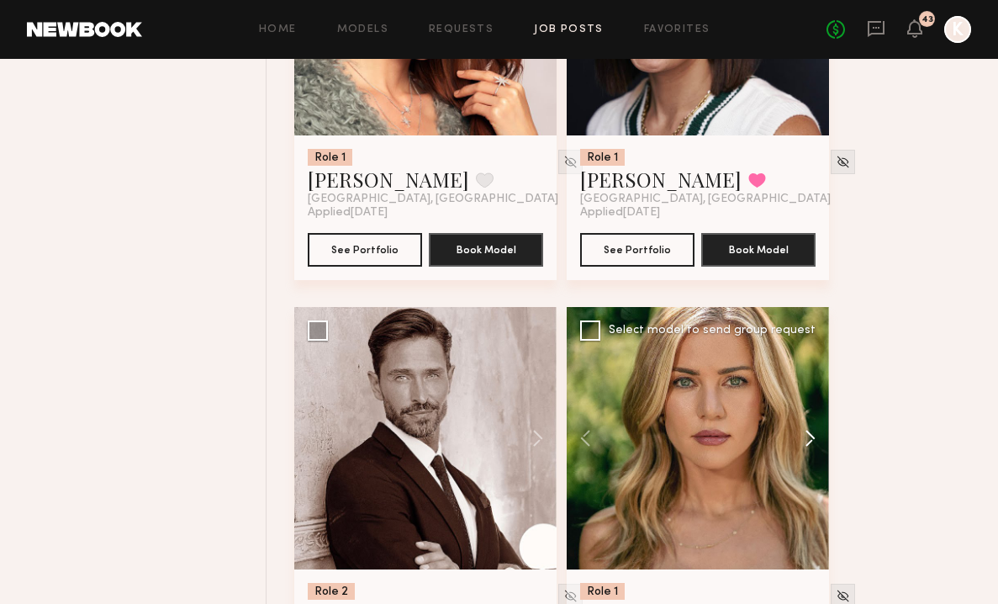
click at [809, 346] on button at bounding box center [802, 438] width 54 height 262
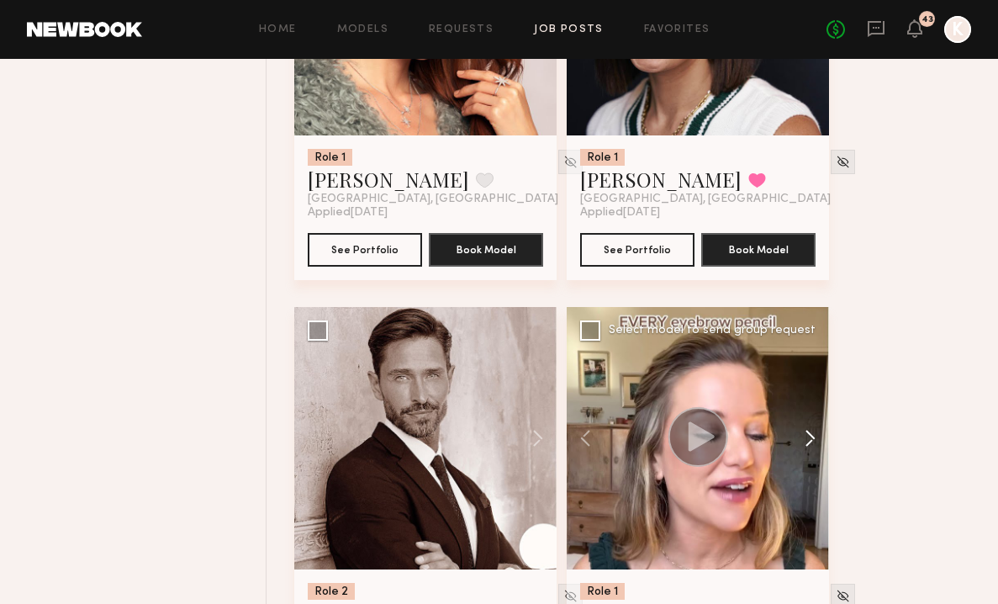
click at [809, 346] on button at bounding box center [802, 438] width 54 height 262
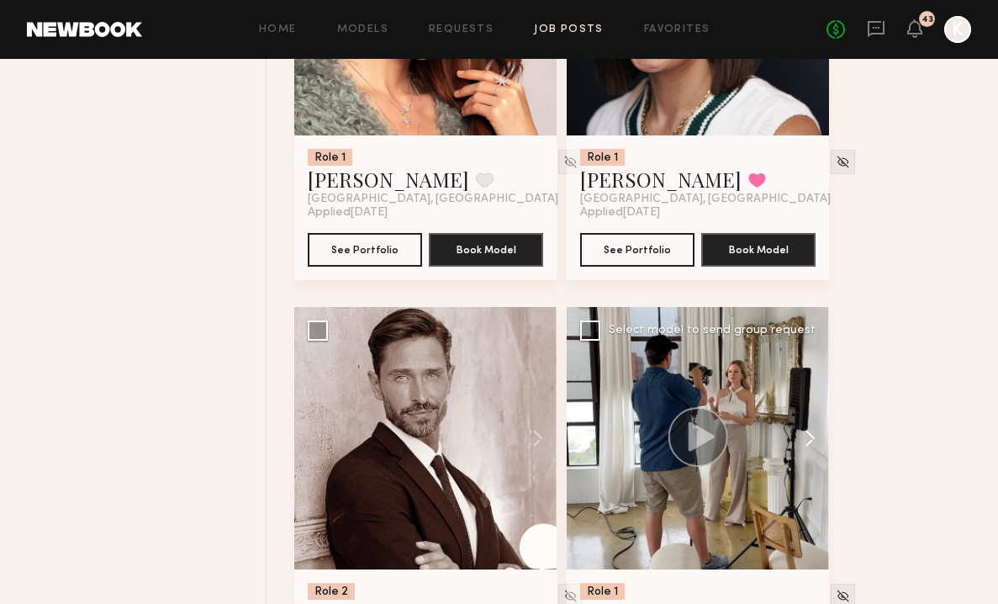
click at [809, 346] on button at bounding box center [802, 438] width 54 height 262
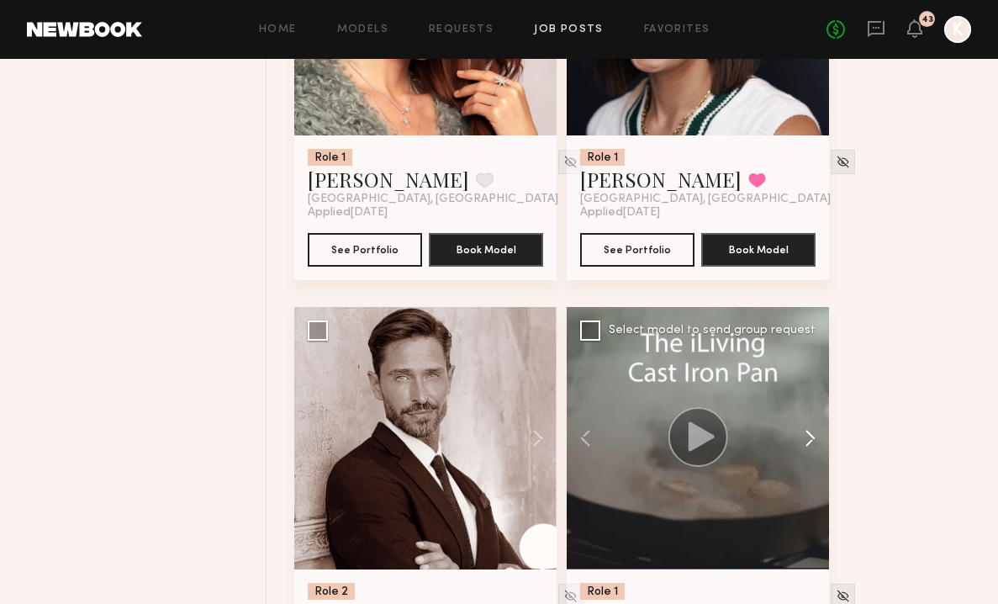
click at [809, 346] on button at bounding box center [802, 438] width 54 height 262
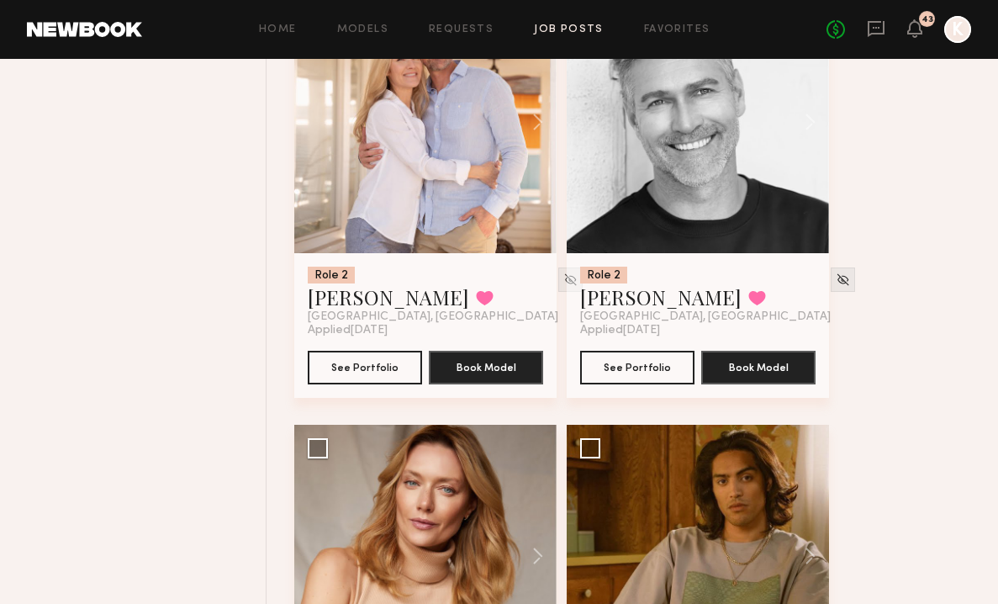
scroll to position [3188, 0]
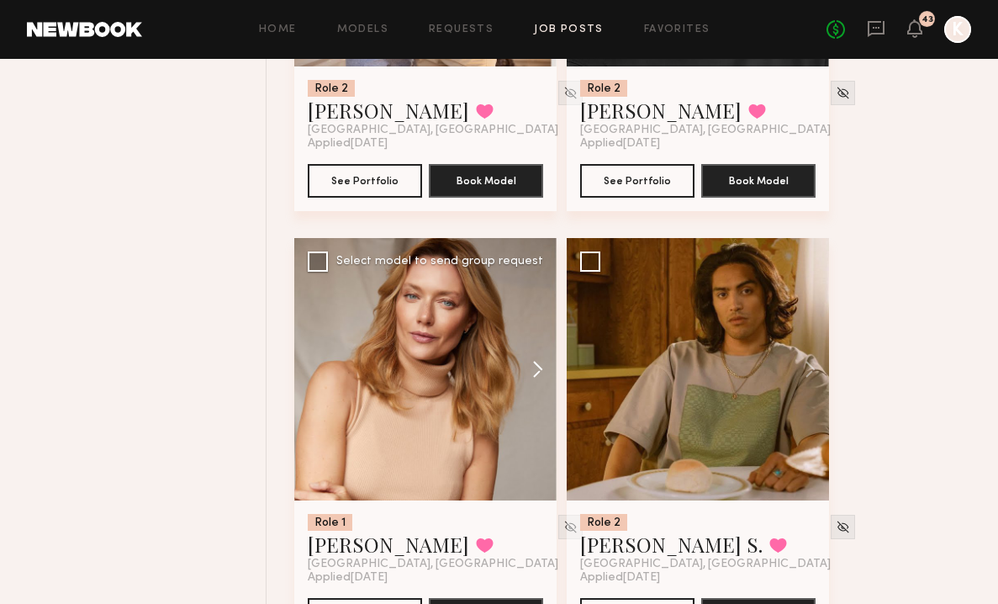
click at [528, 295] on button at bounding box center [530, 369] width 54 height 262
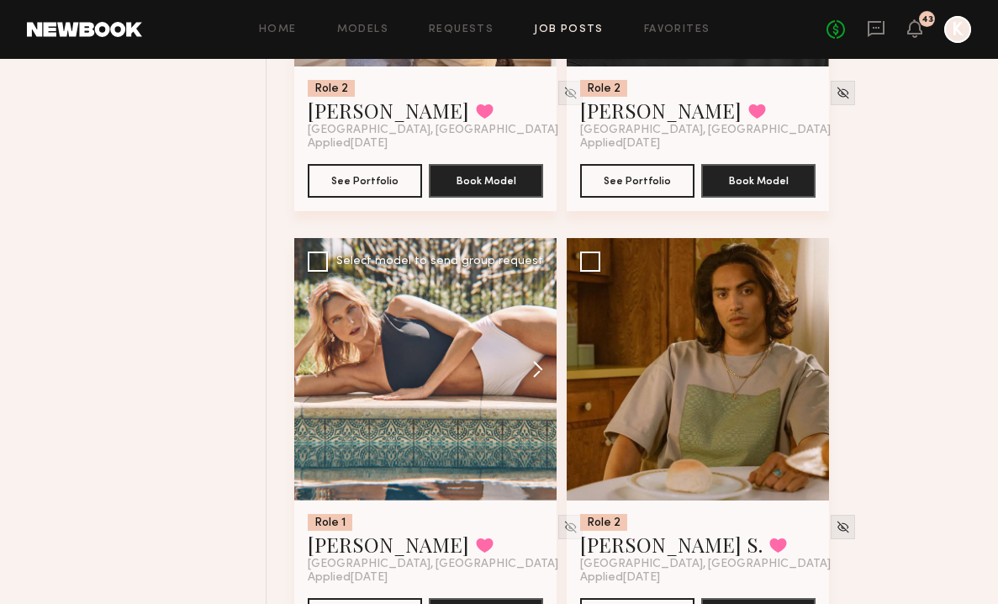
click at [528, 295] on button at bounding box center [530, 369] width 54 height 262
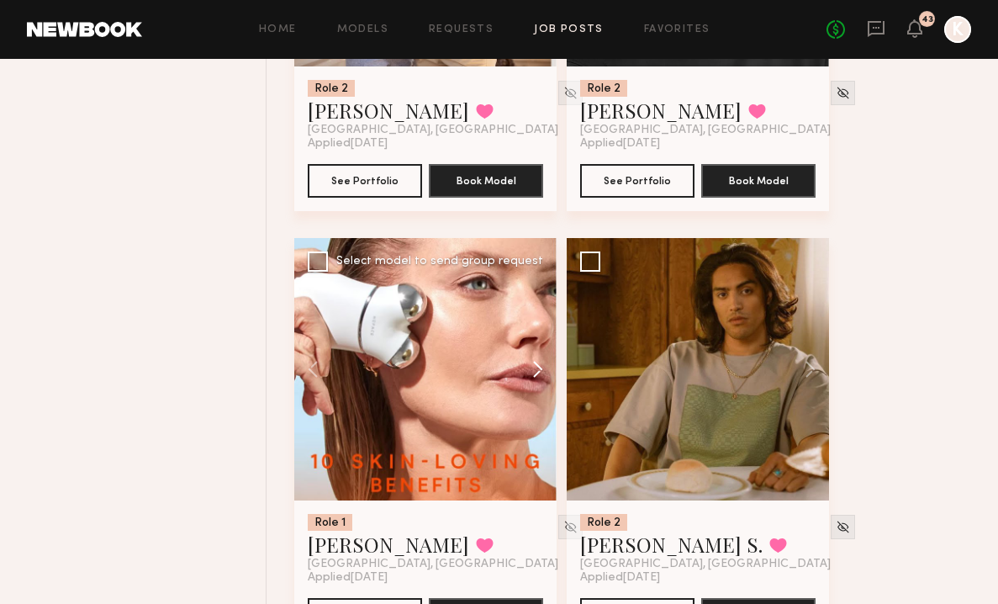
click at [528, 295] on button at bounding box center [530, 369] width 54 height 262
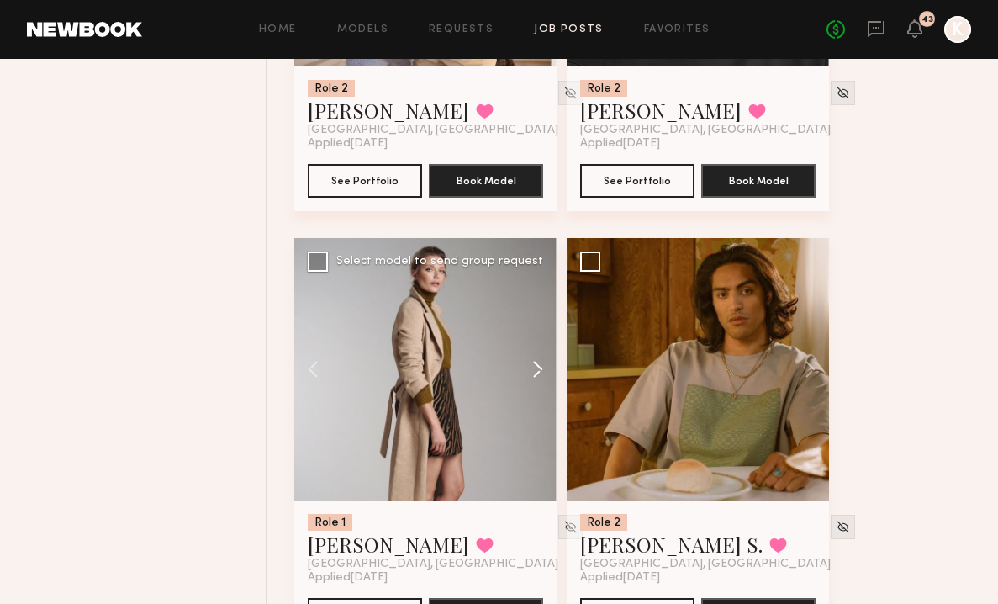
click at [528, 295] on button at bounding box center [530, 369] width 54 height 262
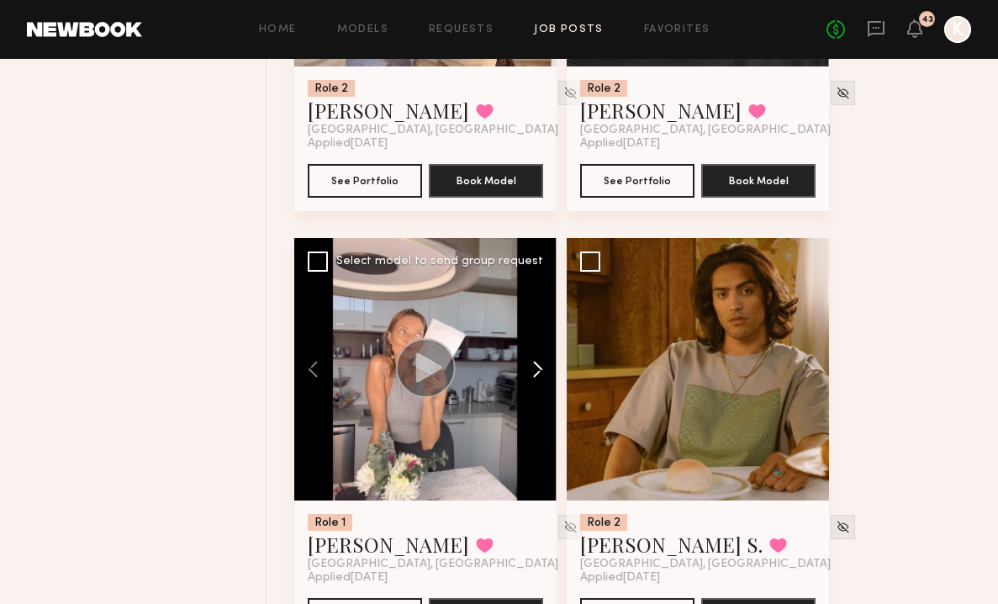
click at [528, 295] on button at bounding box center [530, 369] width 54 height 262
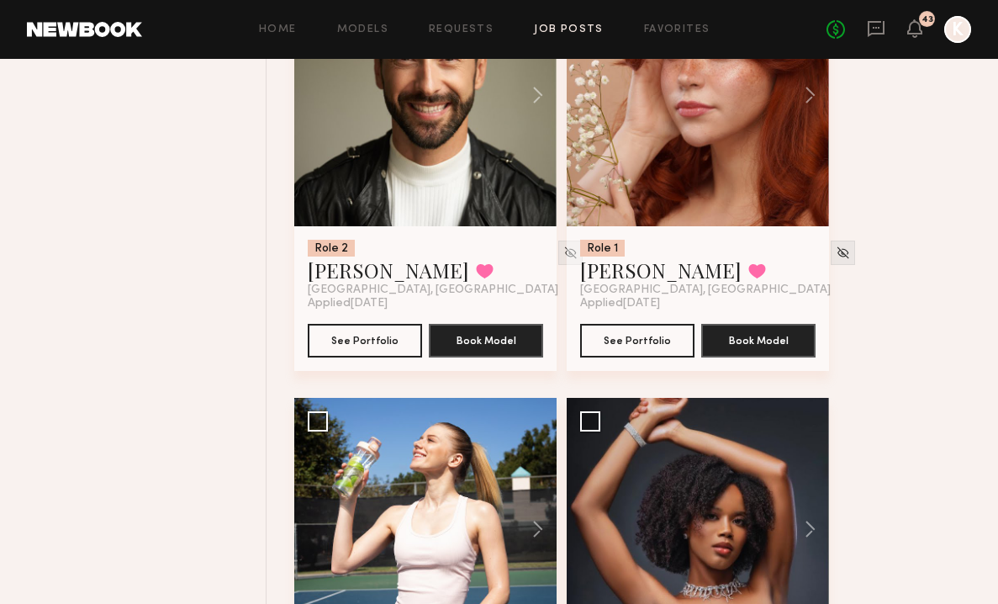
scroll to position [4526, 0]
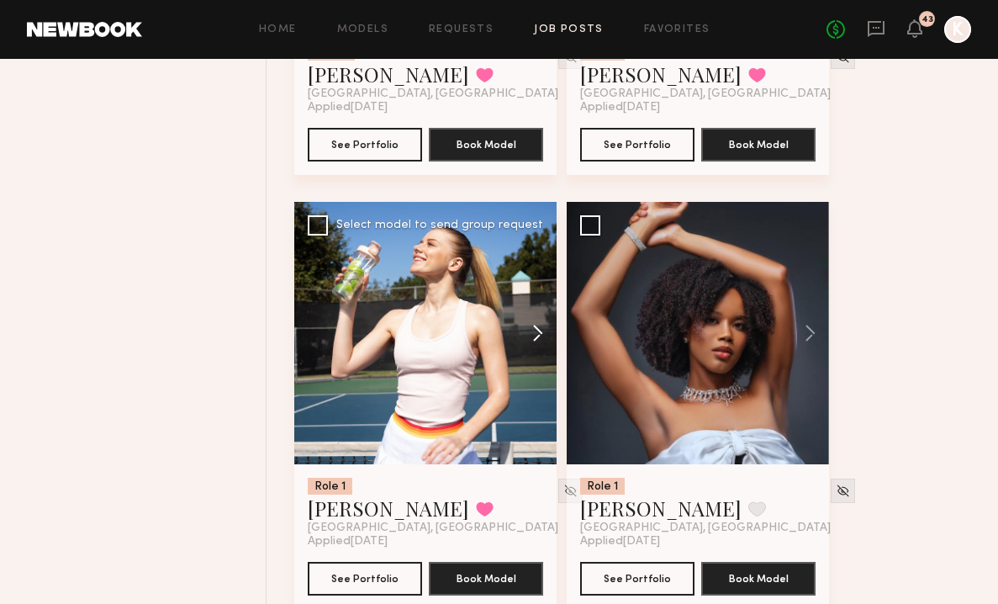
click at [539, 247] on button at bounding box center [530, 333] width 54 height 262
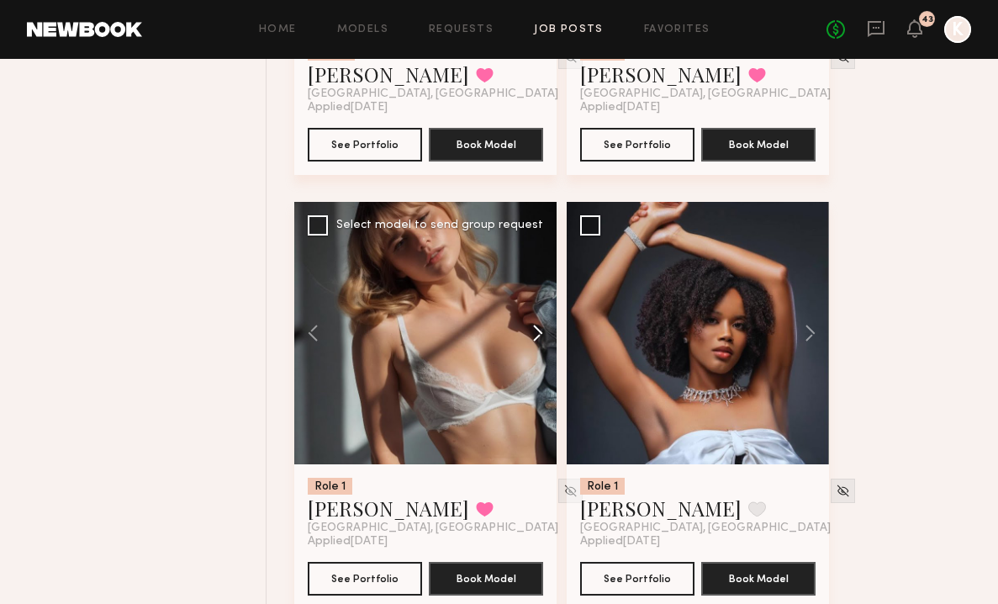
click at [539, 247] on button at bounding box center [530, 333] width 54 height 262
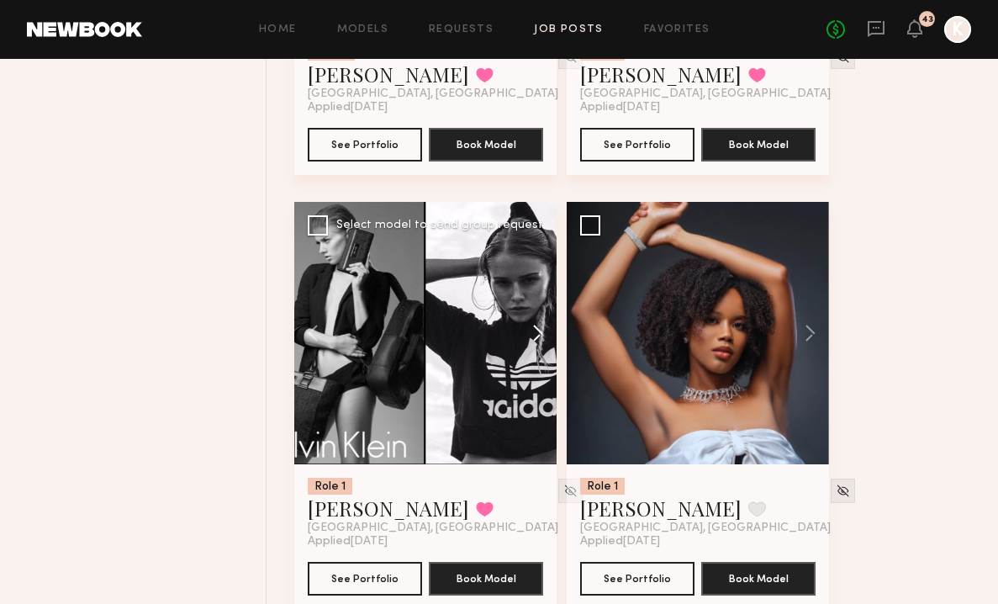
click at [539, 247] on button at bounding box center [530, 333] width 54 height 262
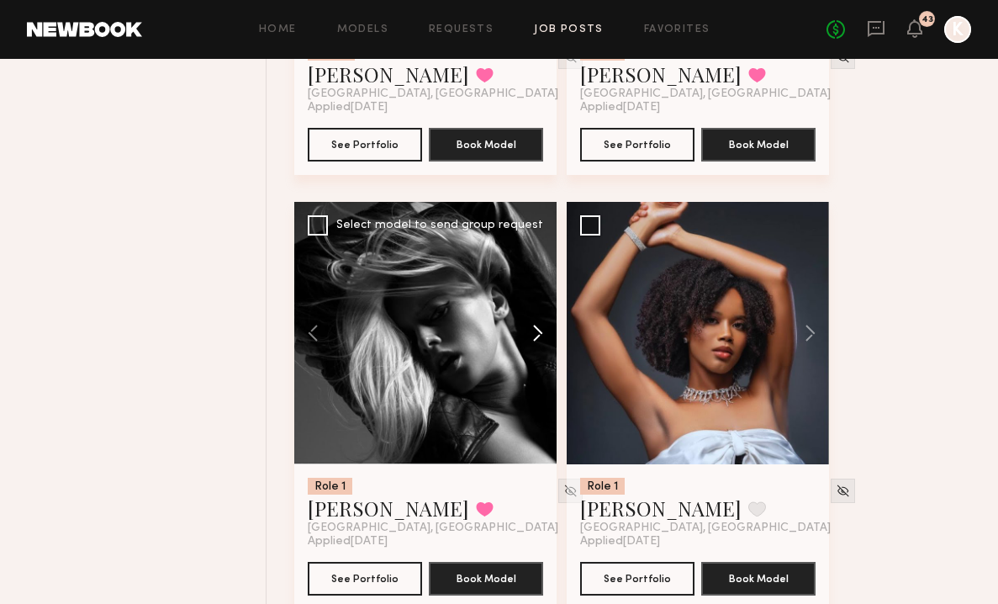
click at [539, 247] on button at bounding box center [530, 333] width 54 height 262
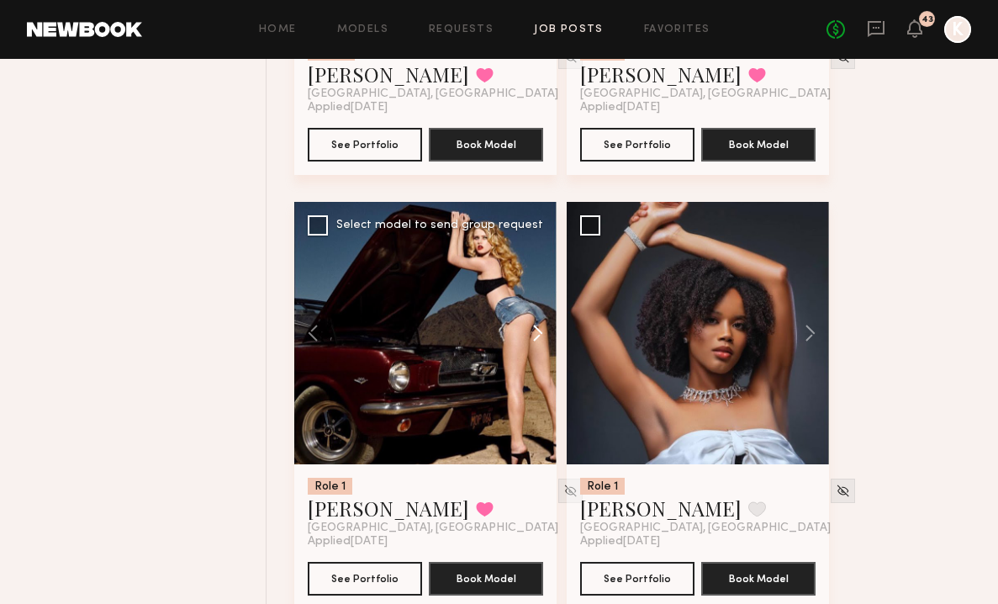
click at [539, 247] on button at bounding box center [530, 333] width 54 height 262
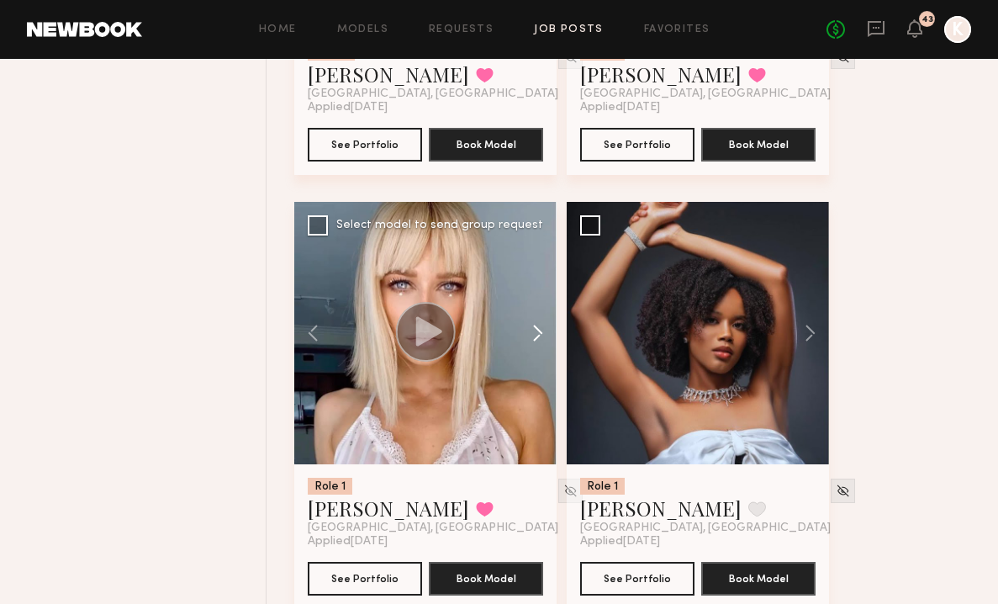
click at [539, 247] on button at bounding box center [530, 333] width 54 height 262
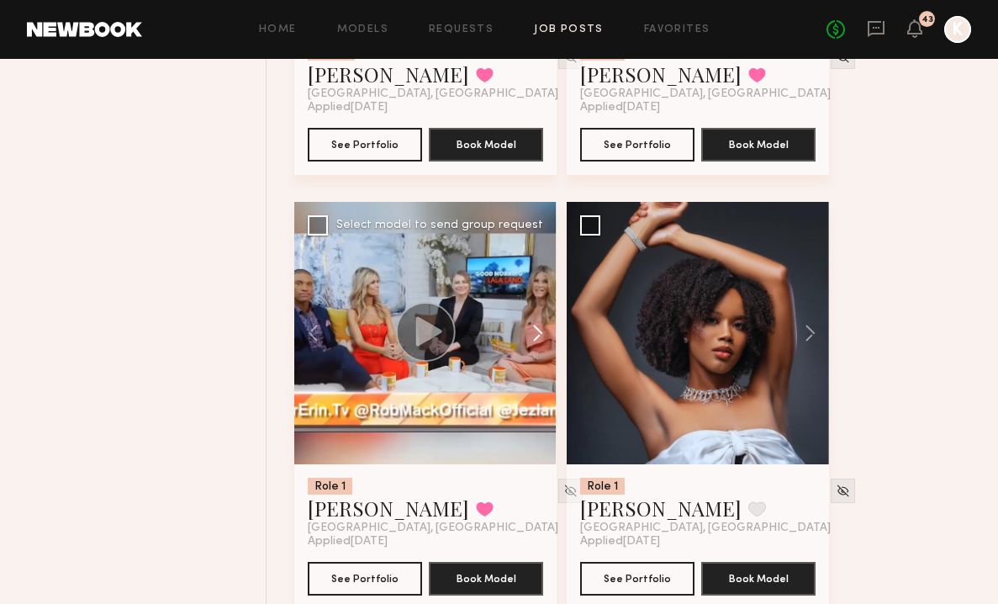
click at [539, 247] on button at bounding box center [530, 333] width 54 height 262
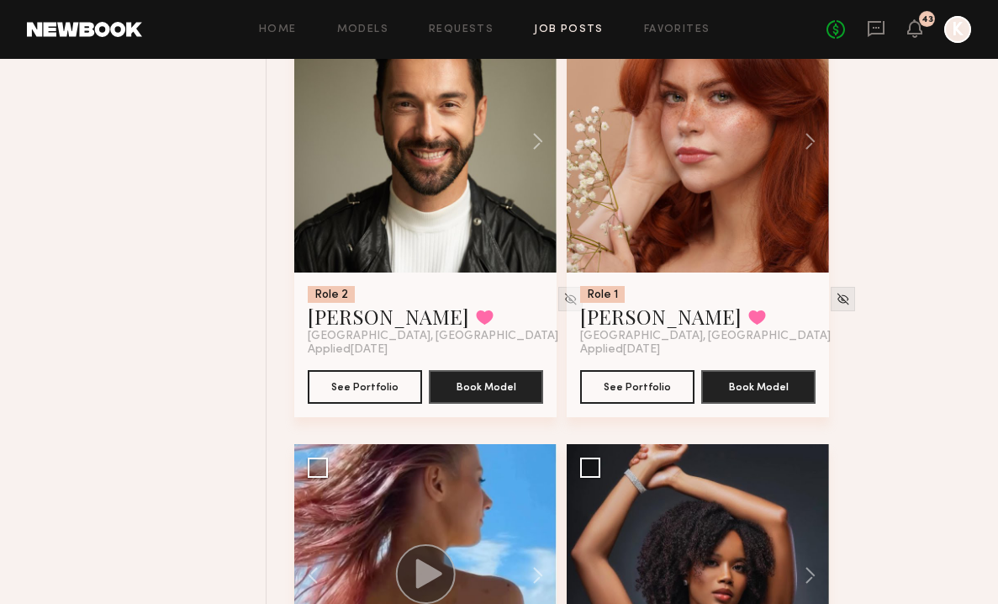
scroll to position [4051, 0]
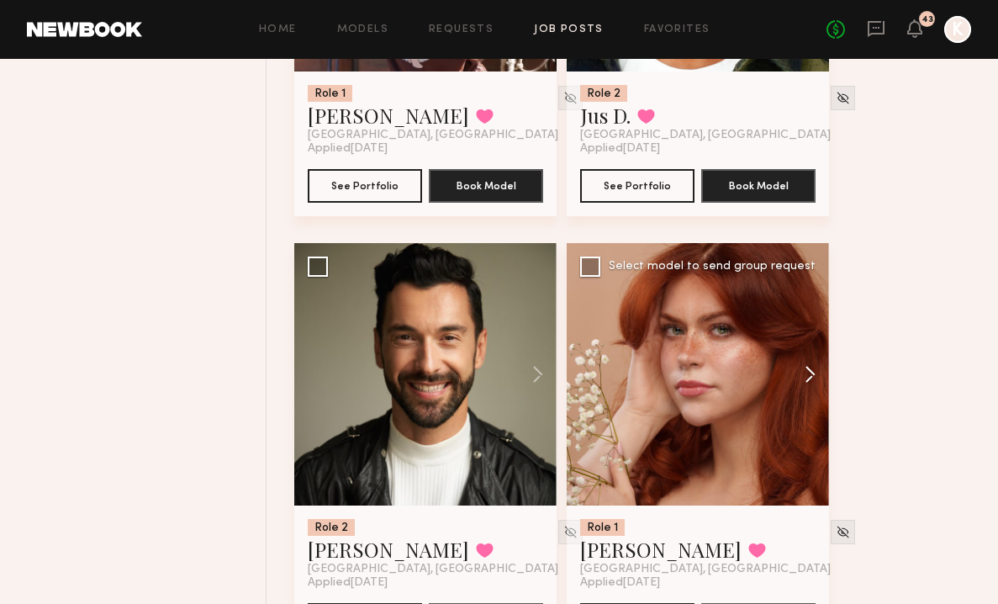
click at [802, 285] on button at bounding box center [802, 374] width 54 height 262
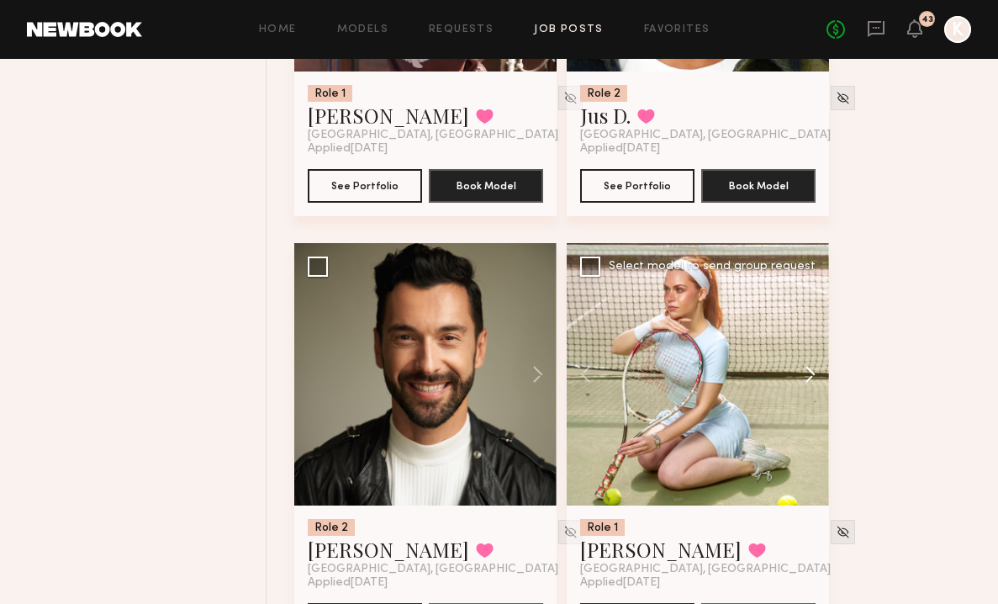
click at [802, 284] on button at bounding box center [802, 374] width 54 height 262
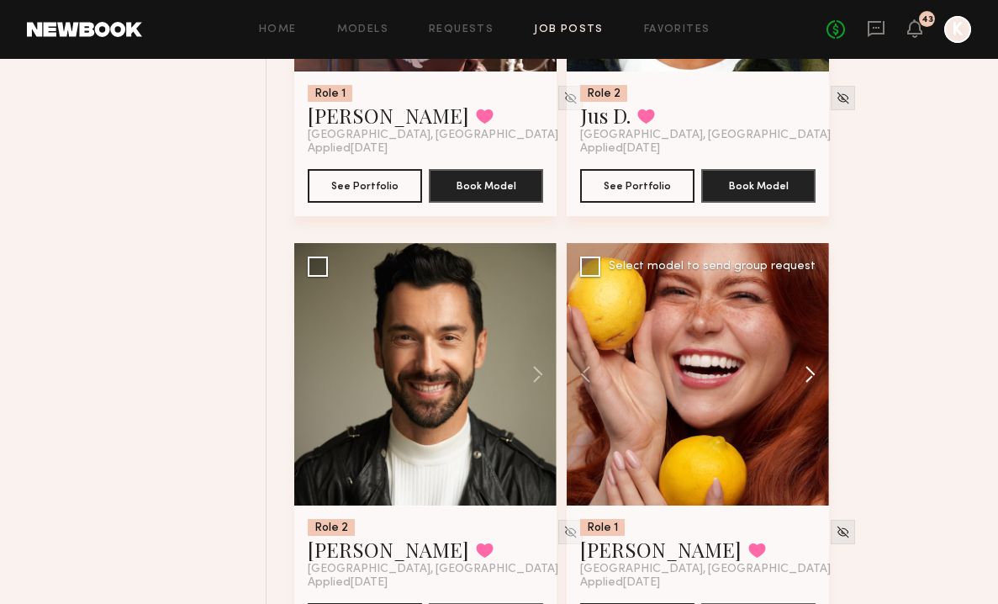
click at [802, 284] on button at bounding box center [802, 374] width 54 height 262
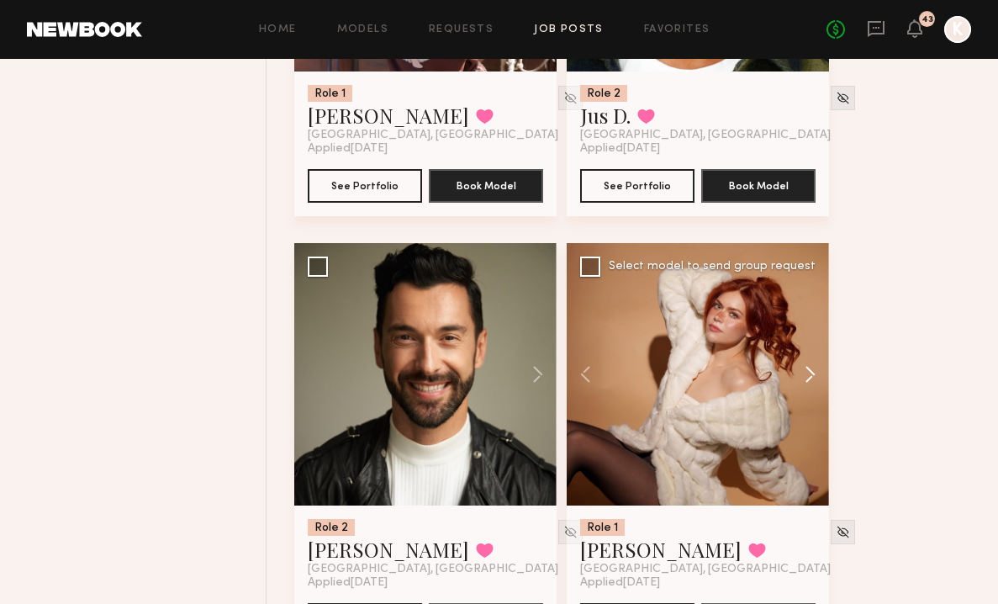
click at [802, 284] on button at bounding box center [802, 374] width 54 height 262
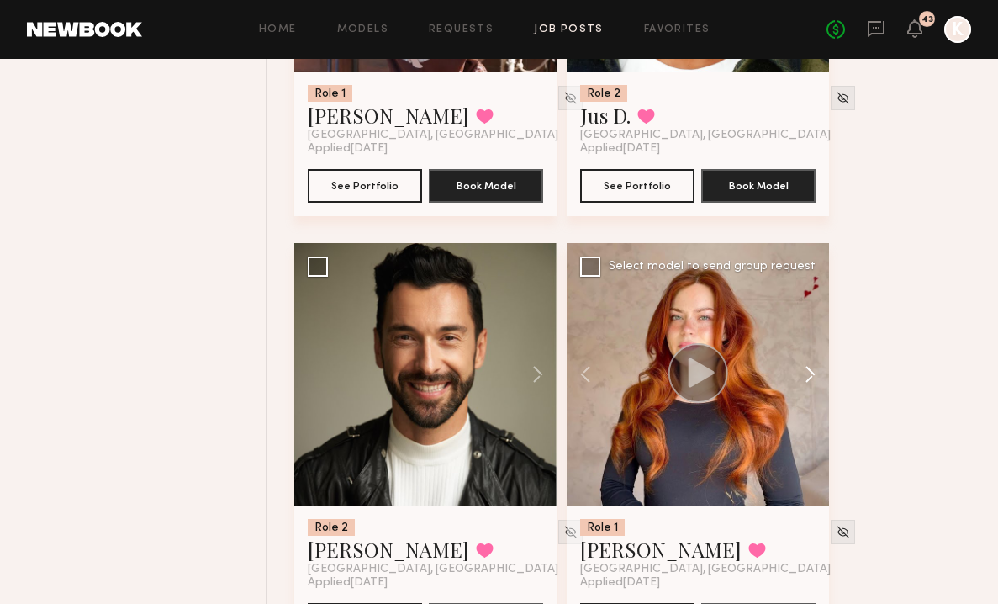
click at [802, 284] on button at bounding box center [802, 374] width 54 height 262
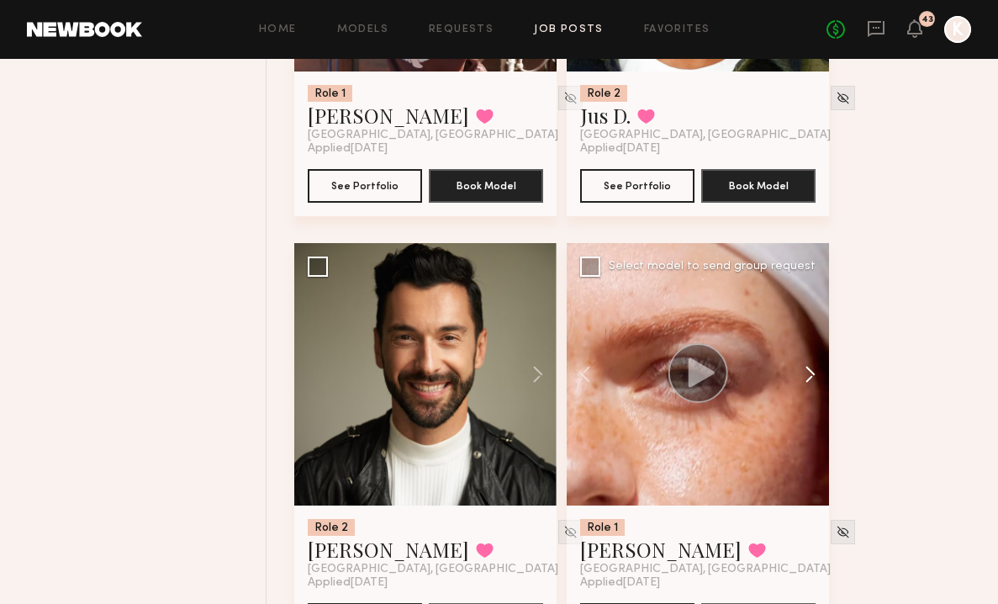
click at [802, 284] on button at bounding box center [802, 374] width 54 height 262
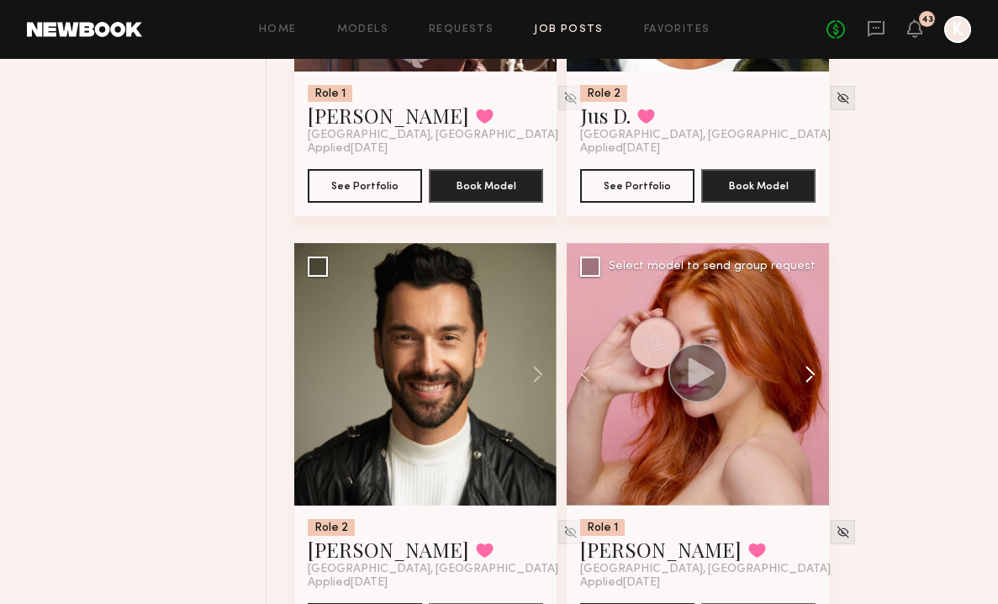
click at [802, 284] on button at bounding box center [802, 374] width 54 height 262
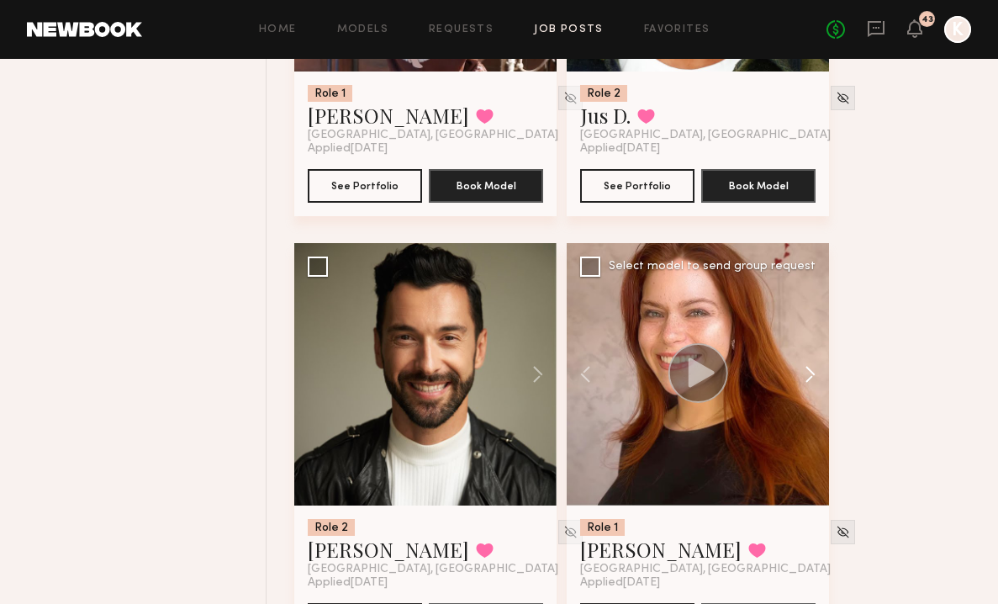
click at [802, 284] on button at bounding box center [802, 374] width 54 height 262
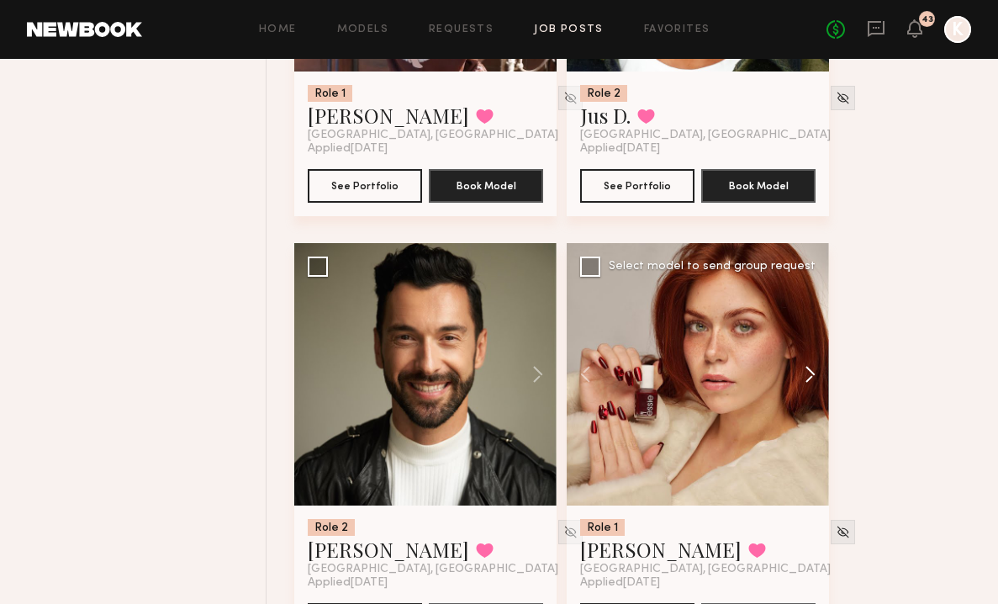
click at [802, 284] on button at bounding box center [802, 374] width 54 height 262
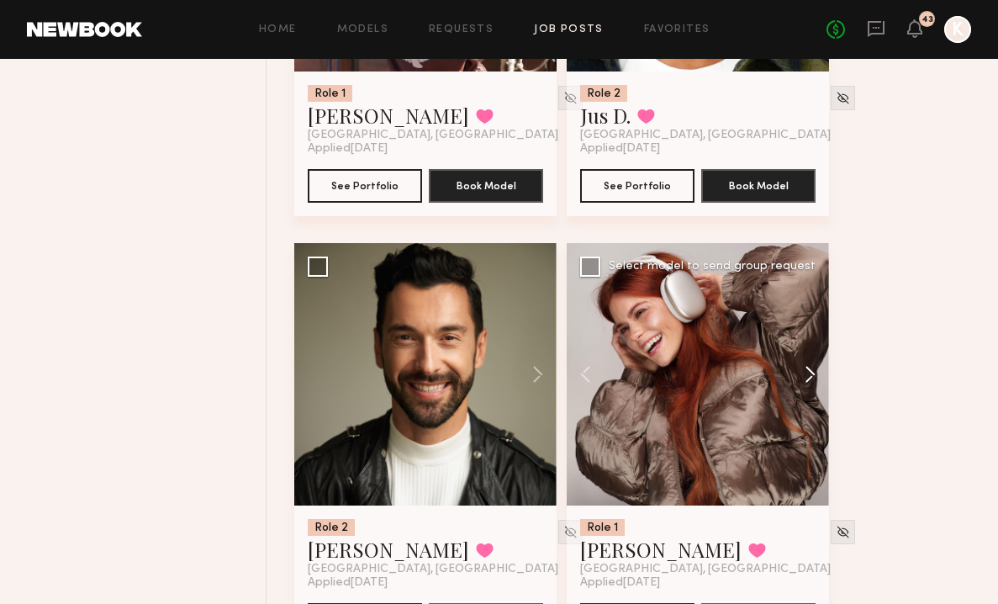
click at [802, 284] on button at bounding box center [802, 374] width 54 height 262
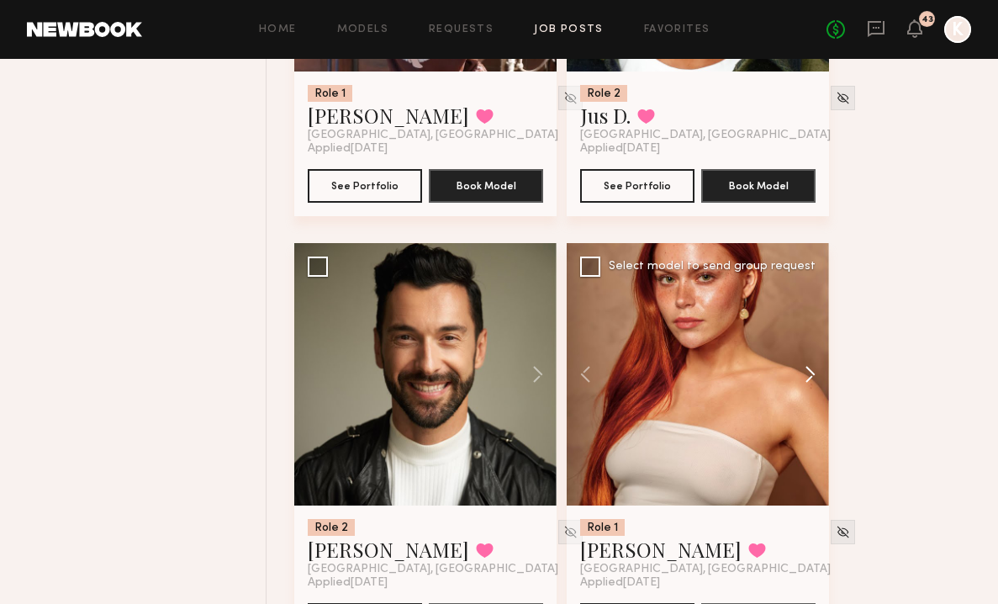
click at [802, 284] on button at bounding box center [802, 374] width 54 height 262
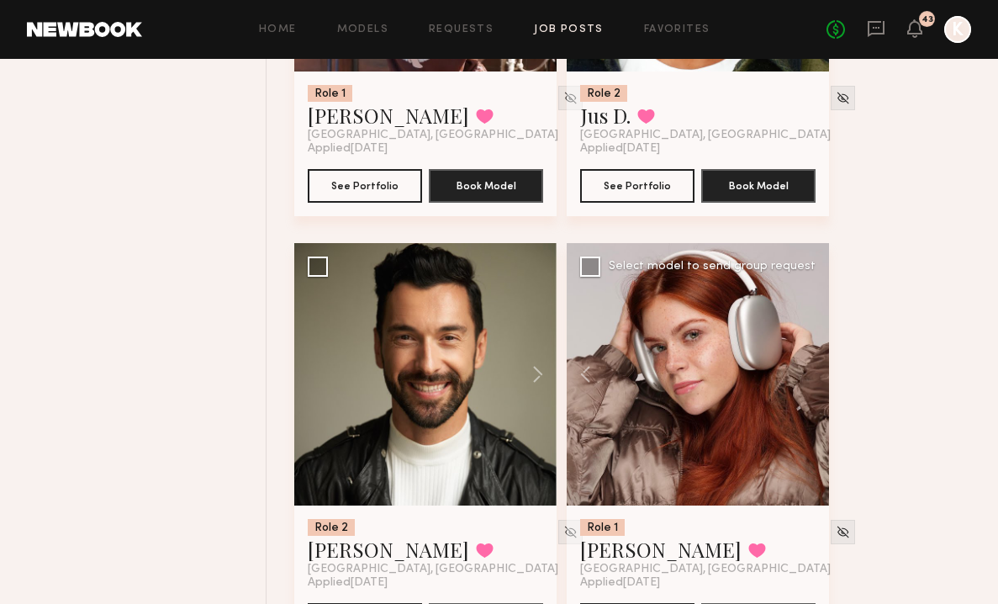
click at [802, 284] on div at bounding box center [698, 374] width 262 height 262
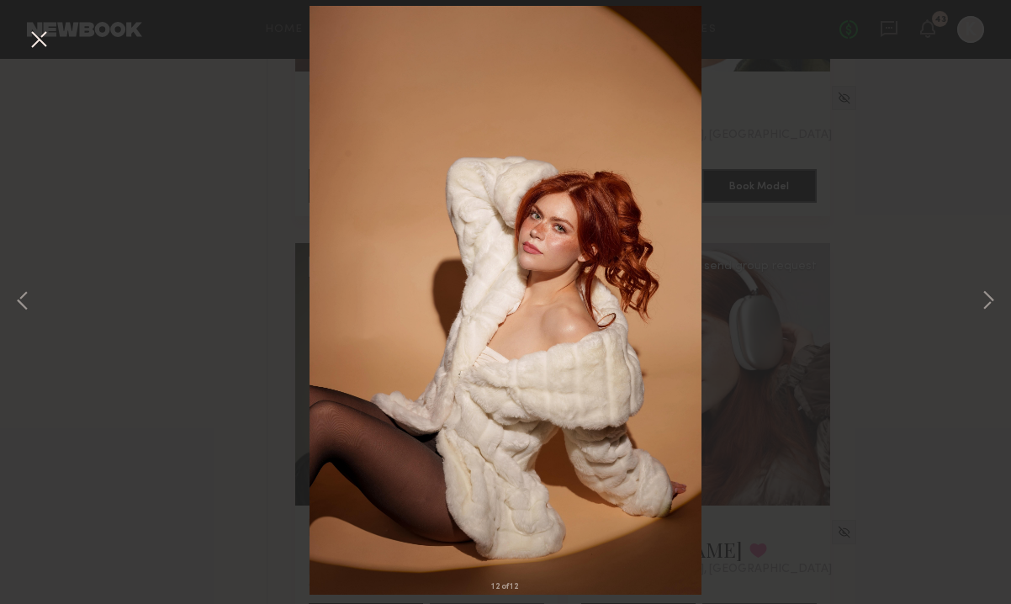
click at [25, 45] on button at bounding box center [38, 40] width 27 height 30
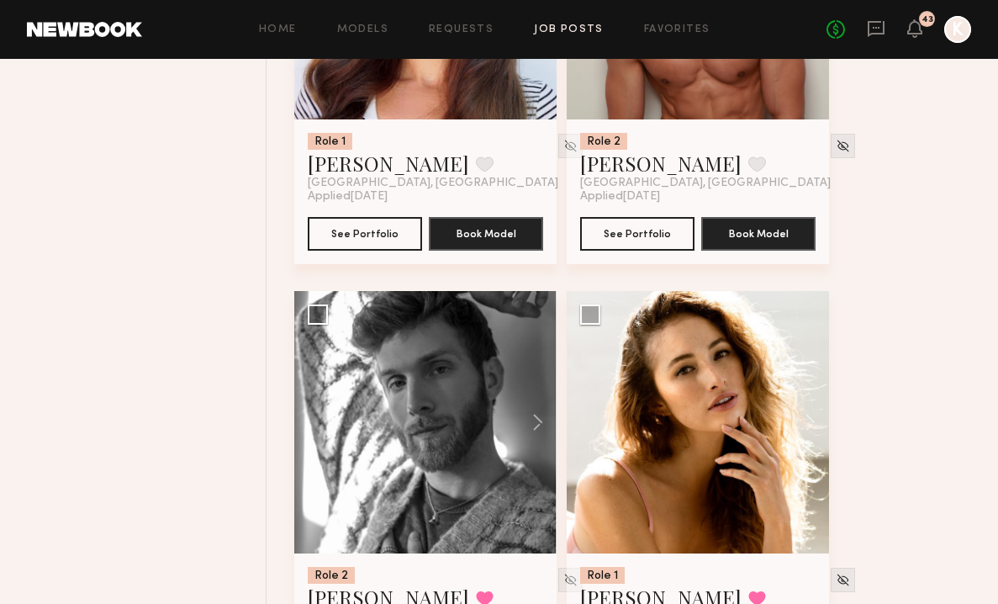
scroll to position [5436, 0]
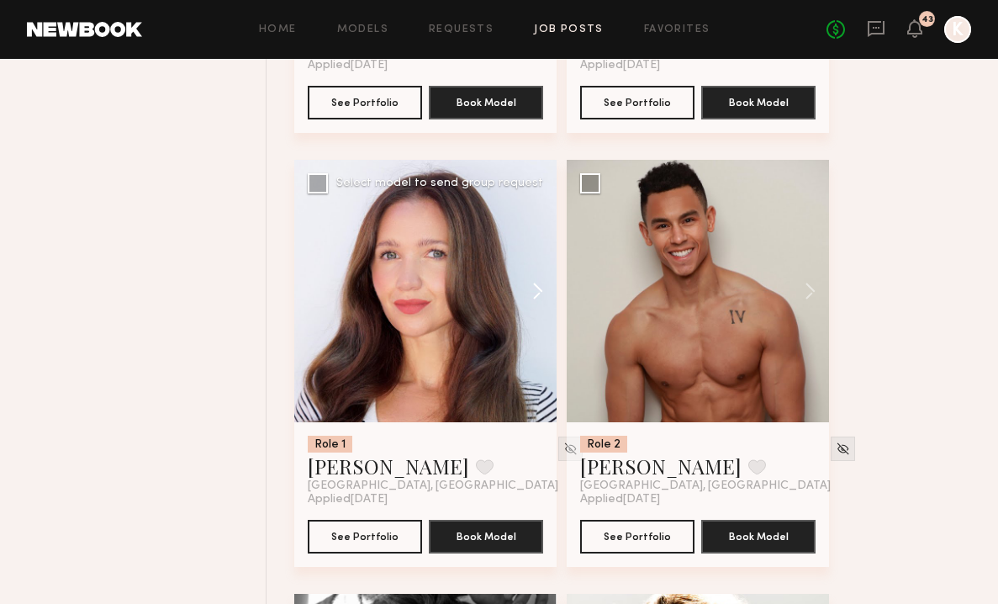
click at [544, 210] on button at bounding box center [530, 291] width 54 height 262
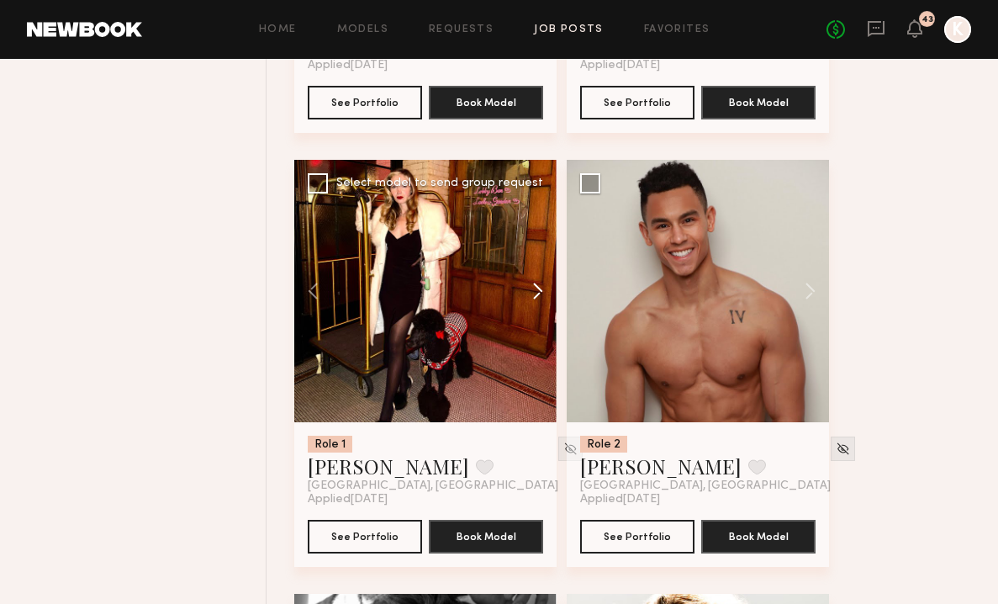
click at [544, 210] on button at bounding box center [530, 291] width 54 height 262
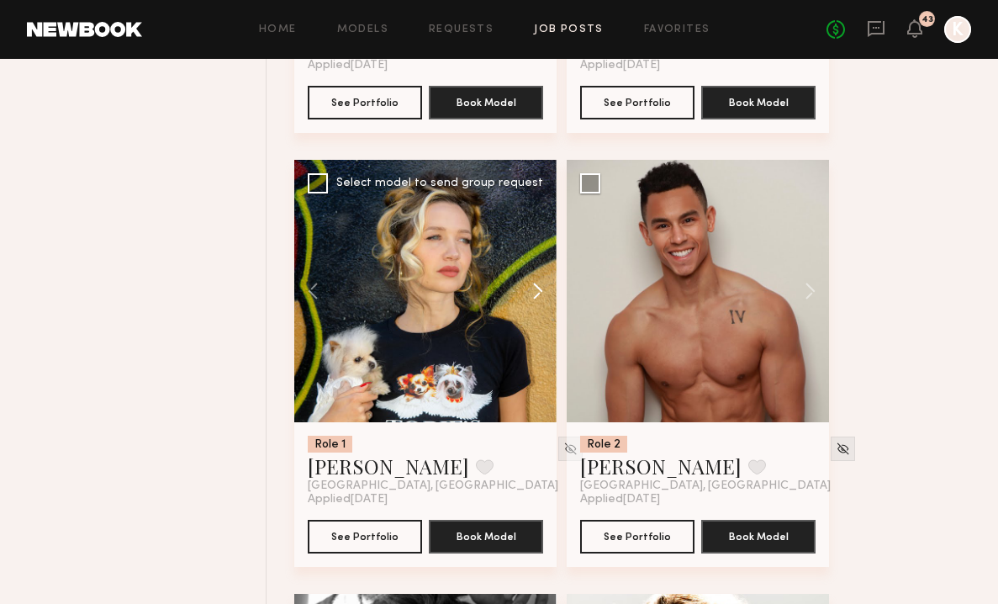
click at [544, 210] on button at bounding box center [530, 291] width 54 height 262
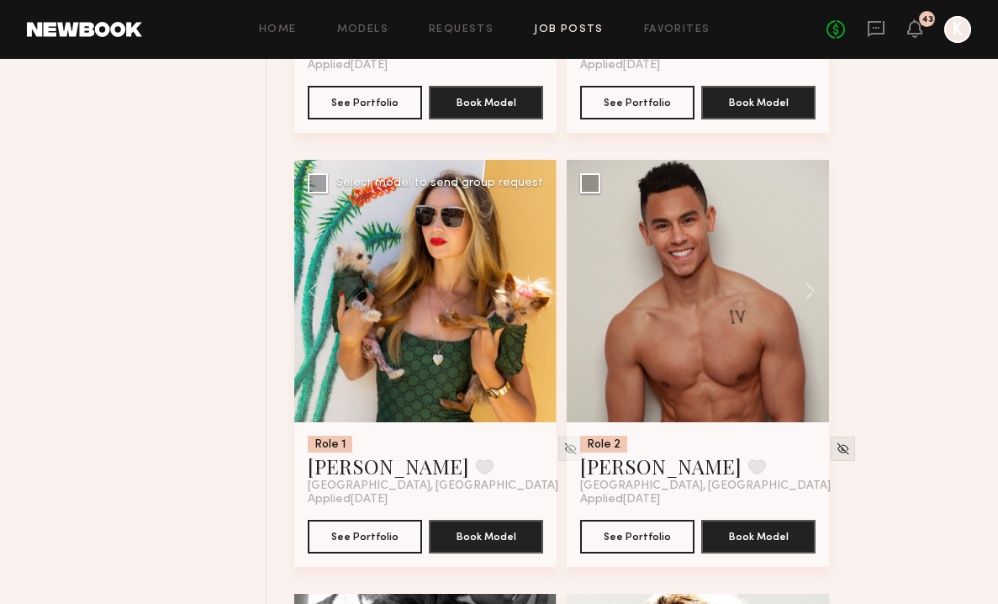
click at [544, 210] on div at bounding box center [425, 291] width 262 height 262
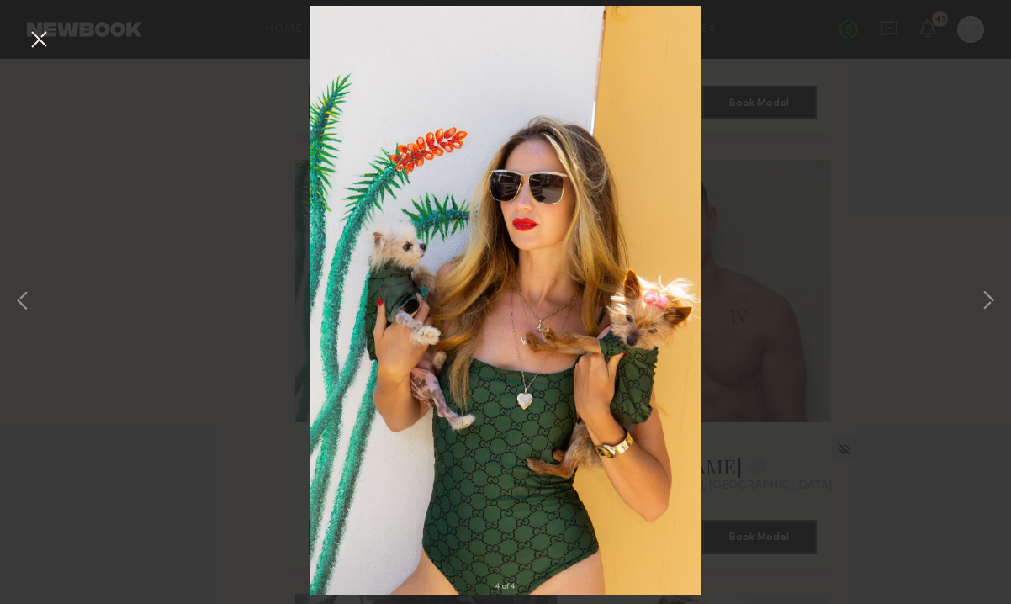
click at [41, 38] on button at bounding box center [38, 40] width 27 height 30
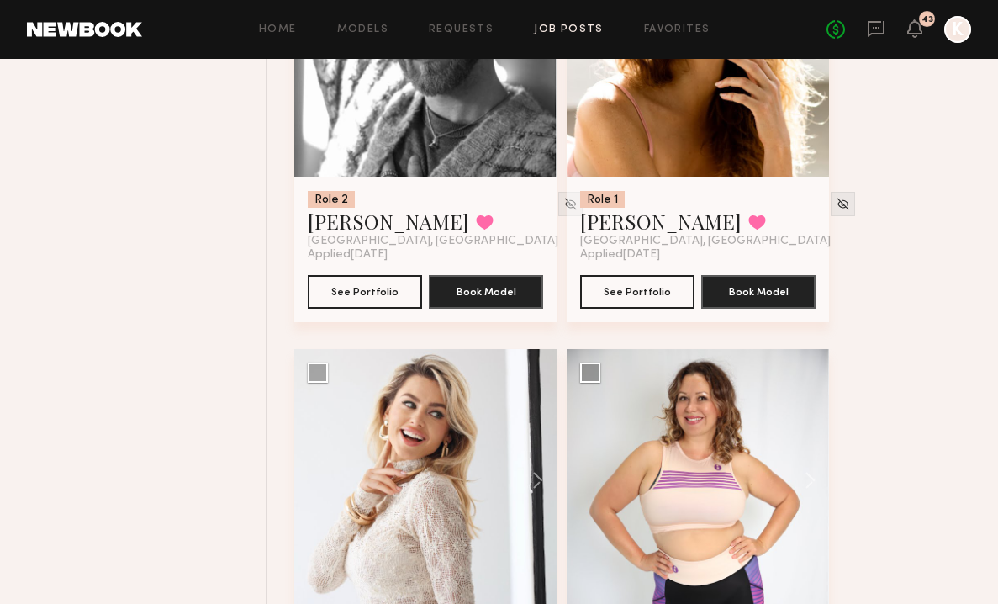
scroll to position [5994, 0]
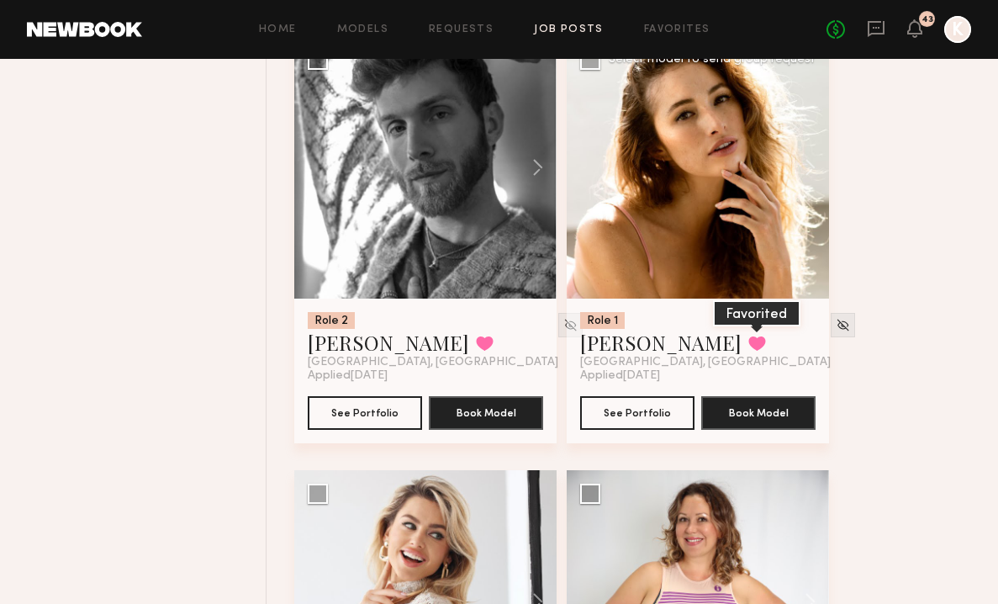
click at [749, 336] on button at bounding box center [758, 343] width 18 height 15
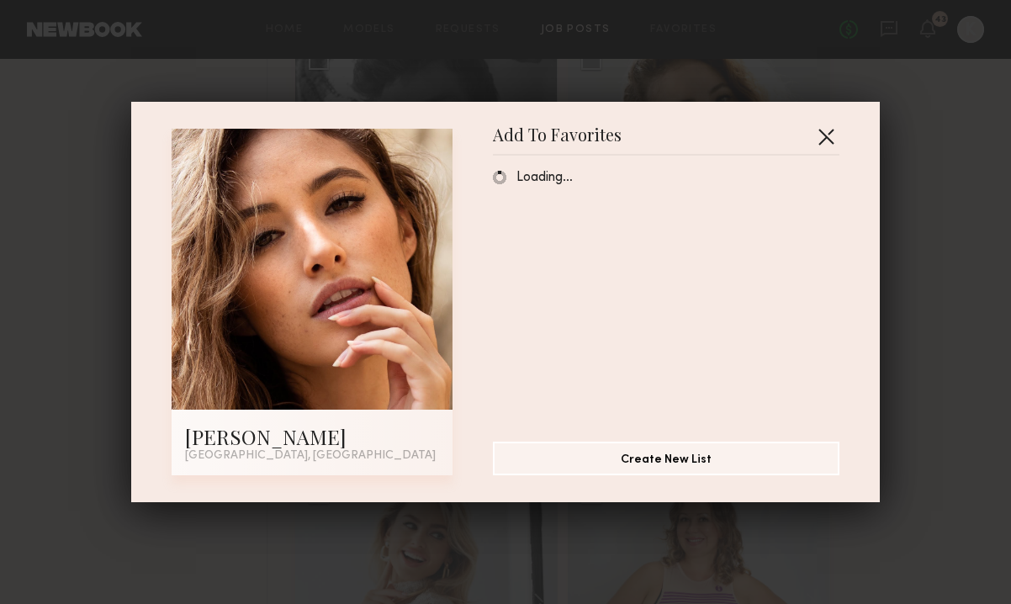
click at [812, 130] on button "button" at bounding box center [825, 136] width 27 height 27
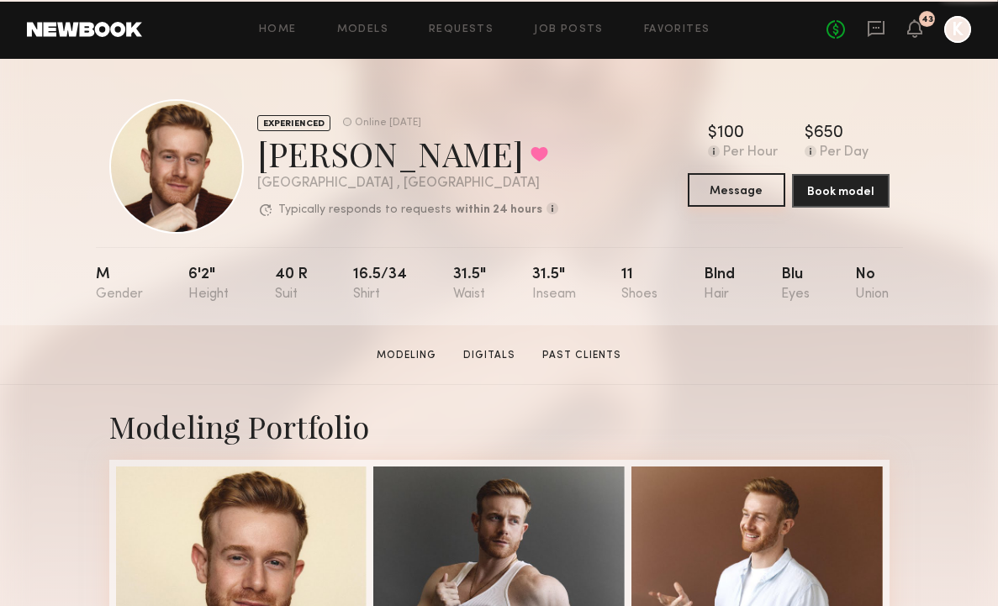
click at [721, 209] on div "EXPERIENCED Online 1d ago Robert N. Favorited Los Angeles , CA Typically respon…" at bounding box center [499, 166] width 780 height 135
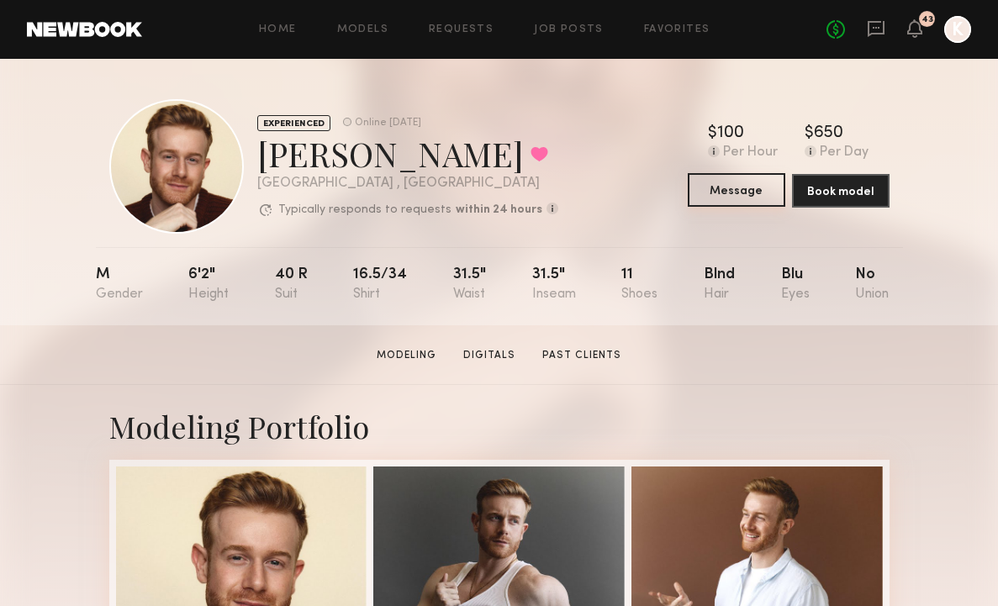
click at [719, 200] on button "Message" at bounding box center [737, 190] width 98 height 34
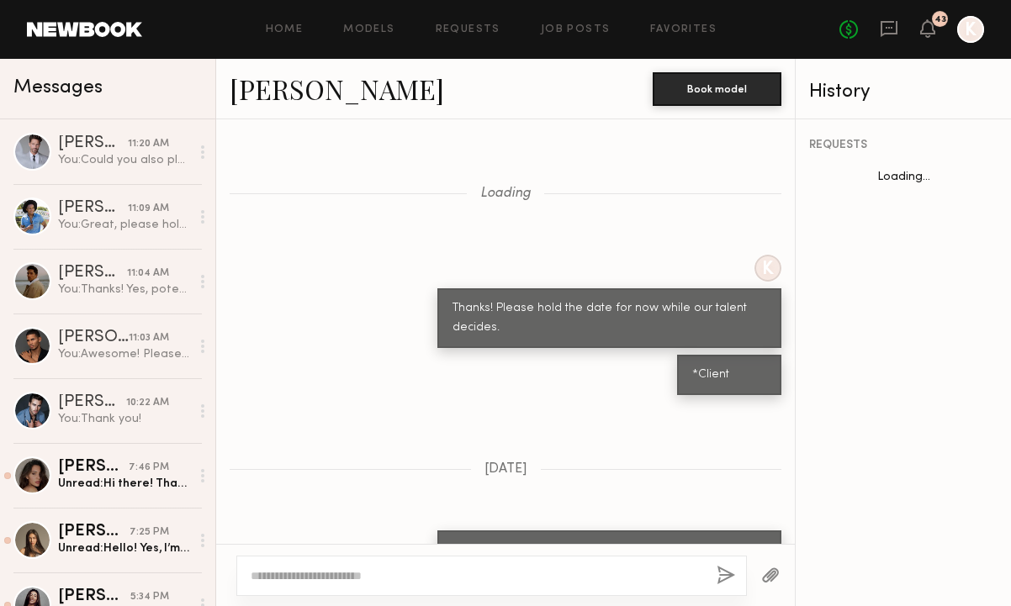
scroll to position [1287, 0]
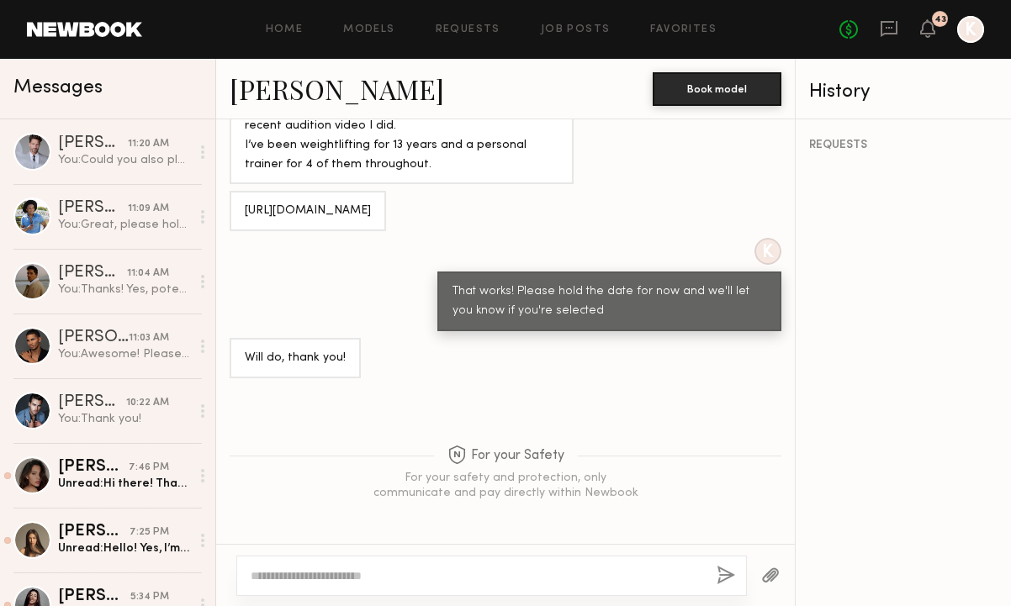
paste textarea "**********"
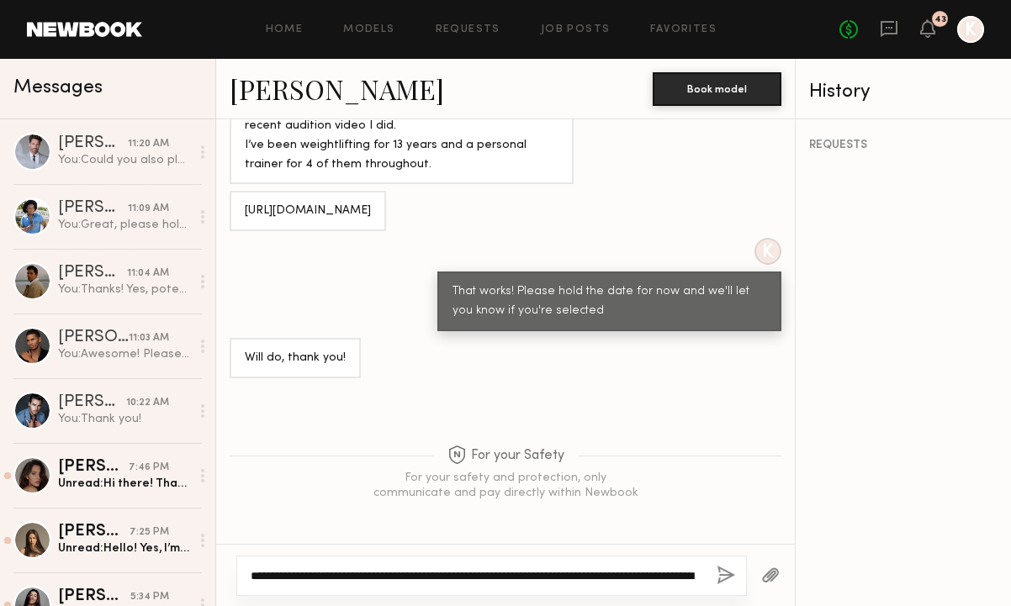
scroll to position [31, 0]
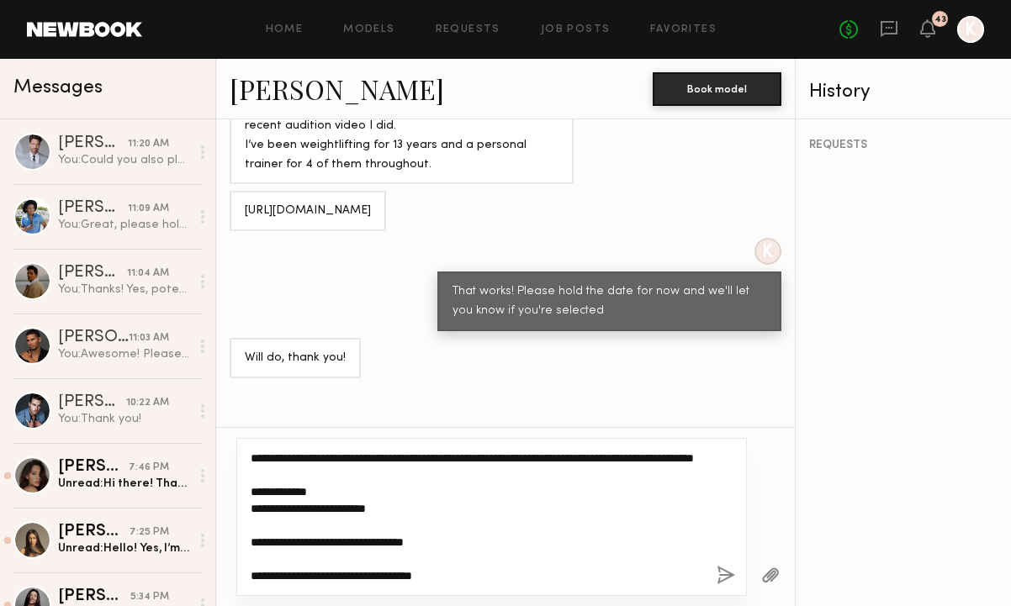
type textarea "**********"
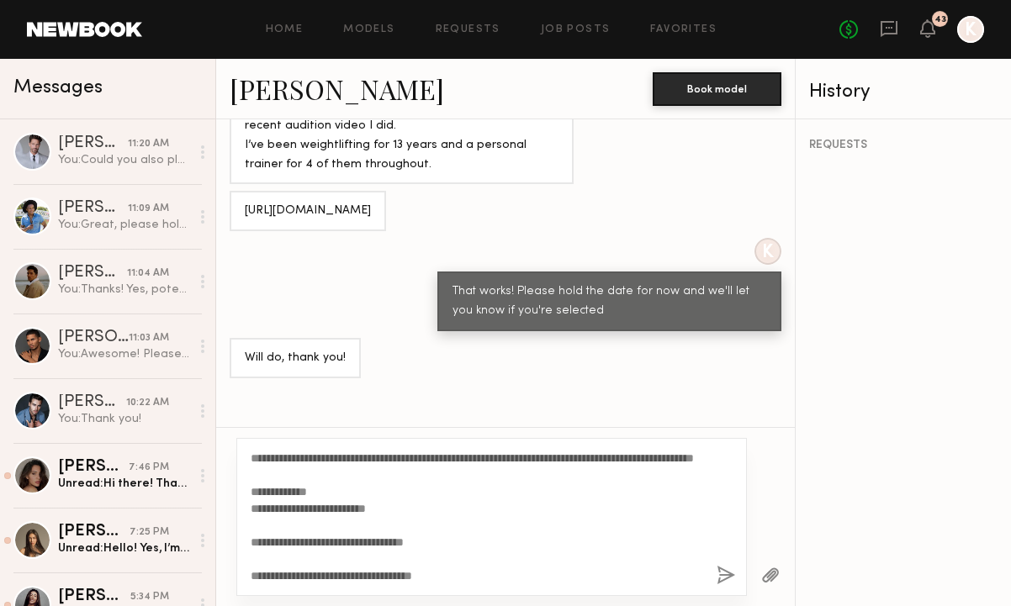
click at [727, 572] on button "button" at bounding box center [726, 576] width 19 height 21
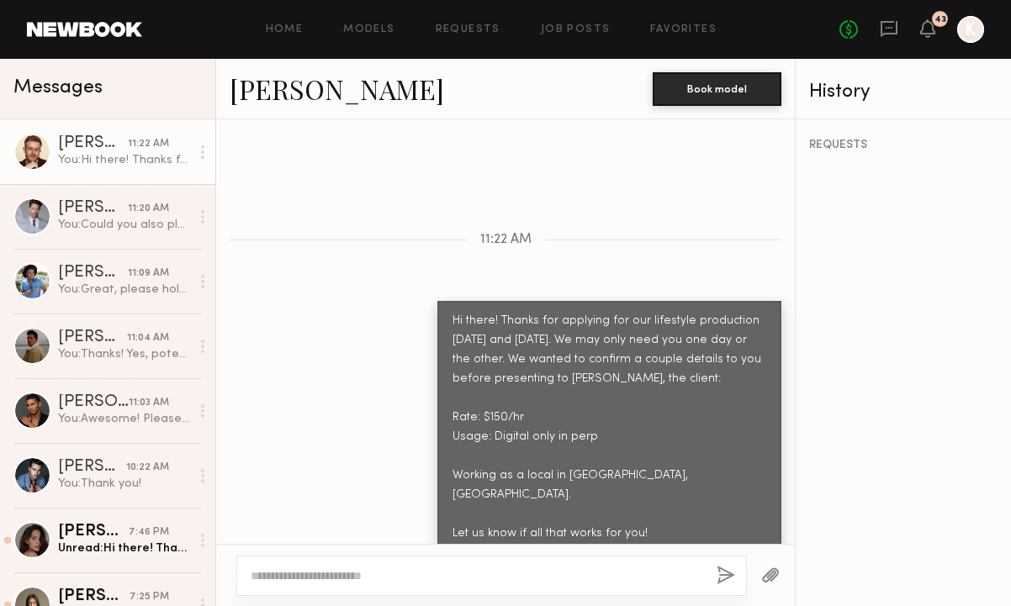
scroll to position [0, 0]
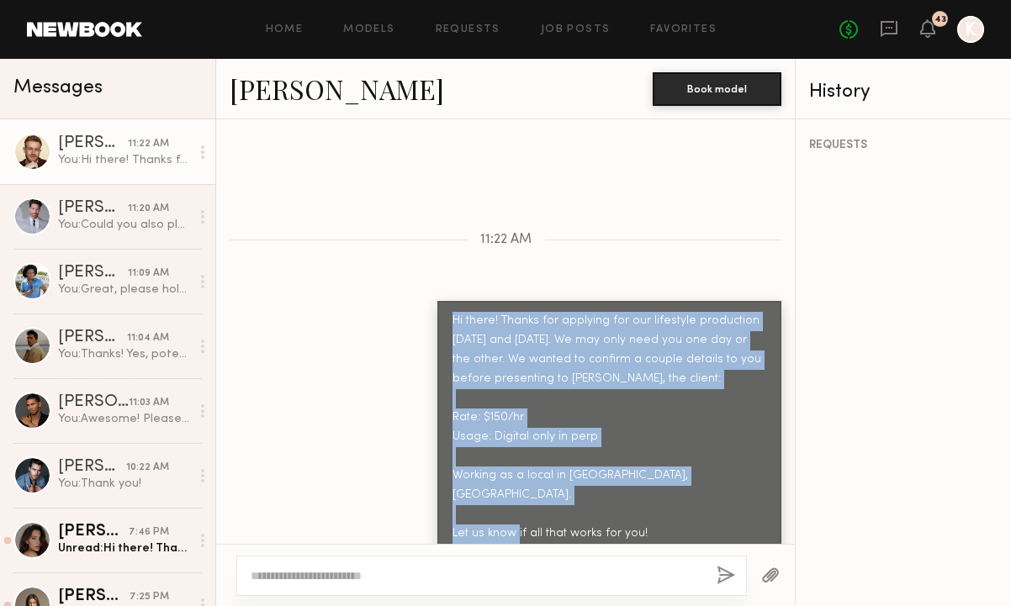
drag, startPoint x: 437, startPoint y: 312, endPoint x: 690, endPoint y: 516, distance: 325.4
click at [690, 516] on div "Hi there! Thanks for applying for our lifestyle production October 14th and 15t…" at bounding box center [609, 427] width 344 height 252
copy div "Hi there! Thanks for applying for our lifestyle production October 14th and 15t…"
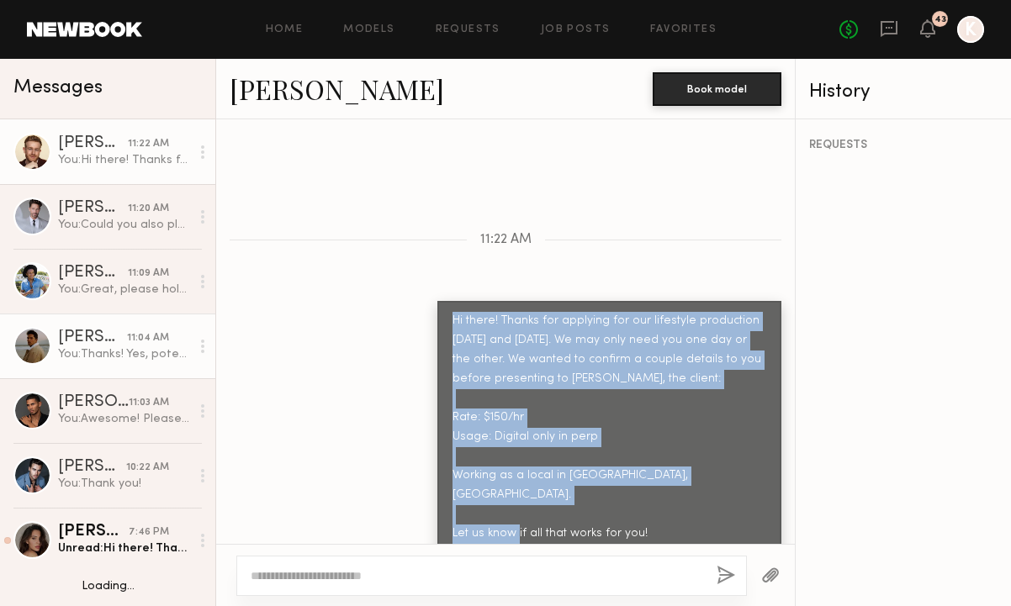
scroll to position [154, 0]
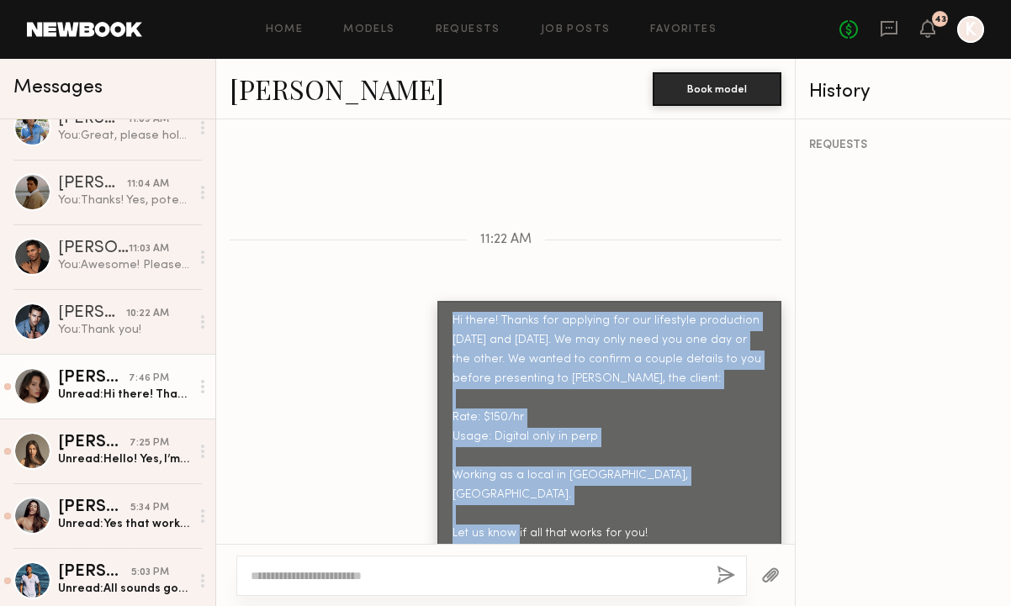
click at [111, 380] on div "Briane J." at bounding box center [93, 378] width 71 height 17
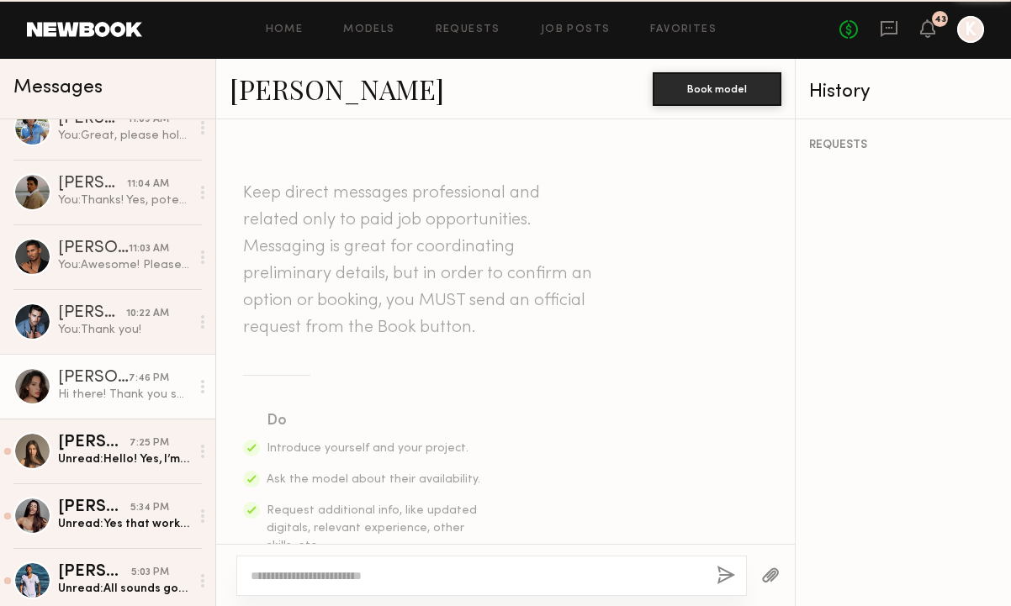
scroll to position [2648, 0]
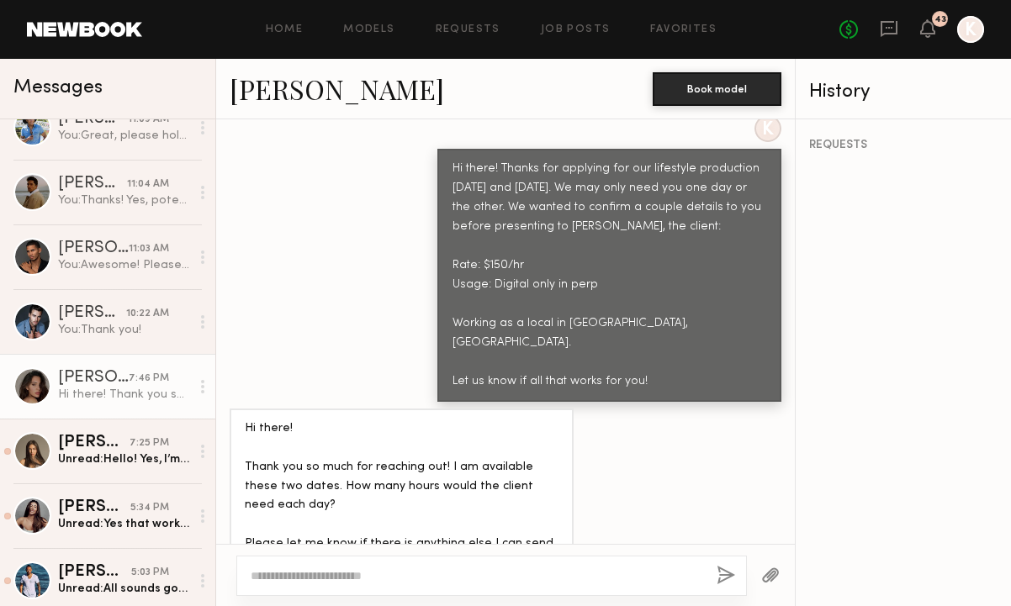
click at [262, 83] on link "Briane J." at bounding box center [337, 89] width 214 height 36
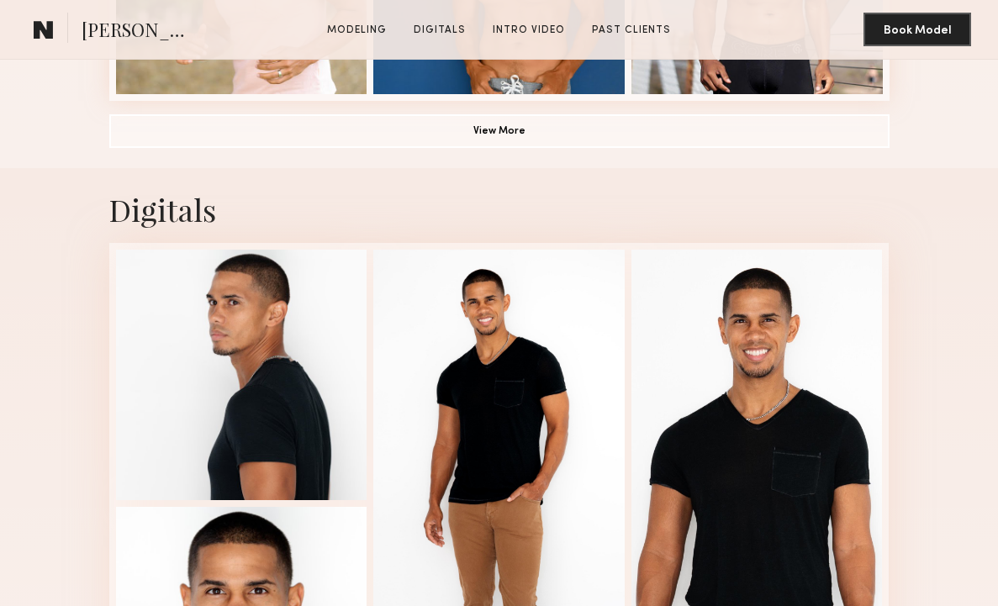
scroll to position [1020, 0]
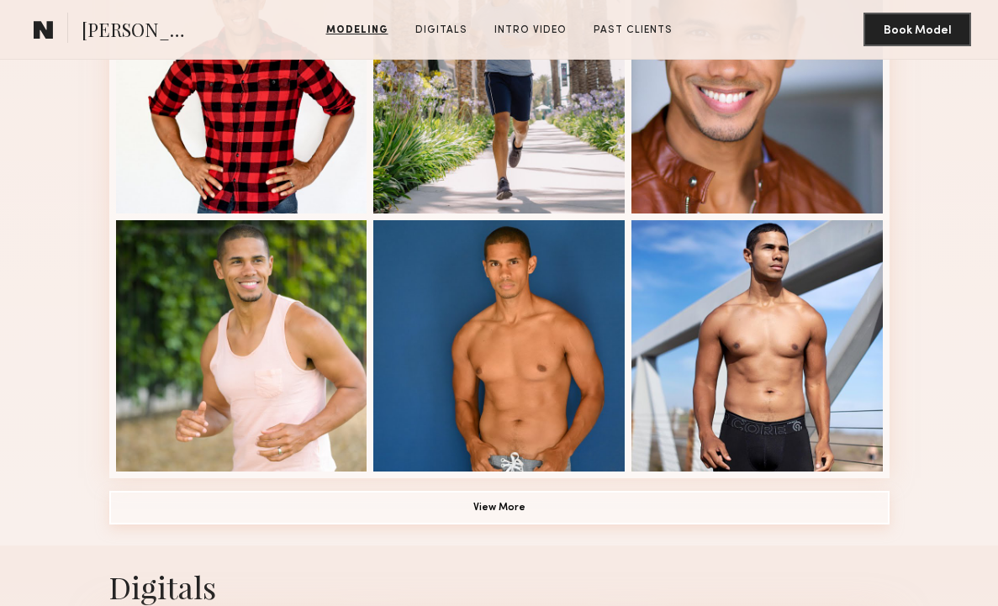
click at [553, 516] on button "View More" at bounding box center [499, 508] width 780 height 34
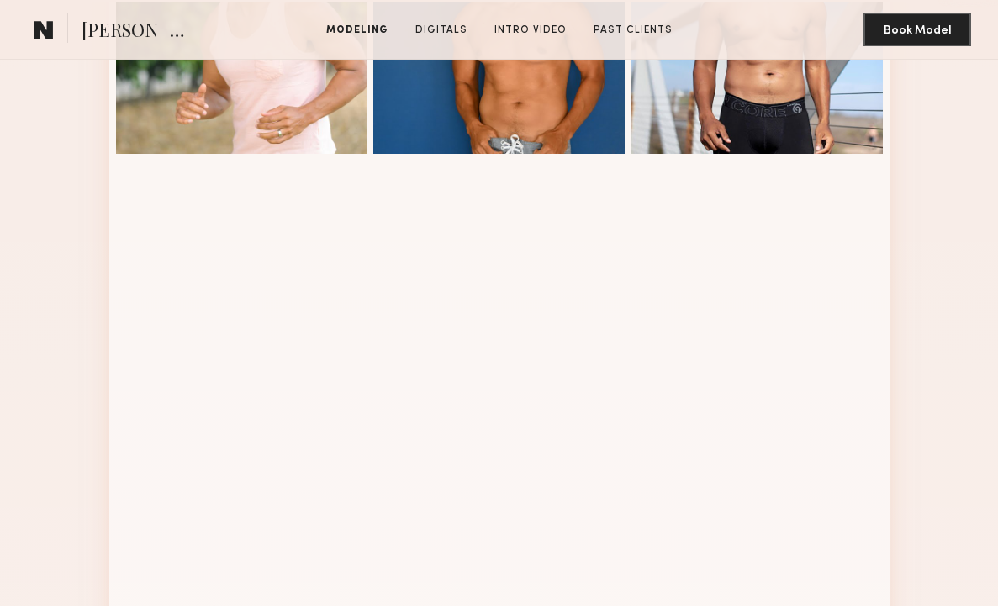
scroll to position [1378, 0]
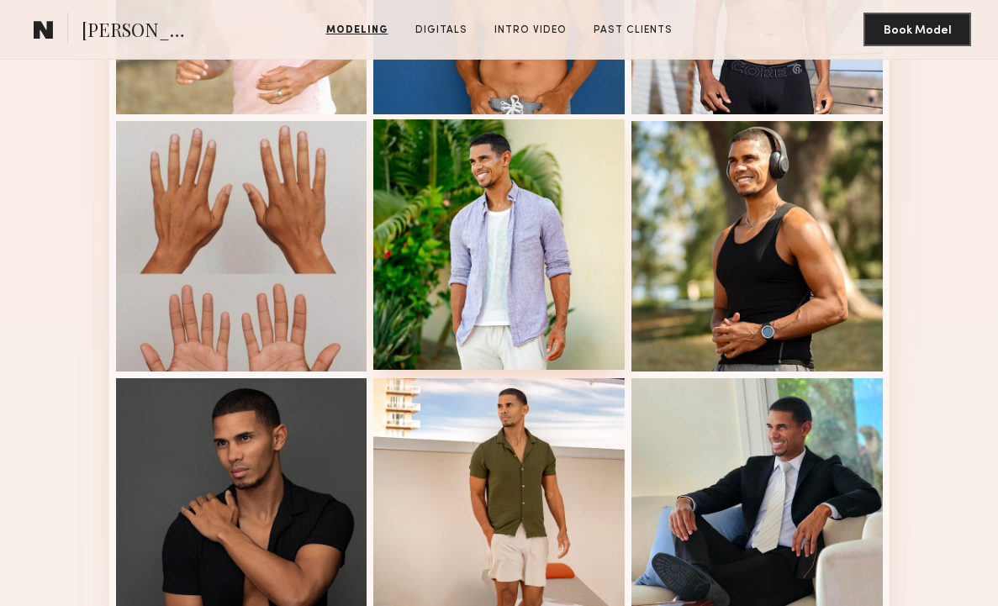
click at [496, 278] on div at bounding box center [498, 244] width 251 height 251
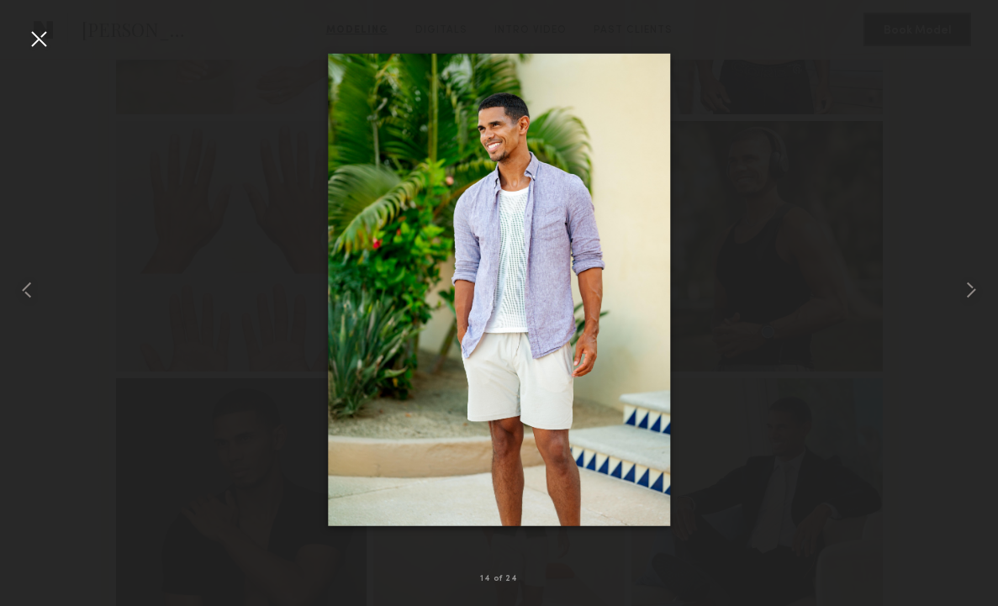
click at [50, 39] on div at bounding box center [38, 38] width 27 height 27
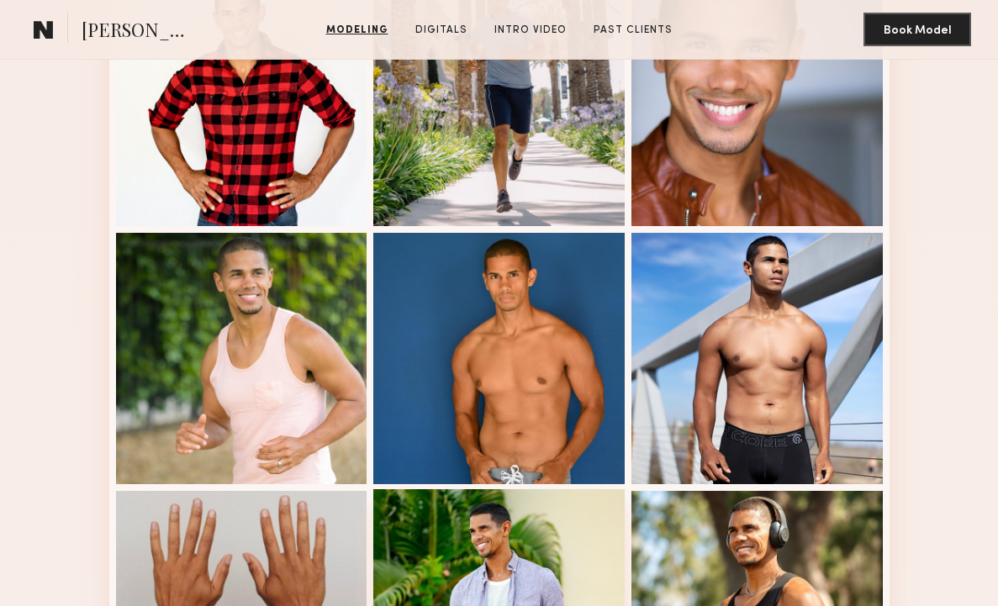
scroll to position [0, 0]
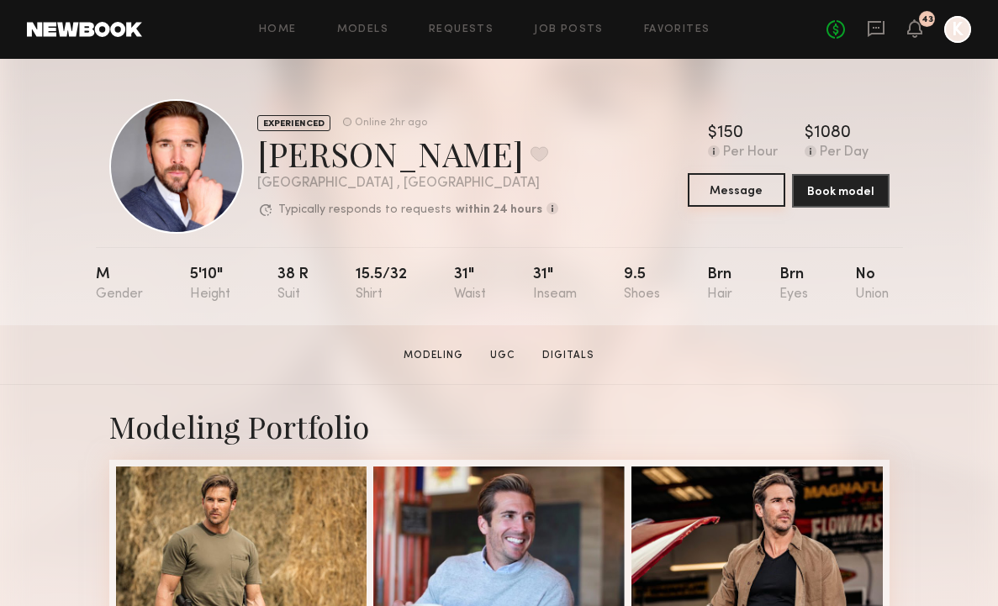
click at [732, 184] on button "Message" at bounding box center [737, 190] width 98 height 34
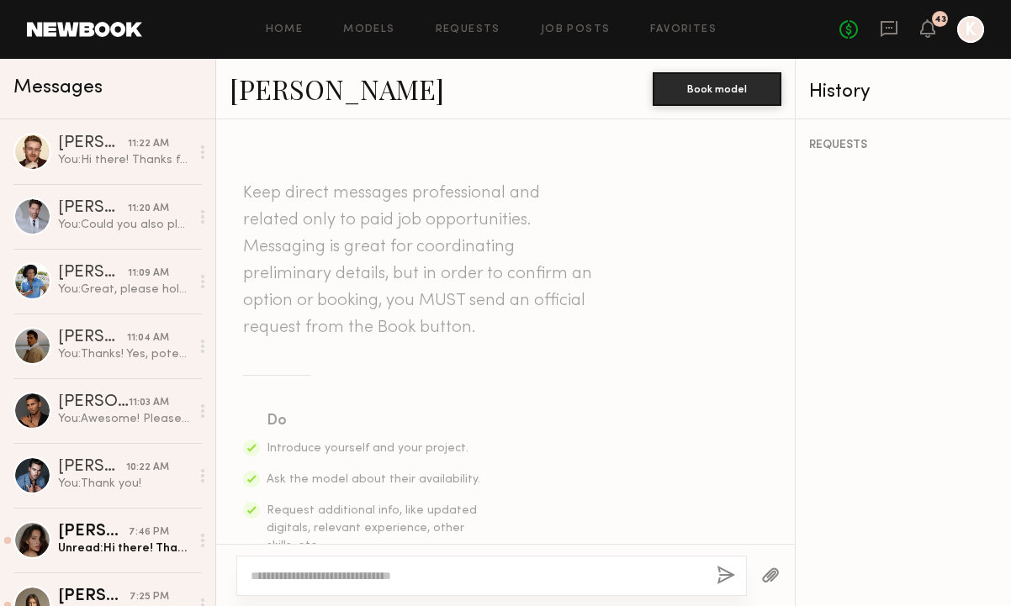
paste textarea "**********"
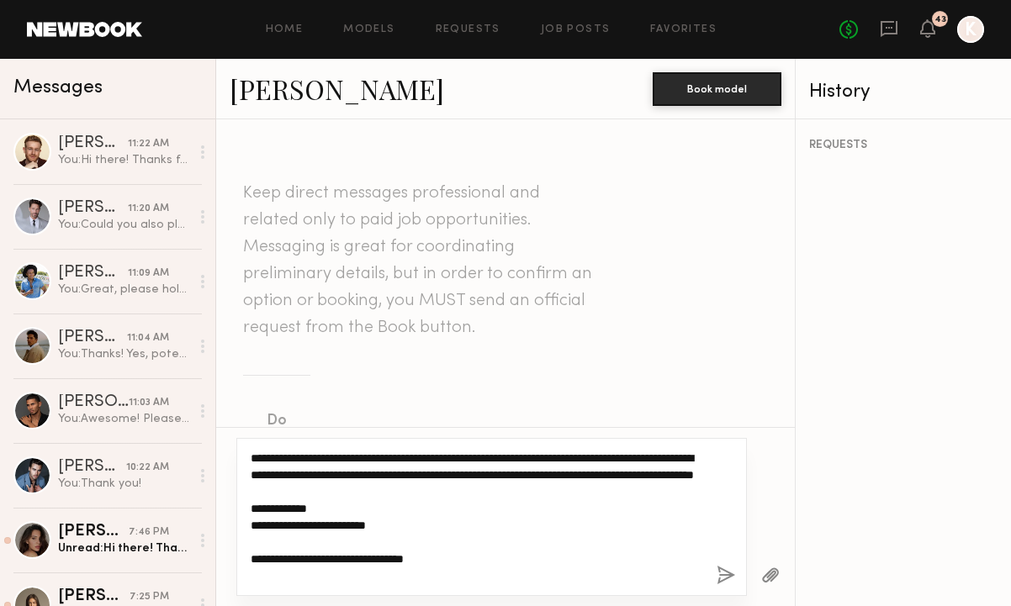
scroll to position [31, 0]
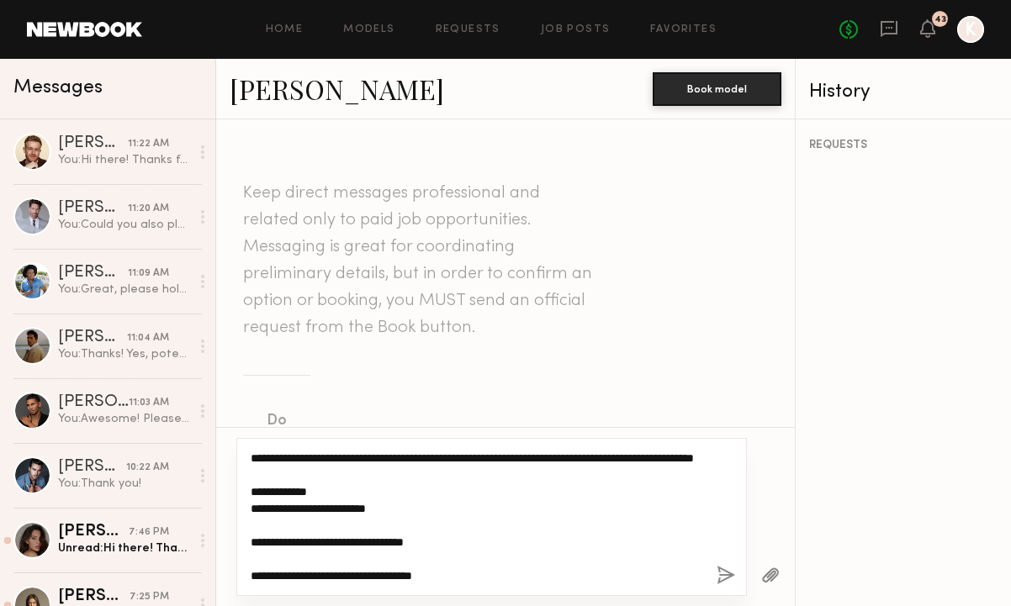
type textarea "**********"
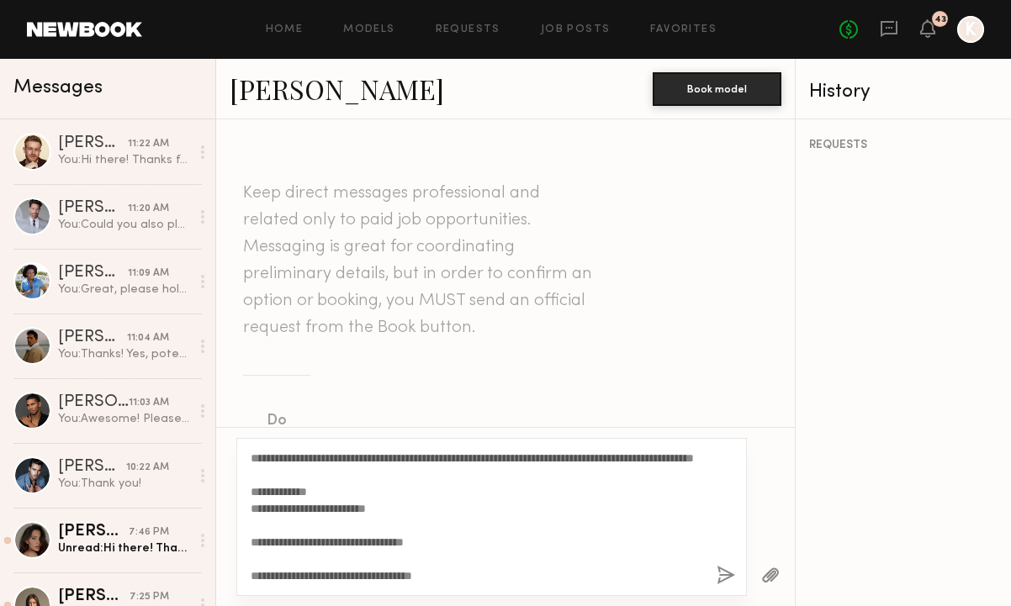
click at [733, 568] on button "button" at bounding box center [726, 576] width 19 height 21
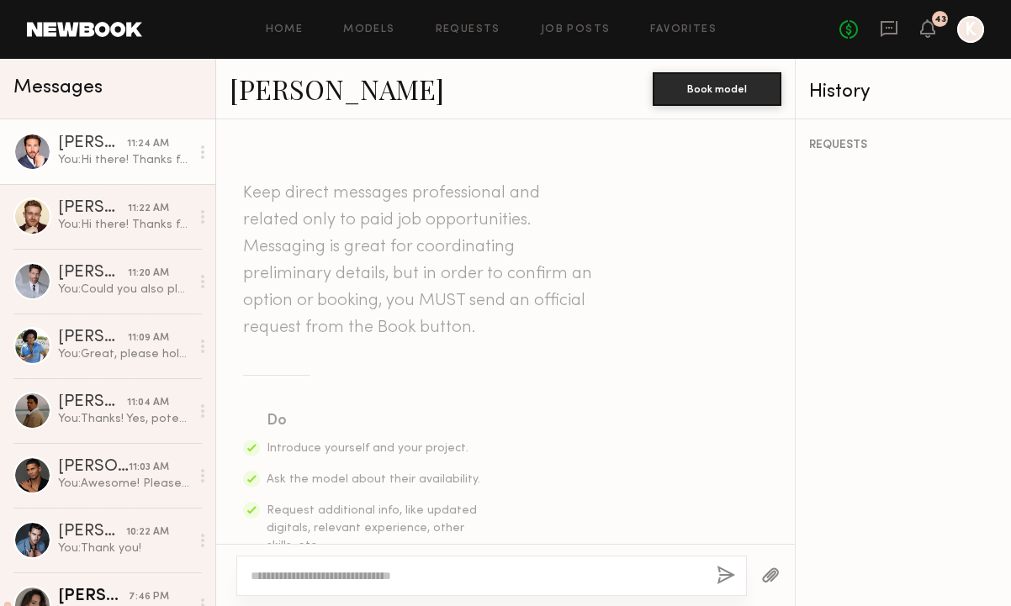
scroll to position [0, 0]
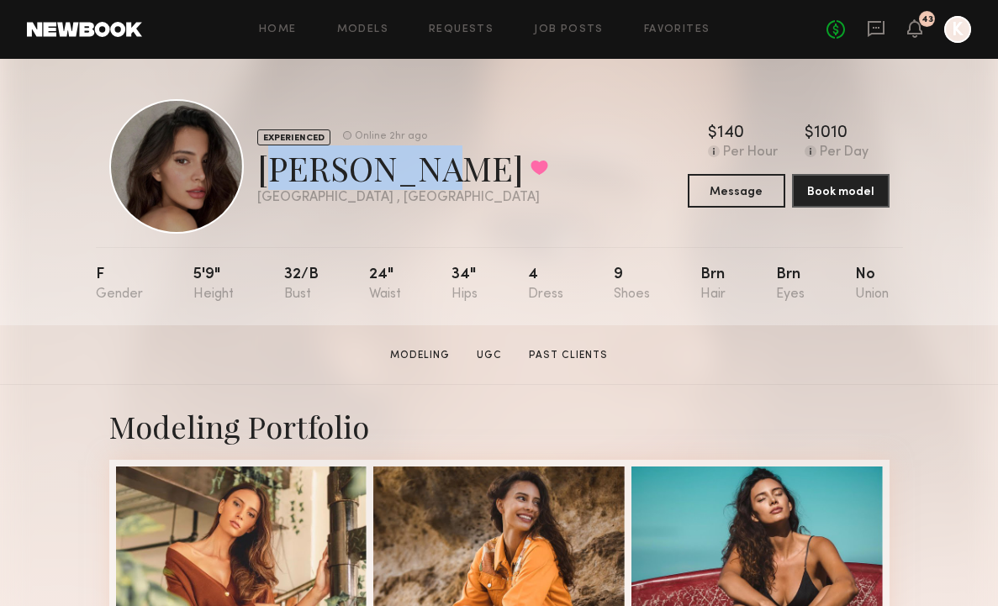
drag, startPoint x: 260, startPoint y: 162, endPoint x: 384, endPoint y: 161, distance: 124.5
click at [384, 161] on div "[PERSON_NAME] Favorited" at bounding box center [402, 167] width 291 height 45
copy div "[PERSON_NAME]"
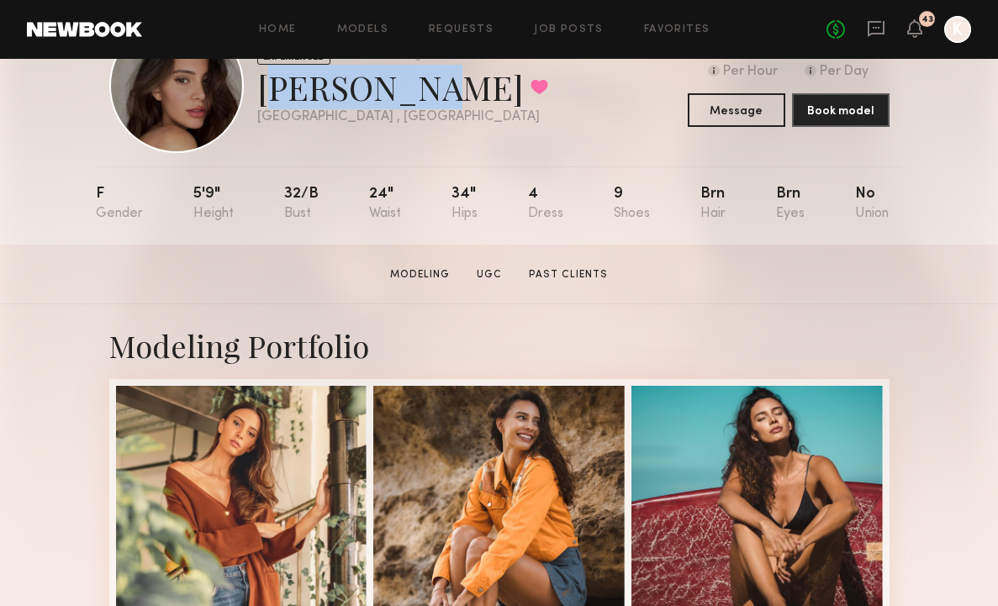
scroll to position [239, 0]
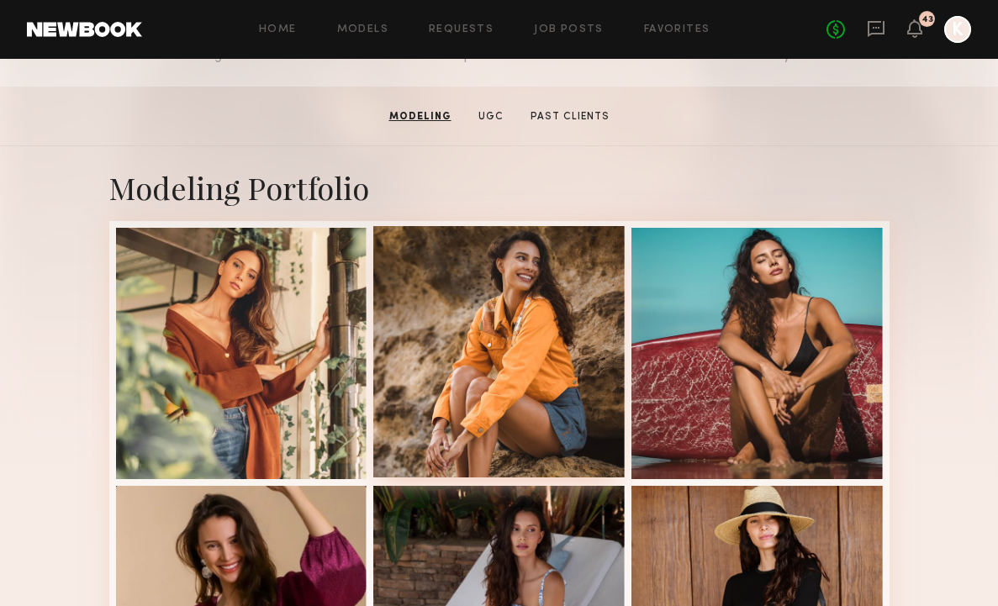
click at [507, 289] on div at bounding box center [498, 351] width 251 height 251
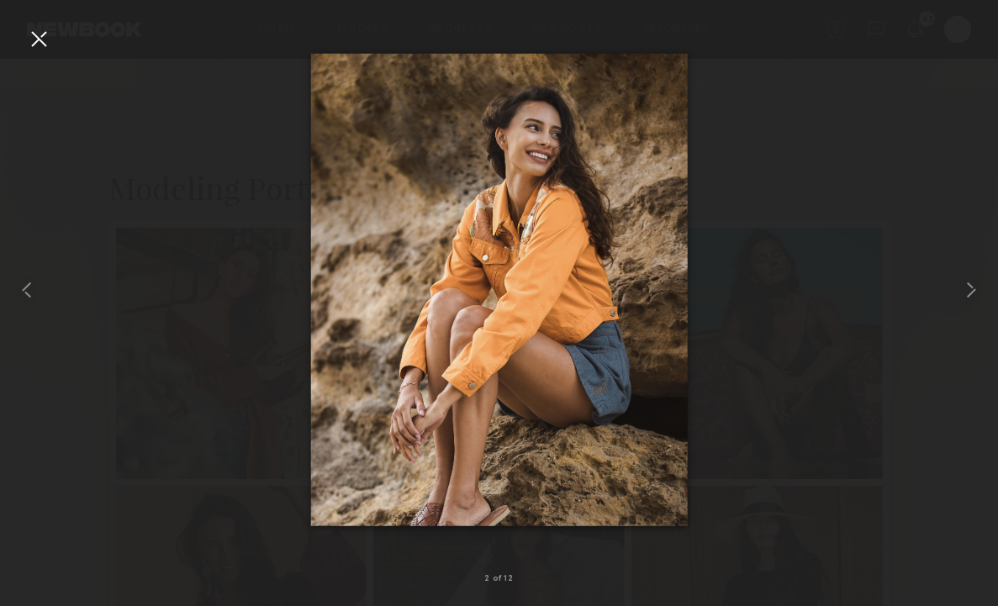
click at [46, 45] on div at bounding box center [38, 38] width 27 height 27
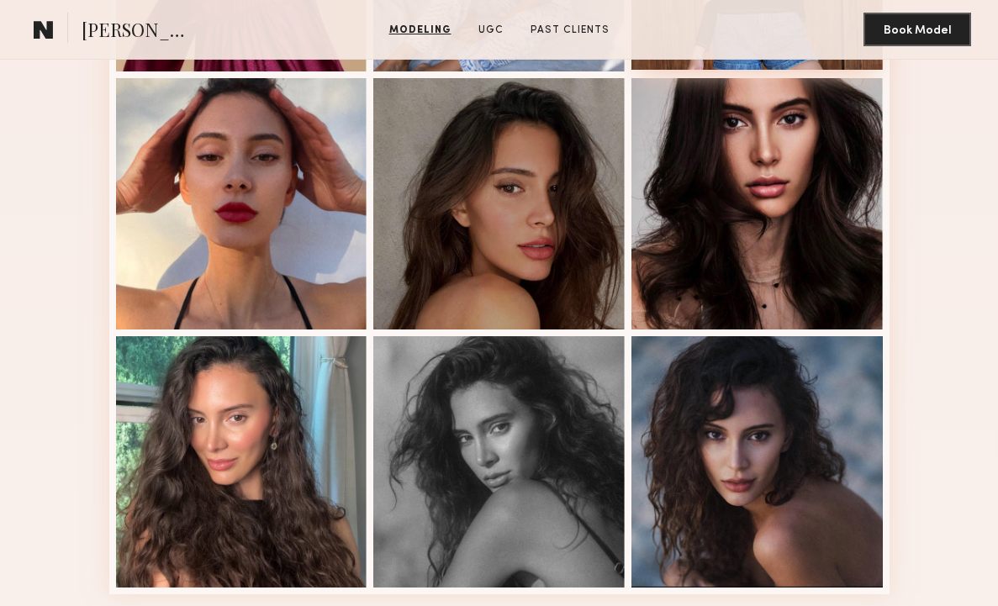
scroll to position [1110, 0]
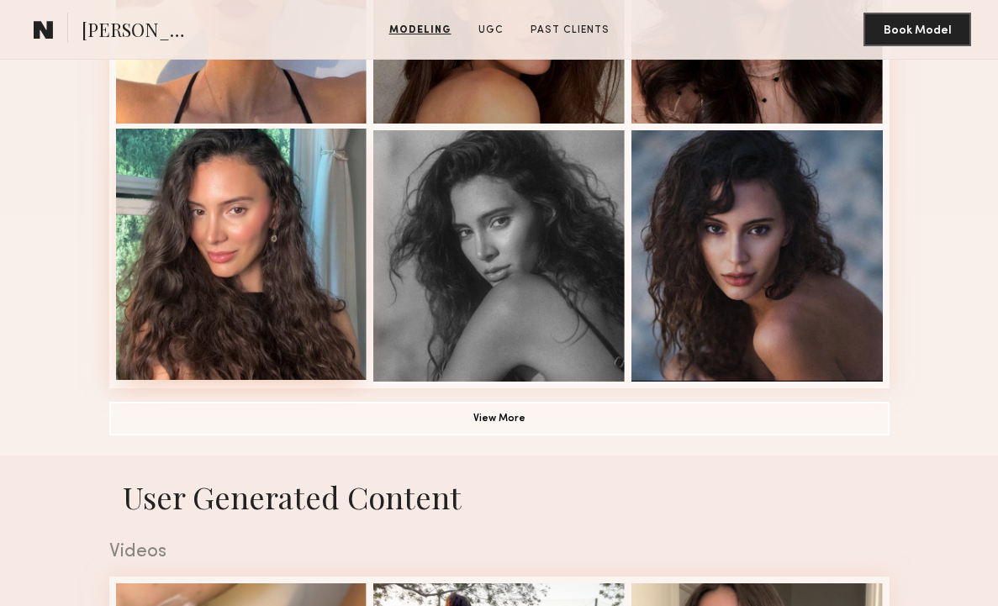
click at [208, 193] on div at bounding box center [241, 254] width 251 height 251
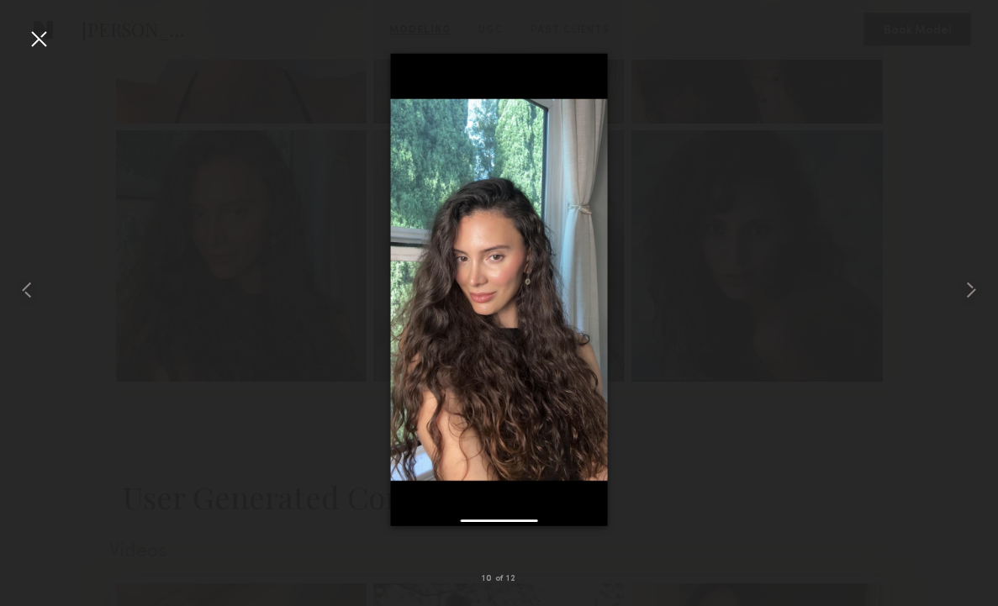
click at [40, 53] on div at bounding box center [499, 290] width 998 height 526
click at [40, 35] on div at bounding box center [38, 38] width 27 height 27
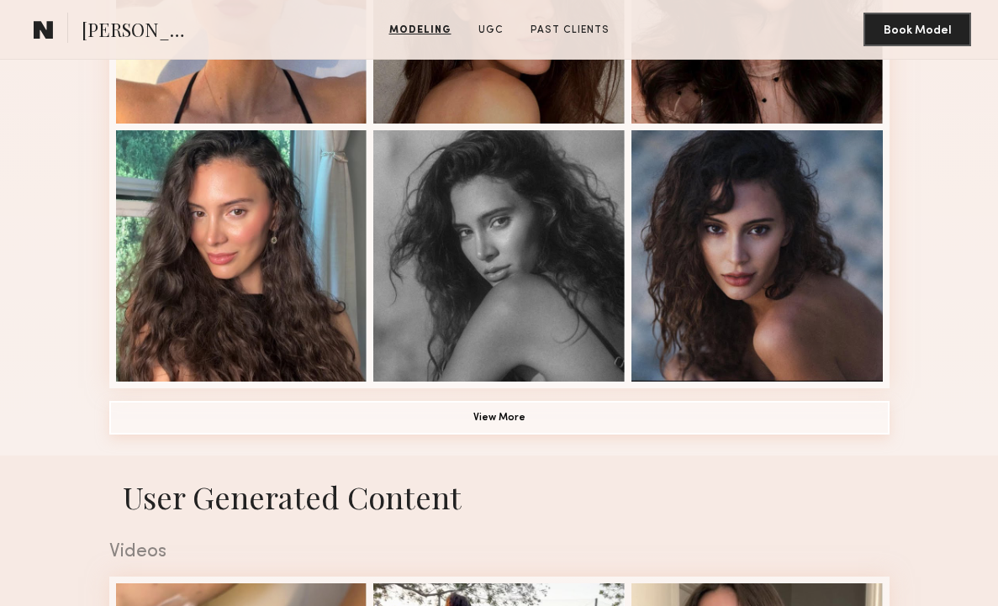
click at [465, 422] on button "View More" at bounding box center [499, 418] width 780 height 34
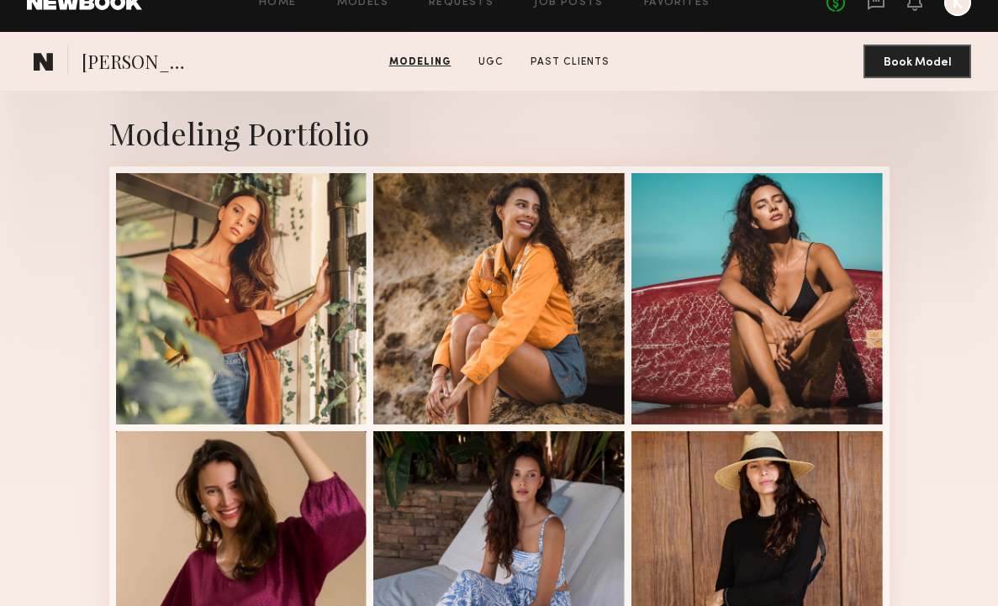
scroll to position [268, 0]
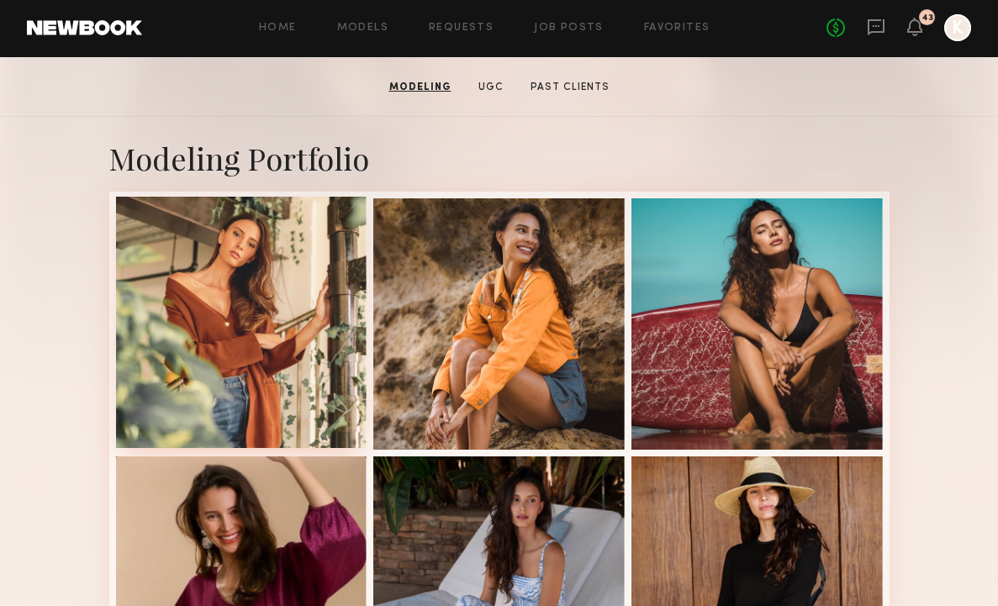
click at [195, 315] on div at bounding box center [241, 322] width 251 height 251
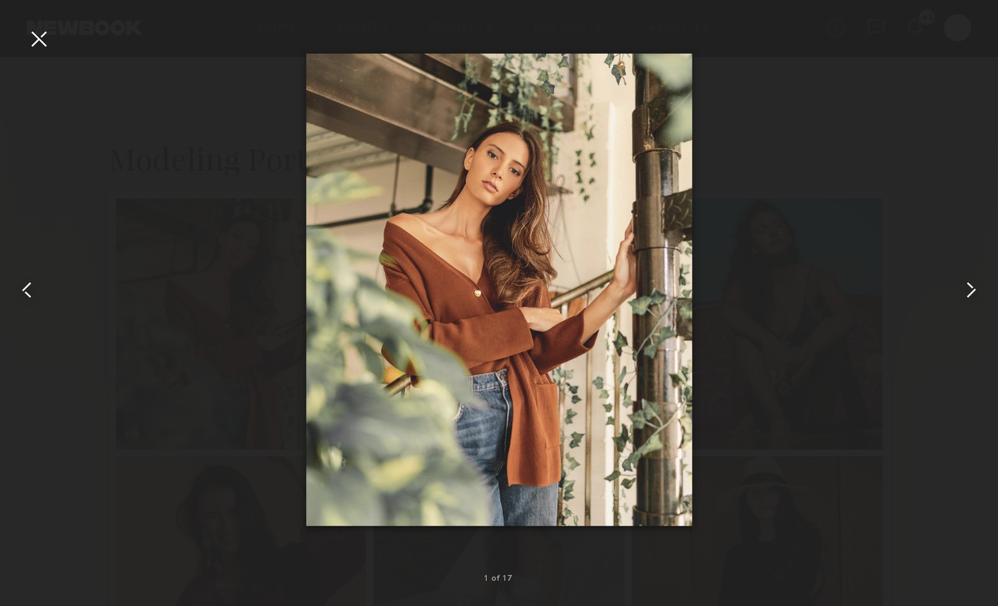
click at [43, 38] on div at bounding box center [38, 38] width 27 height 27
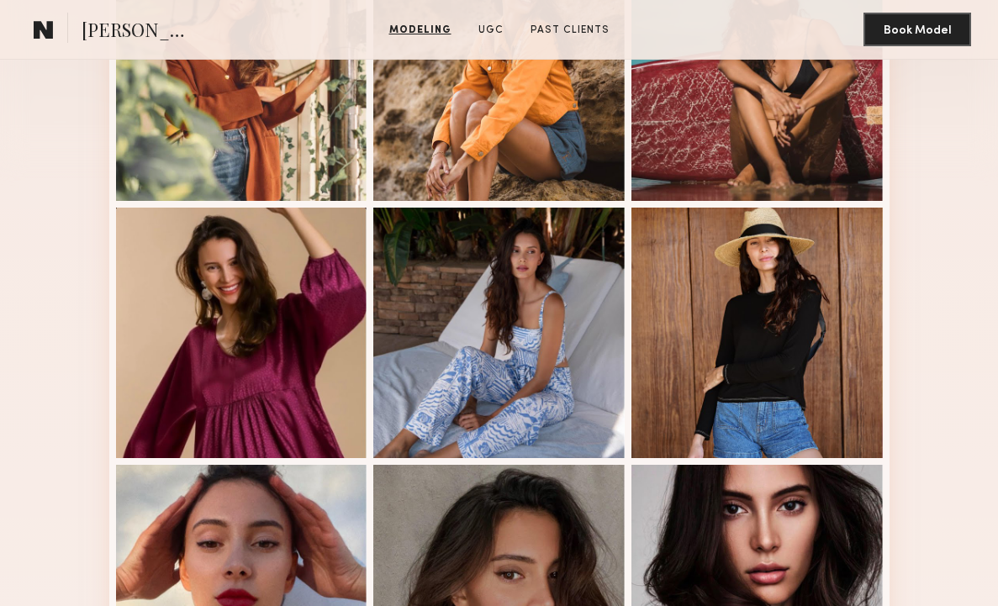
scroll to position [381, 0]
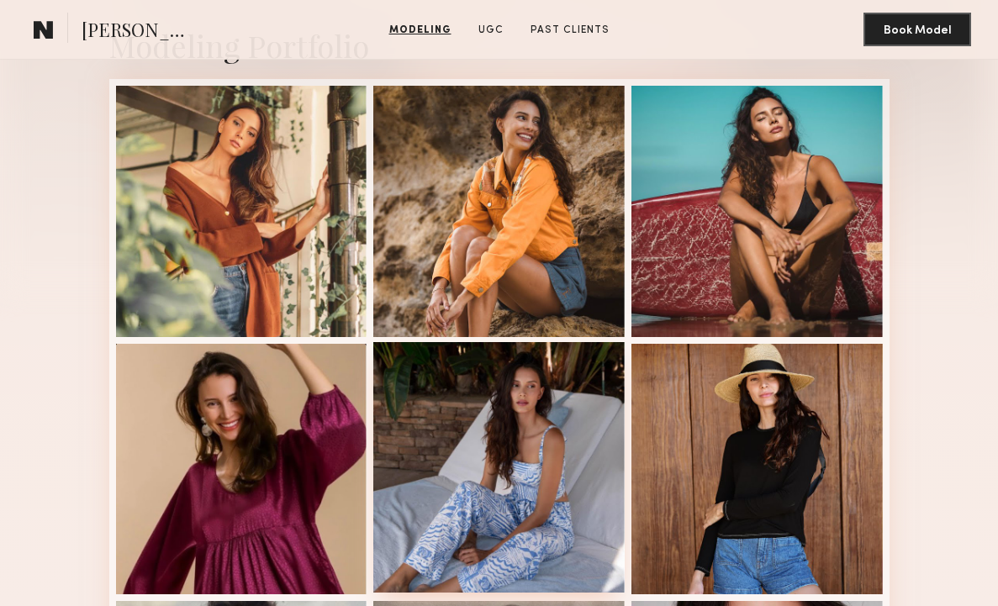
click at [509, 436] on div at bounding box center [498, 467] width 251 height 251
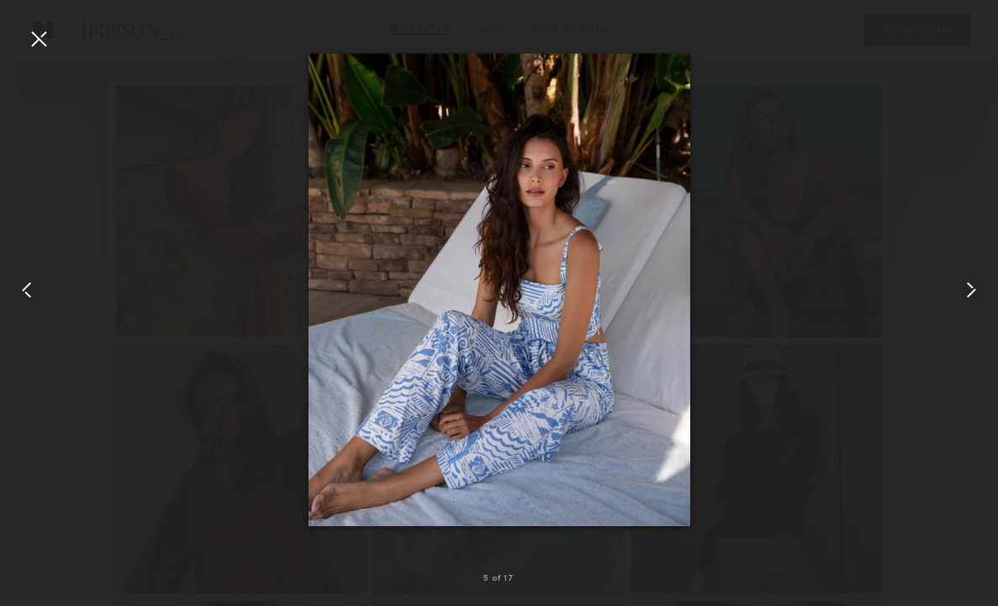
click at [13, 33] on div at bounding box center [20, 290] width 40 height 526
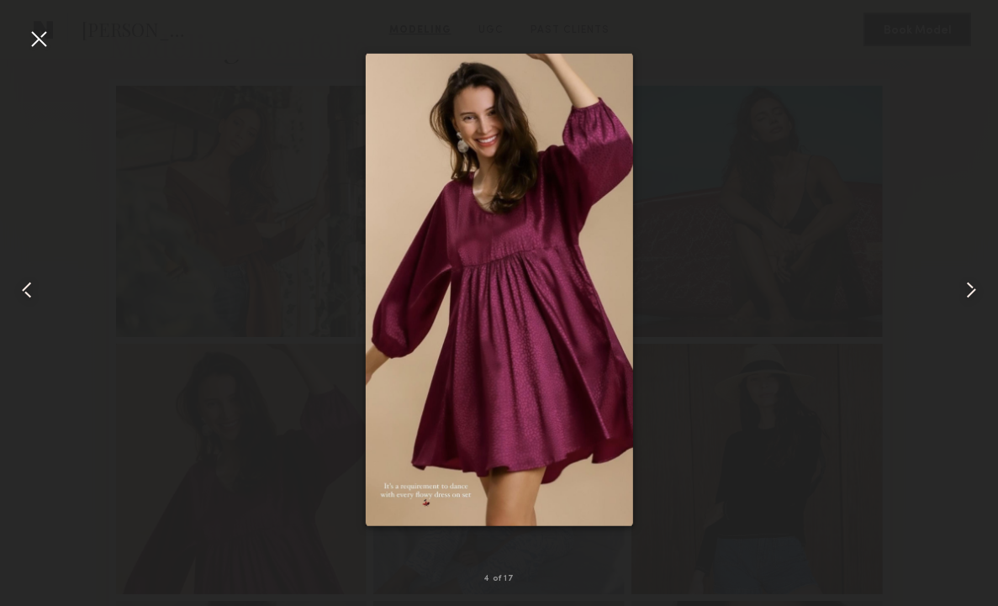
click at [67, 34] on div at bounding box center [499, 290] width 998 height 526
click at [46, 34] on div at bounding box center [38, 38] width 27 height 27
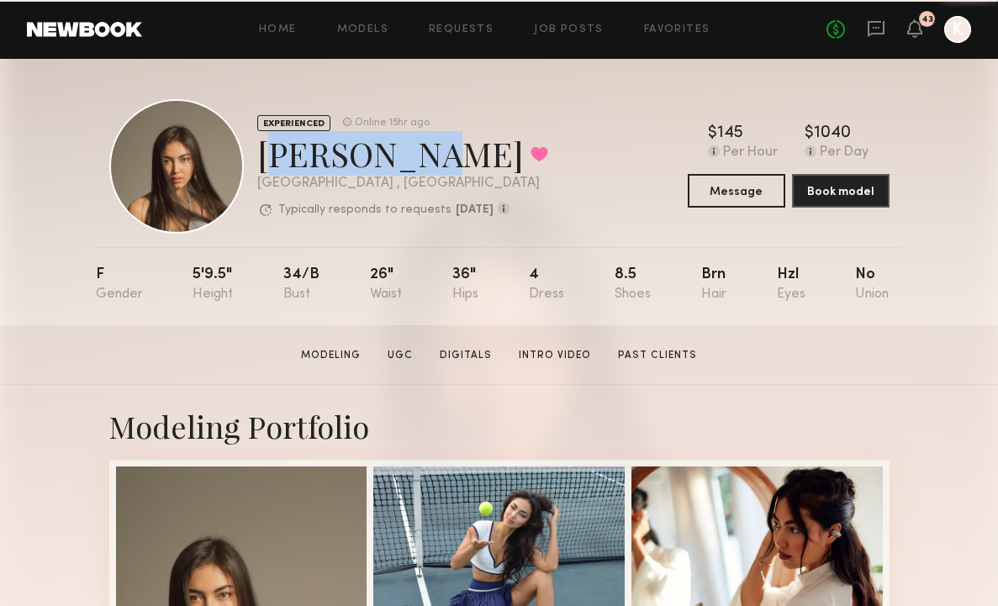
drag, startPoint x: 257, startPoint y: 154, endPoint x: 397, endPoint y: 154, distance: 140.5
click at [397, 154] on div "[PERSON_NAME] Favorited" at bounding box center [402, 153] width 291 height 45
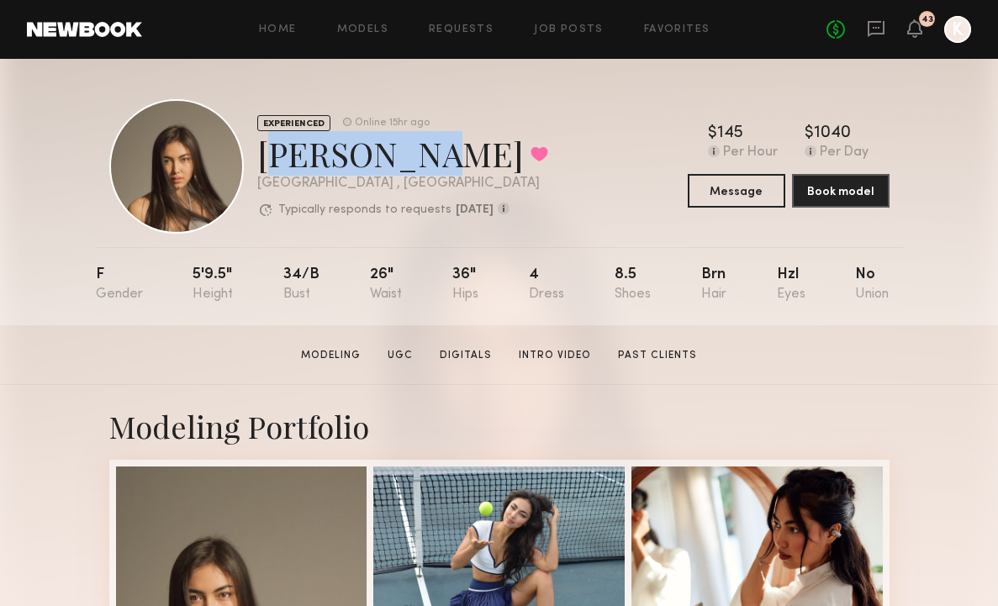
copy div "[PERSON_NAME]"
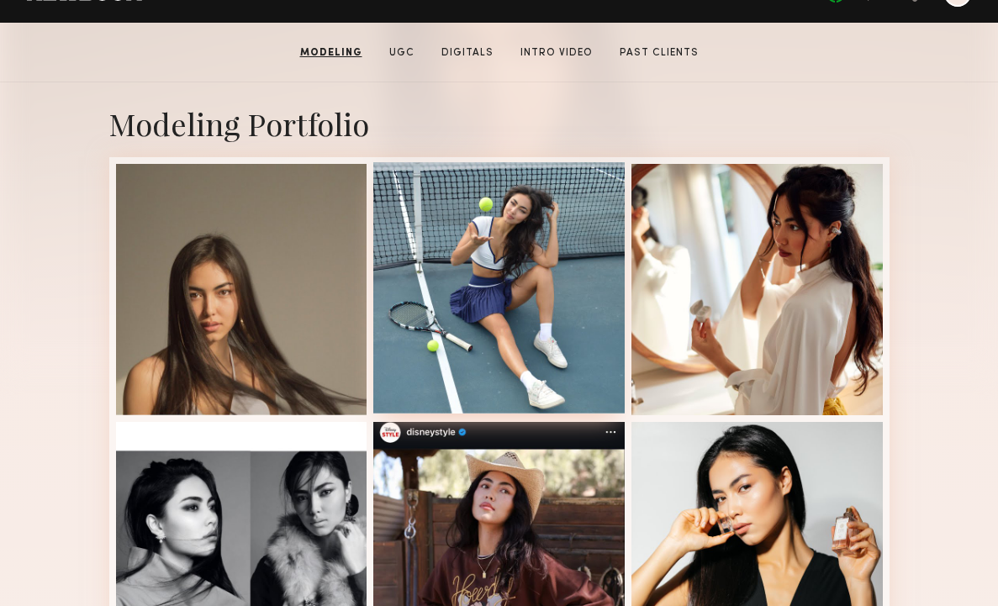
click at [516, 258] on div at bounding box center [498, 287] width 251 height 251
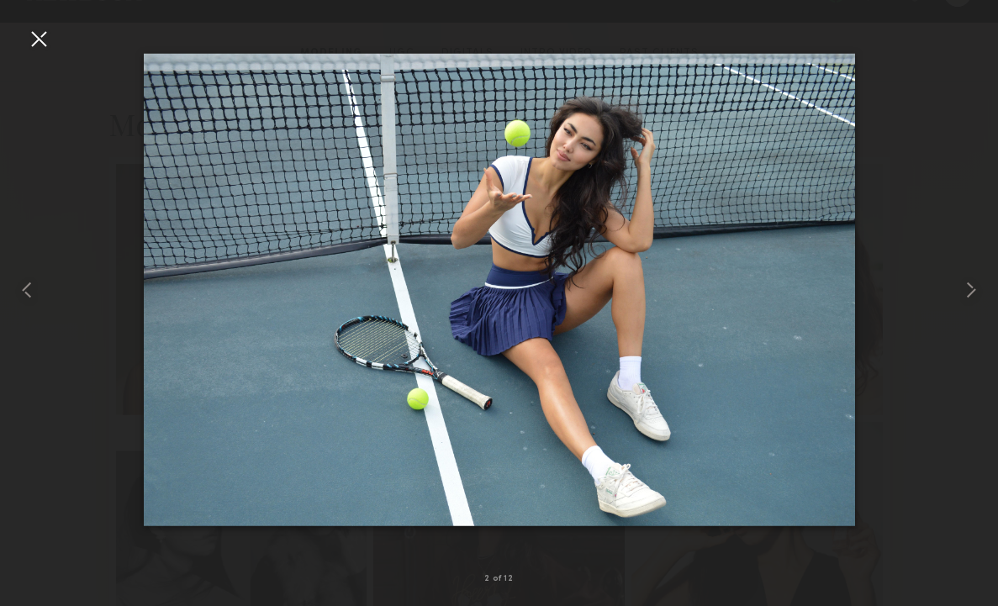
click at [41, 47] on div at bounding box center [38, 38] width 27 height 27
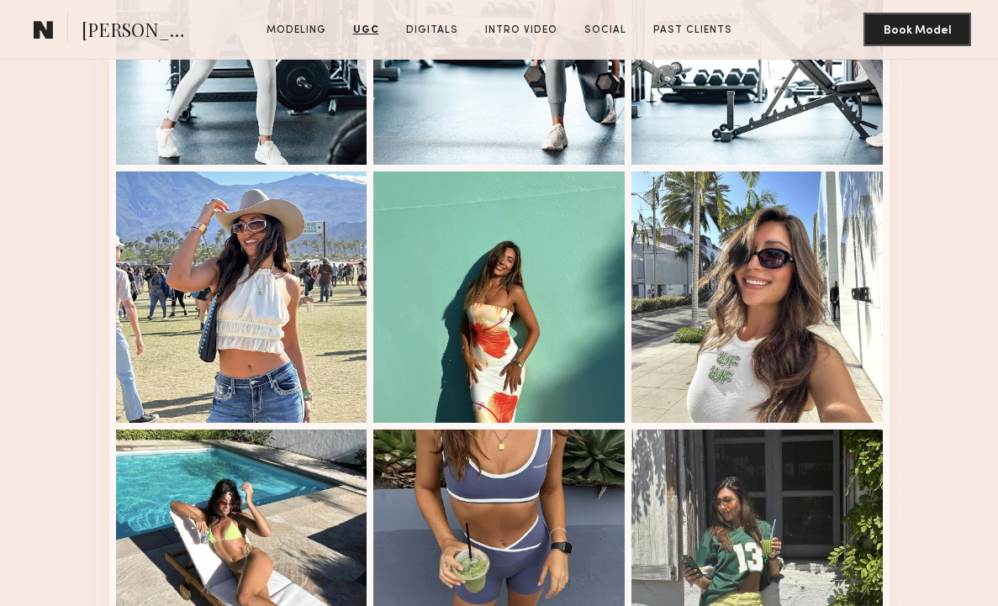
scroll to position [3013, 0]
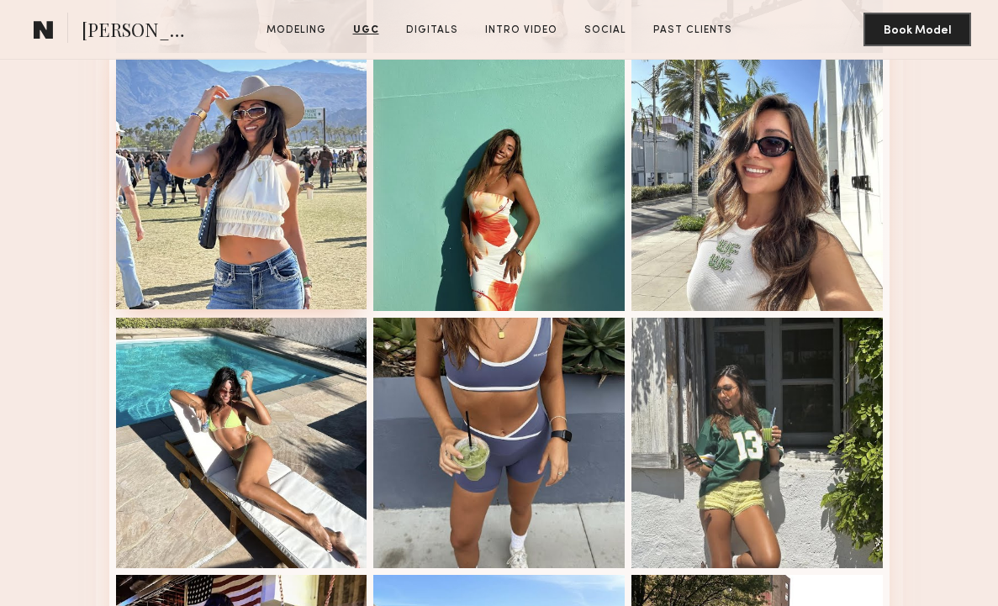
click at [288, 184] on div at bounding box center [241, 183] width 251 height 251
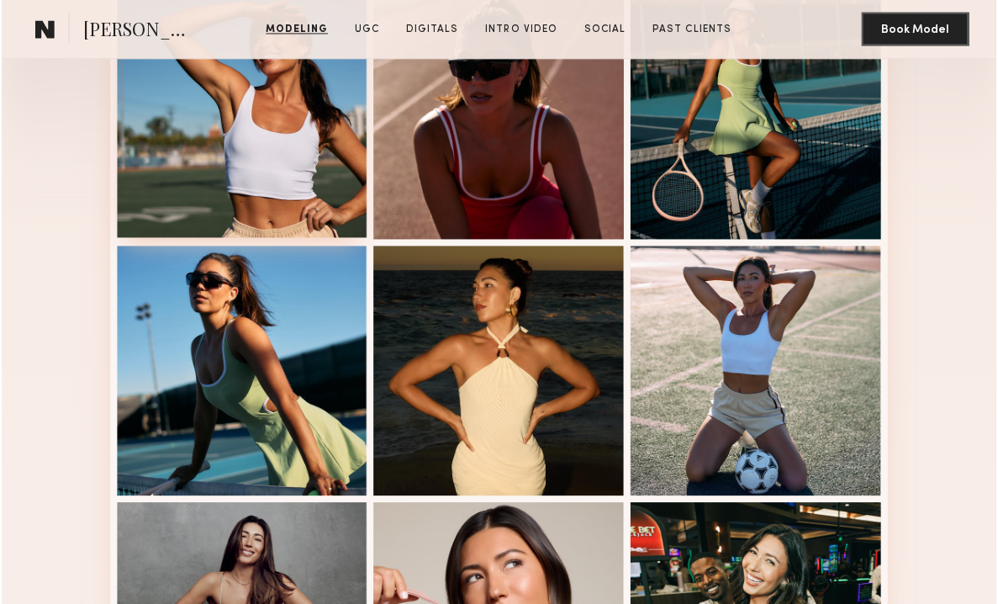
scroll to position [354, 0]
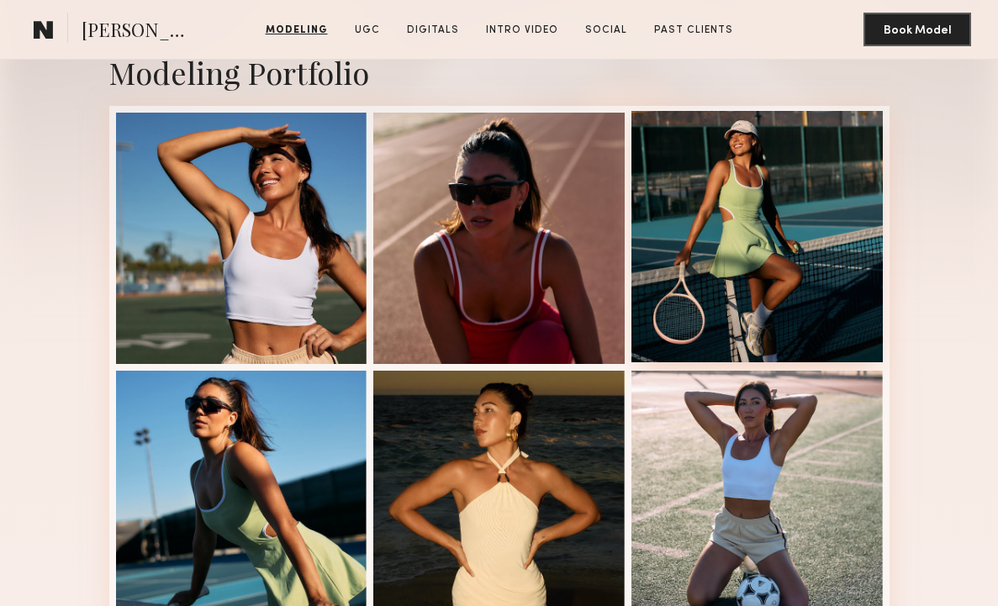
click at [756, 251] on div at bounding box center [757, 236] width 251 height 251
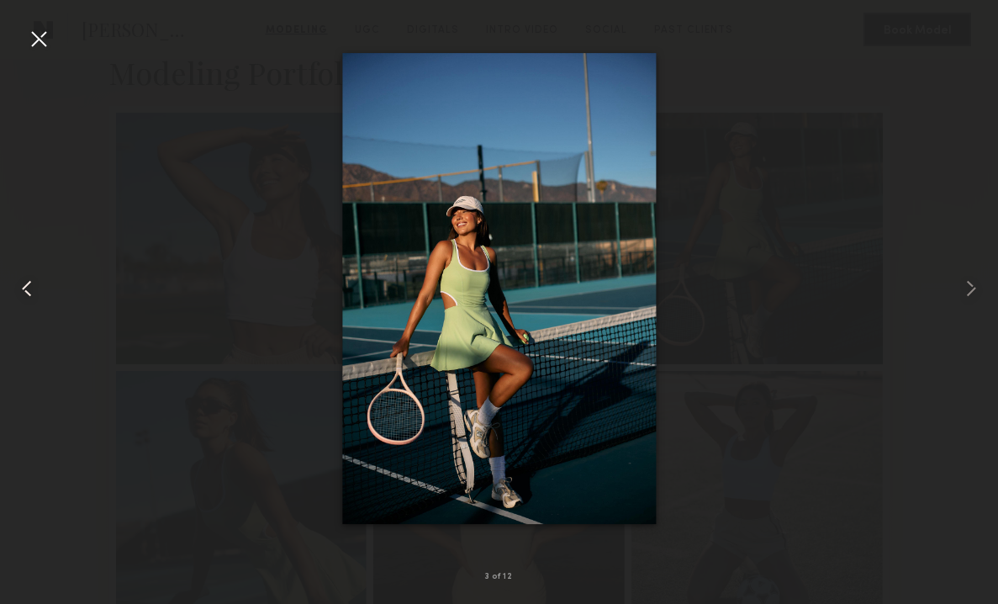
click at [19, 36] on div at bounding box center [20, 288] width 40 height 523
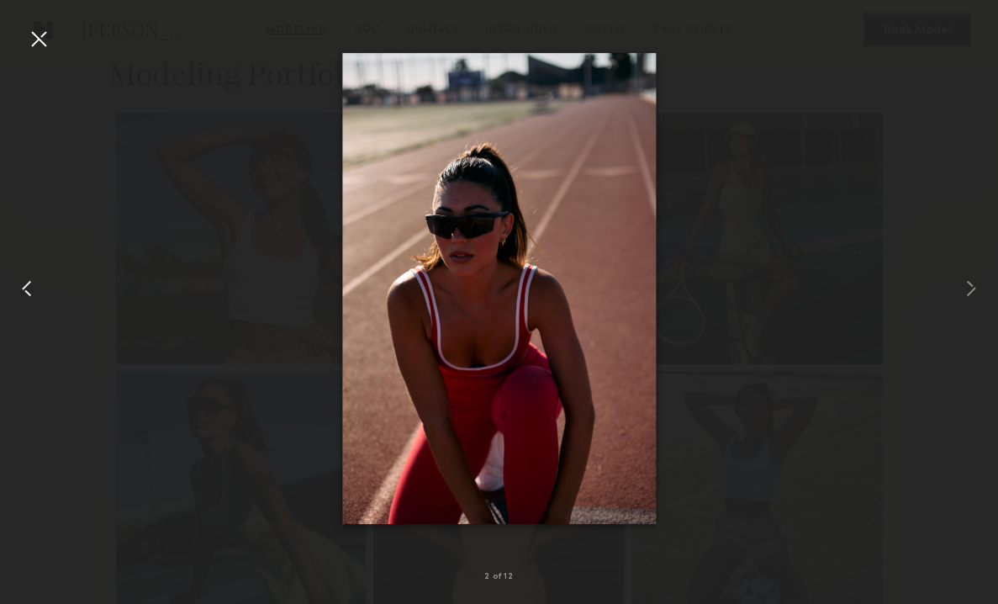
click at [23, 36] on div at bounding box center [20, 288] width 40 height 523
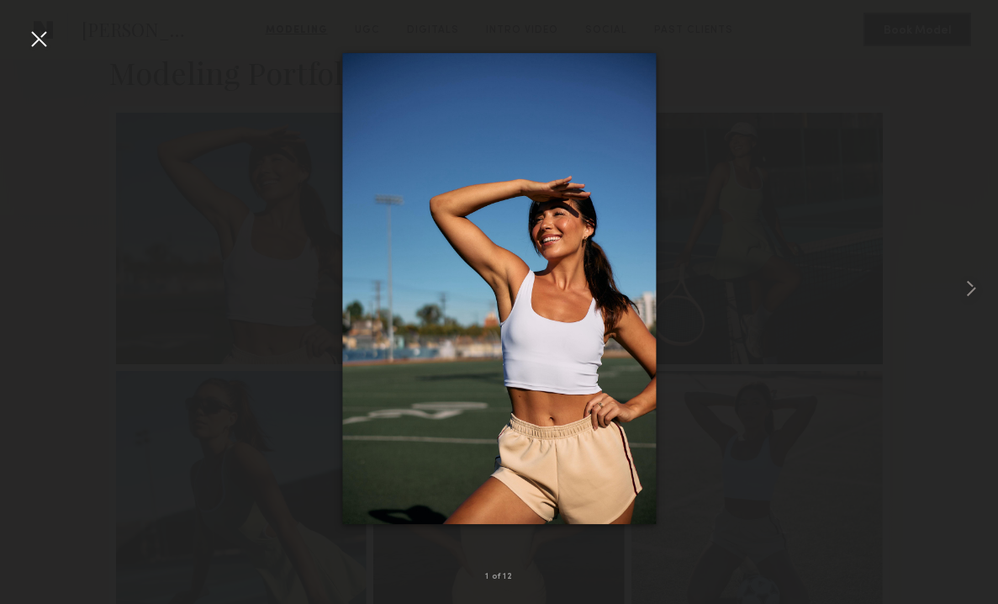
click at [22, 41] on div at bounding box center [499, 288] width 998 height 523
click at [44, 36] on div at bounding box center [38, 38] width 27 height 27
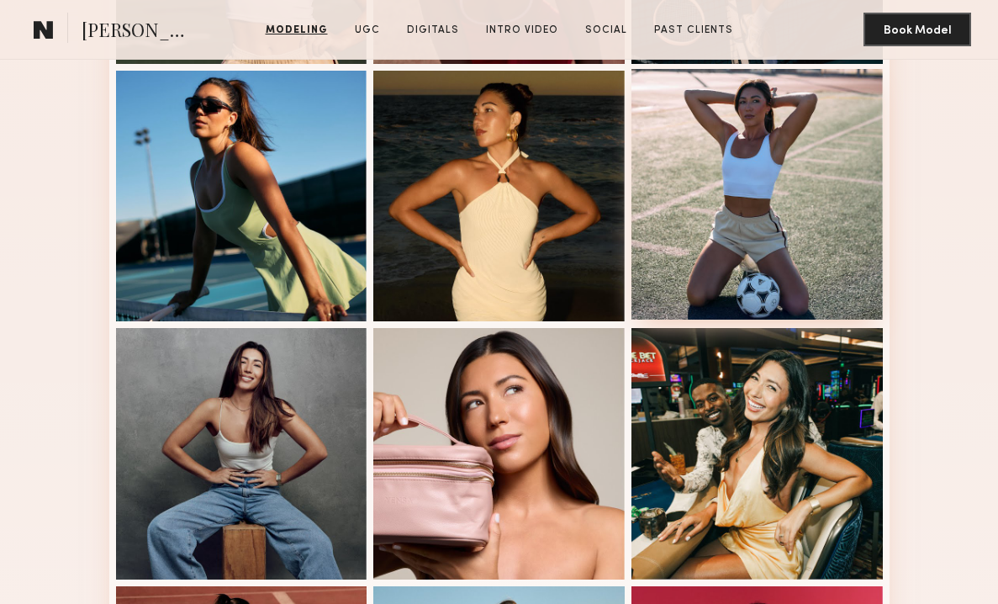
scroll to position [712, 0]
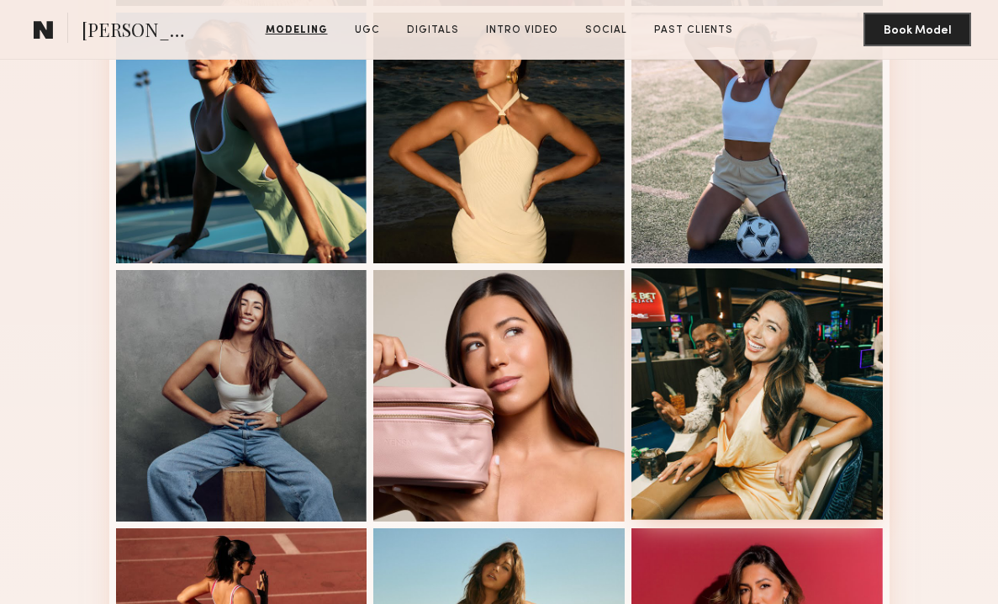
click at [744, 419] on div at bounding box center [757, 393] width 251 height 251
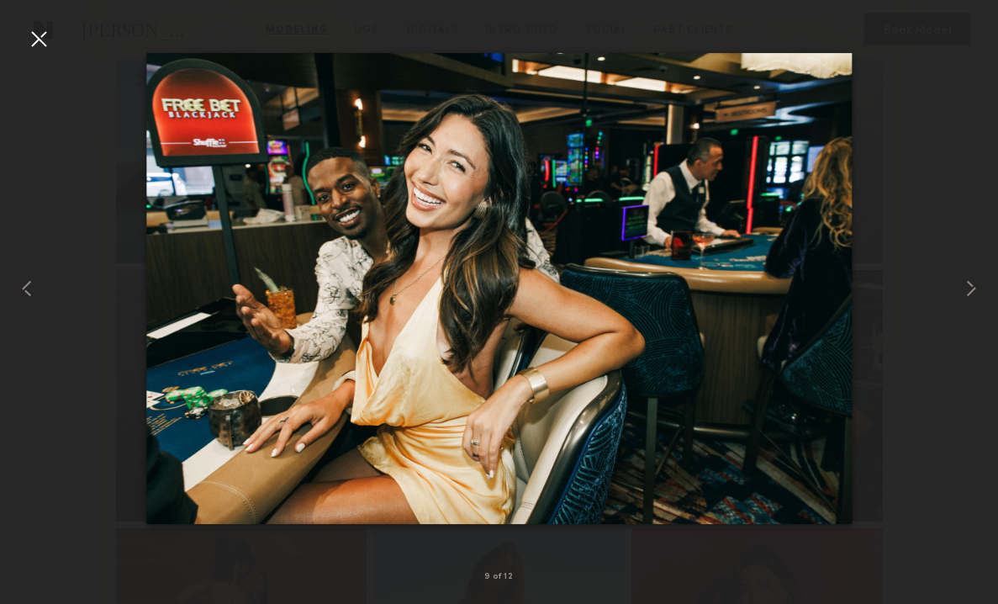
click at [50, 42] on div at bounding box center [38, 38] width 27 height 27
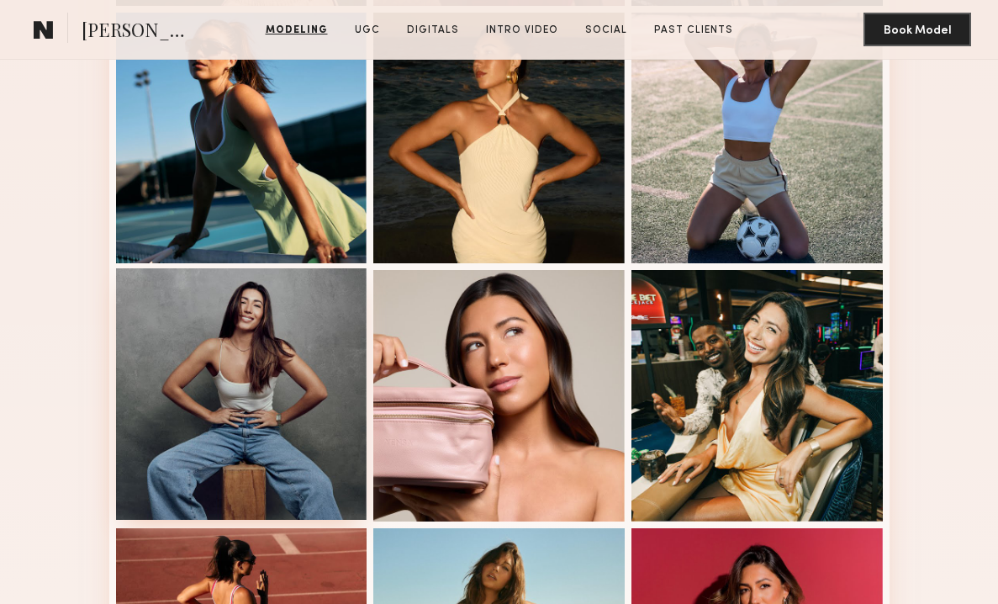
click at [173, 296] on div at bounding box center [241, 393] width 251 height 251
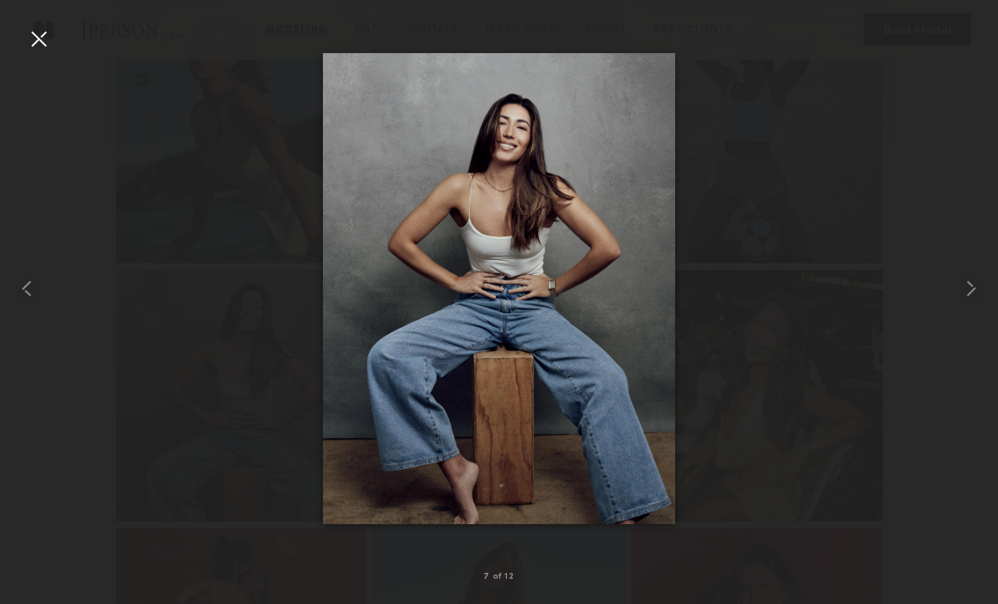
click at [39, 42] on div at bounding box center [38, 38] width 27 height 27
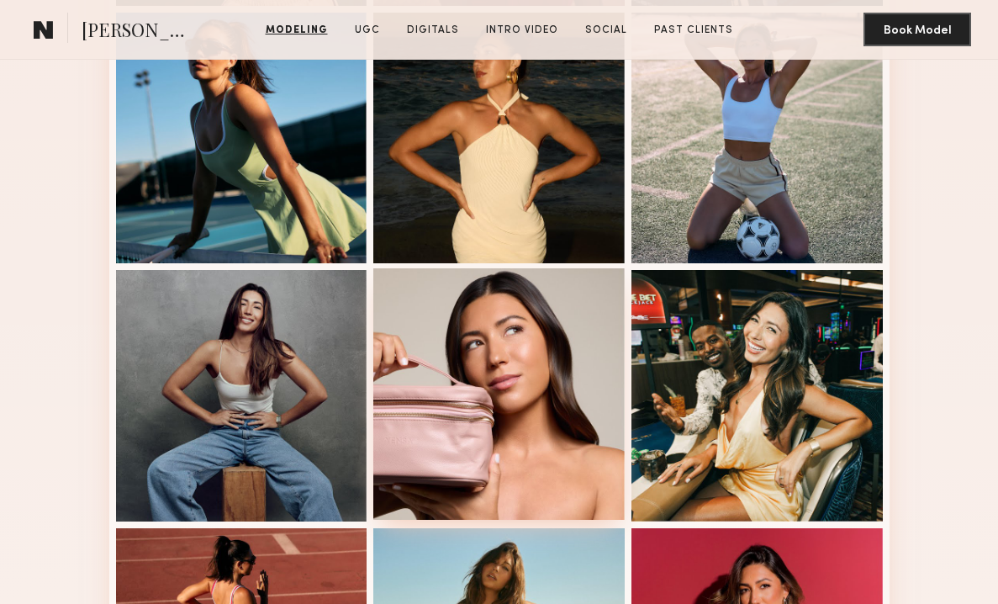
scroll to position [1087, 0]
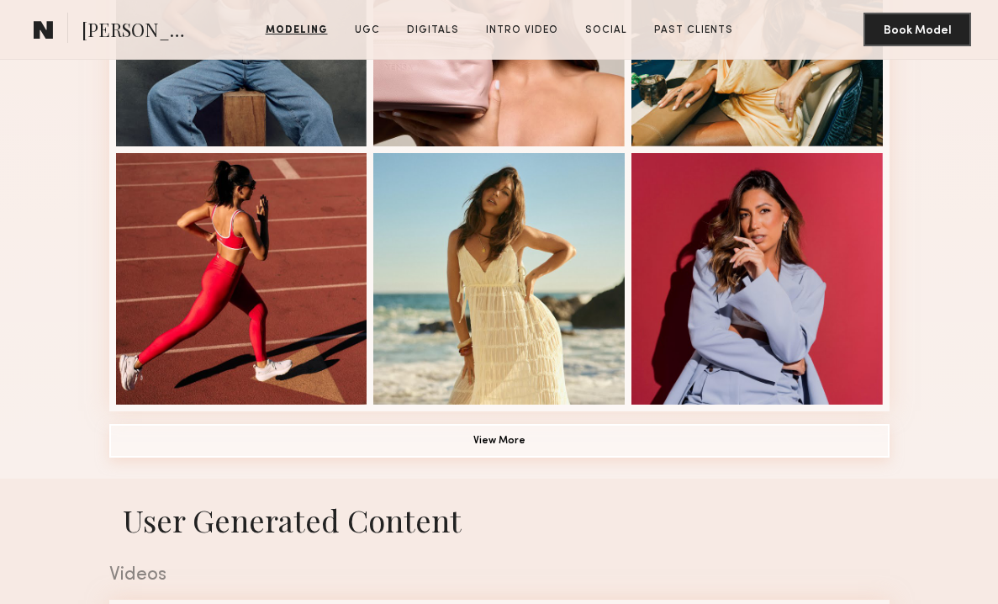
click at [509, 442] on button "View More" at bounding box center [499, 441] width 780 height 34
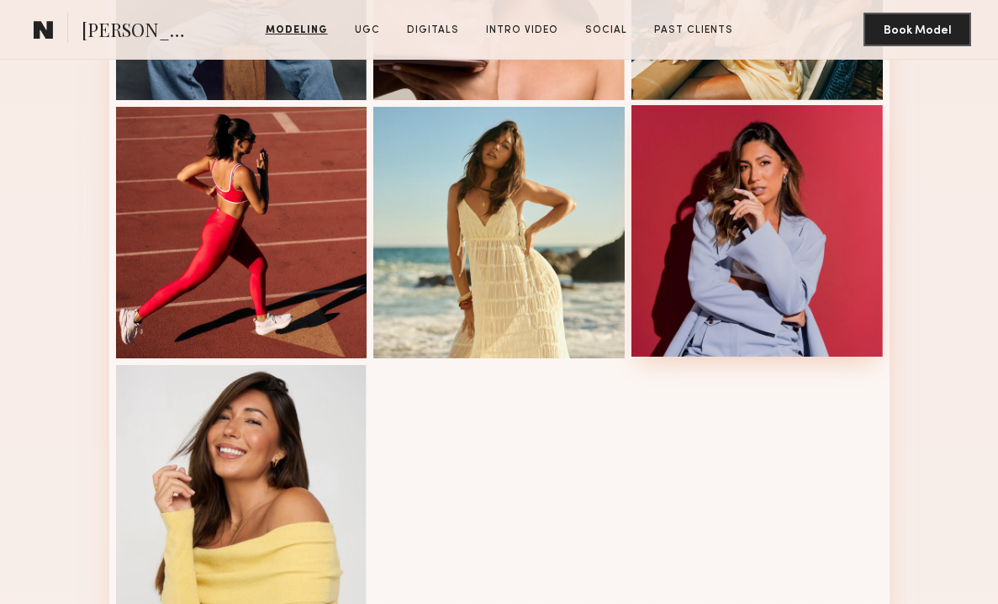
scroll to position [1183, 0]
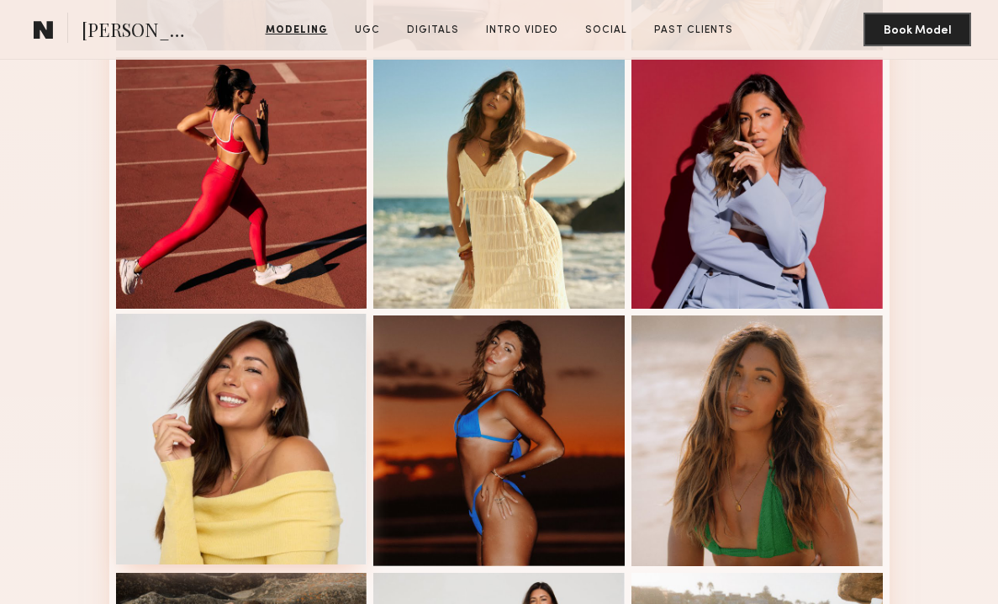
click at [245, 428] on div at bounding box center [241, 439] width 251 height 251
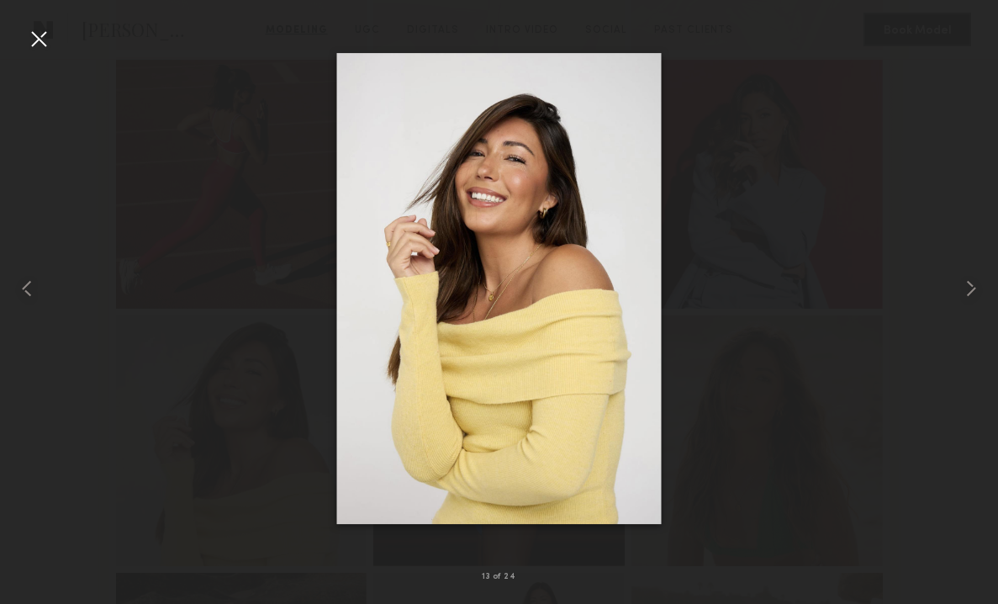
click at [41, 34] on div at bounding box center [38, 38] width 27 height 27
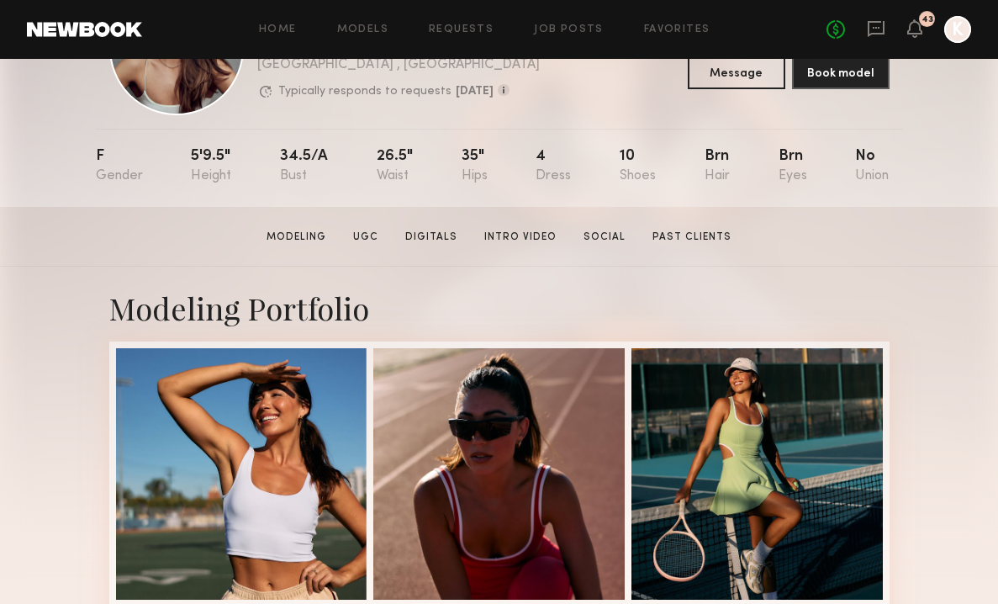
scroll to position [0, 0]
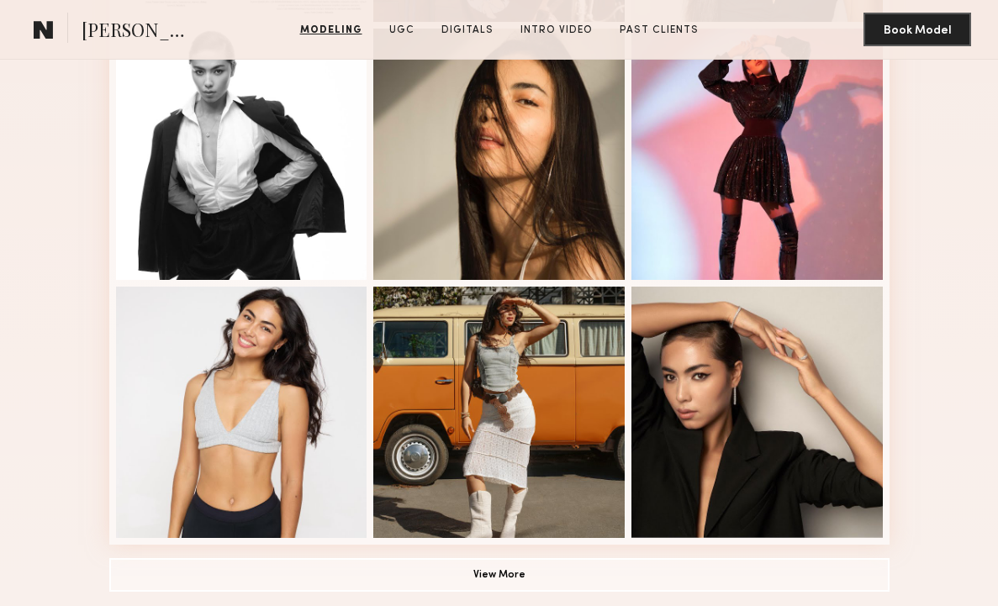
scroll to position [1031, 0]
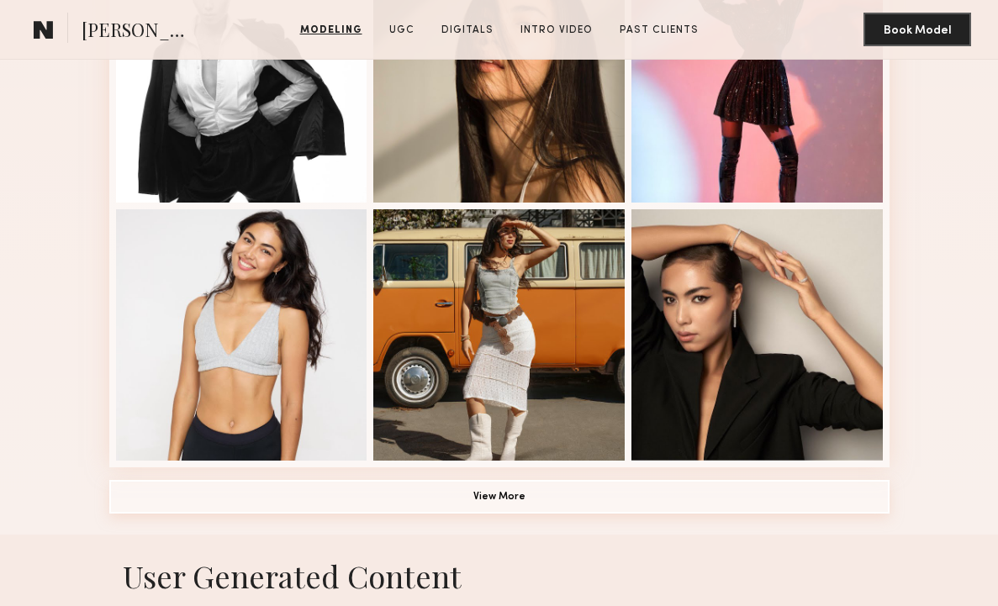
click at [514, 501] on button "View More" at bounding box center [499, 497] width 780 height 34
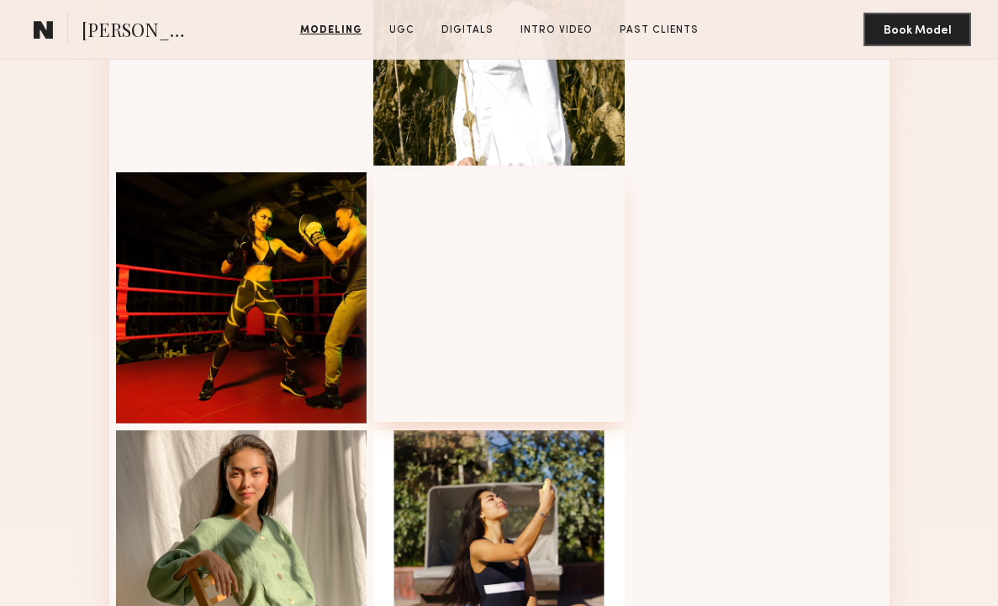
scroll to position [1664, 0]
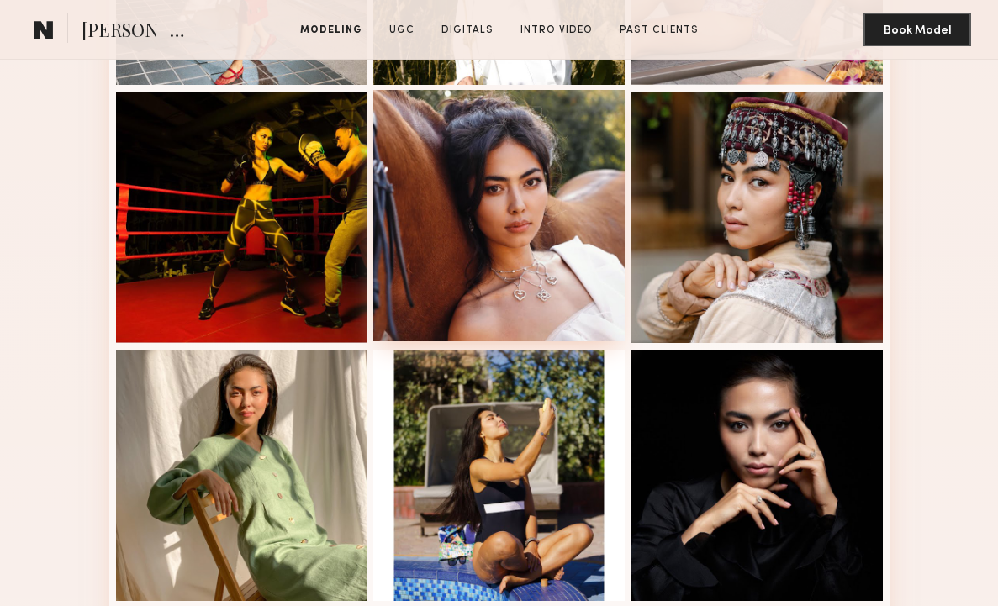
click at [526, 272] on div at bounding box center [498, 215] width 251 height 251
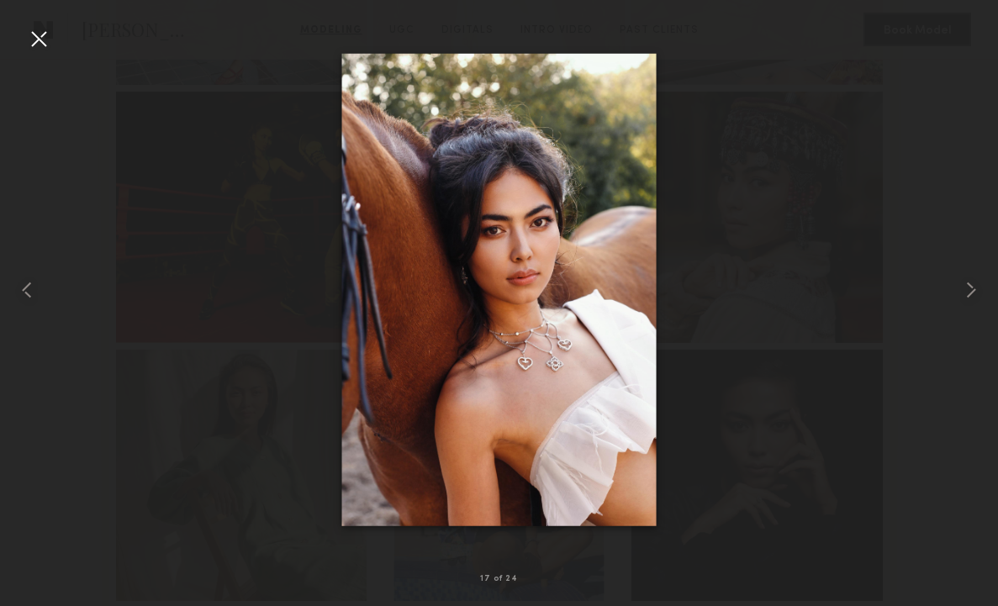
click at [29, 28] on div at bounding box center [38, 38] width 27 height 27
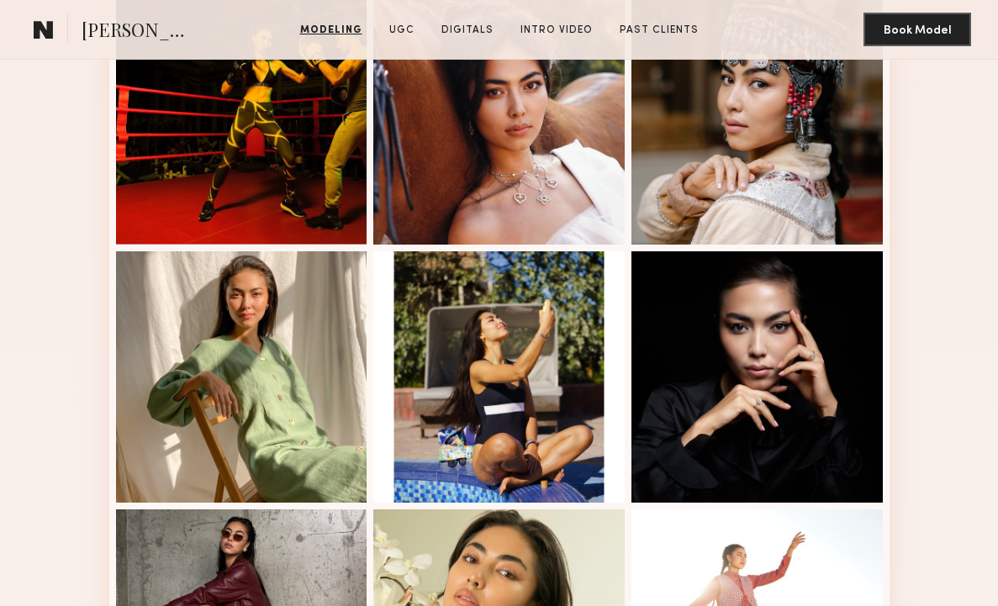
scroll to position [1852, 0]
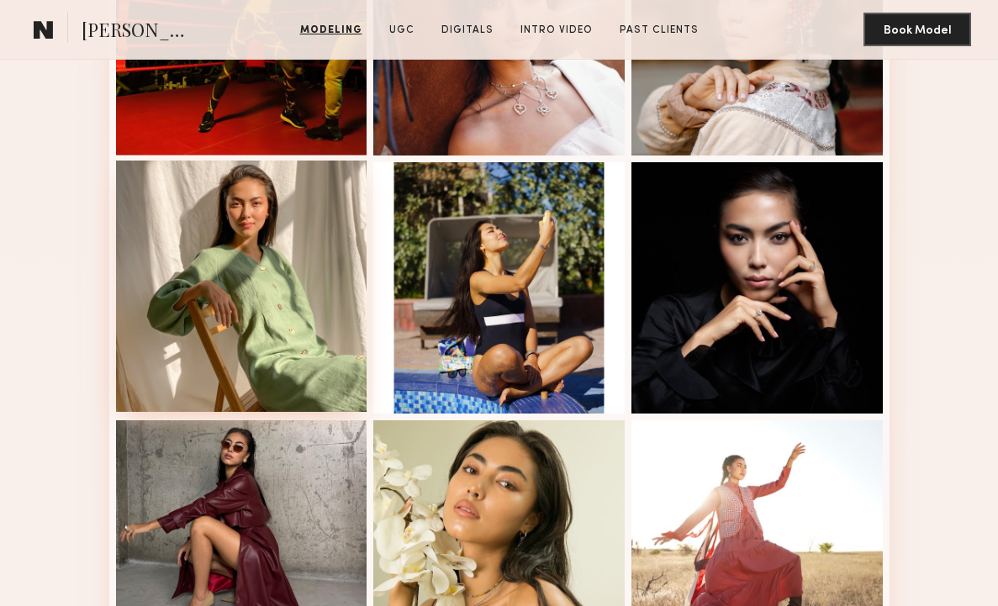
click at [291, 316] on div at bounding box center [241, 286] width 251 height 251
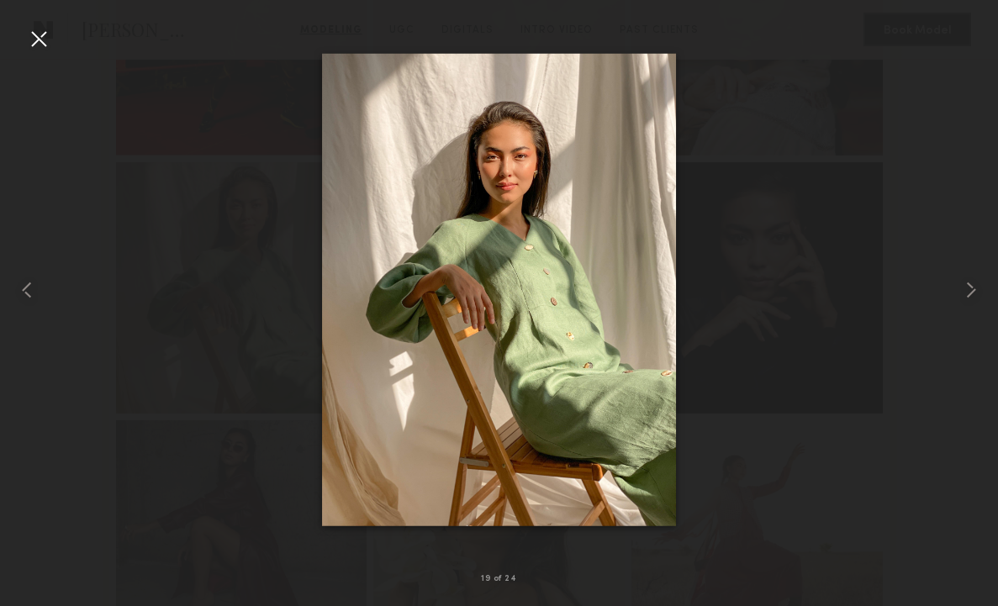
click at [63, 48] on div at bounding box center [499, 290] width 998 height 526
click at [40, 42] on div at bounding box center [38, 38] width 27 height 27
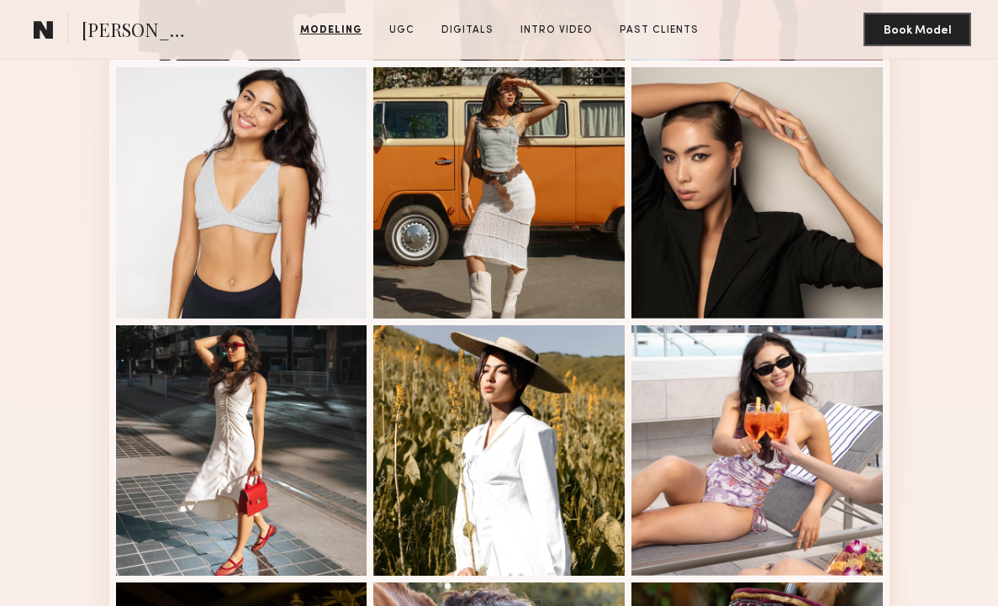
scroll to position [1101, 0]
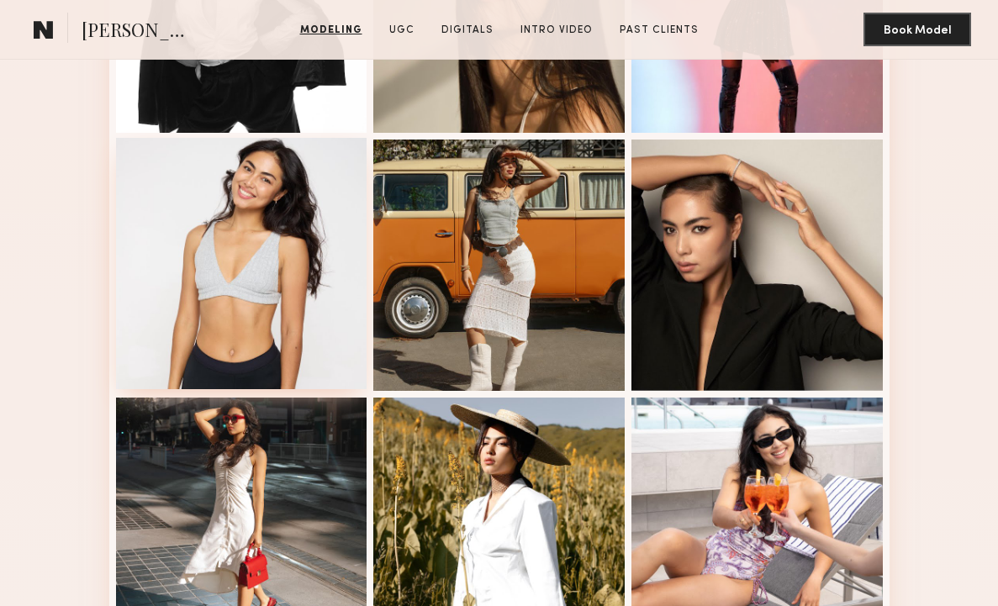
click at [218, 306] on div at bounding box center [241, 263] width 251 height 251
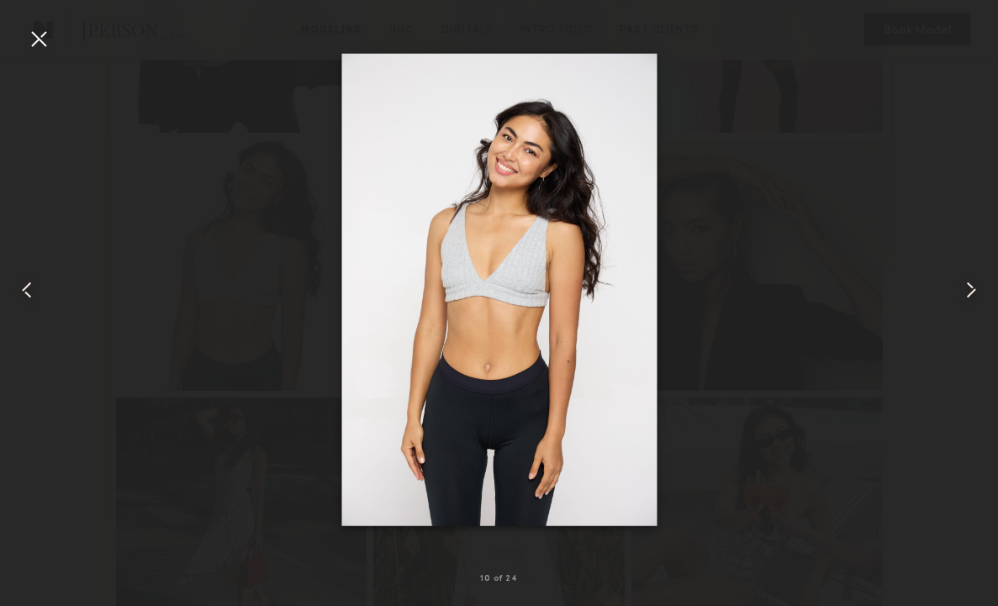
click at [47, 32] on div at bounding box center [38, 38] width 27 height 27
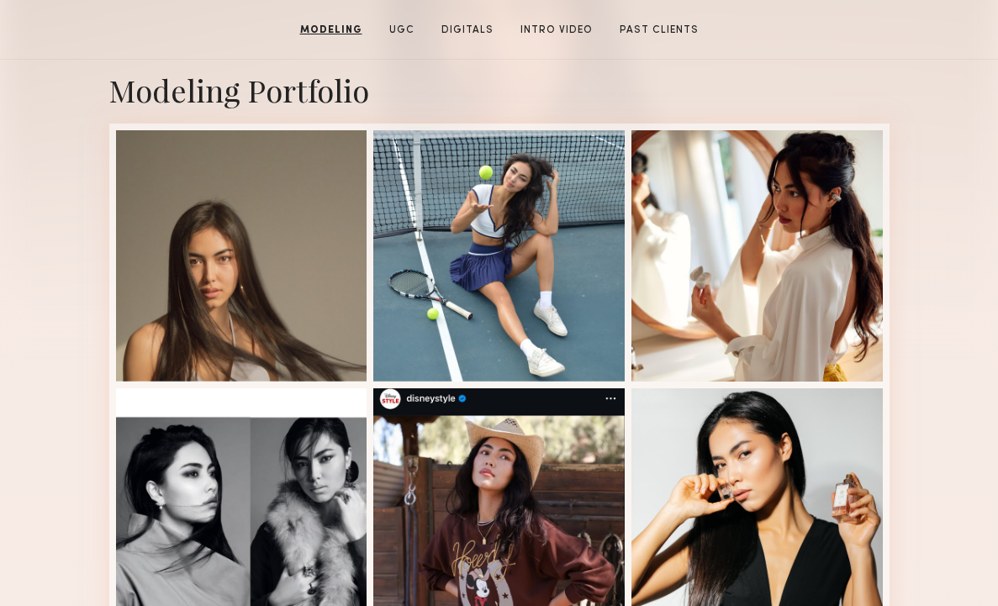
scroll to position [264, 0]
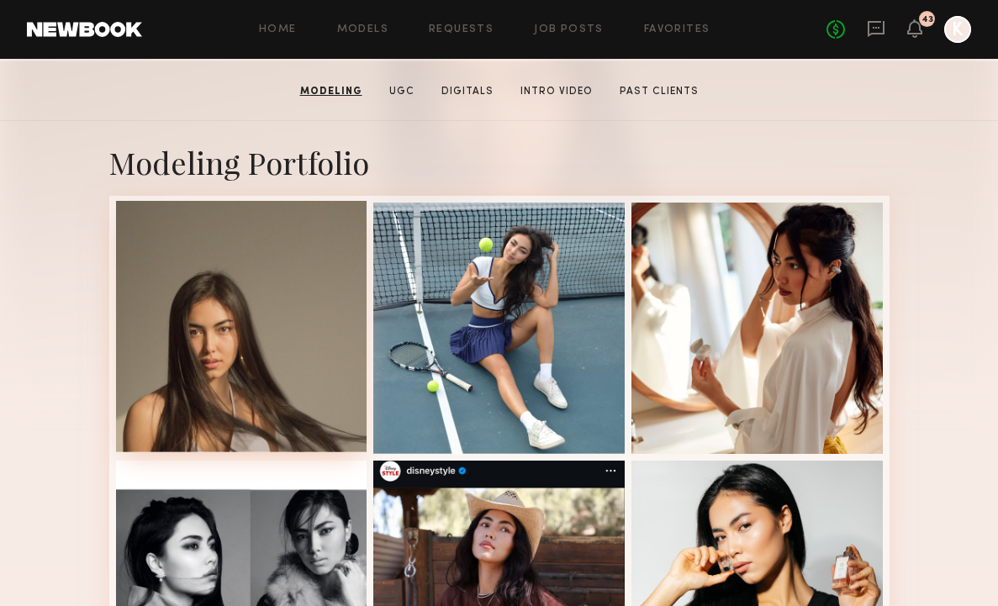
click at [258, 308] on div at bounding box center [241, 326] width 251 height 251
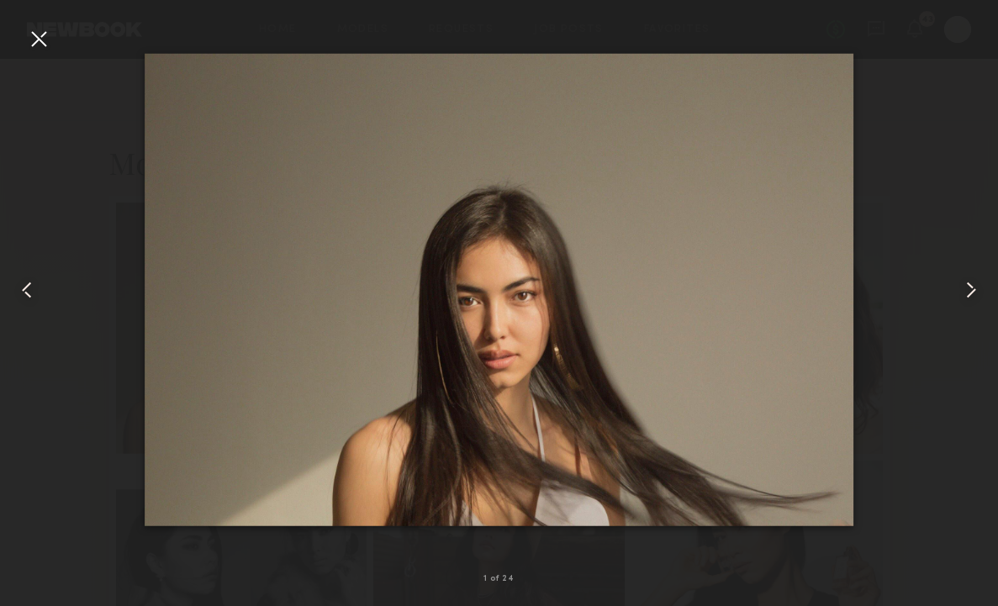
click at [43, 41] on div at bounding box center [38, 38] width 27 height 27
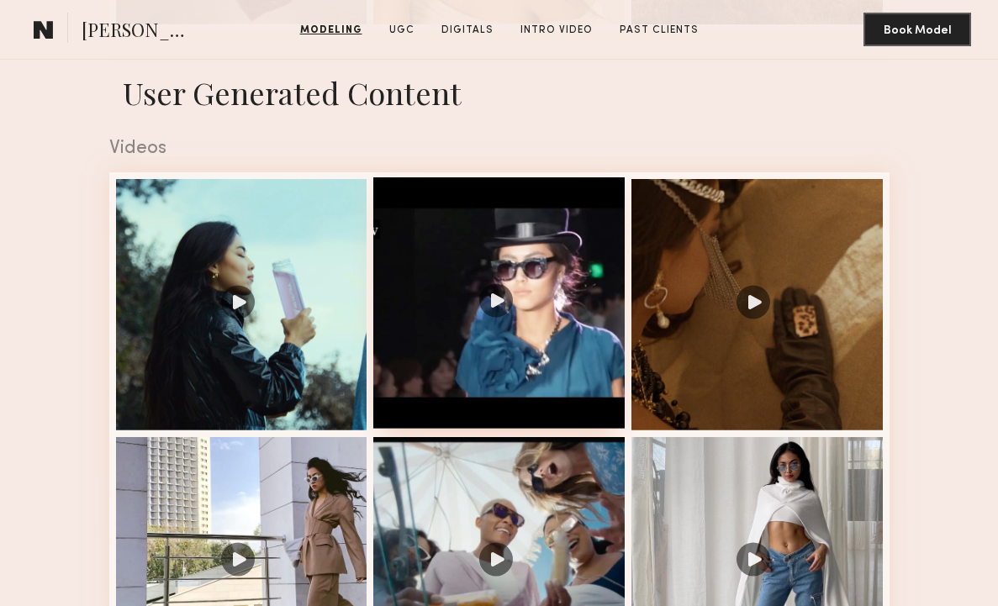
scroll to position [2524, 0]
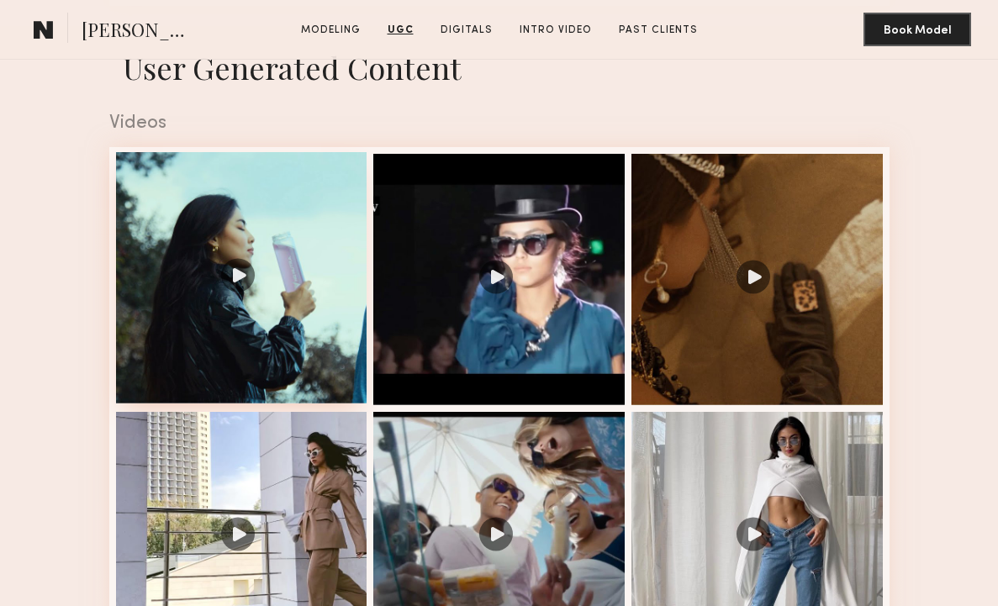
click at [231, 220] on div at bounding box center [241, 277] width 251 height 251
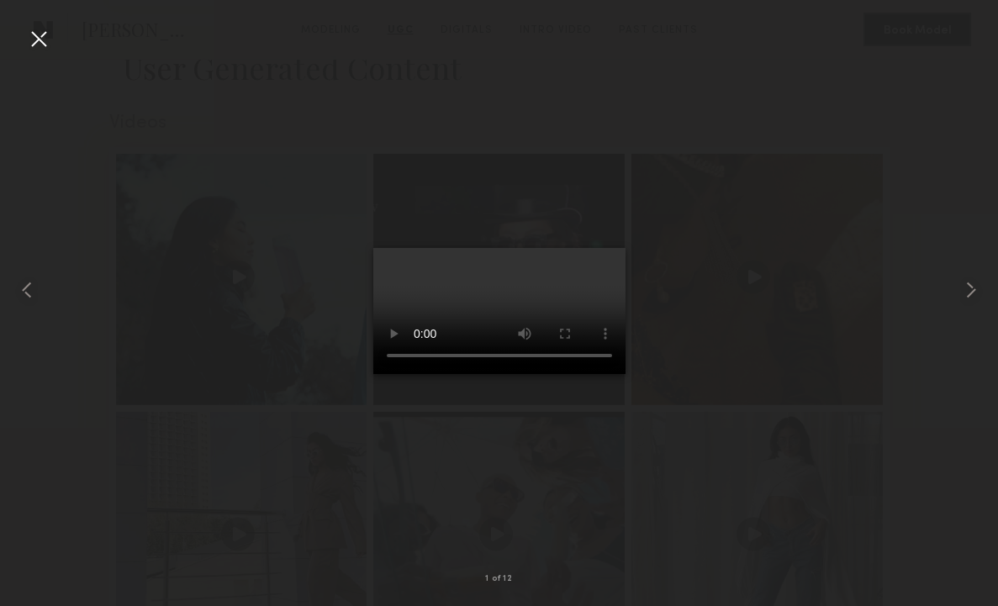
click at [672, 51] on div at bounding box center [499, 290] width 998 height 526
click at [42, 39] on div at bounding box center [38, 38] width 27 height 27
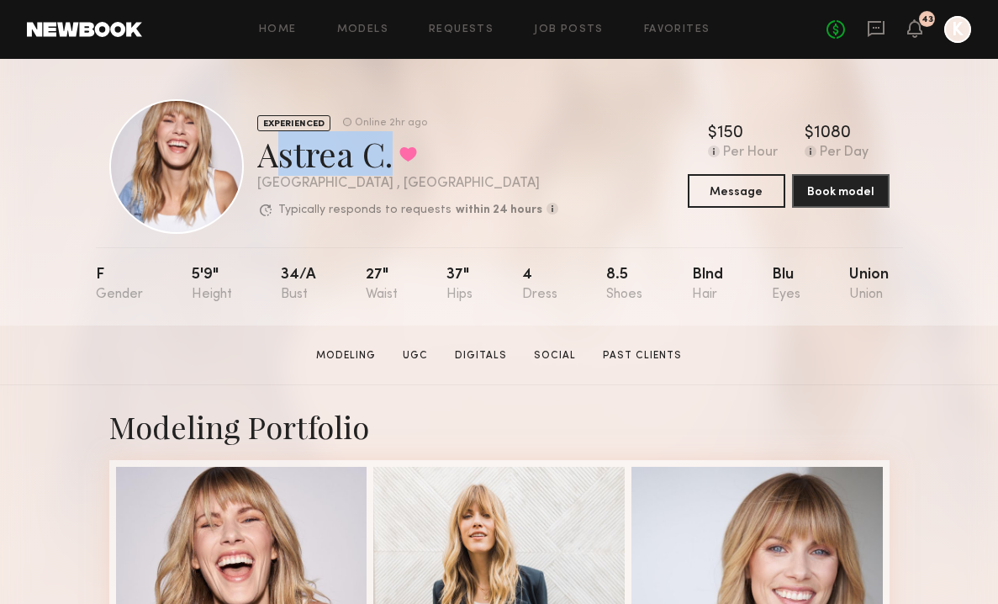
drag, startPoint x: 262, startPoint y: 153, endPoint x: 388, endPoint y: 152, distance: 126.2
click at [388, 153] on div "Astrea C. Favorited" at bounding box center [407, 153] width 301 height 45
drag, startPoint x: 392, startPoint y: 160, endPoint x: 264, endPoint y: 160, distance: 127.8
click at [264, 160] on div "Astrea C. Favorited" at bounding box center [407, 153] width 301 height 45
copy div "Astrea C."
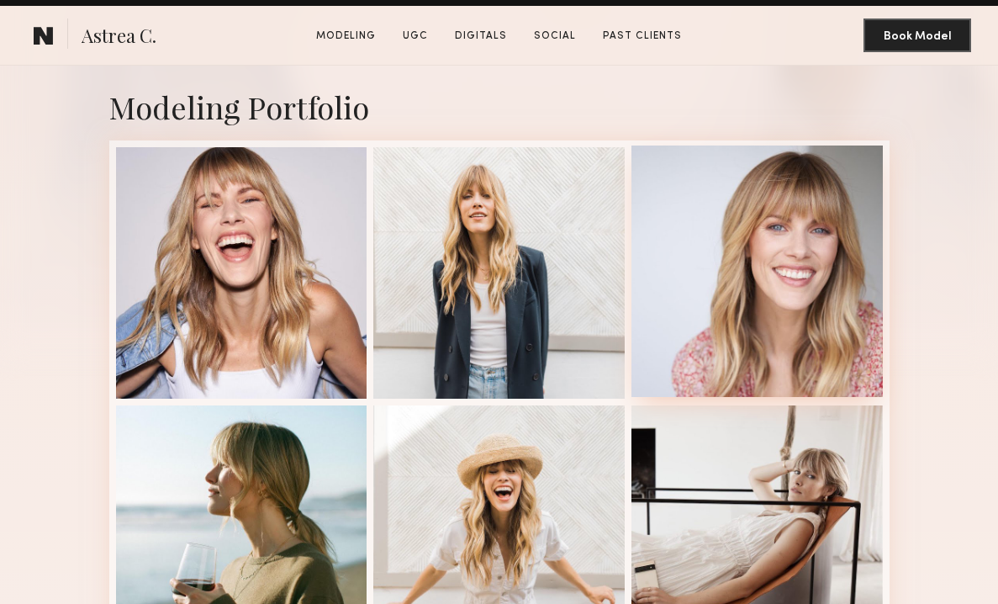
scroll to position [334, 0]
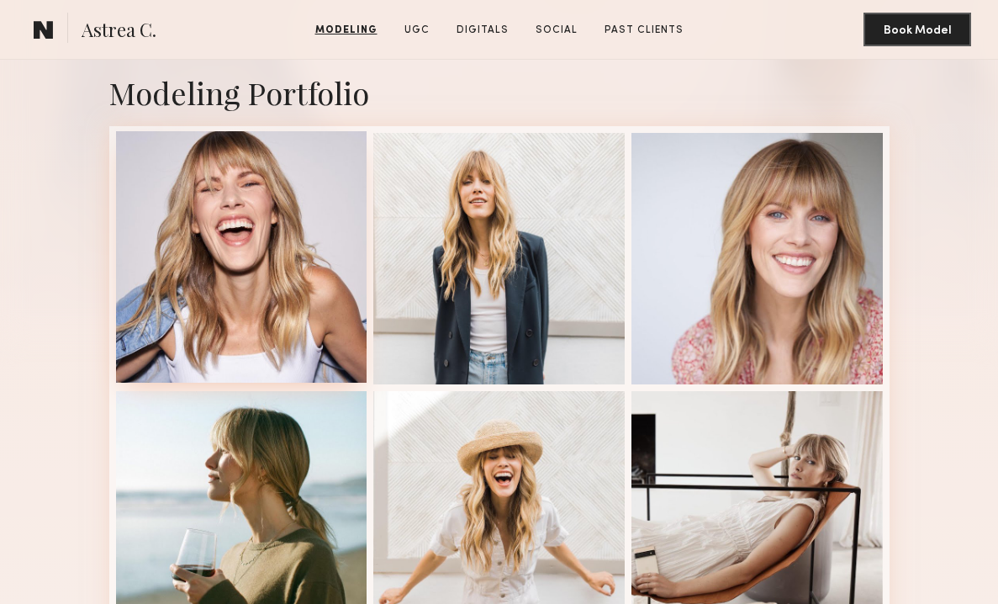
click at [317, 285] on div at bounding box center [241, 256] width 251 height 251
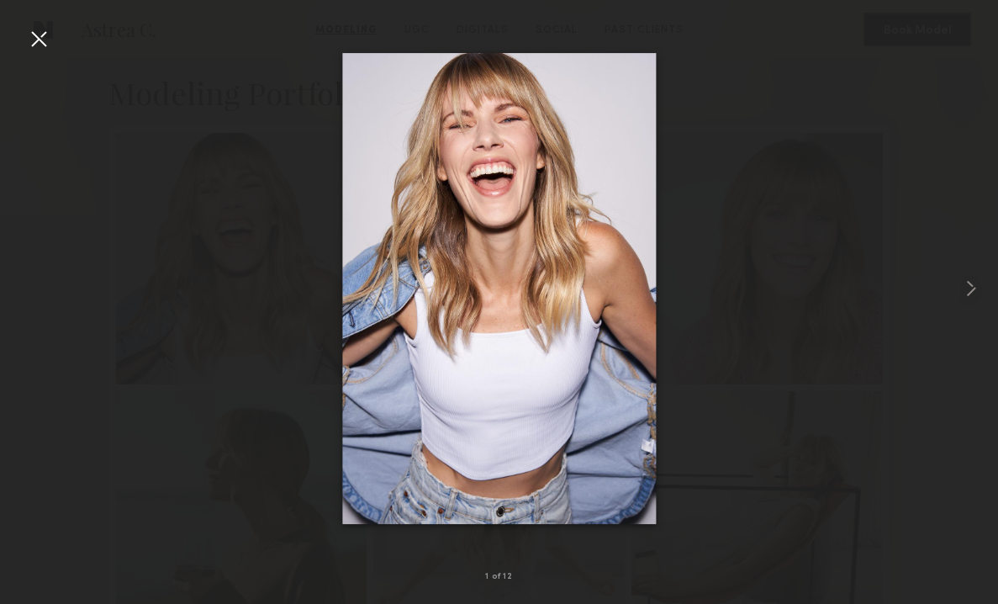
click at [38, 33] on div at bounding box center [38, 38] width 27 height 27
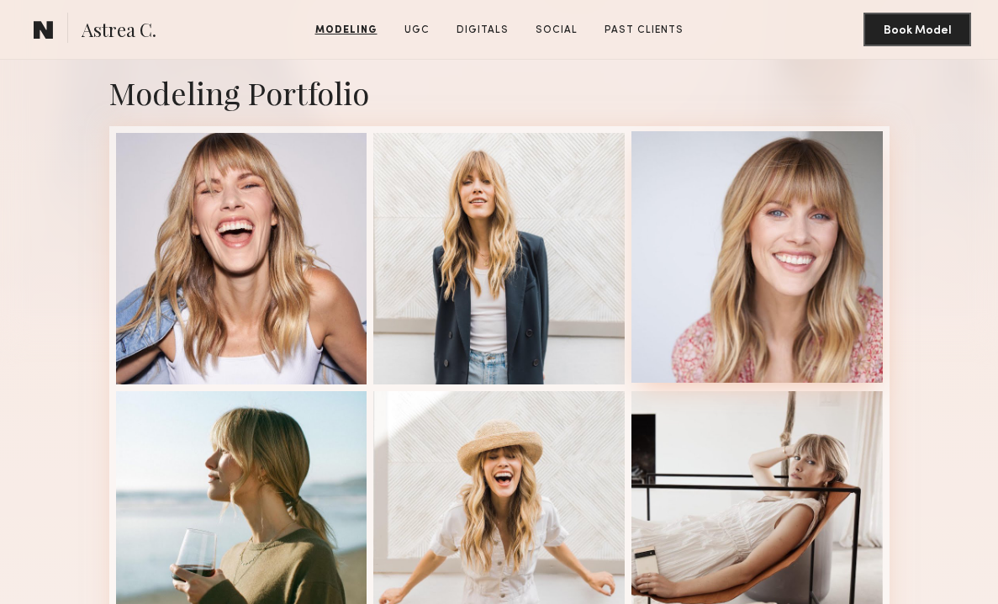
click at [730, 206] on div at bounding box center [757, 256] width 251 height 251
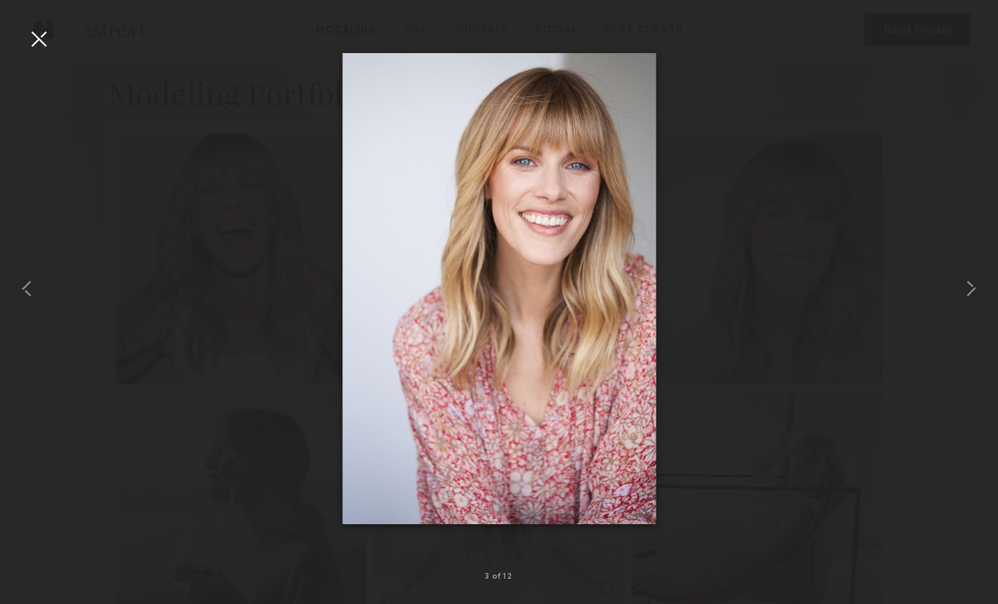
click at [27, 40] on div at bounding box center [38, 38] width 27 height 27
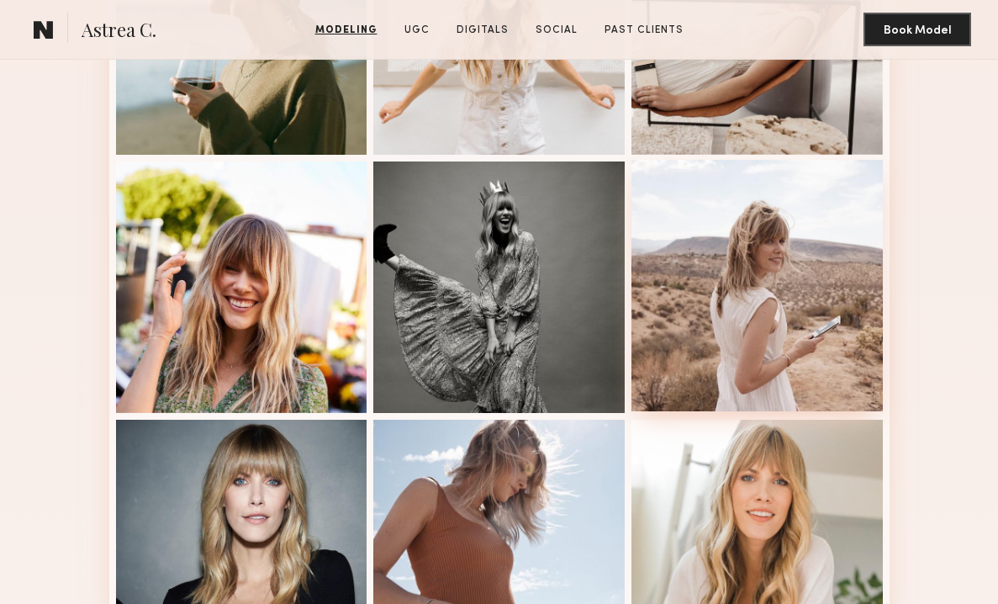
scroll to position [1069, 0]
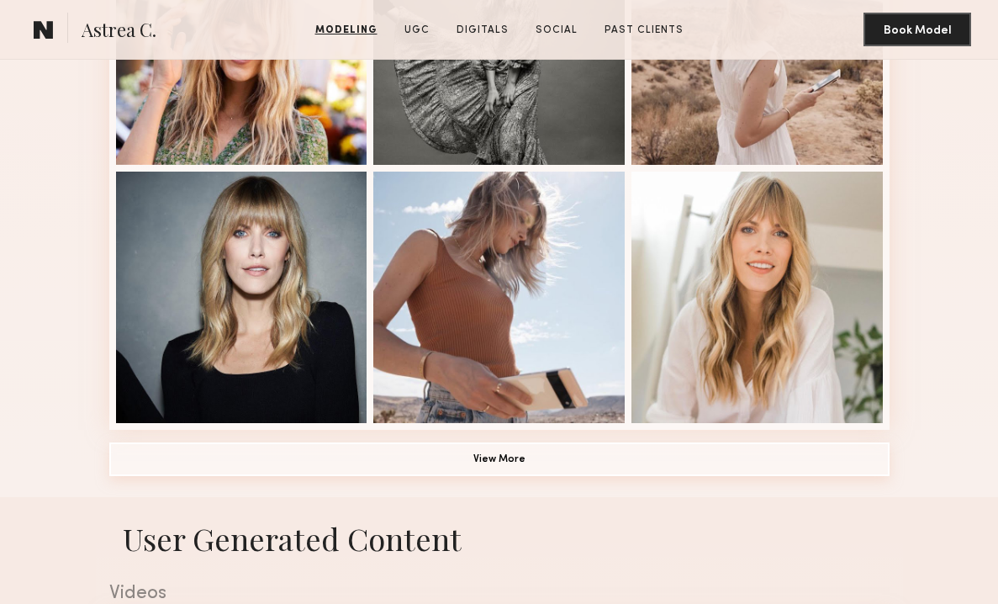
click at [508, 461] on button "View More" at bounding box center [499, 459] width 780 height 34
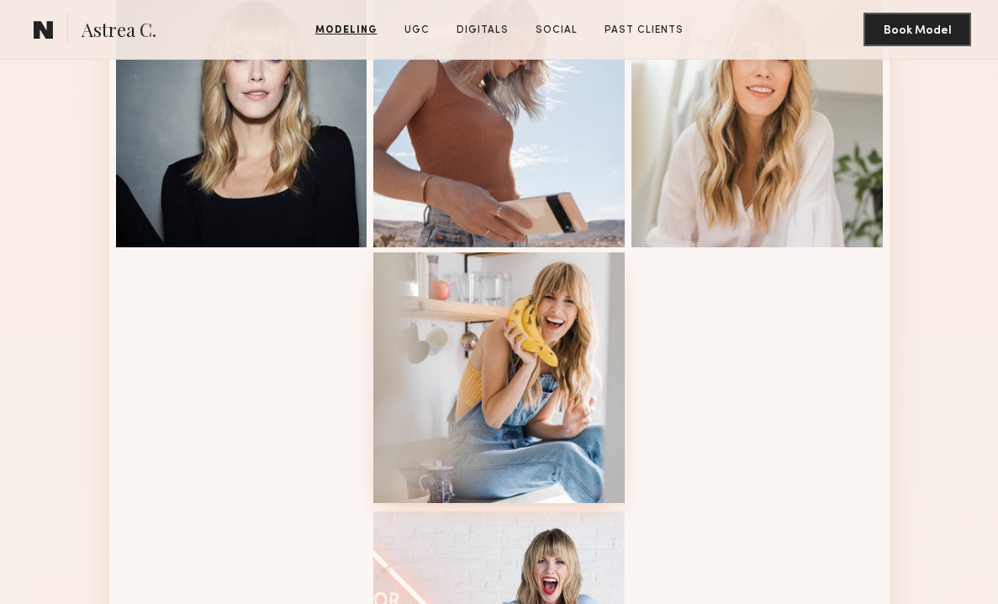
scroll to position [1513, 0]
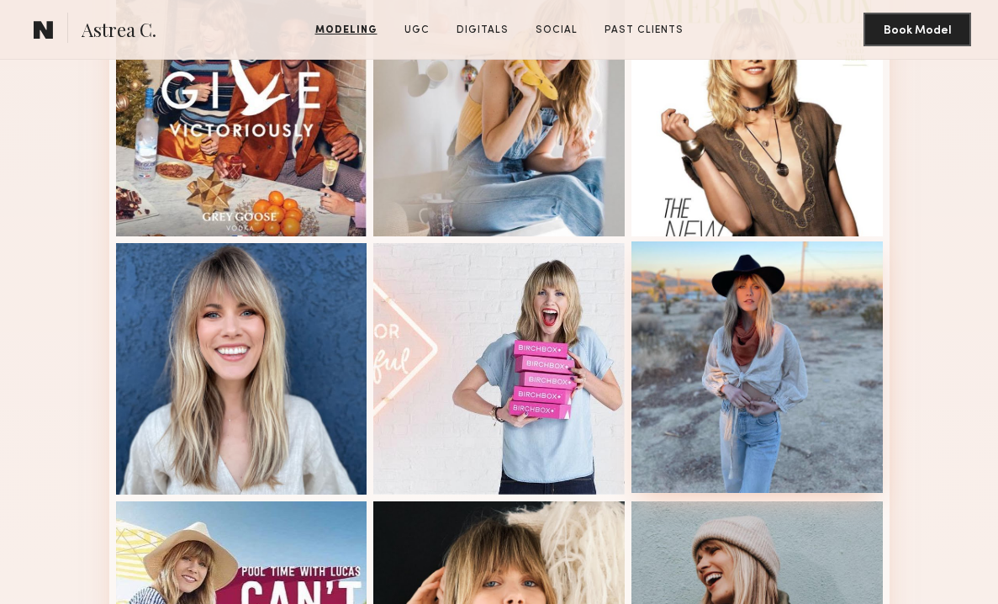
click at [731, 286] on div at bounding box center [757, 366] width 251 height 251
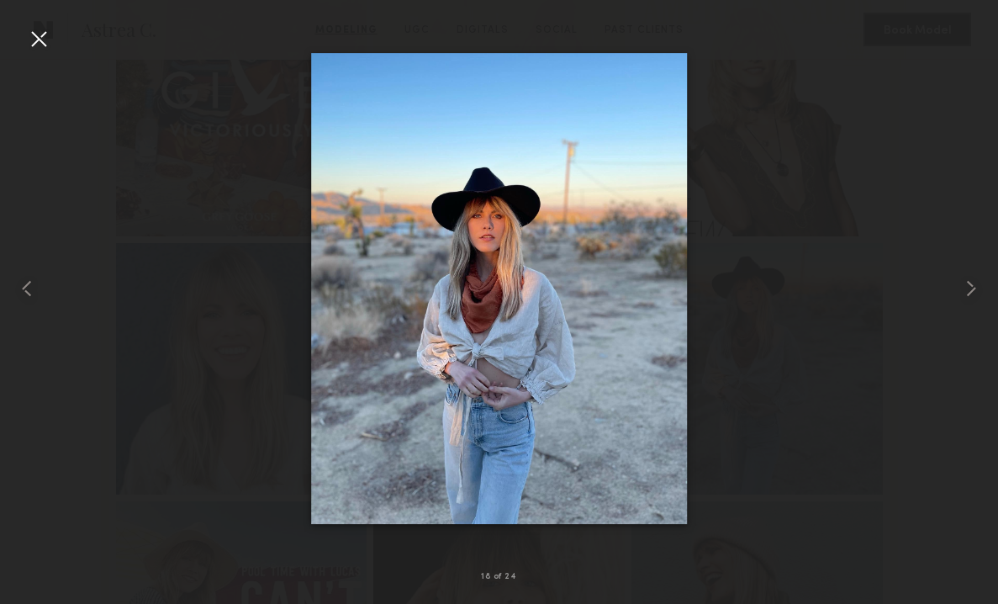
click at [48, 31] on div at bounding box center [38, 38] width 27 height 27
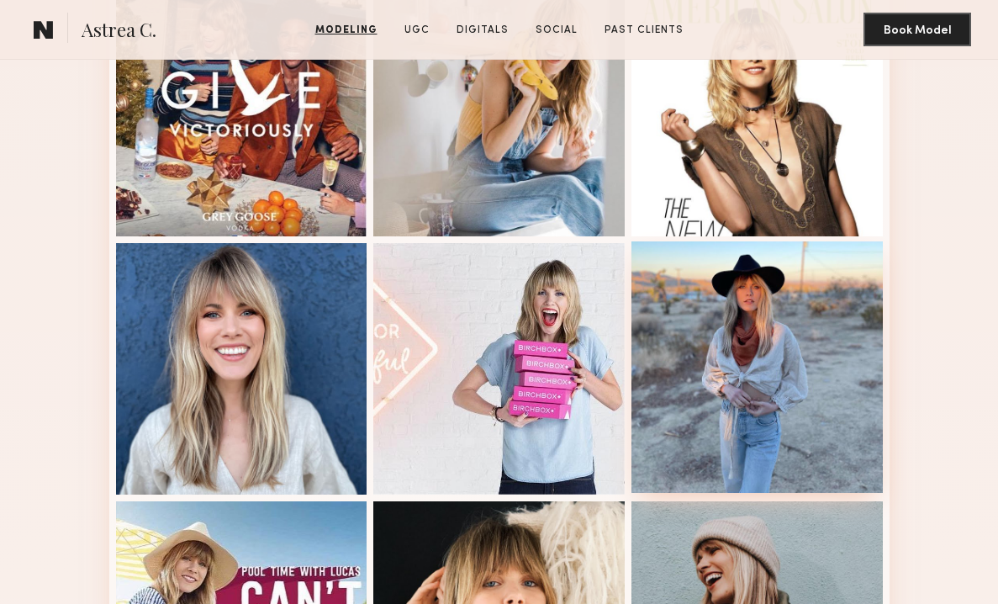
scroll to position [1945, 0]
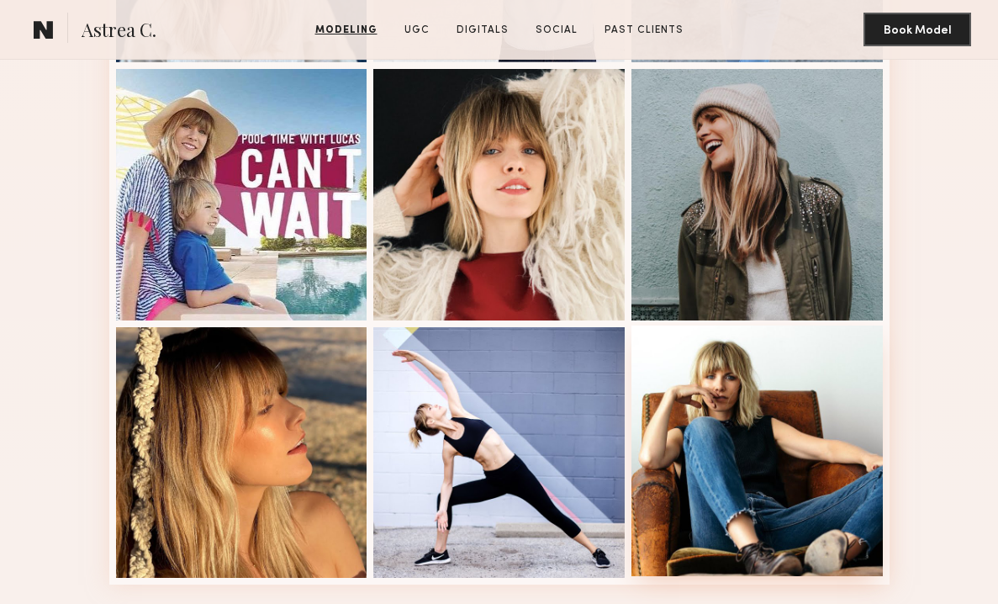
click at [754, 357] on div at bounding box center [757, 450] width 251 height 251
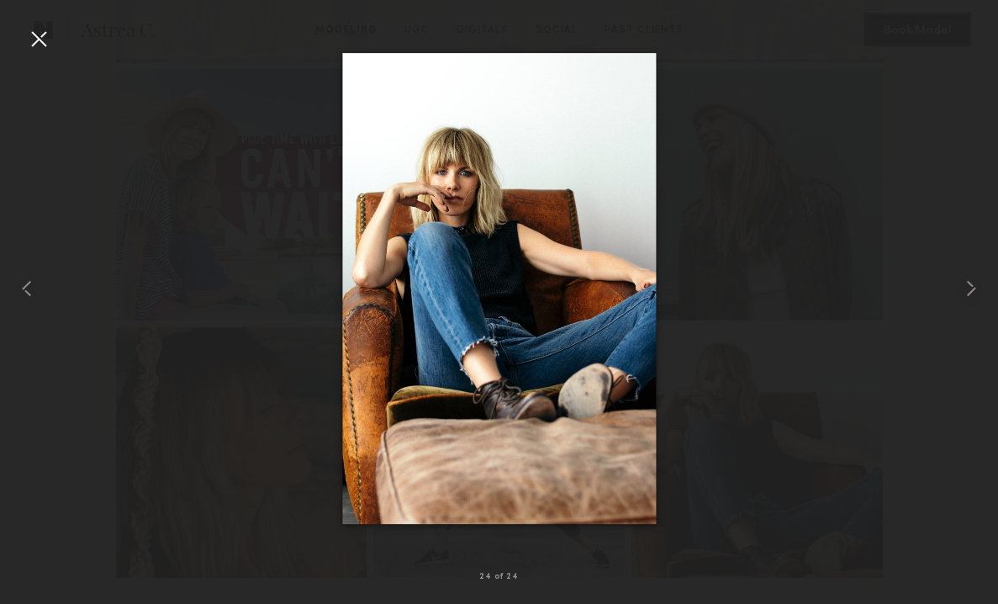
click at [48, 50] on div at bounding box center [38, 38] width 27 height 27
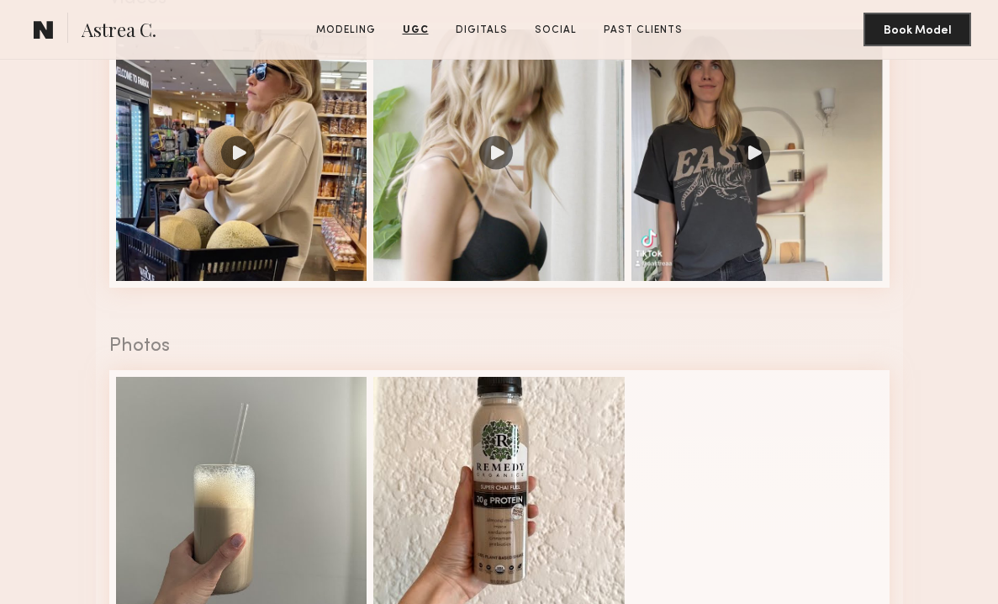
scroll to position [2479, 0]
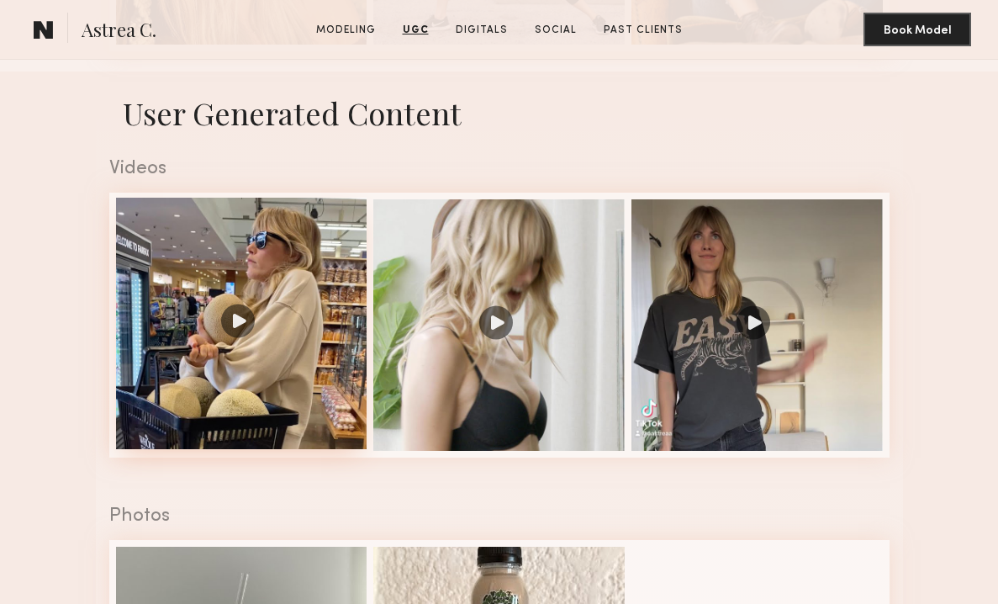
click at [244, 305] on div at bounding box center [241, 323] width 251 height 251
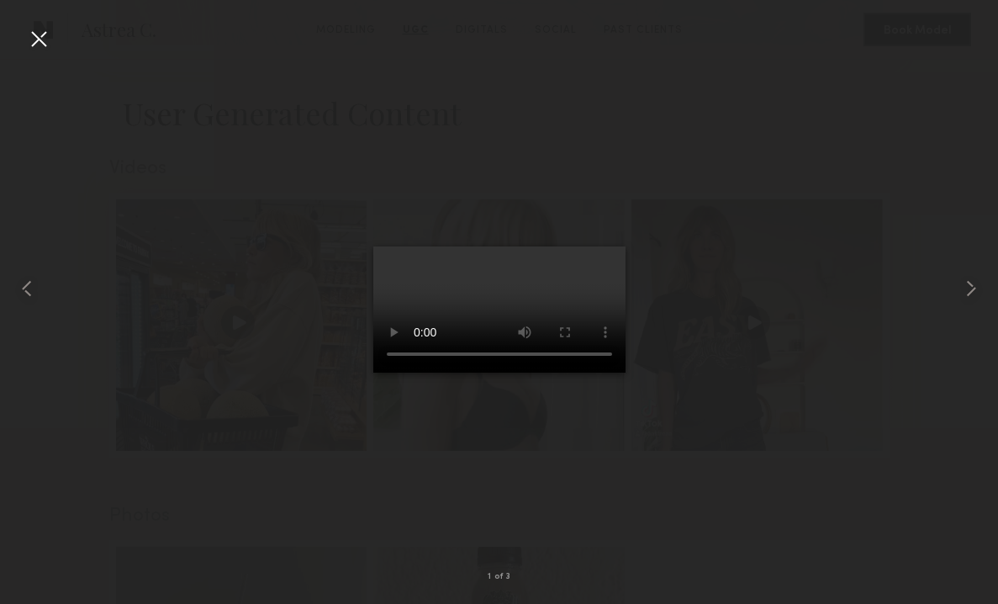
click at [40, 35] on div at bounding box center [38, 38] width 27 height 27
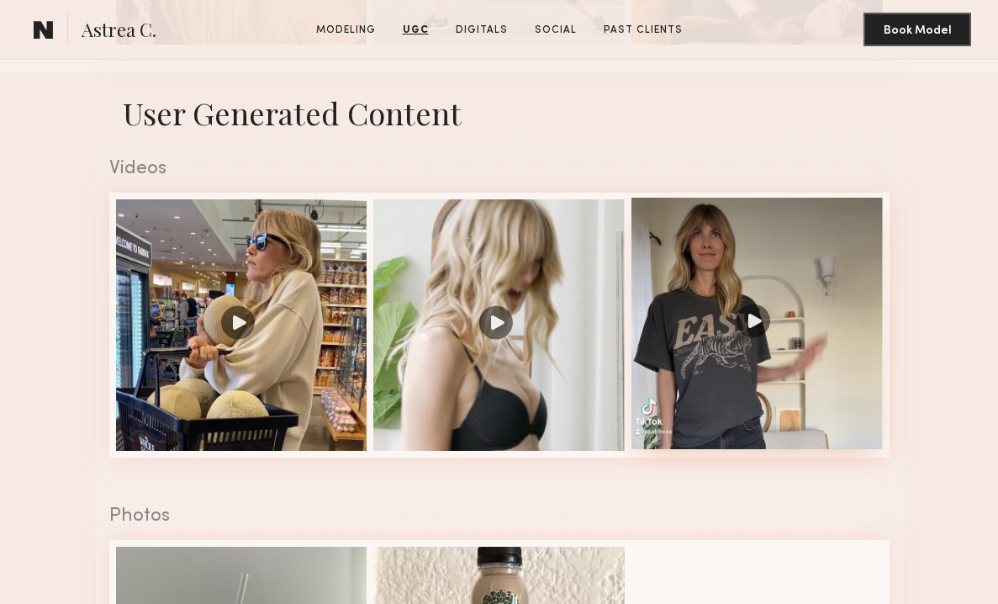
click at [754, 264] on div at bounding box center [757, 323] width 251 height 251
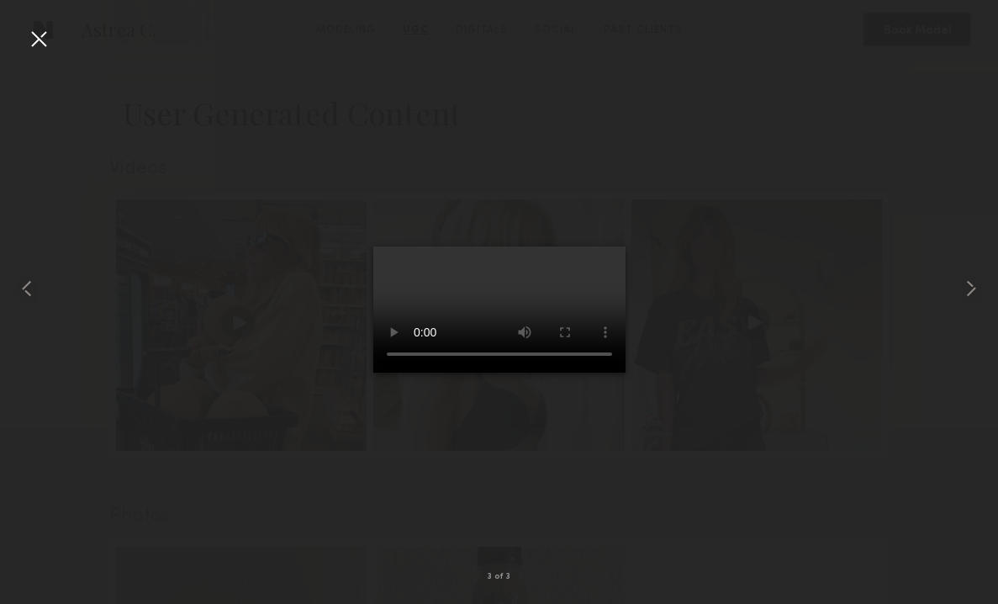
click at [43, 40] on div at bounding box center [38, 38] width 27 height 27
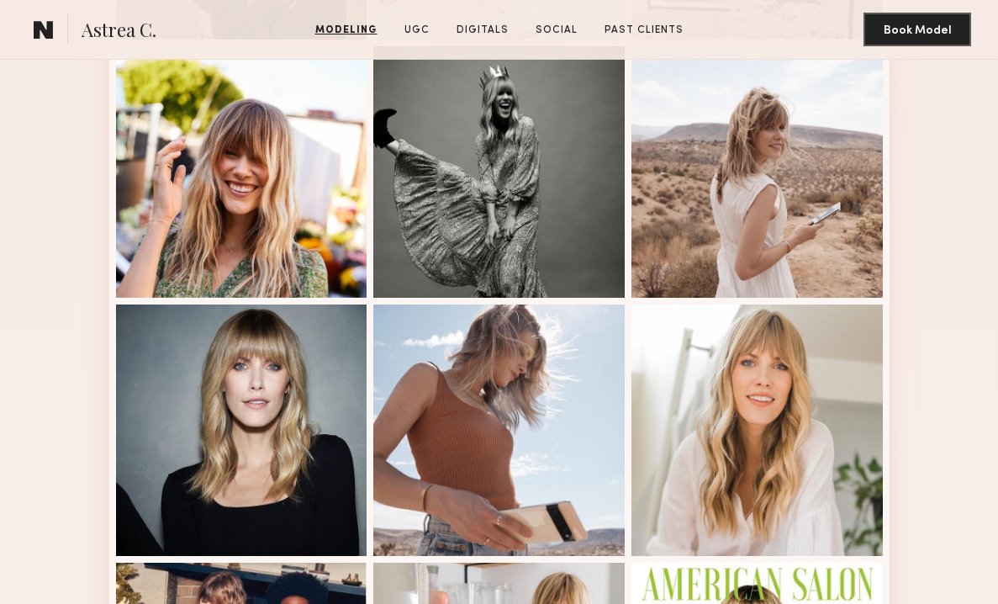
scroll to position [795, 0]
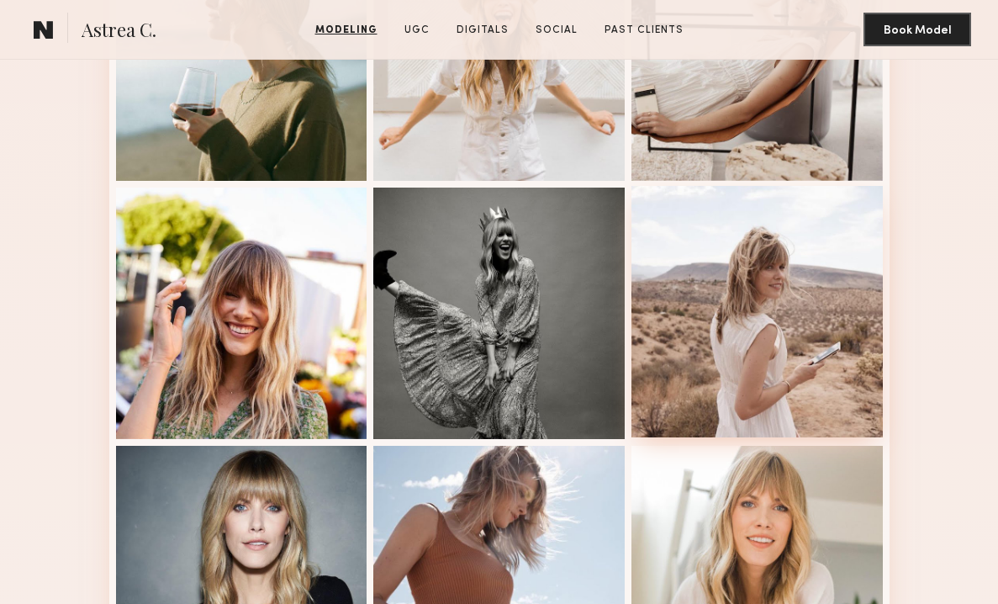
click at [695, 284] on div at bounding box center [757, 311] width 251 height 251
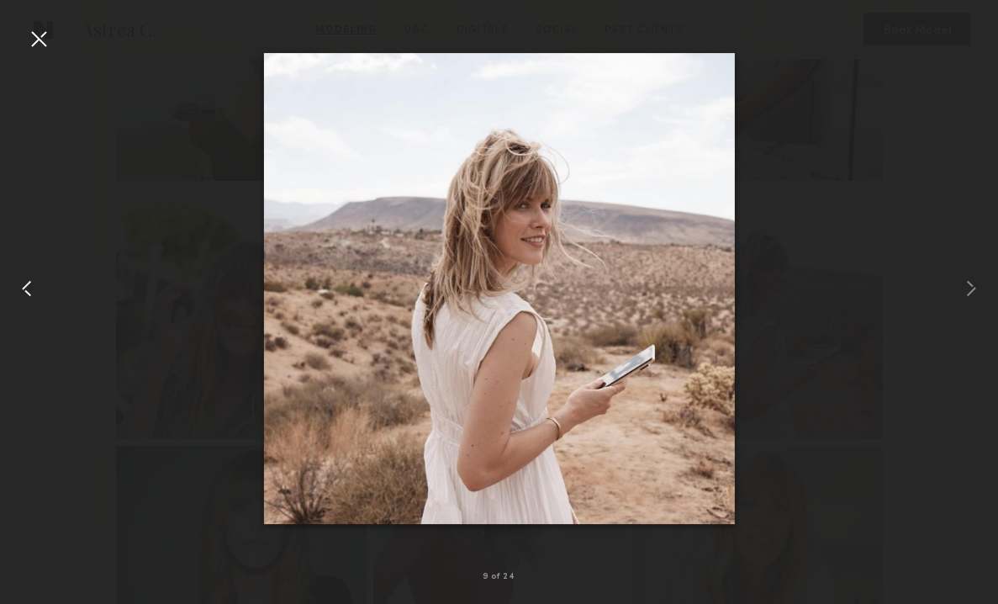
click at [22, 41] on div at bounding box center [20, 288] width 40 height 523
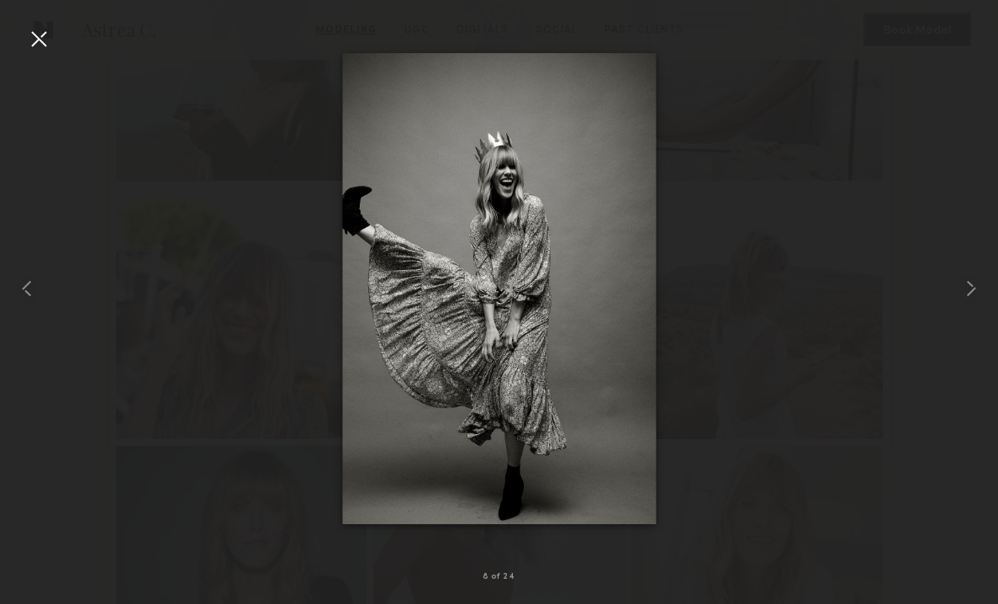
click at [39, 36] on div at bounding box center [38, 38] width 27 height 27
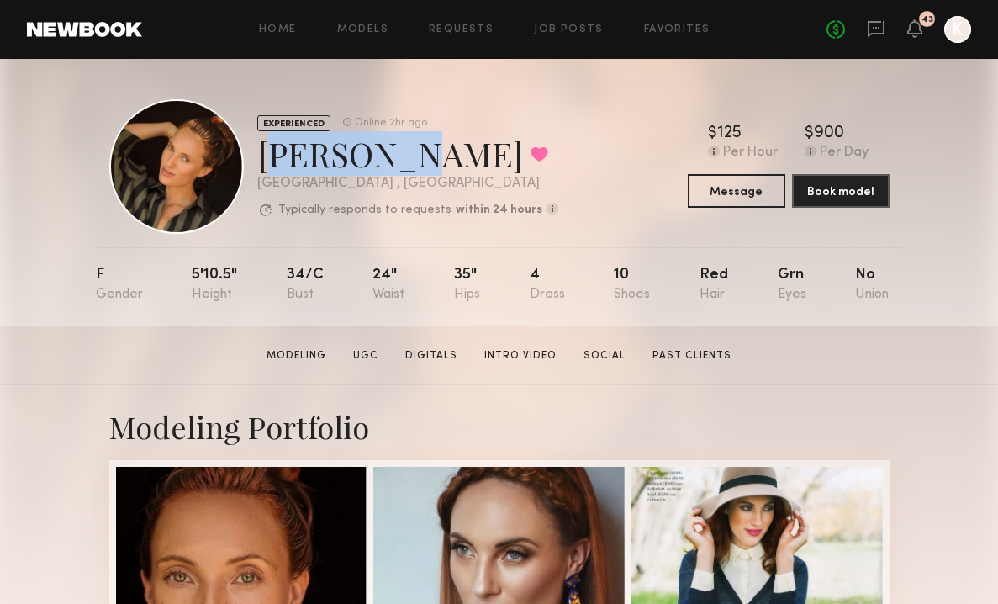
drag, startPoint x: 256, startPoint y: 156, endPoint x: 379, endPoint y: 154, distance: 123.6
click at [379, 154] on div "EXPERIENCED Online 2hr ago [PERSON_NAME] Favorited [GEOGRAPHIC_DATA] , [GEOGRAP…" at bounding box center [333, 166] width 449 height 135
copy div "[PERSON_NAME]"
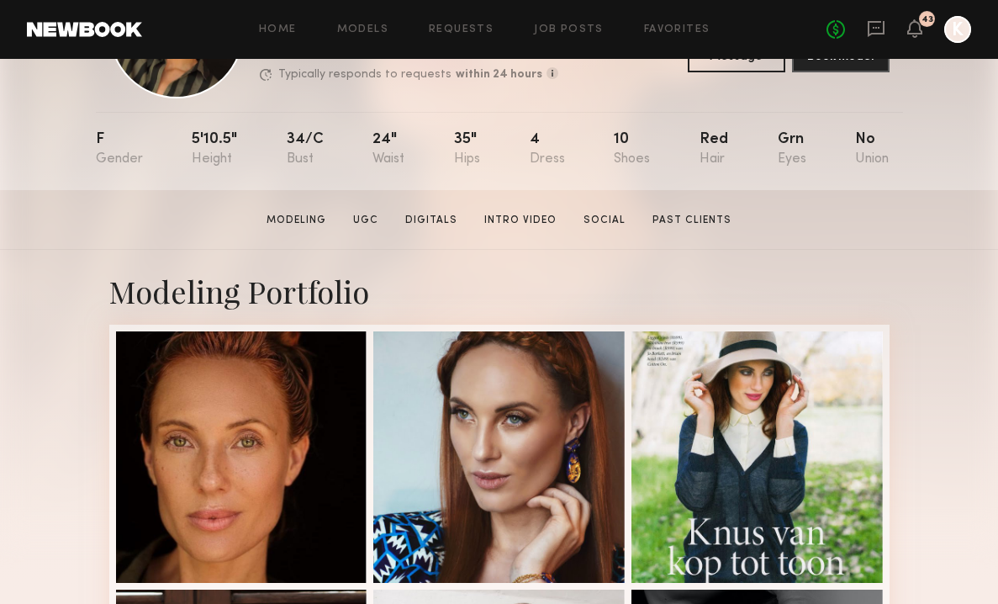
scroll to position [383, 0]
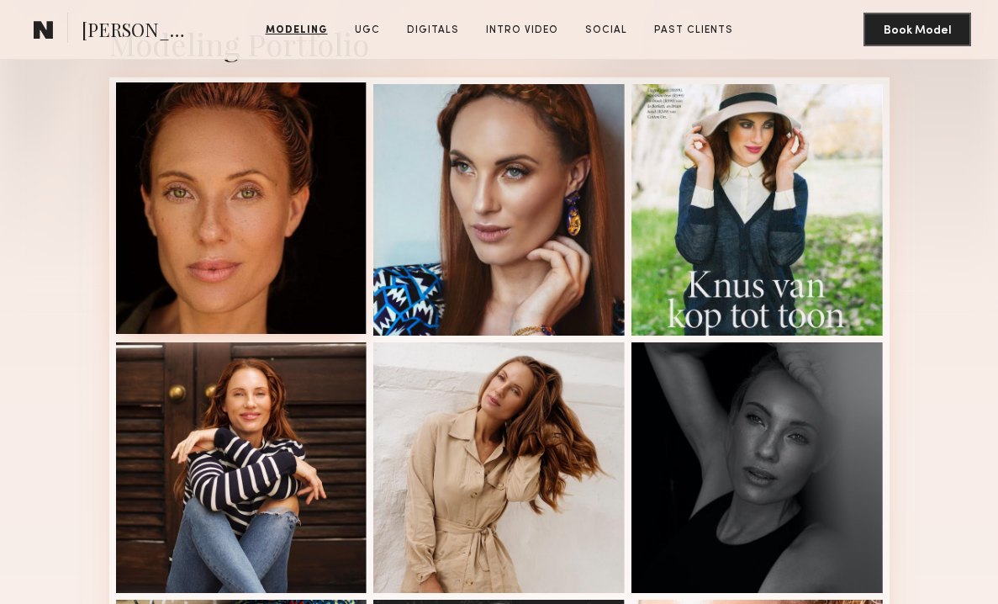
click at [314, 230] on div at bounding box center [241, 207] width 251 height 251
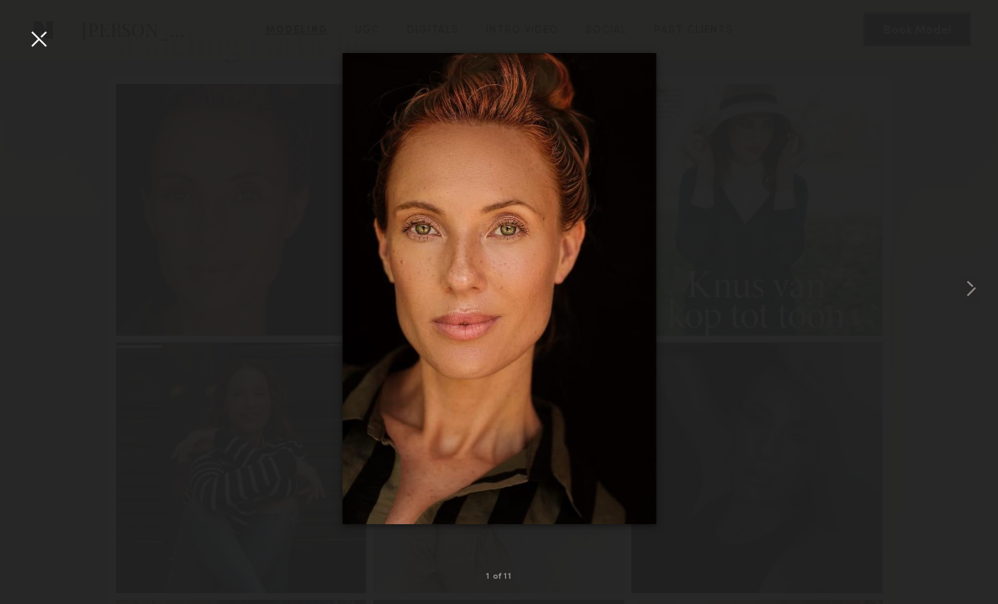
click at [35, 40] on div at bounding box center [38, 38] width 27 height 27
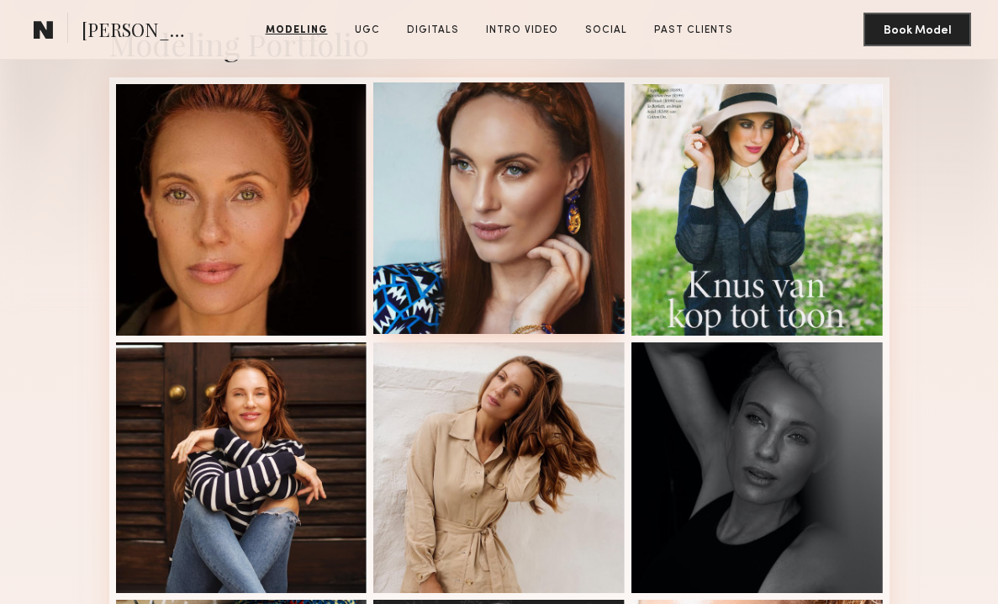
scroll to position [622, 0]
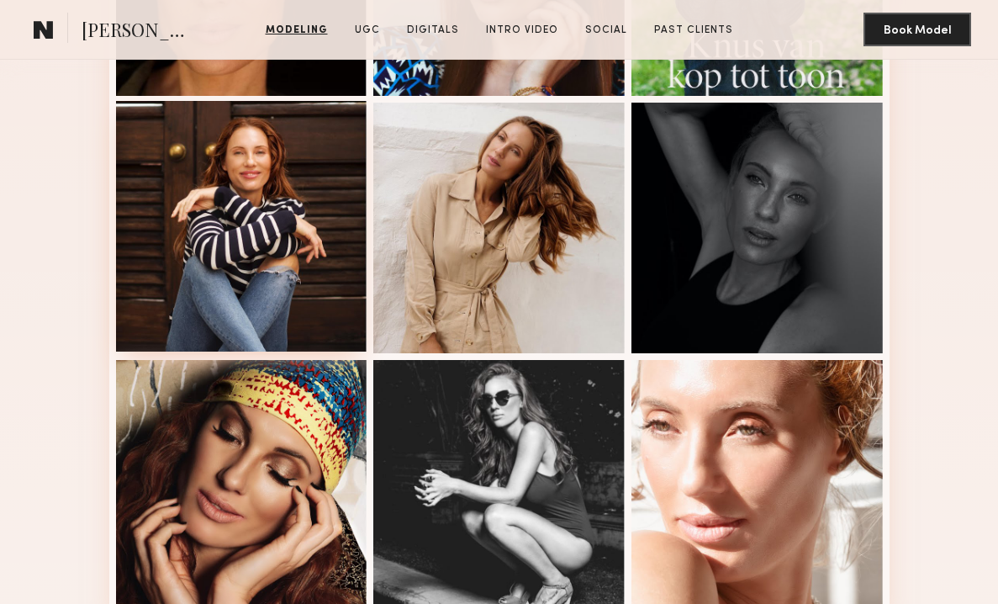
click at [296, 247] on div at bounding box center [241, 226] width 251 height 251
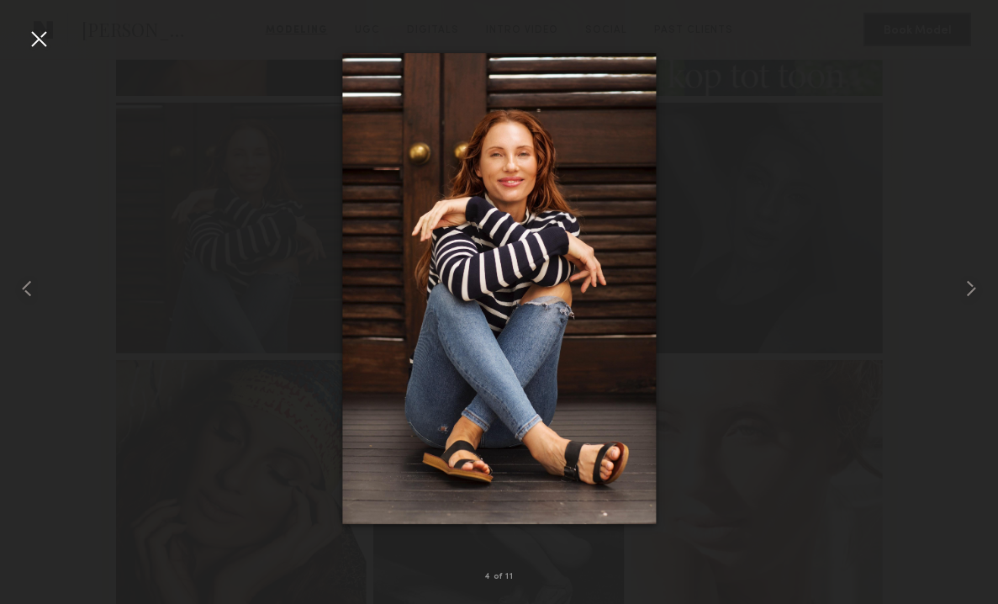
click at [41, 37] on div at bounding box center [38, 38] width 27 height 27
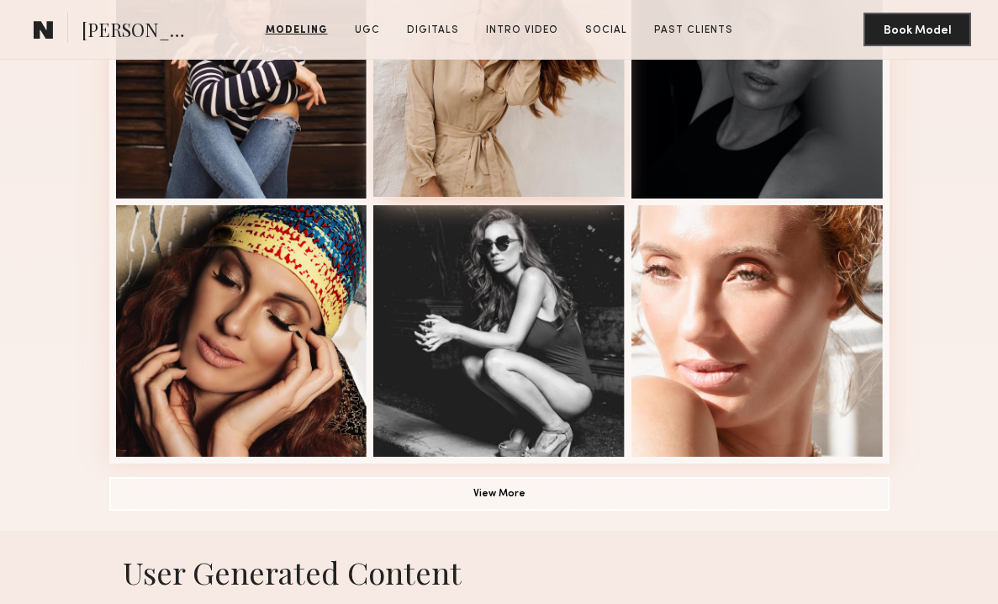
scroll to position [1004, 0]
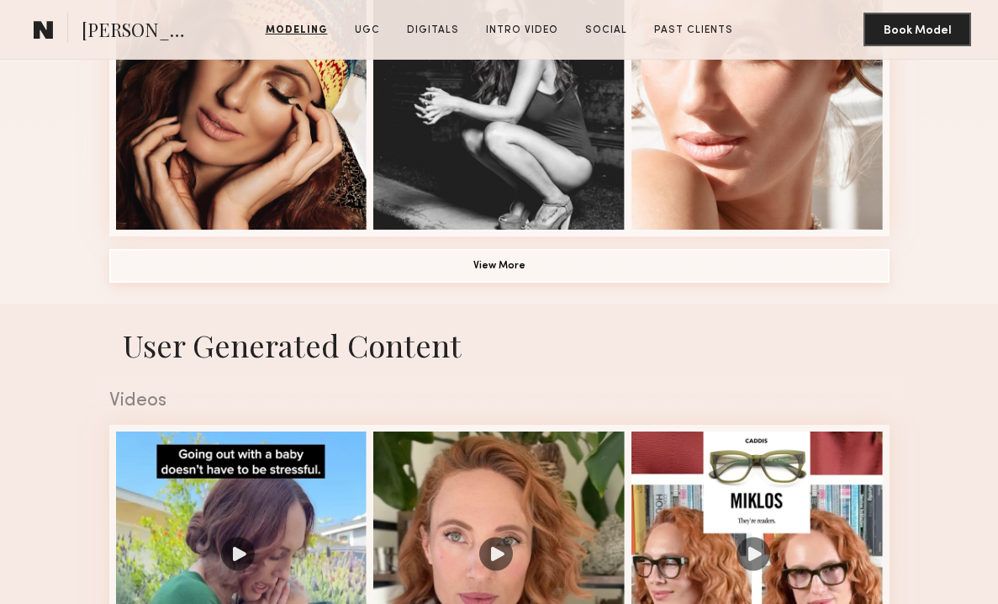
click at [521, 256] on button "View More" at bounding box center [499, 266] width 780 height 34
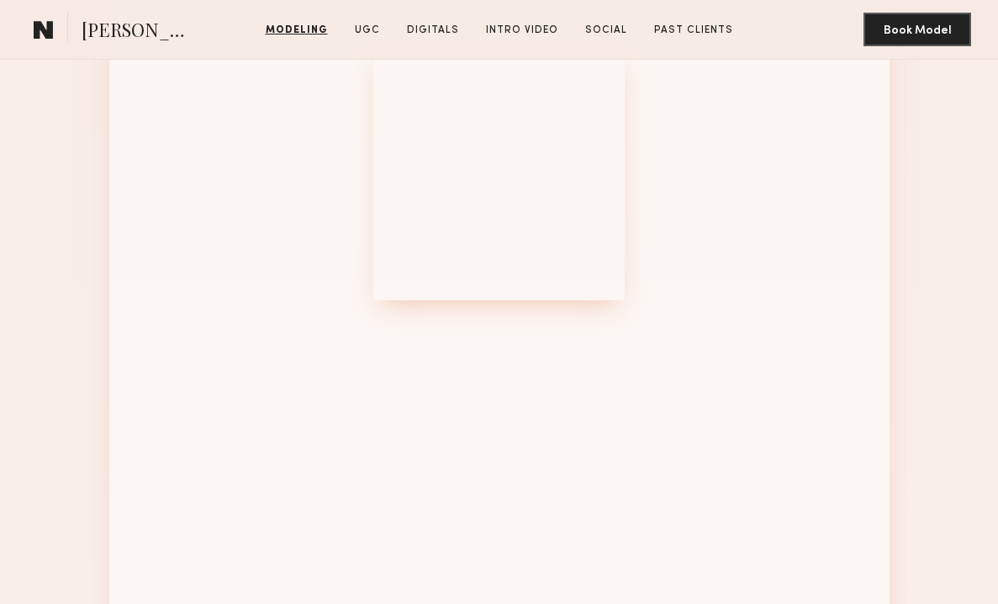
scroll to position [1582, 0]
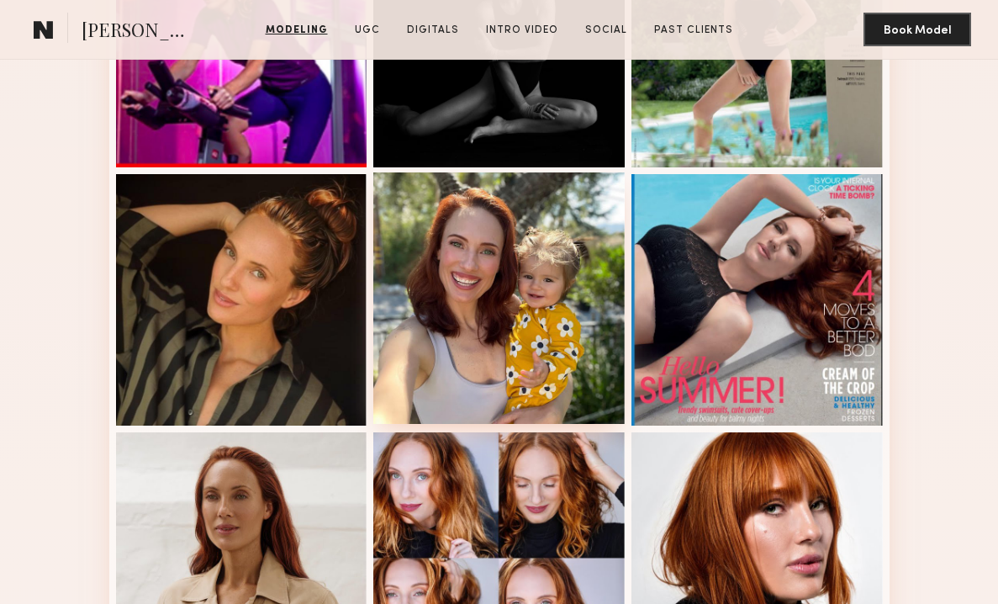
click at [556, 334] on div at bounding box center [498, 297] width 251 height 251
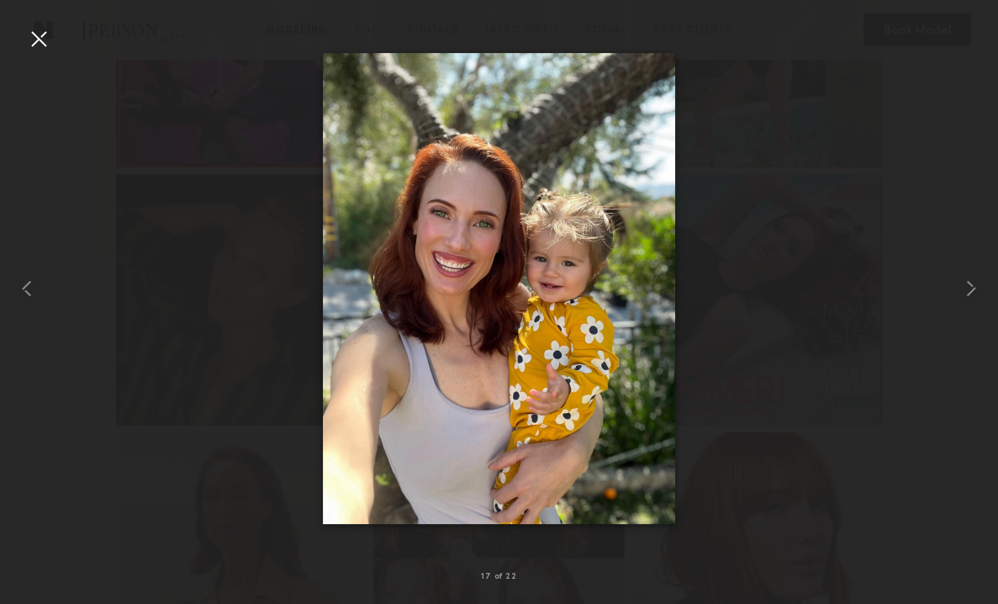
click at [37, 29] on div at bounding box center [38, 38] width 27 height 27
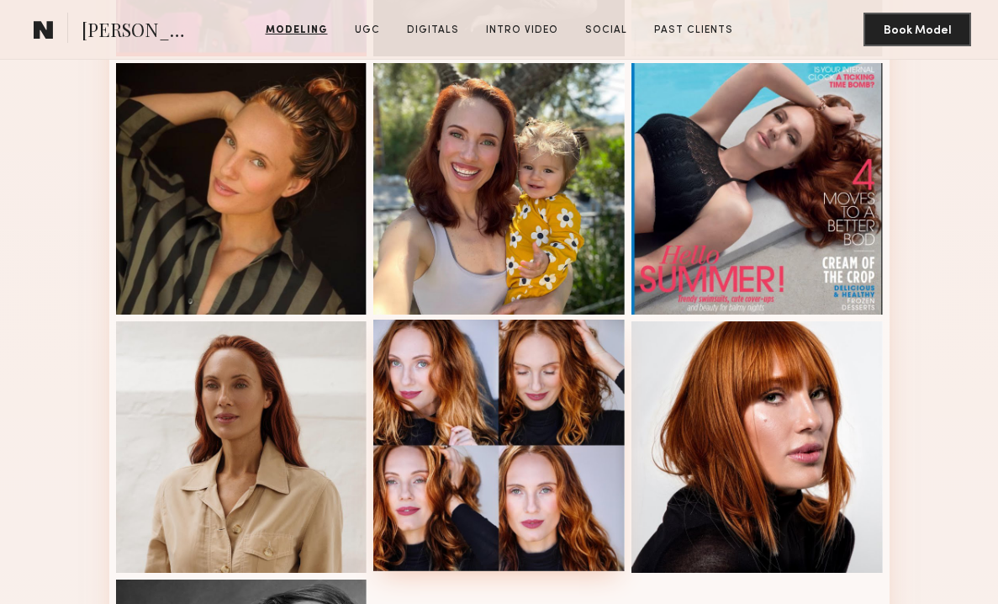
scroll to position [1477, 0]
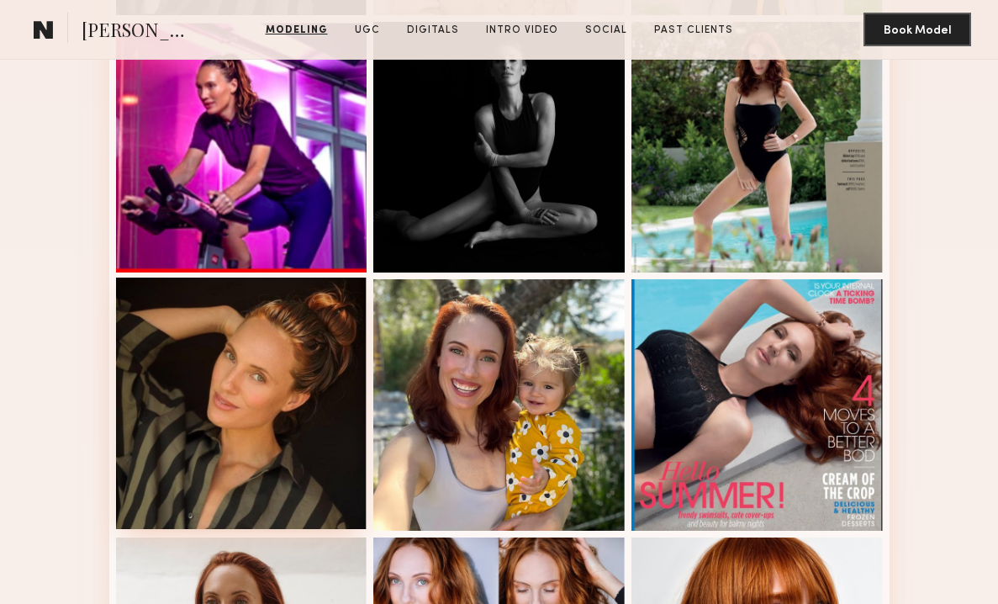
click at [274, 387] on div at bounding box center [241, 403] width 251 height 251
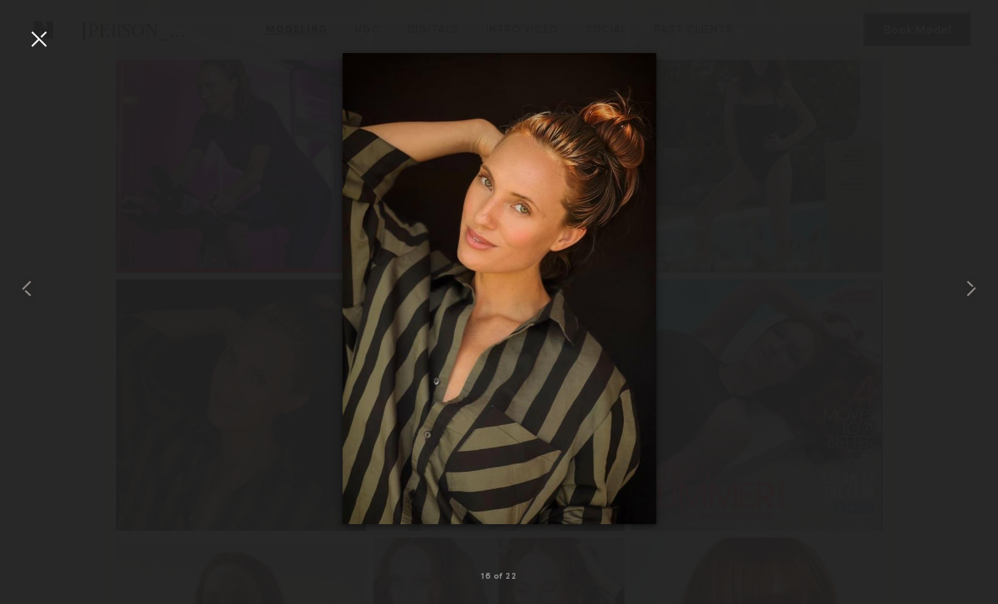
click at [45, 36] on div at bounding box center [38, 38] width 27 height 27
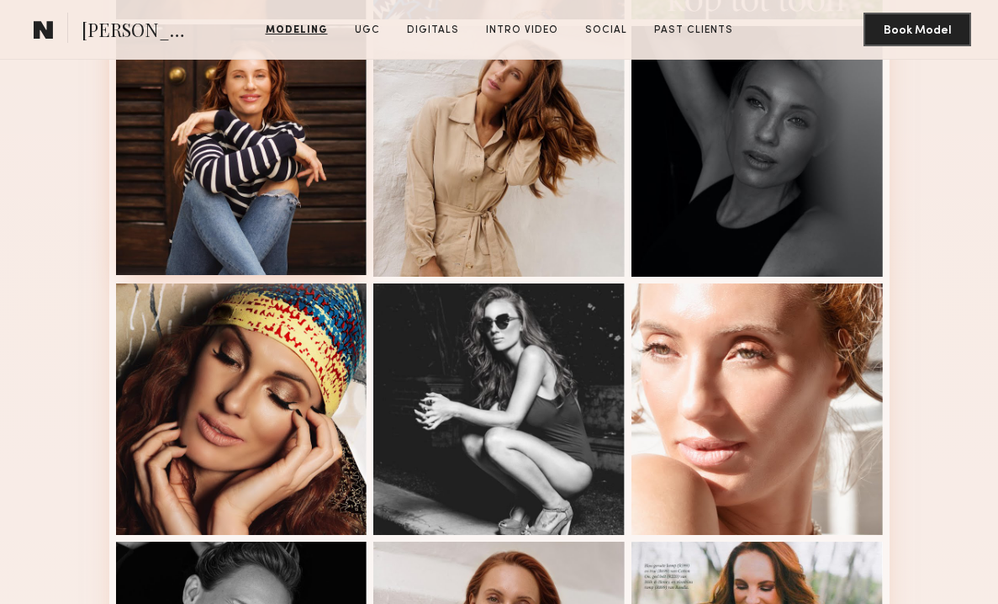
scroll to position [1043, 0]
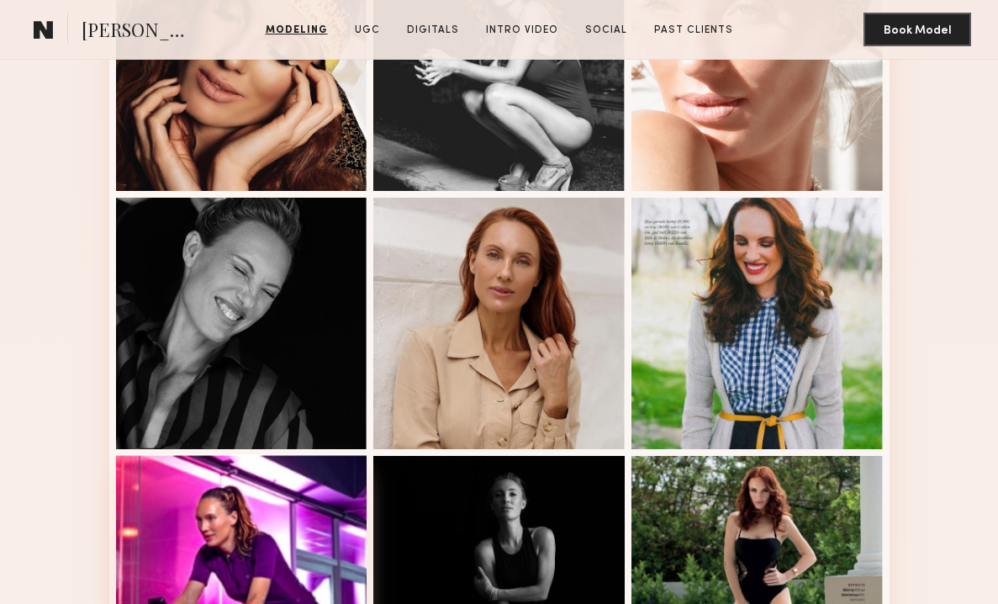
click at [241, 473] on div at bounding box center [241, 579] width 251 height 251
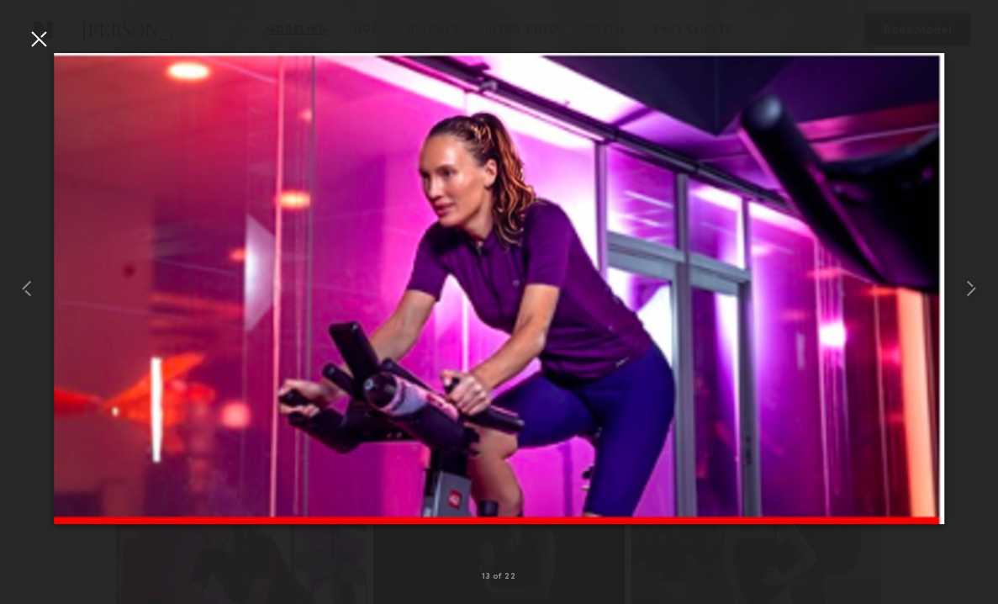
click at [34, 44] on div at bounding box center [38, 38] width 27 height 27
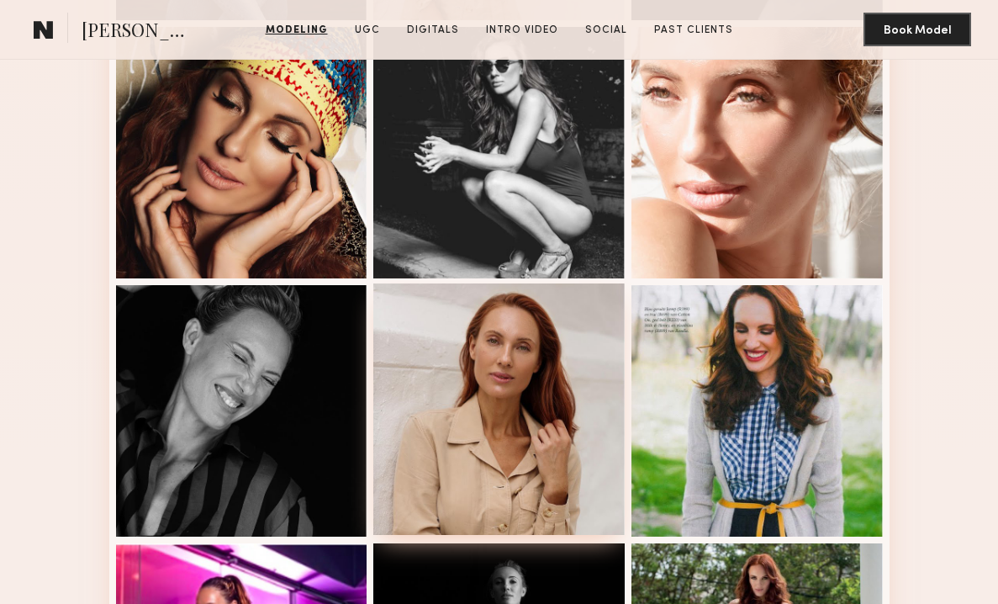
scroll to position [923, 0]
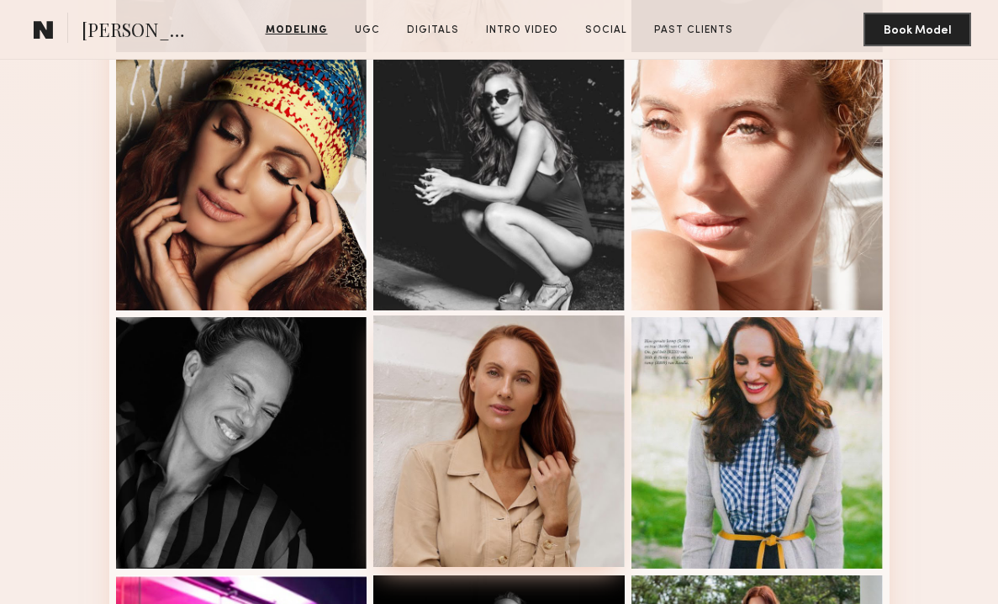
click at [551, 399] on div at bounding box center [498, 440] width 251 height 251
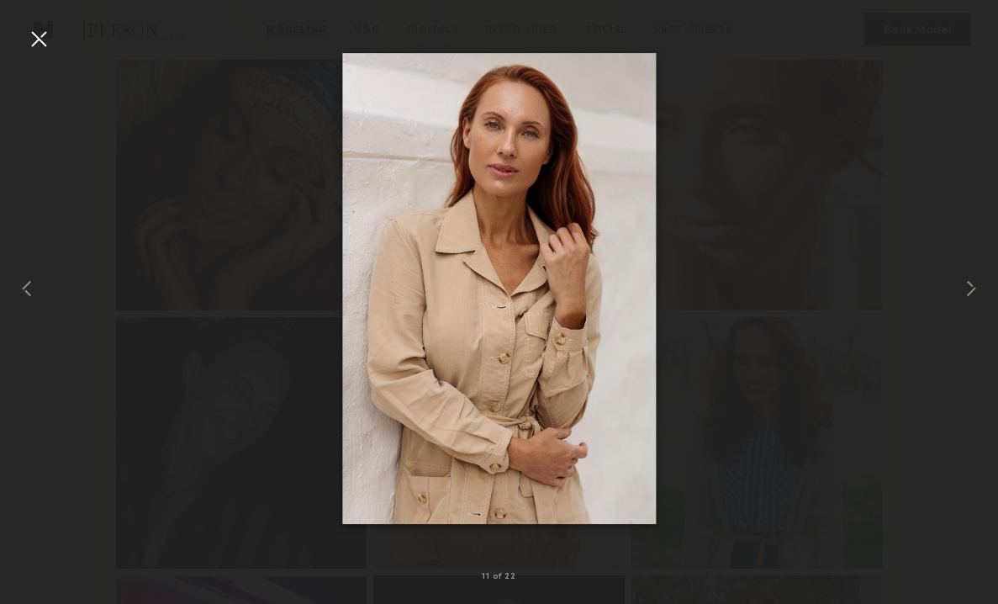
click at [47, 34] on div at bounding box center [38, 38] width 27 height 27
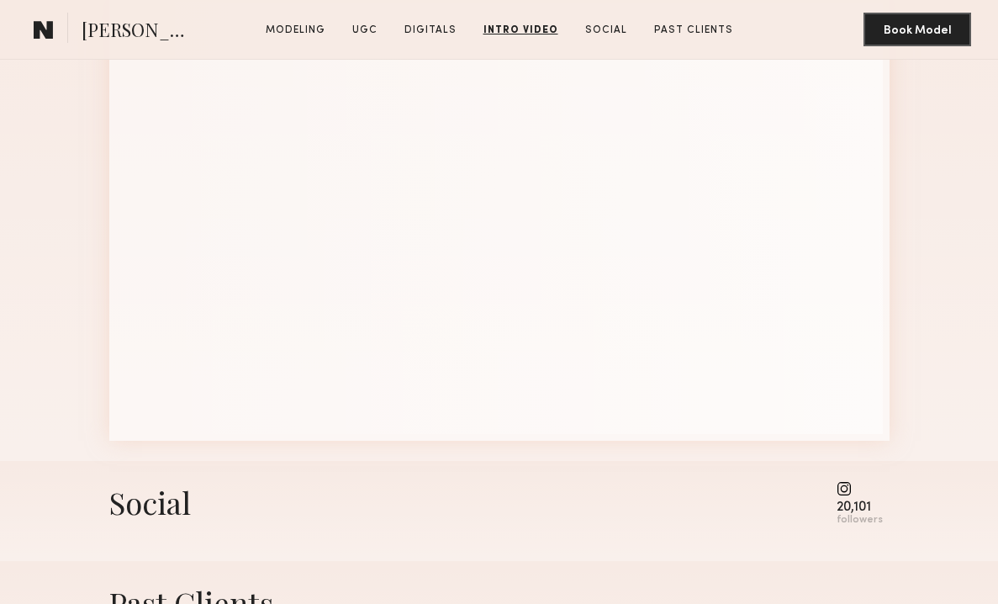
scroll to position [4055, 0]
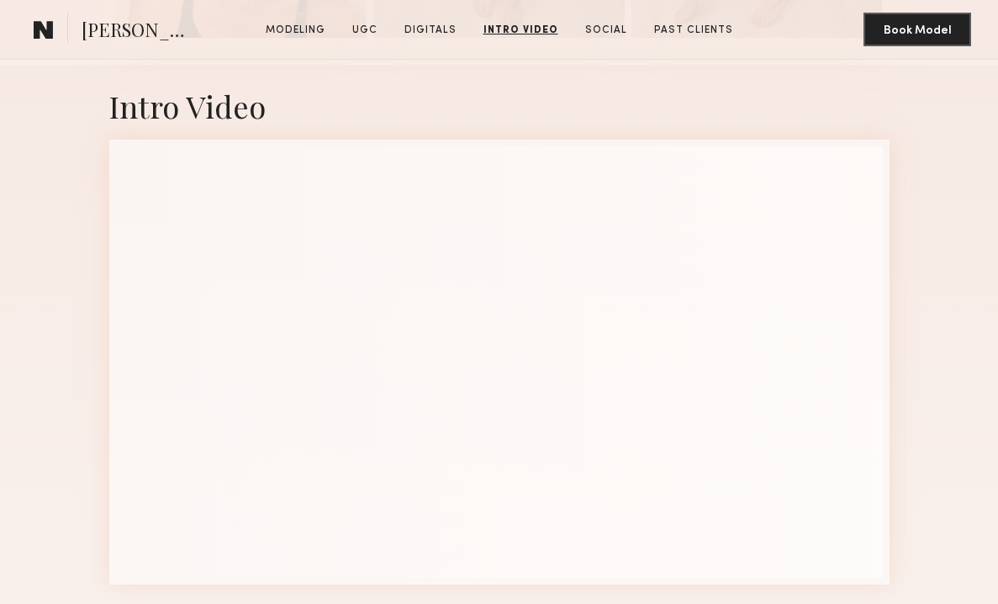
click at [918, 284] on div "Intro Video" at bounding box center [499, 335] width 998 height 540
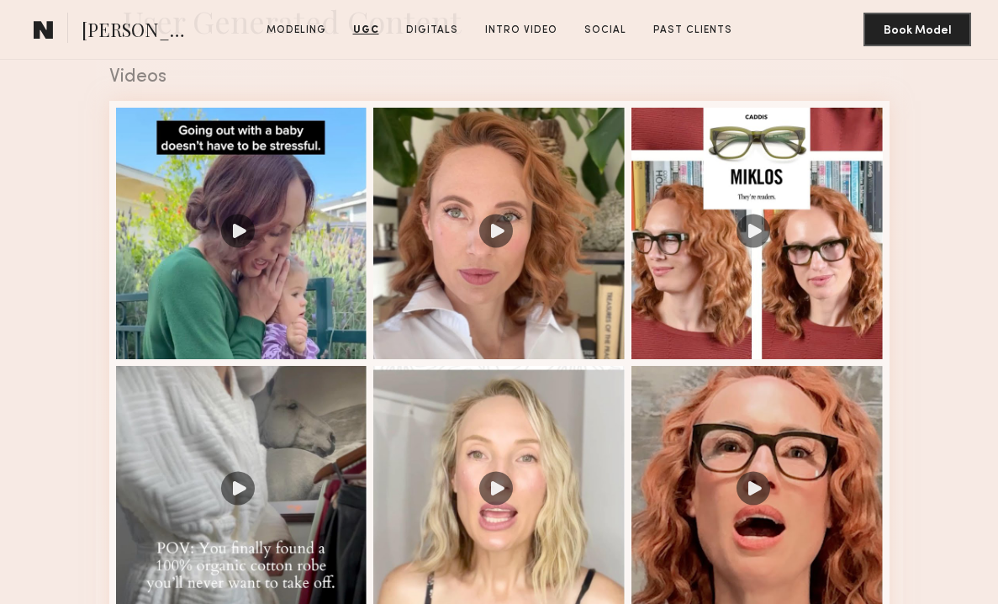
scroll to position [2553, 0]
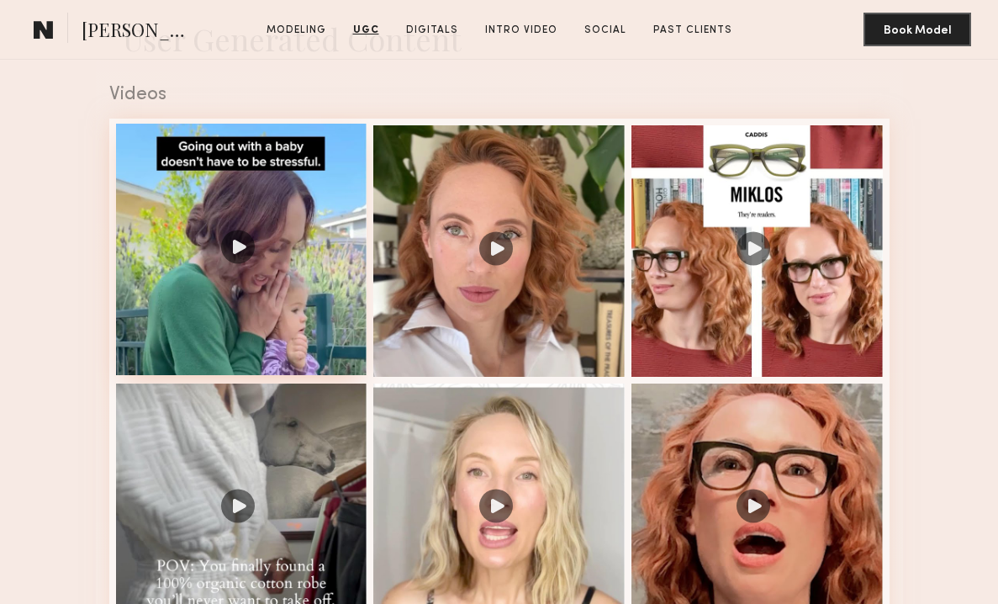
click at [326, 257] on div at bounding box center [241, 249] width 251 height 251
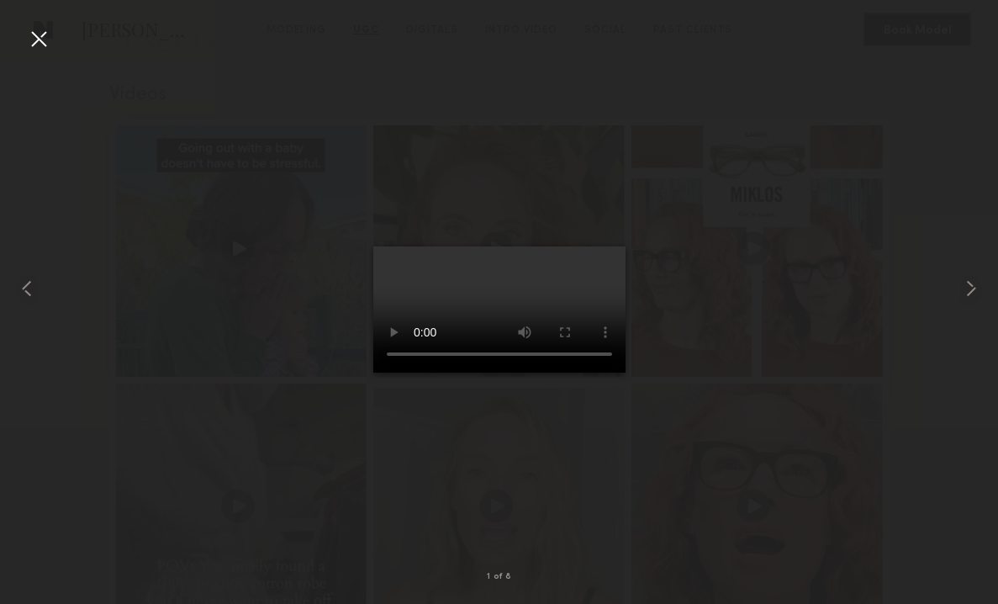
click at [45, 33] on div at bounding box center [38, 38] width 27 height 27
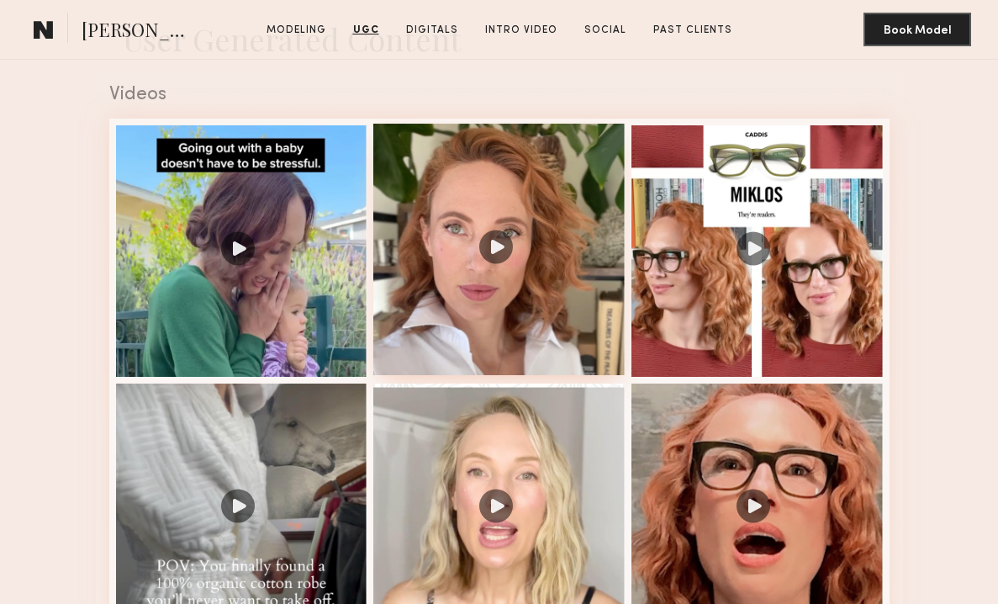
click at [486, 258] on div at bounding box center [498, 249] width 251 height 251
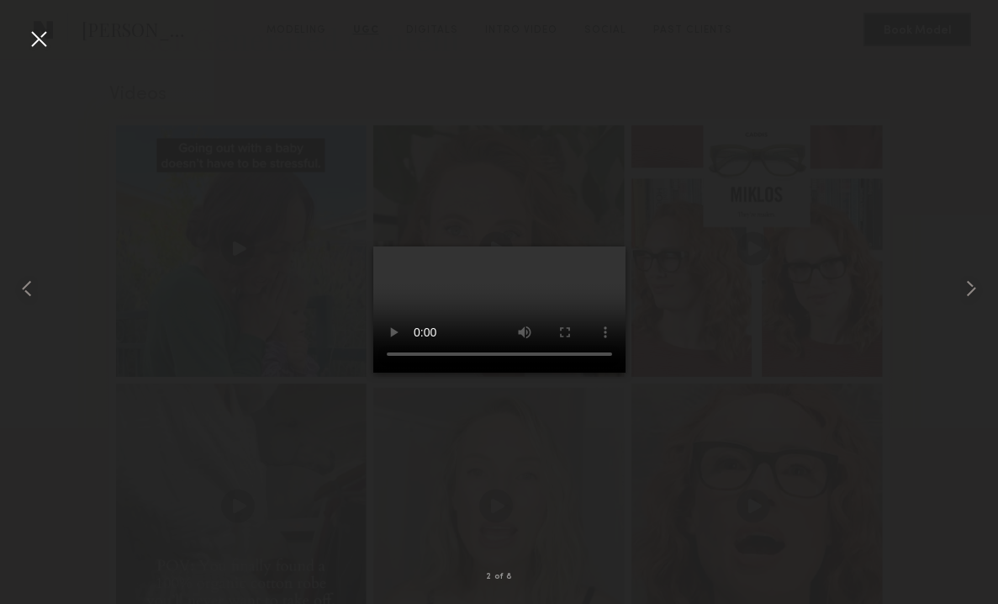
click at [34, 40] on div at bounding box center [38, 38] width 27 height 27
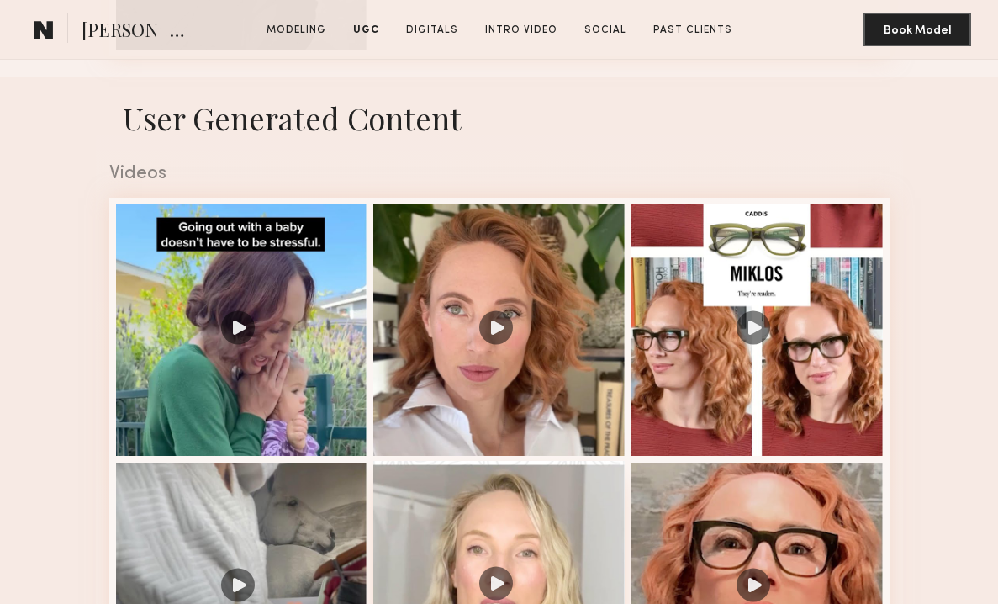
scroll to position [2959, 0]
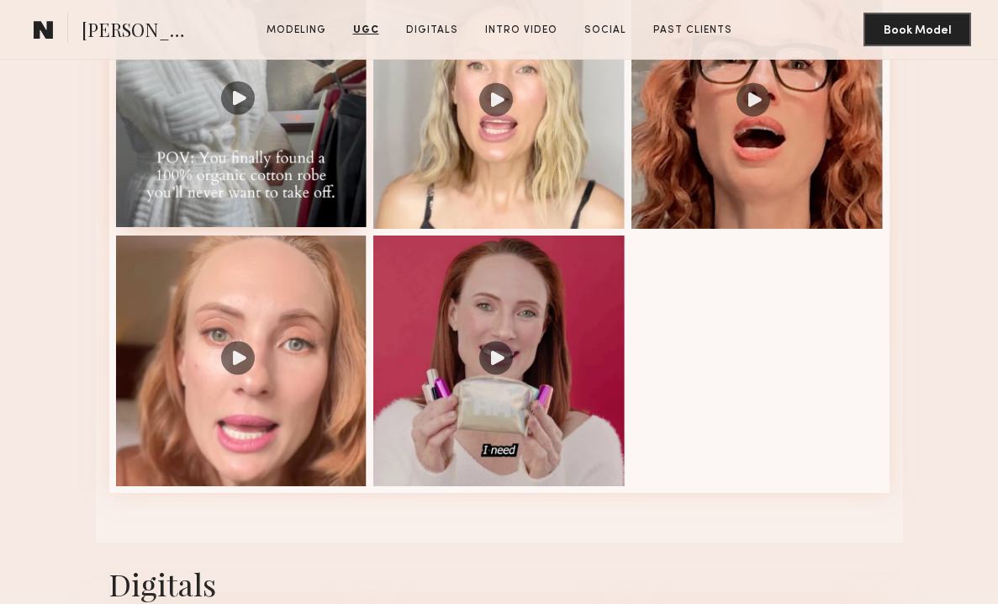
click at [239, 100] on div at bounding box center [241, 101] width 251 height 251
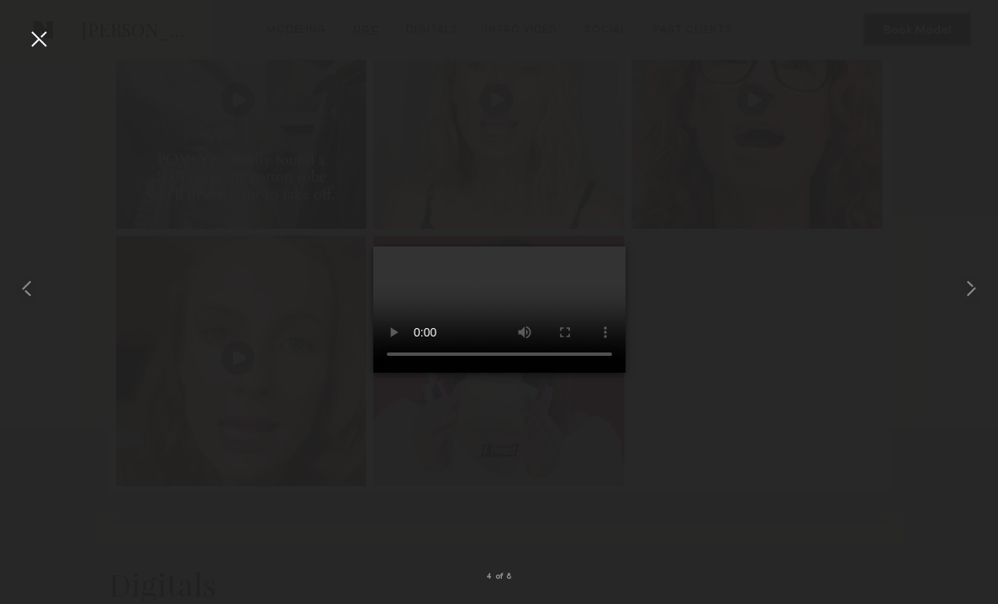
click at [56, 39] on div at bounding box center [499, 288] width 998 height 523
click at [41, 36] on div at bounding box center [38, 38] width 27 height 27
